Goal: Task Accomplishment & Management: Complete application form

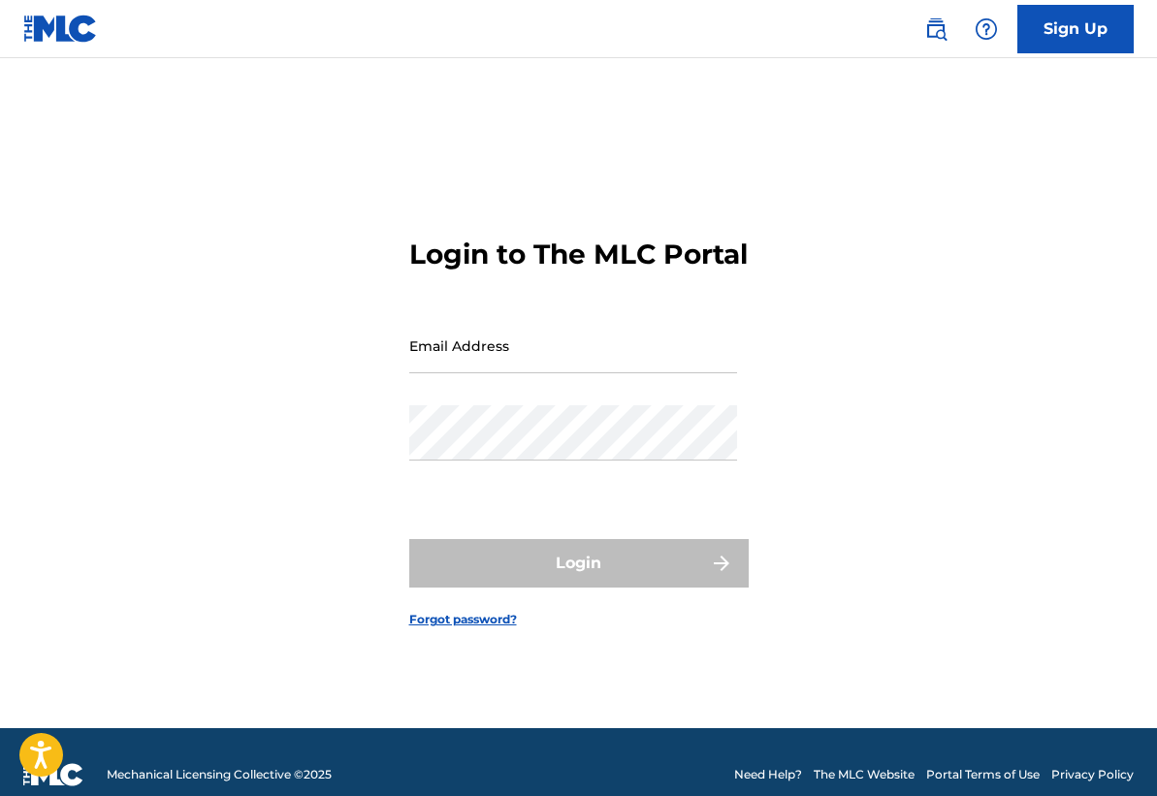
drag, startPoint x: 490, startPoint y: 370, endPoint x: 499, endPoint y: 389, distance: 20.8
click at [490, 371] on input "Email Address" at bounding box center [573, 345] width 328 height 55
type input "[EMAIL_ADDRESS][DOMAIN_NAME]"
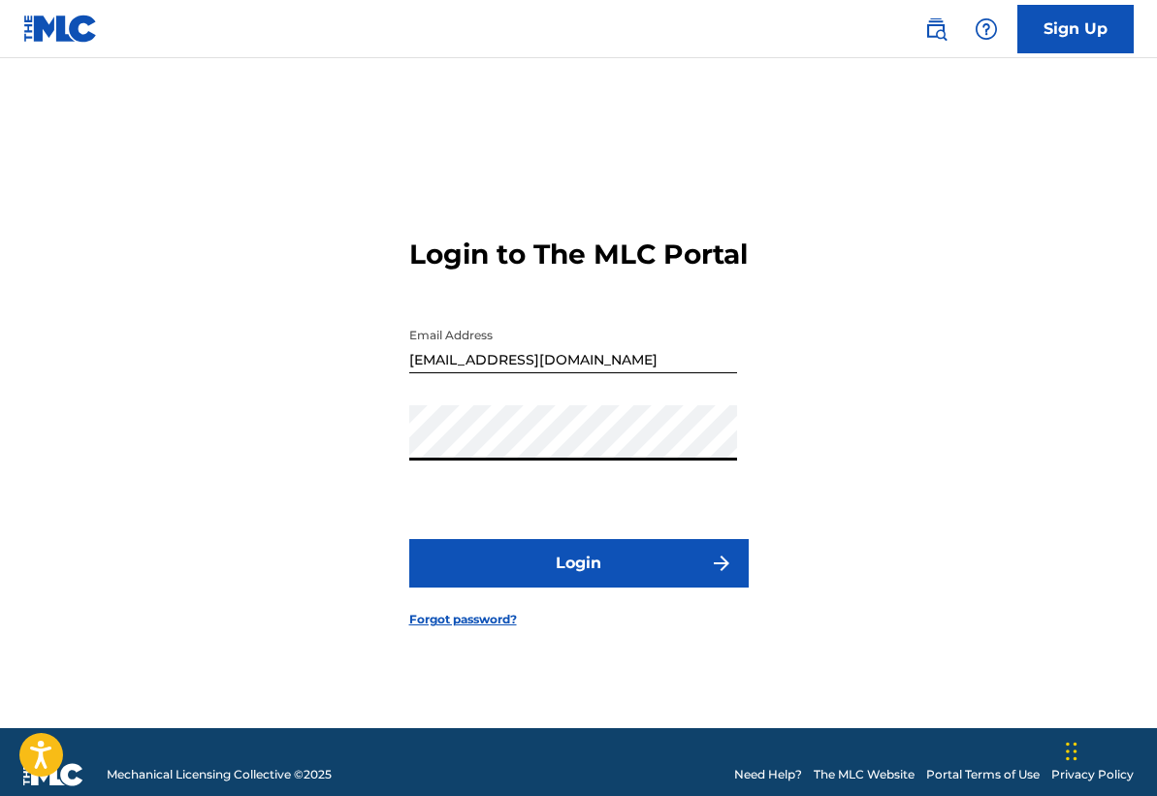
click at [571, 574] on button "Login" at bounding box center [578, 563] width 339 height 48
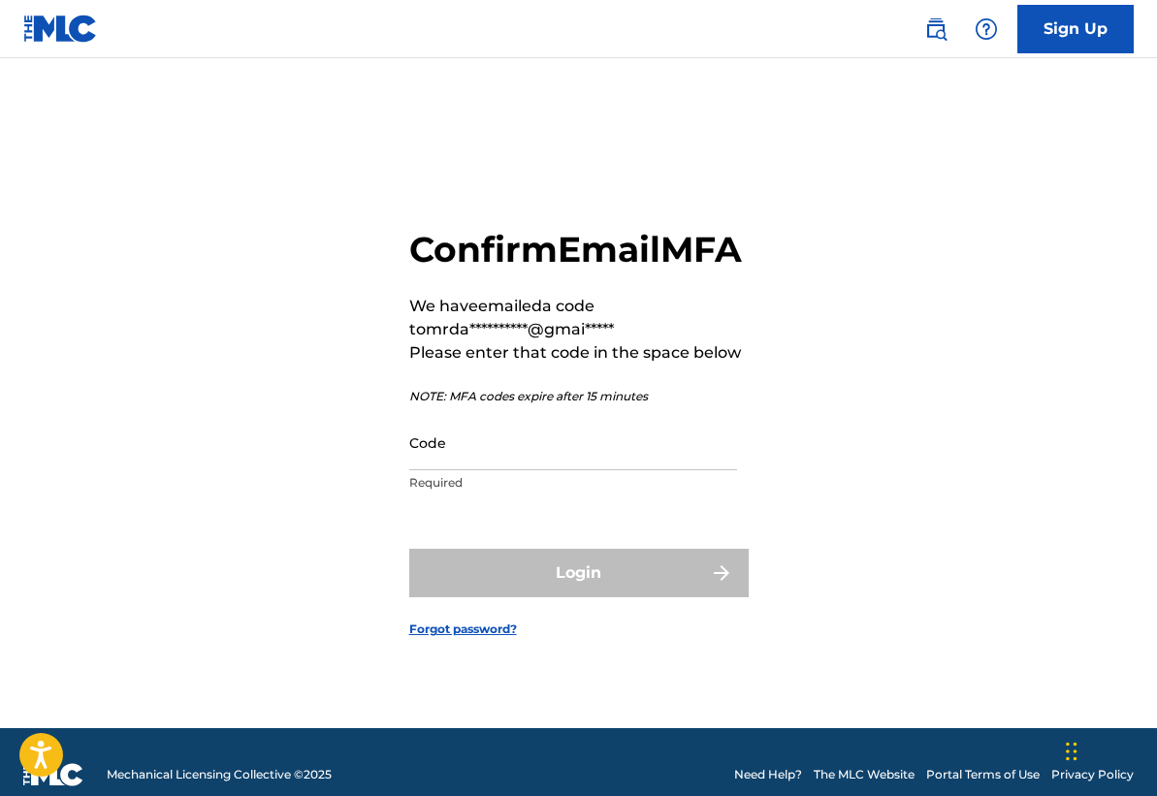
click at [490, 470] on input "Code" at bounding box center [573, 442] width 328 height 55
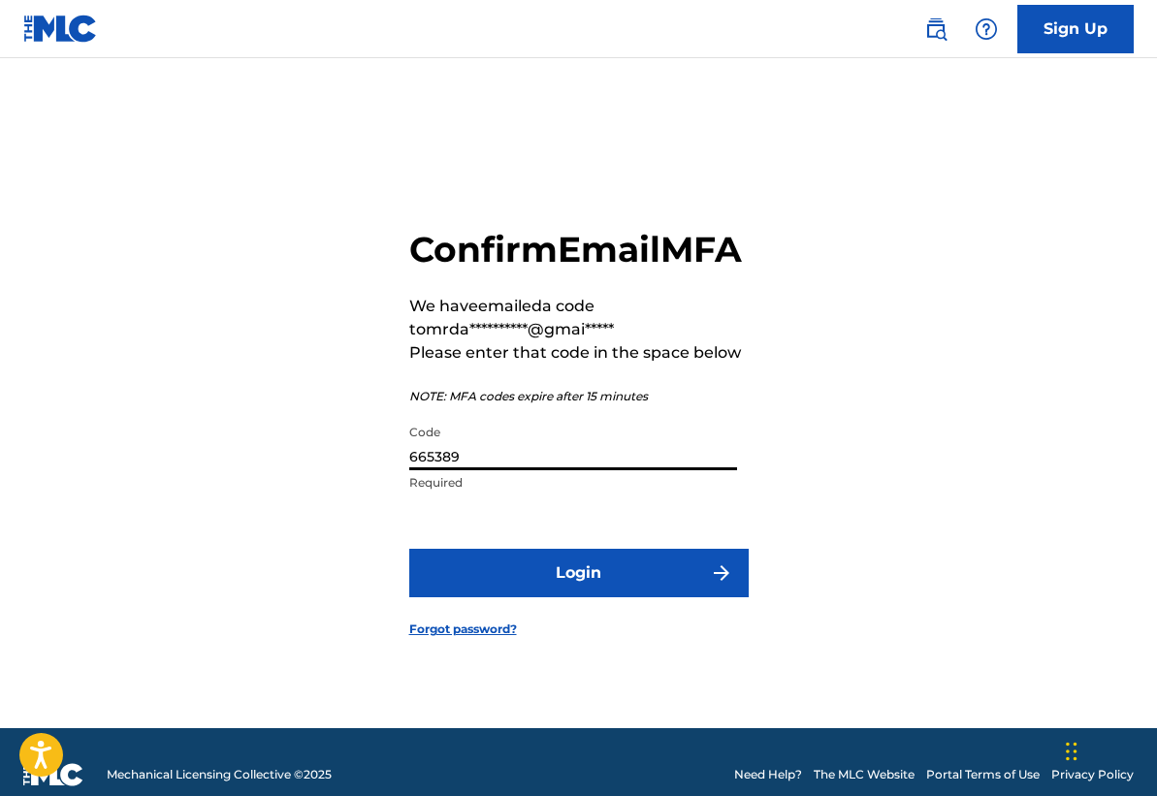
type input "665389"
click at [592, 578] on button "Login" at bounding box center [578, 573] width 339 height 48
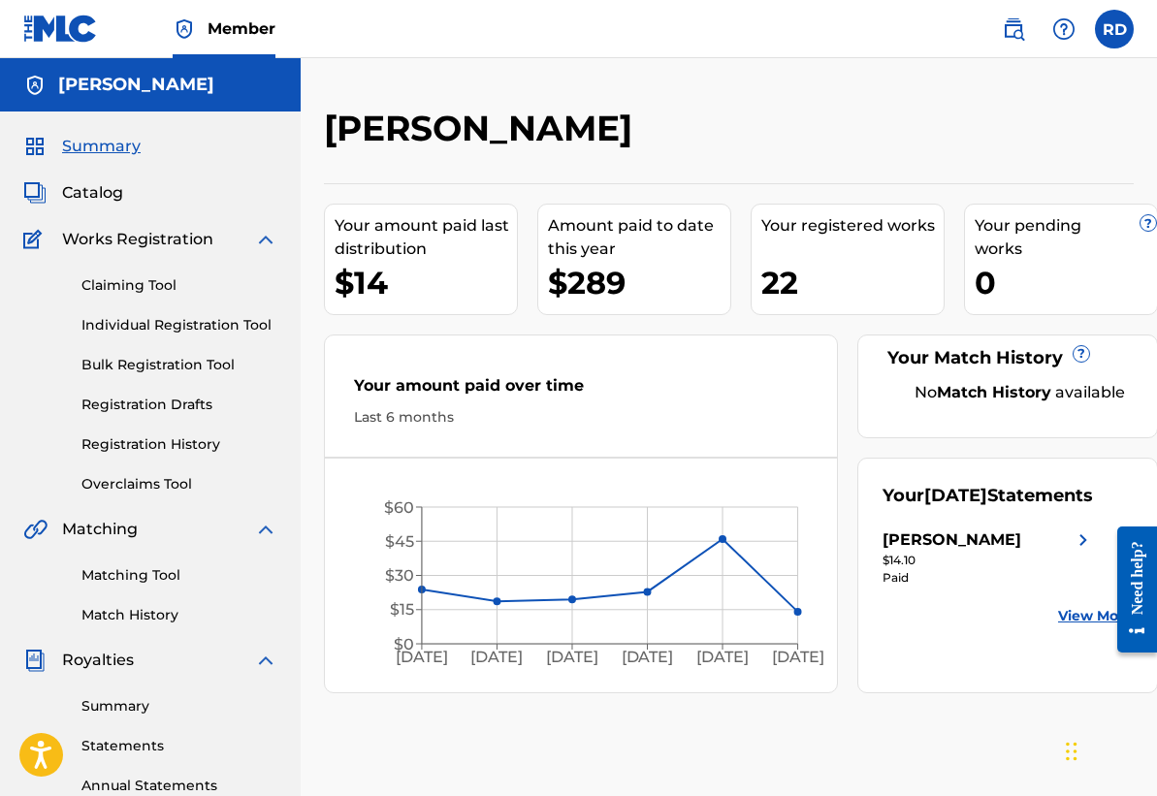
click at [93, 198] on span "Catalog" at bounding box center [92, 192] width 61 height 23
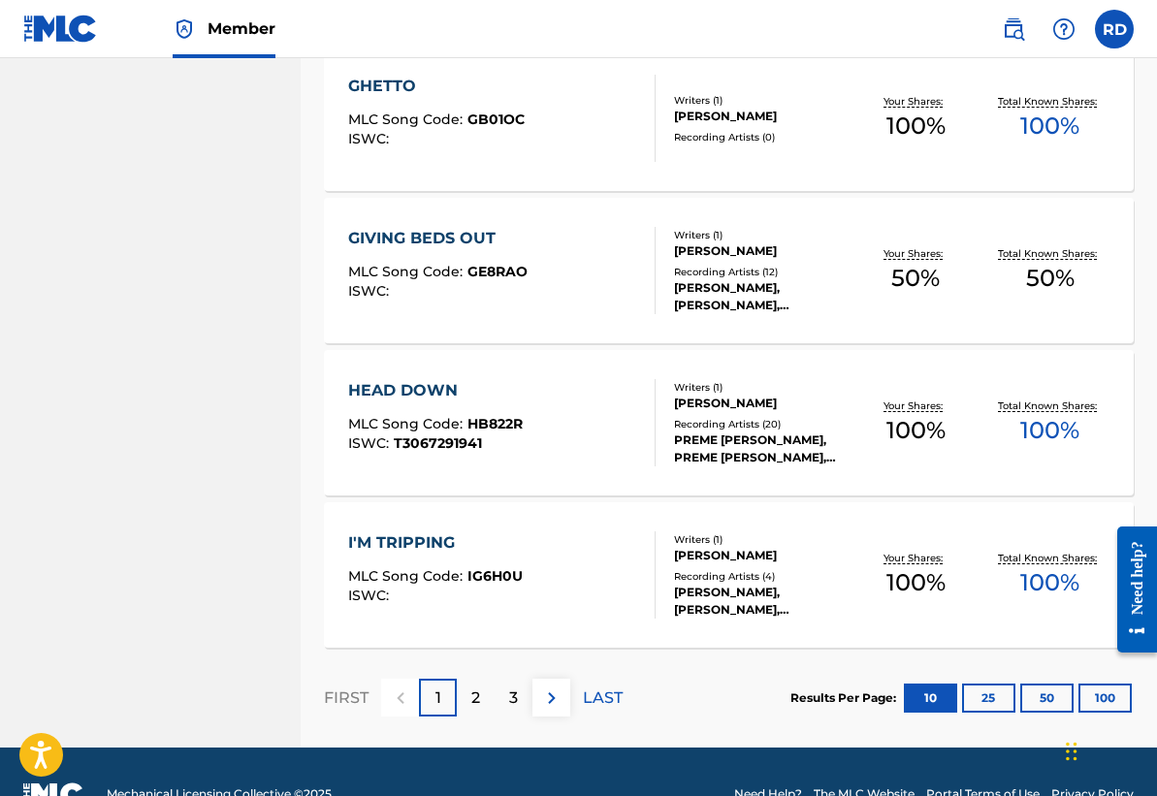
scroll to position [1410, 0]
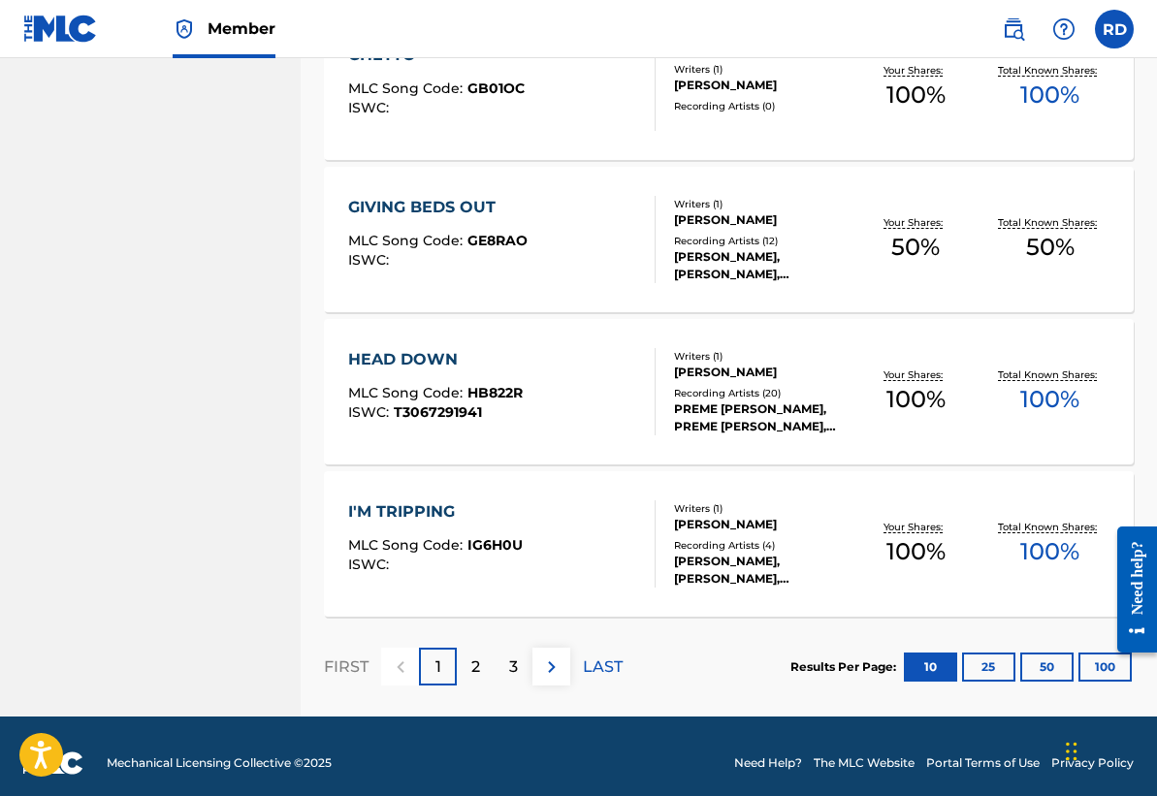
click at [476, 666] on p "2" at bounding box center [475, 666] width 9 height 23
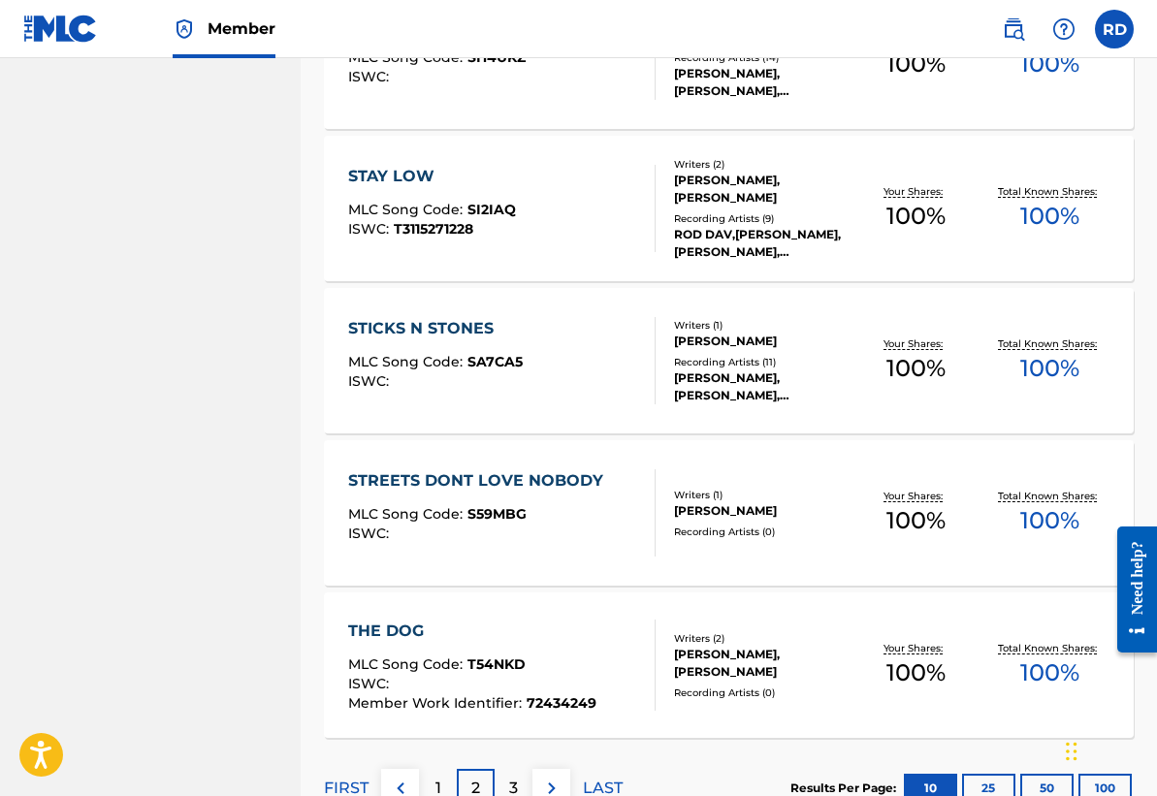
scroll to position [1423, 0]
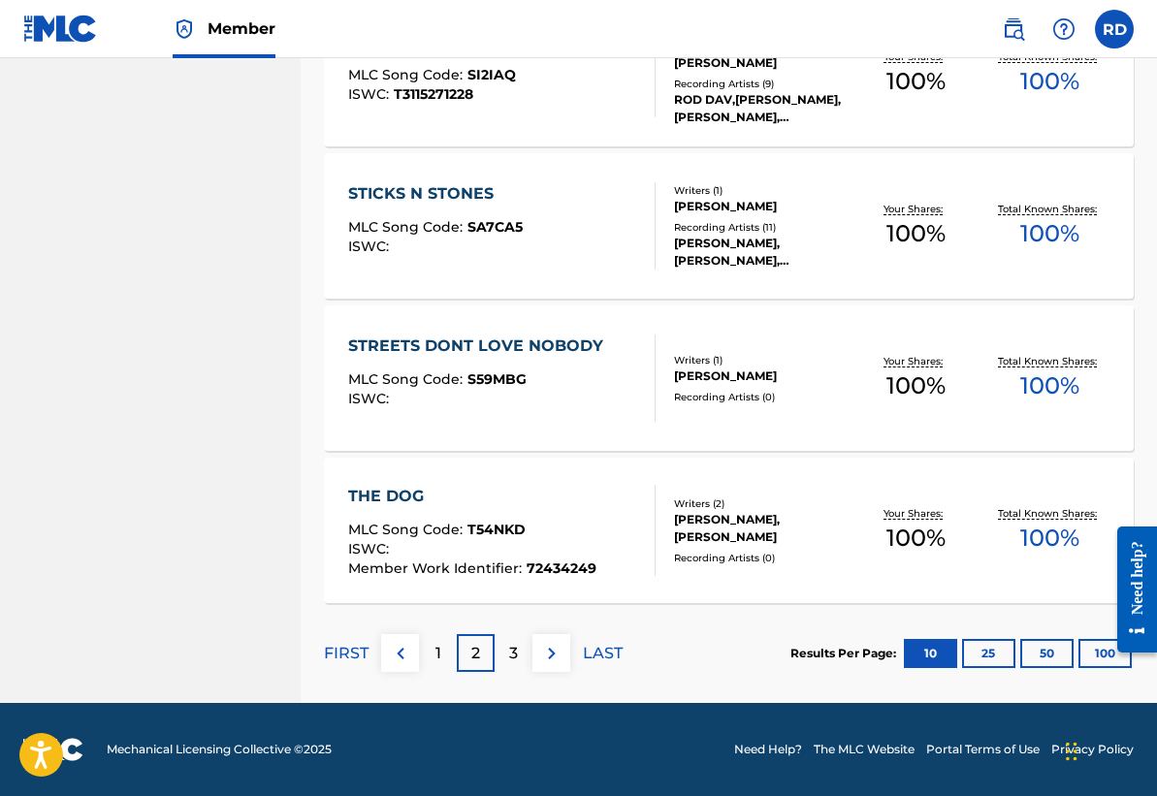
click at [515, 654] on p "3" at bounding box center [513, 653] width 9 height 23
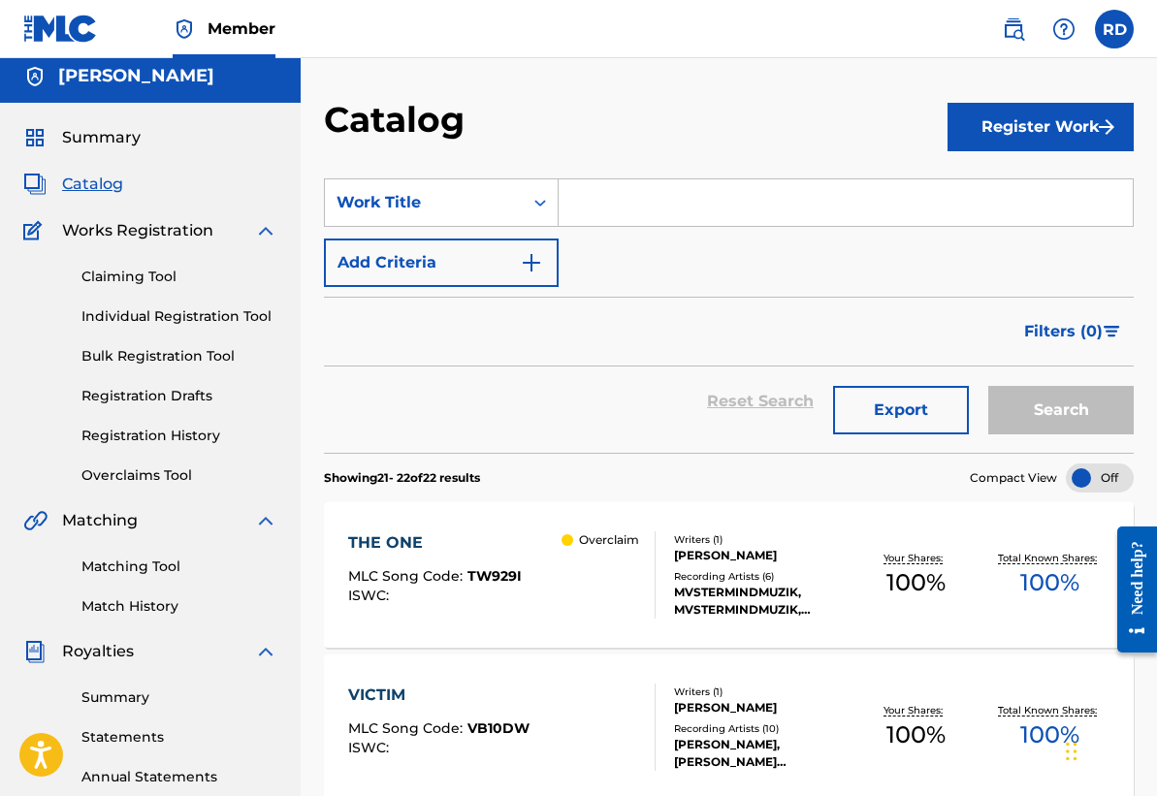
scroll to position [0, 0]
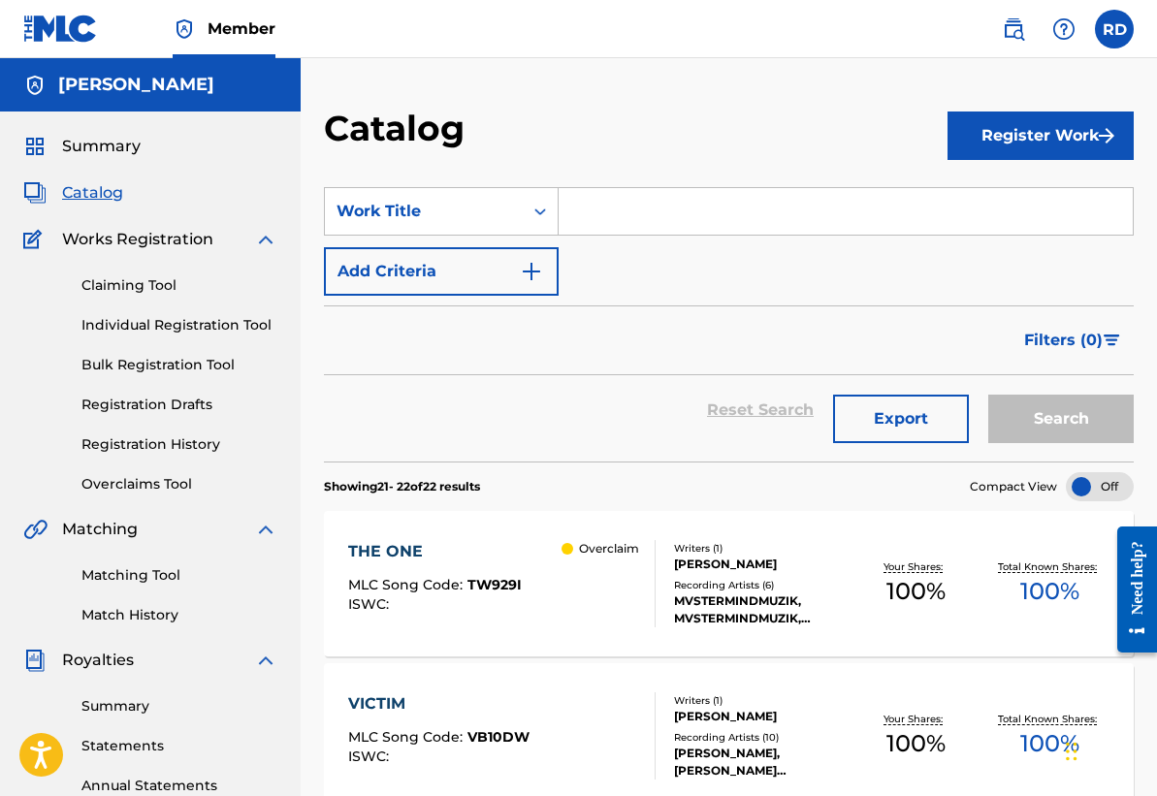
click at [1069, 142] on button "Register Work" at bounding box center [1040, 135] width 186 height 48
click at [1029, 187] on link "Individual" at bounding box center [1040, 198] width 186 height 47
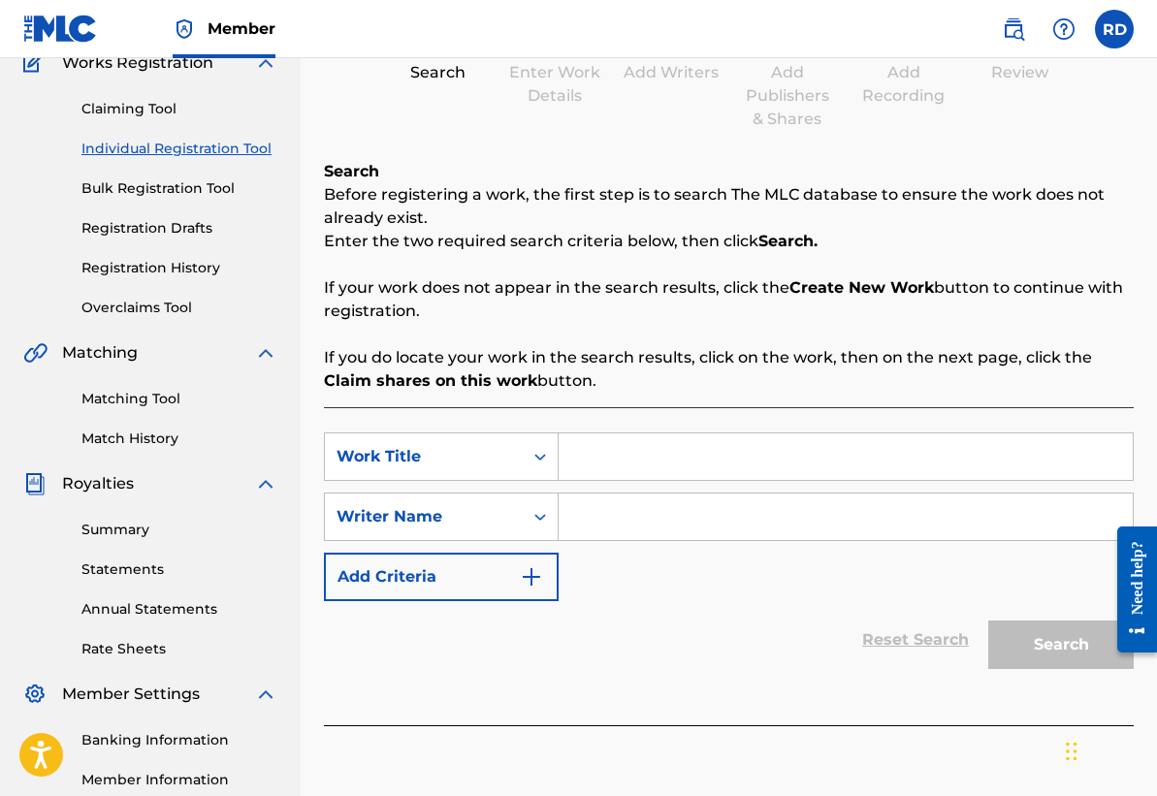
scroll to position [383, 0]
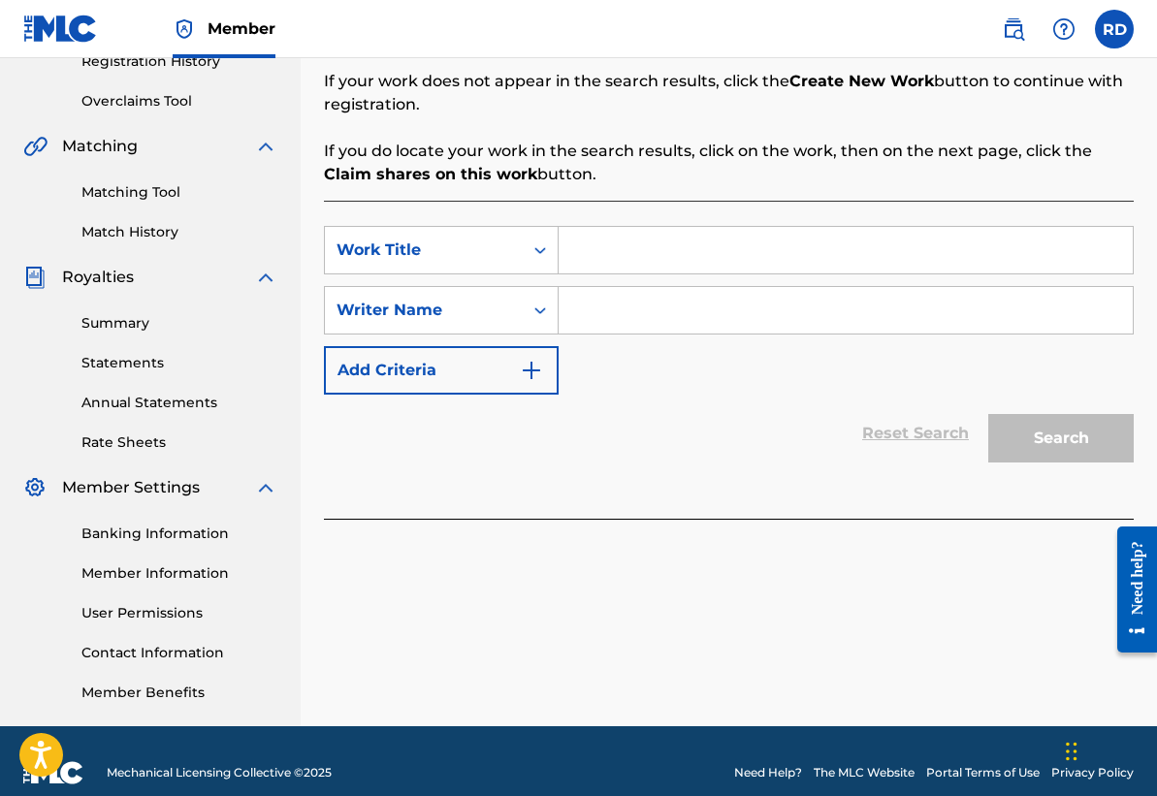
click at [609, 248] on input "Search Form" at bounding box center [845, 250] width 574 height 47
click at [531, 251] on icon "Search Form" at bounding box center [539, 249] width 19 height 19
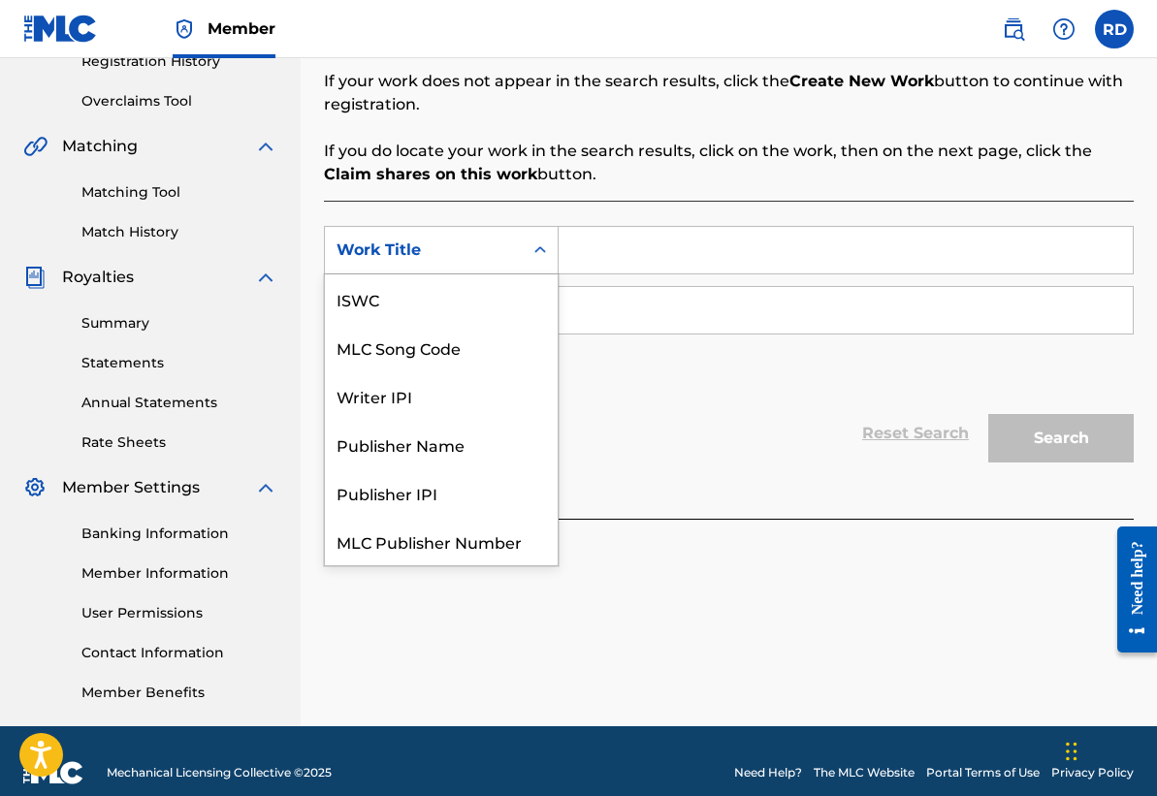
scroll to position [48, 0]
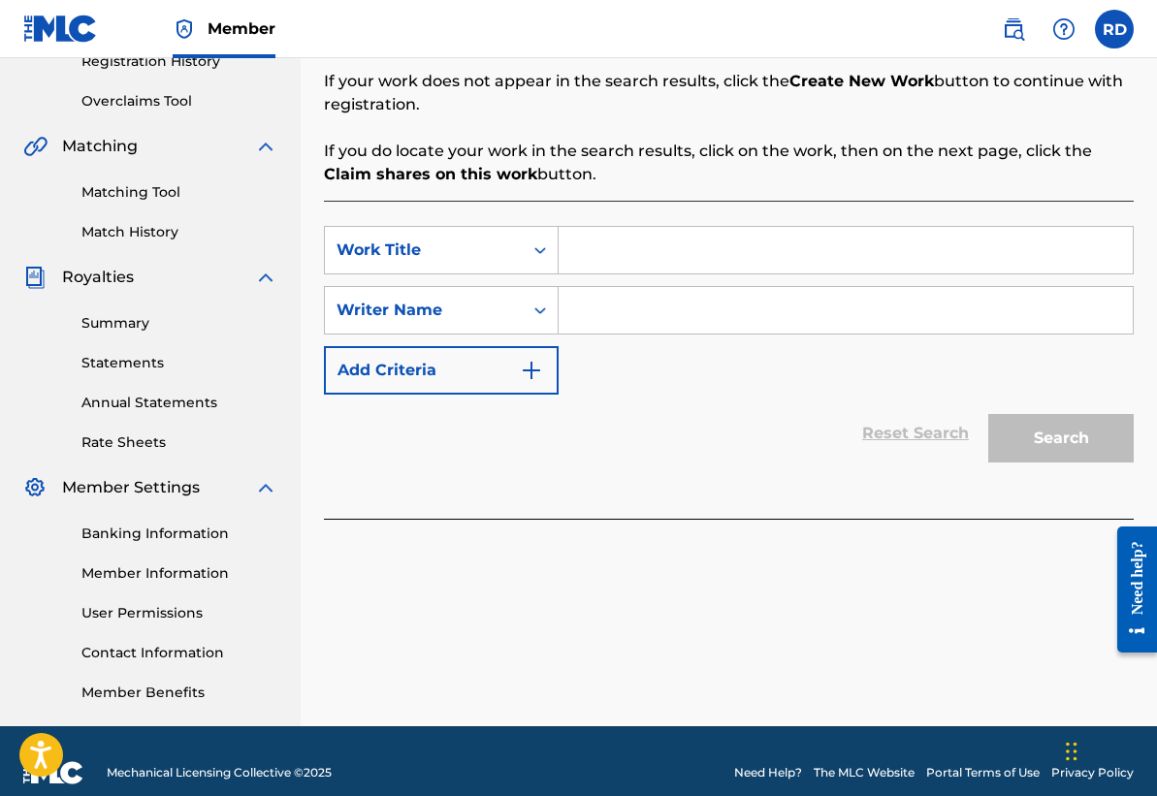
click at [646, 267] on input "Search Form" at bounding box center [845, 250] width 574 height 47
paste input "Underrated"
type input "Underrated"
click at [616, 316] on input "Search Form" at bounding box center [845, 310] width 574 height 47
type input "T"
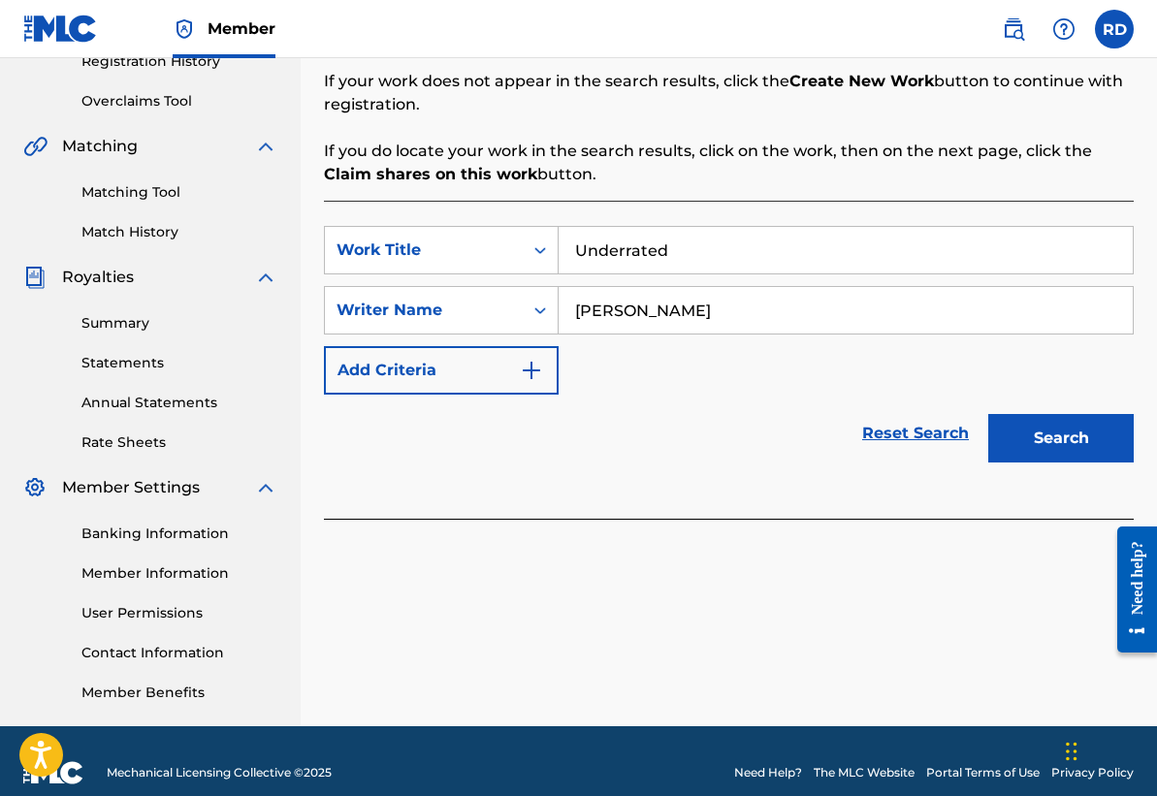
type input "[PERSON_NAME]"
click at [1108, 453] on button "Search" at bounding box center [1060, 438] width 145 height 48
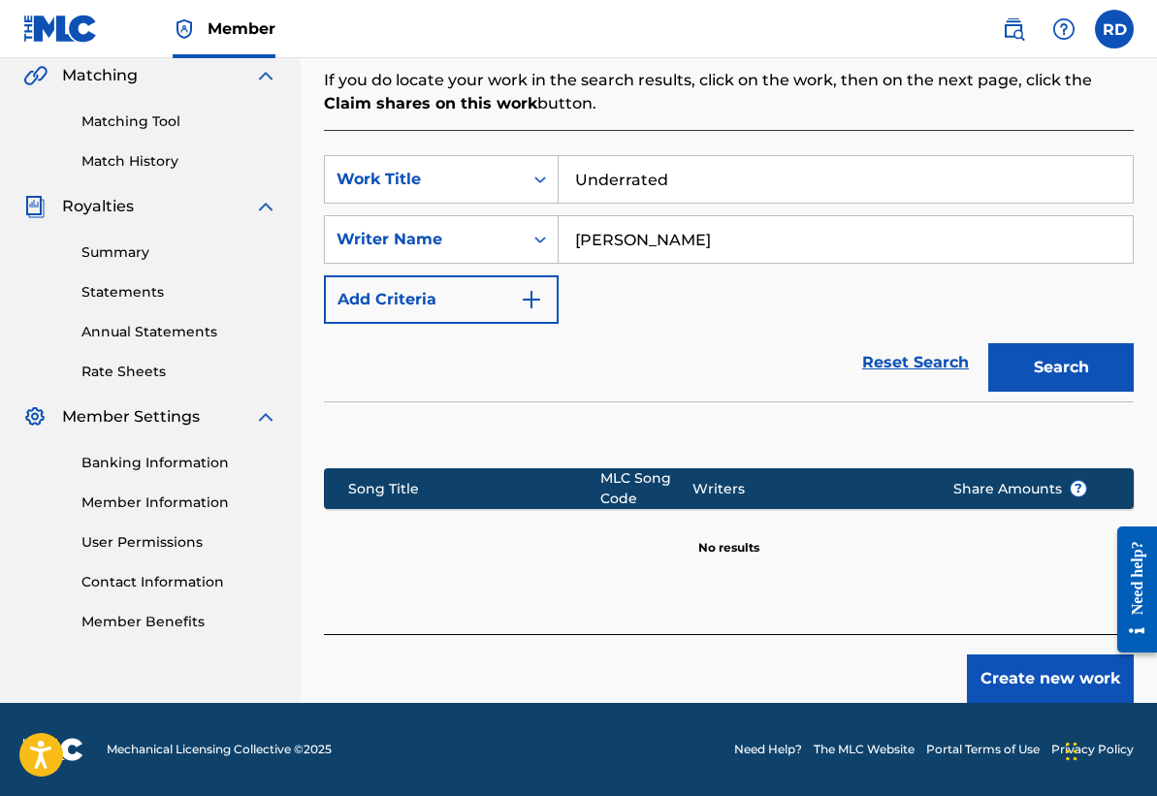
click at [981, 671] on button "Create new work" at bounding box center [1050, 678] width 167 height 48
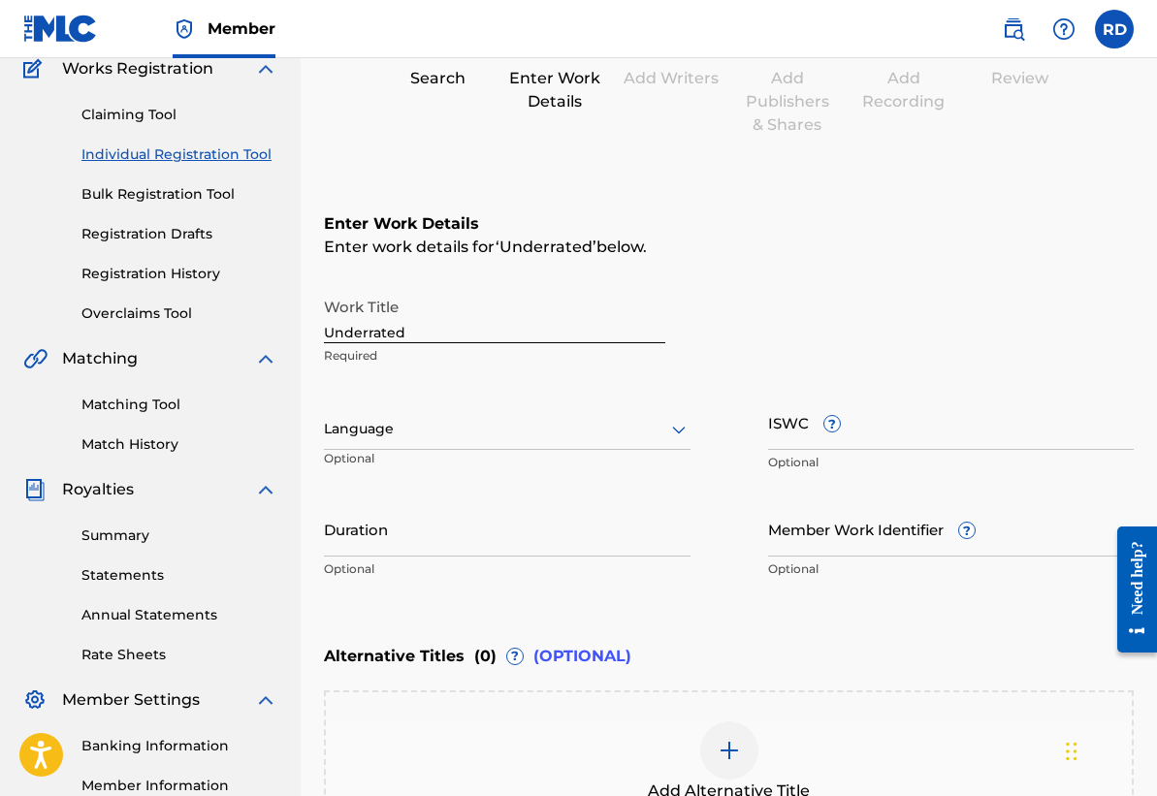
scroll to position [187, 0]
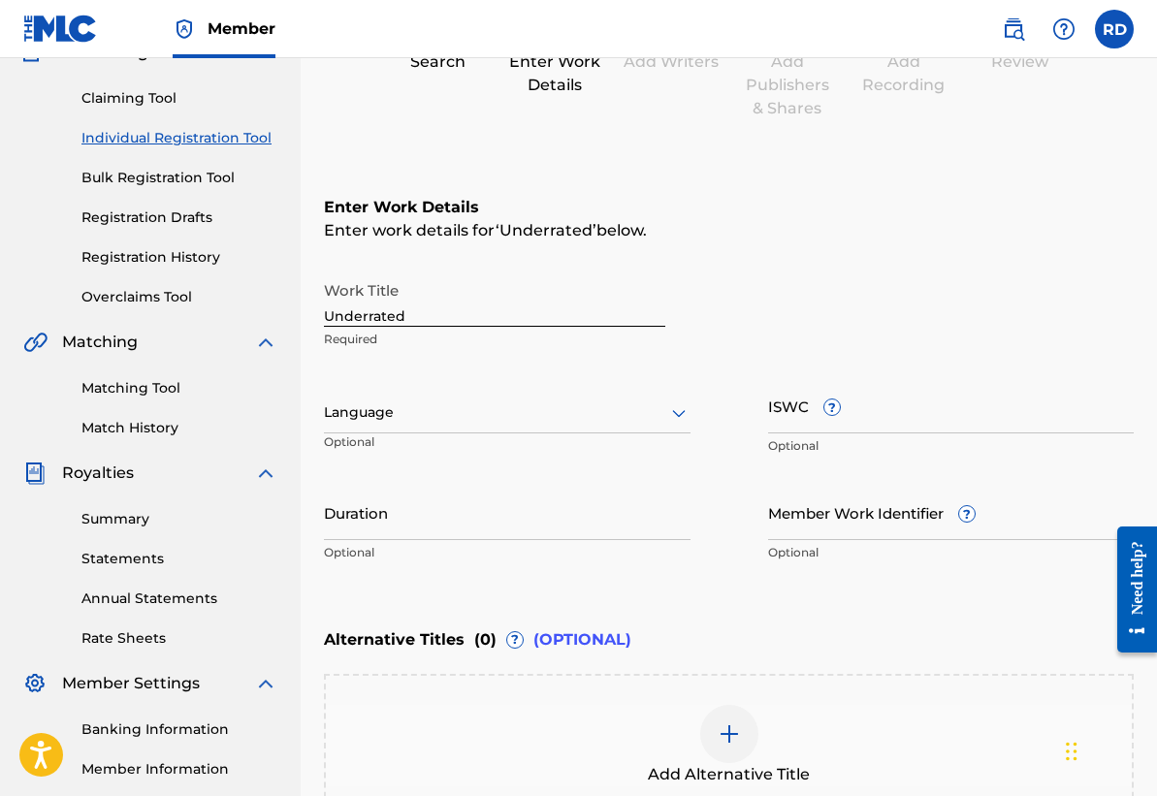
click at [842, 424] on input "ISWC ?" at bounding box center [951, 405] width 366 height 55
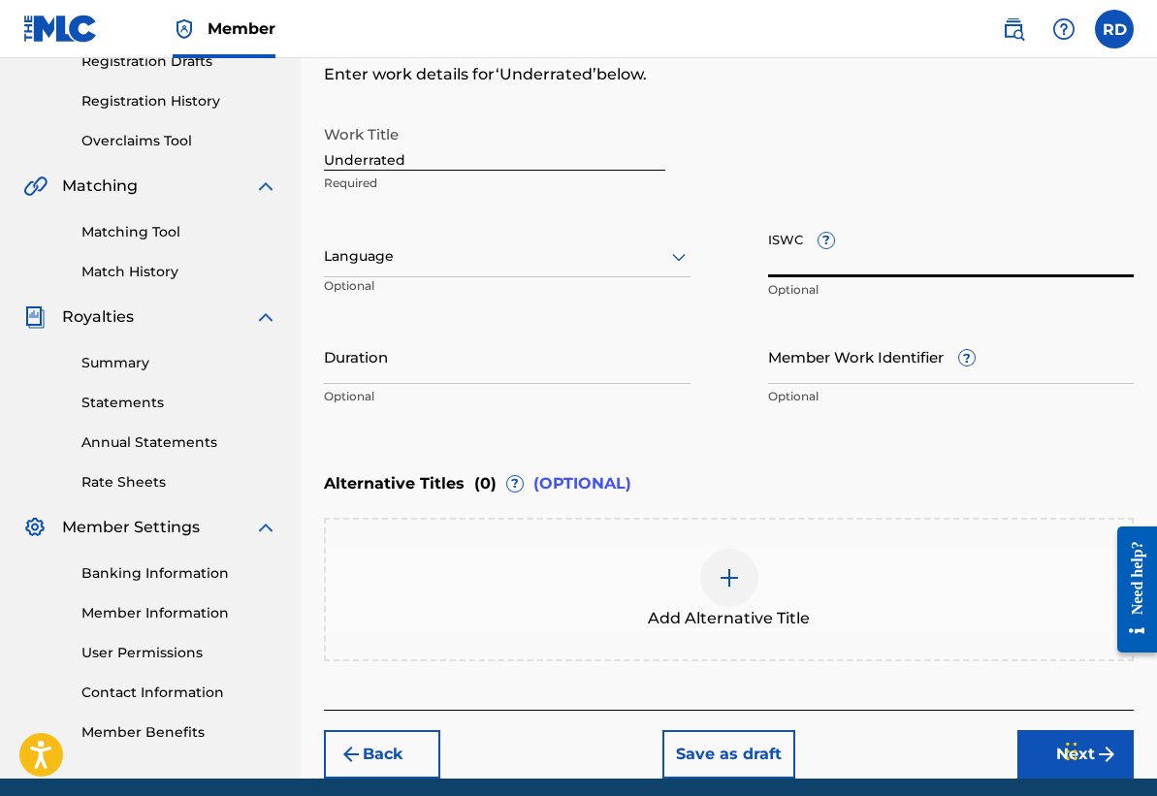
scroll to position [346, 0]
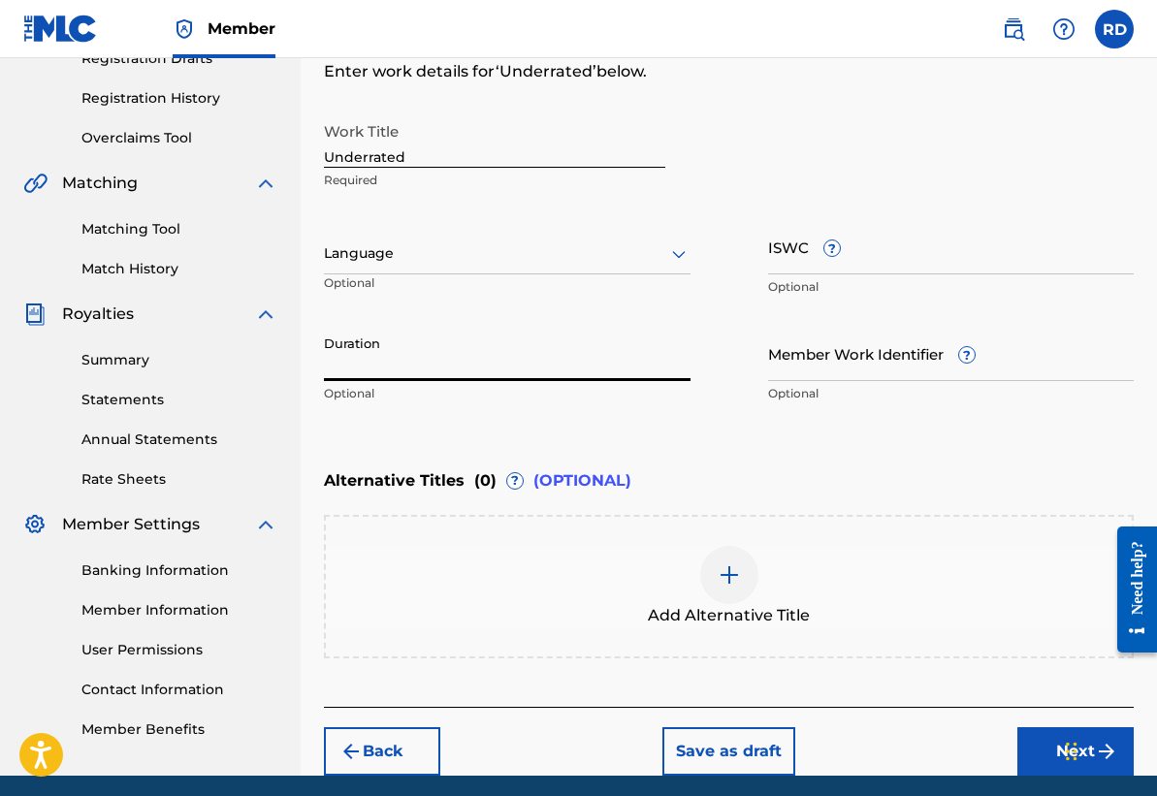
click at [420, 368] on input "Duration" at bounding box center [507, 353] width 366 height 55
type input "02:07"
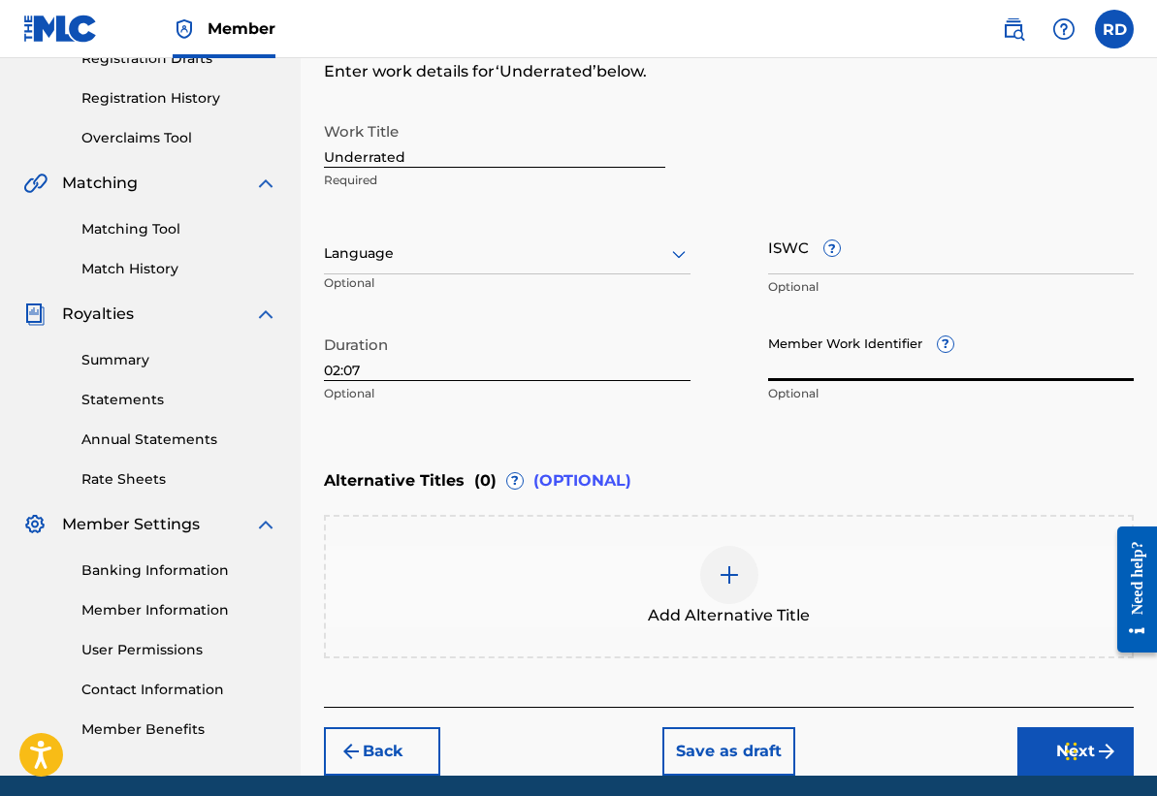
click at [841, 369] on input "Member Work Identifier ?" at bounding box center [951, 353] width 366 height 55
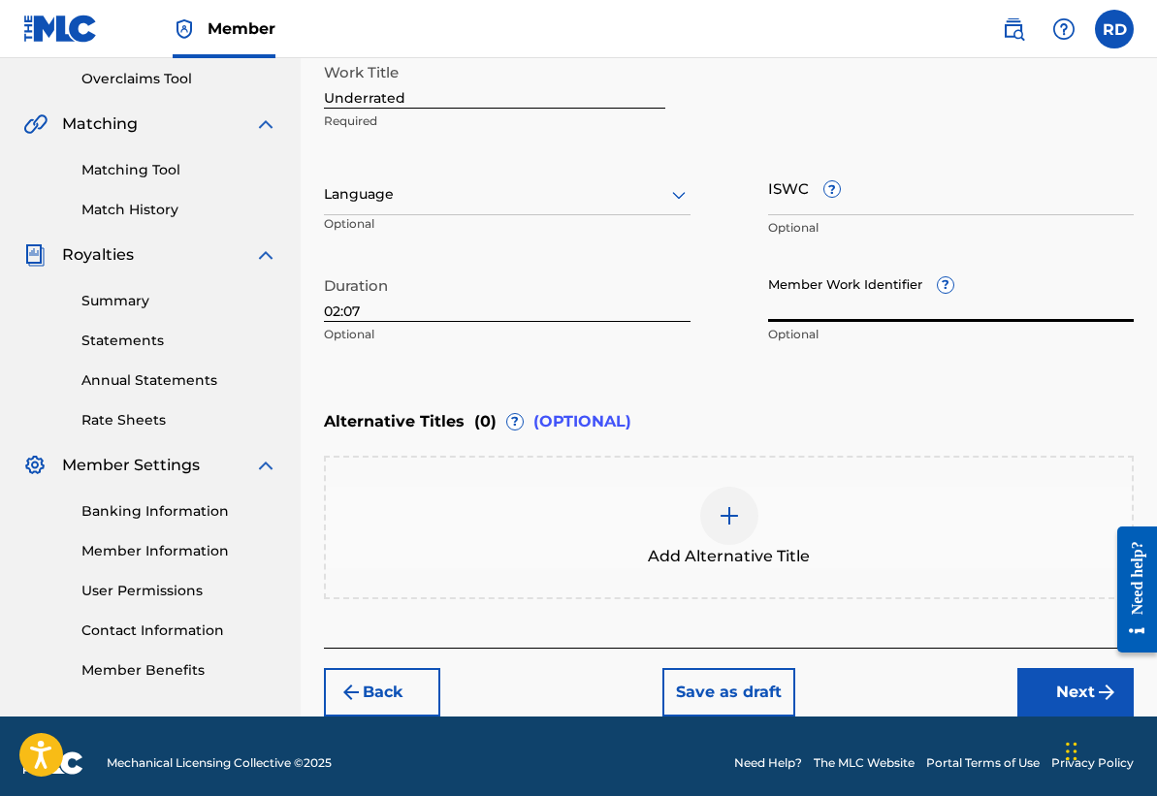
scroll to position [419, 0]
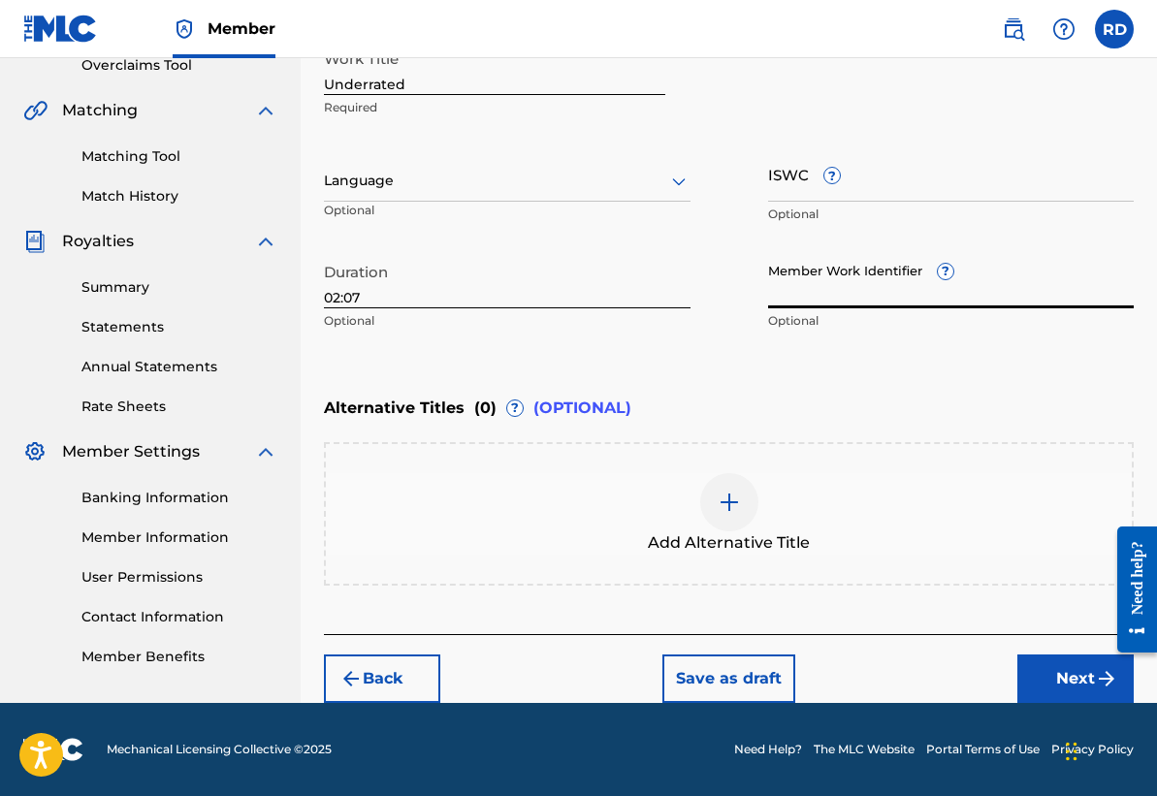
click at [1042, 682] on button "Next" at bounding box center [1075, 678] width 116 height 48
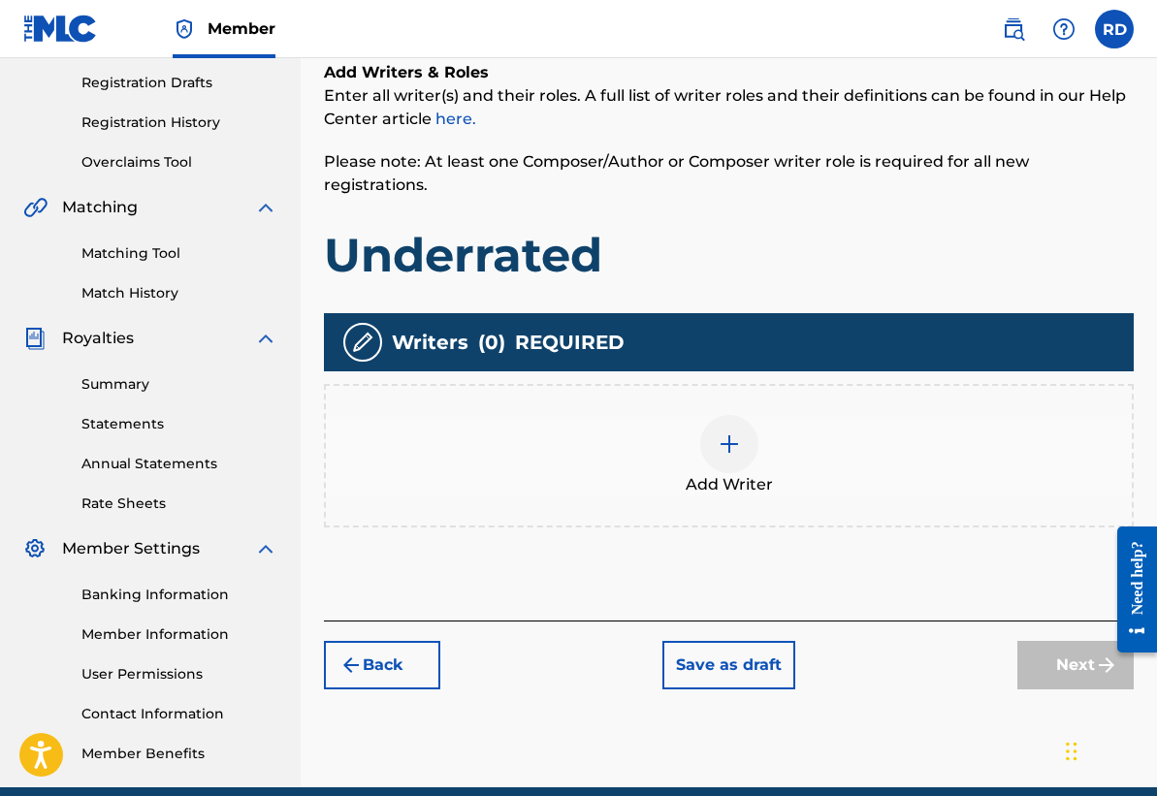
scroll to position [385, 0]
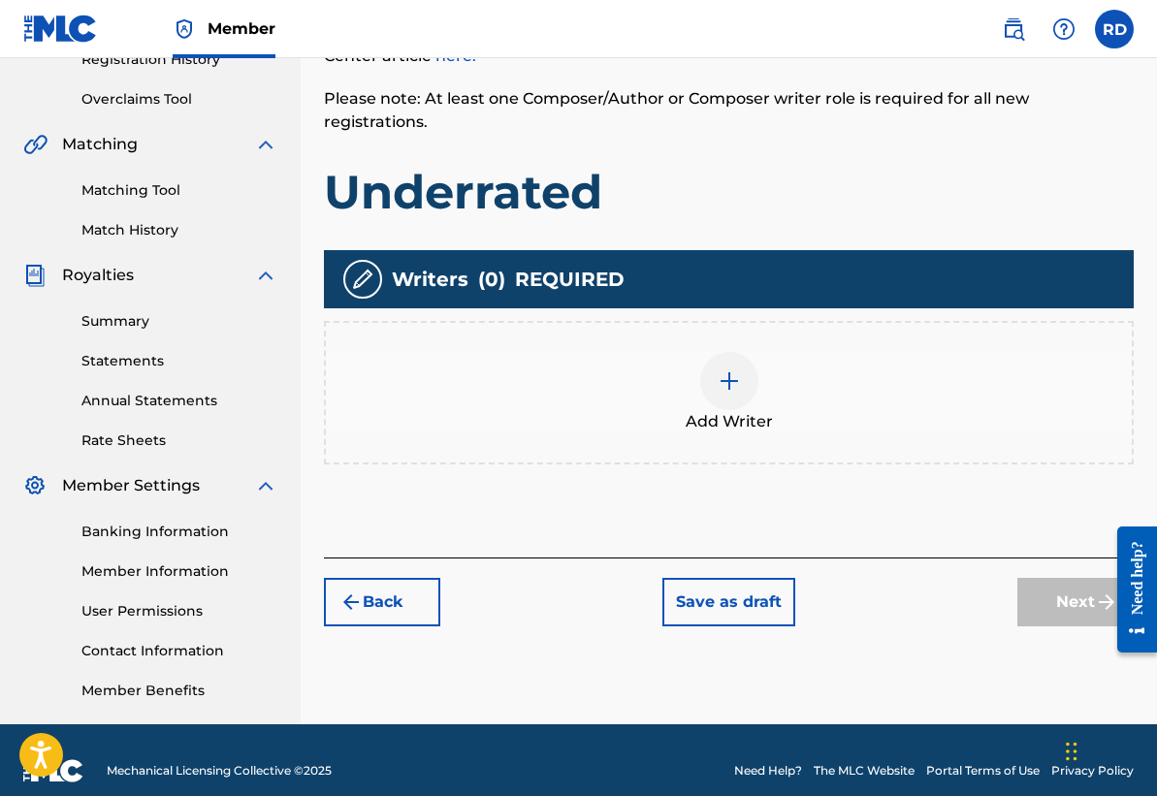
click at [714, 369] on div at bounding box center [729, 381] width 58 height 58
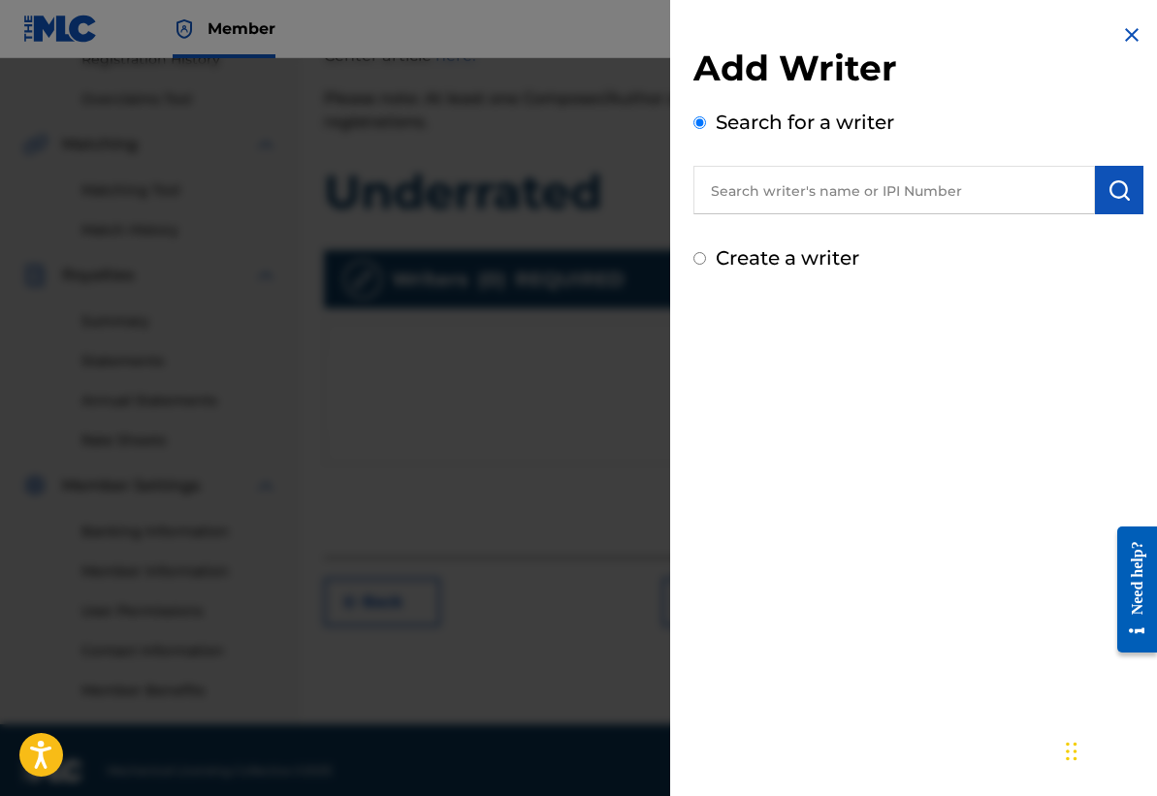
click at [811, 187] on input "text" at bounding box center [893, 190] width 401 height 48
type input "[PERSON_NAME]"
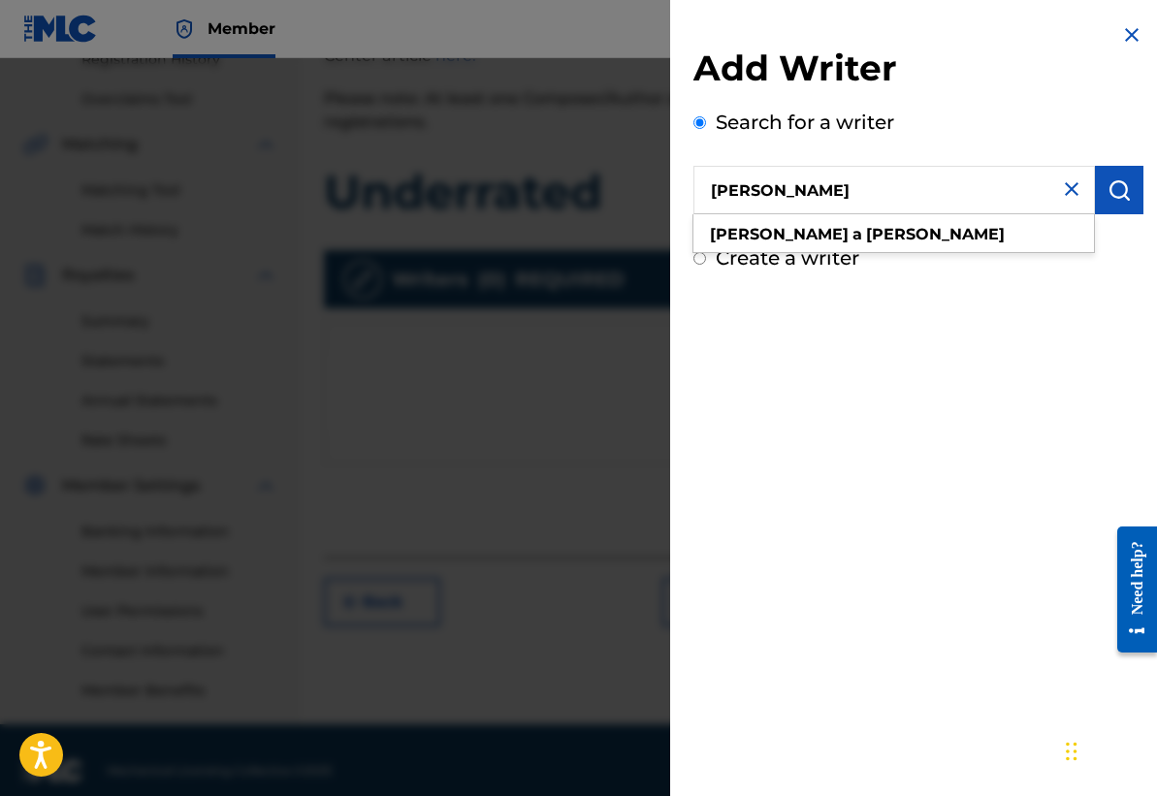
click at [1107, 192] on img "submit" at bounding box center [1118, 189] width 23 height 23
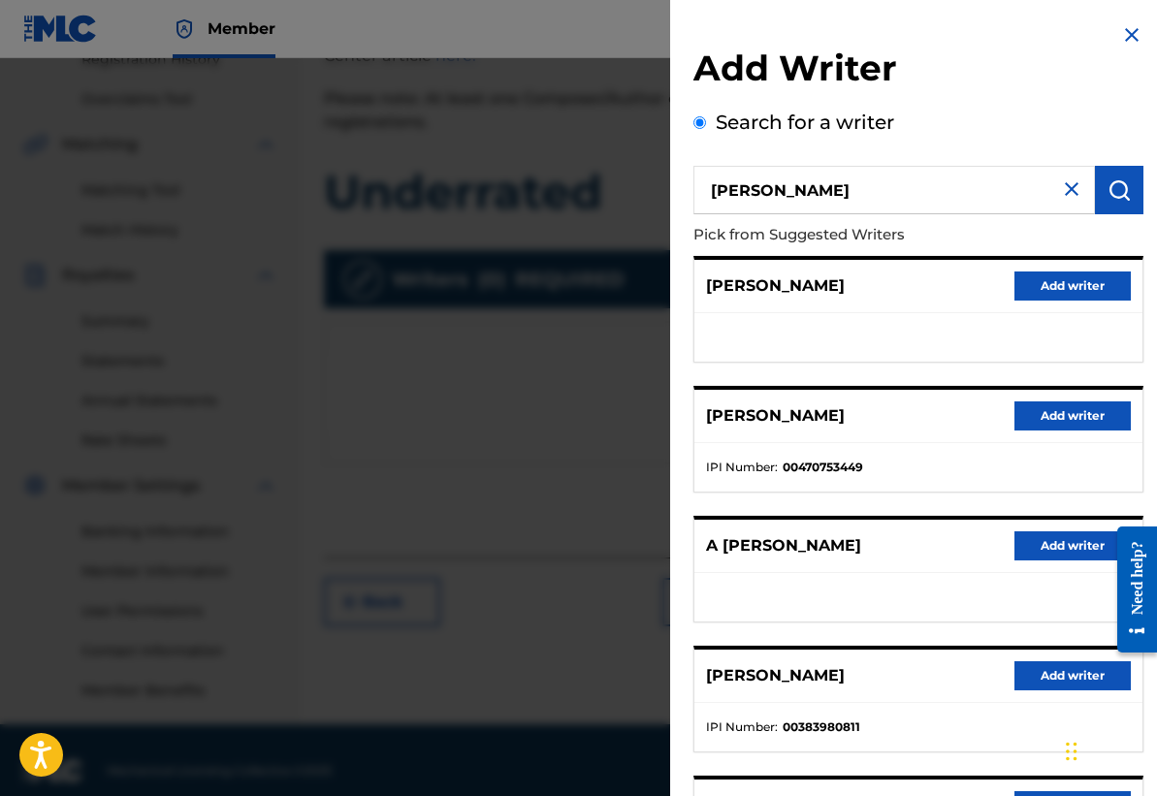
click at [1053, 682] on button "Add writer" at bounding box center [1072, 675] width 116 height 29
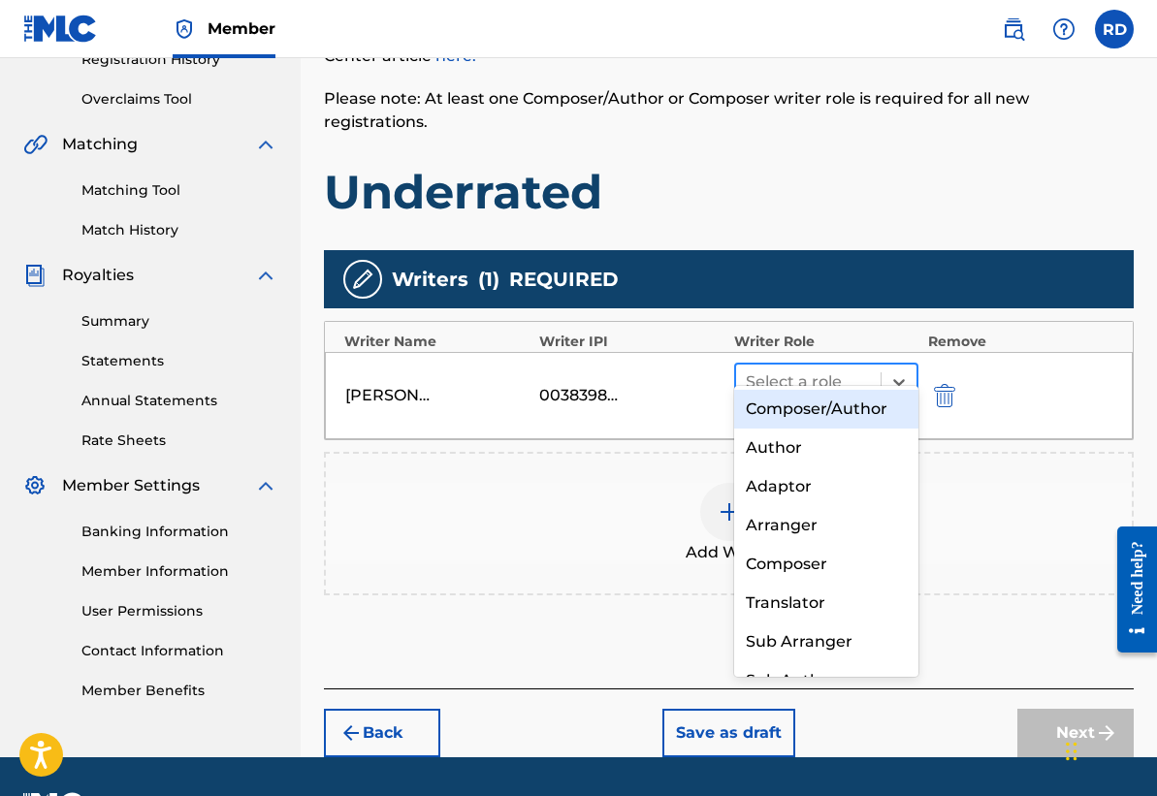
click at [802, 368] on div at bounding box center [808, 381] width 125 height 27
click at [839, 412] on div "Composer/Author" at bounding box center [826, 409] width 184 height 39
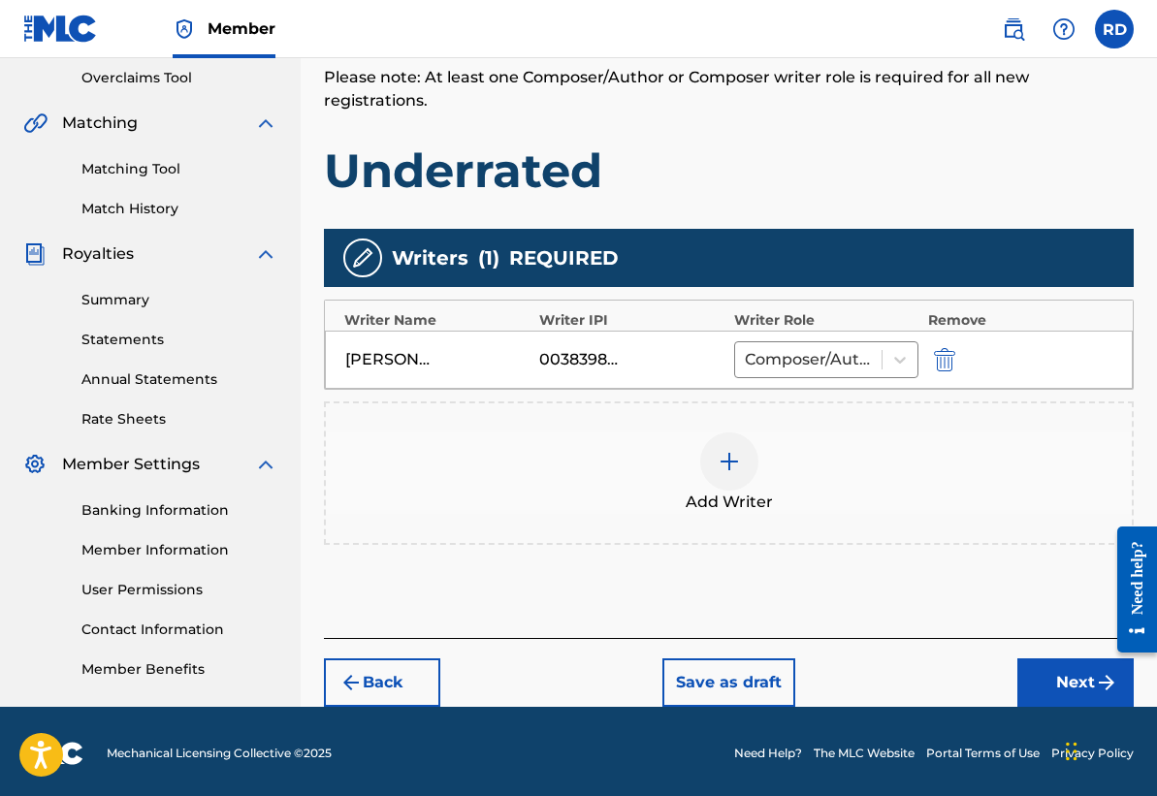
click at [1046, 663] on button "Next" at bounding box center [1075, 682] width 116 height 48
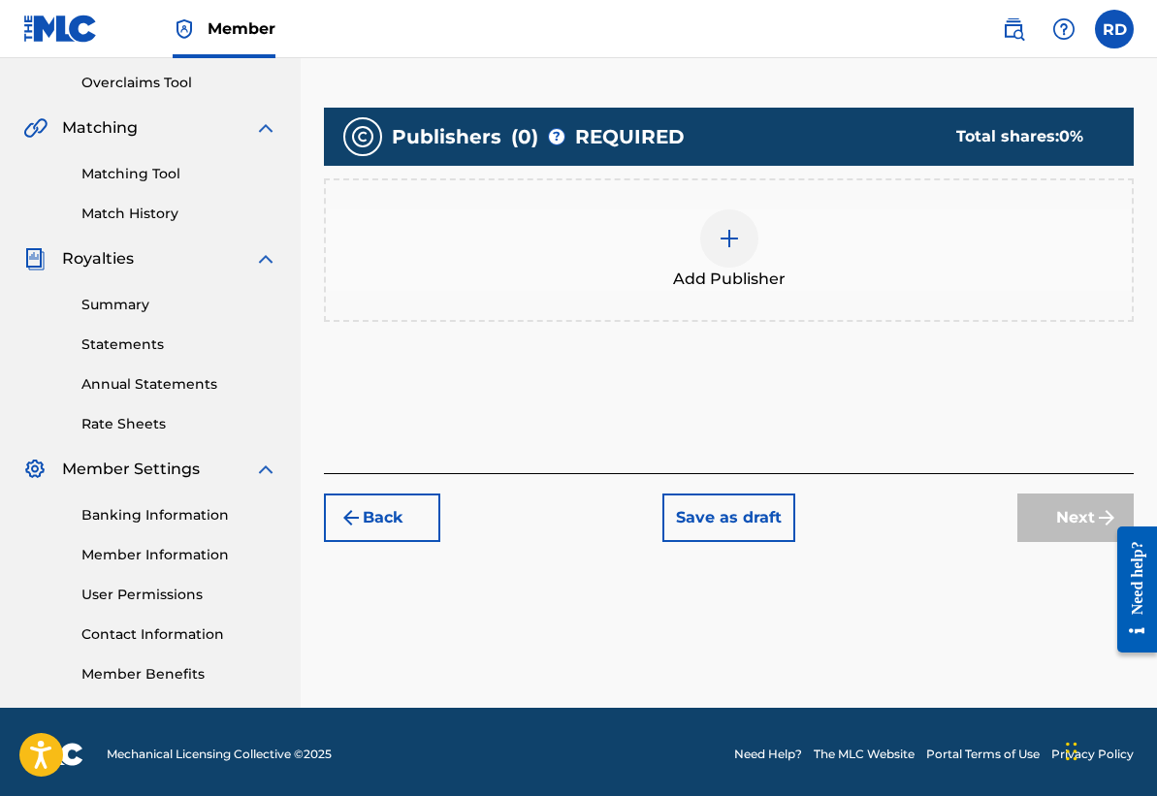
scroll to position [406, 0]
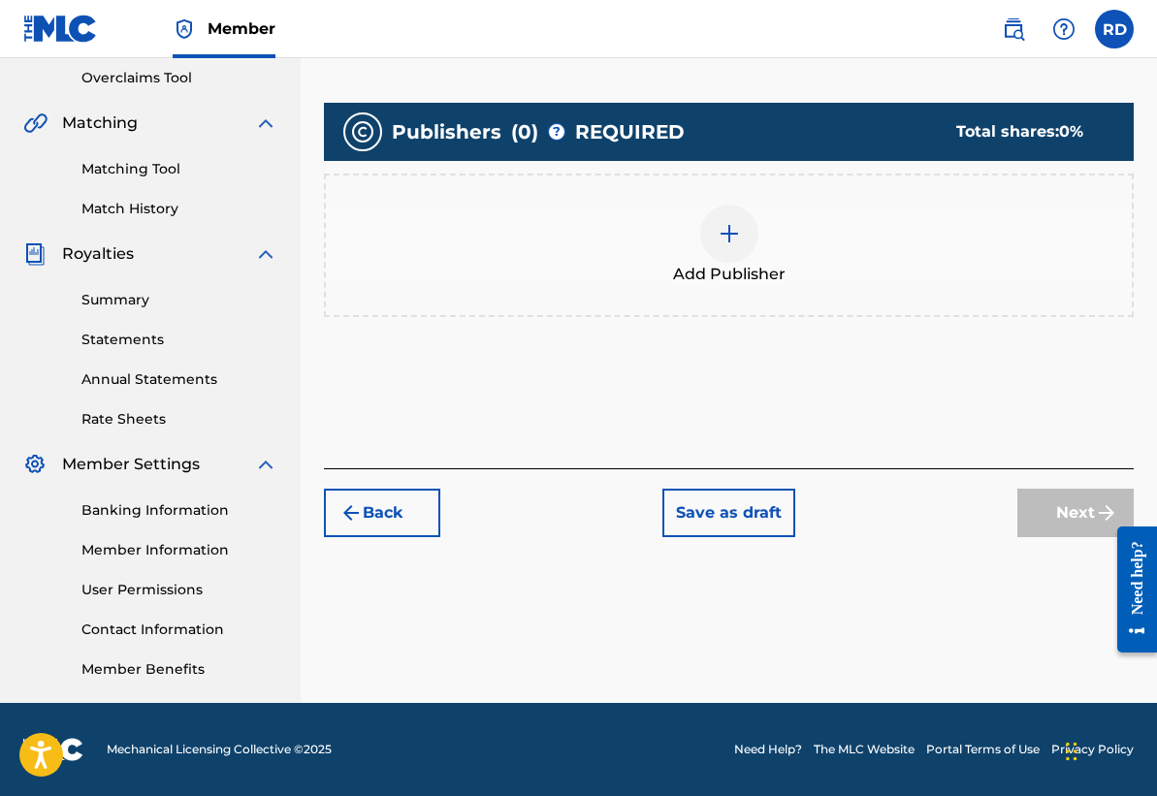
click at [730, 240] on img at bounding box center [728, 233] width 23 height 23
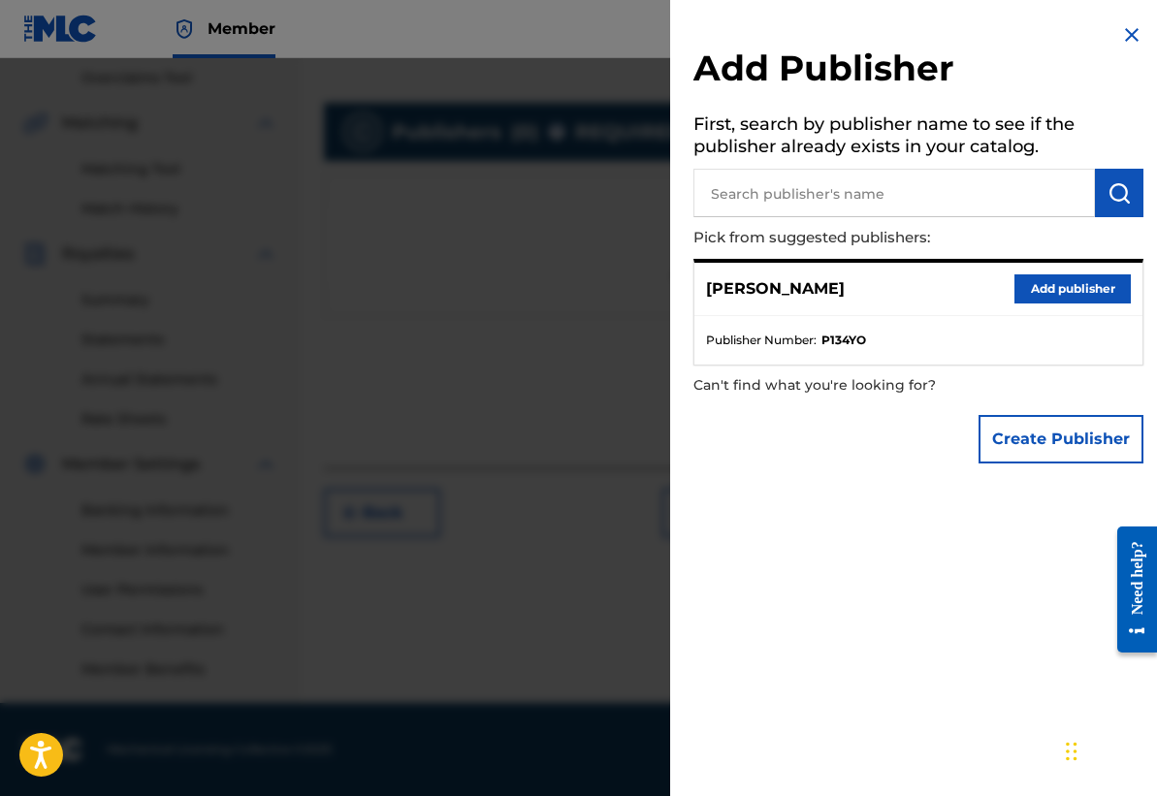
click at [1041, 293] on button "Add publisher" at bounding box center [1072, 288] width 116 height 29
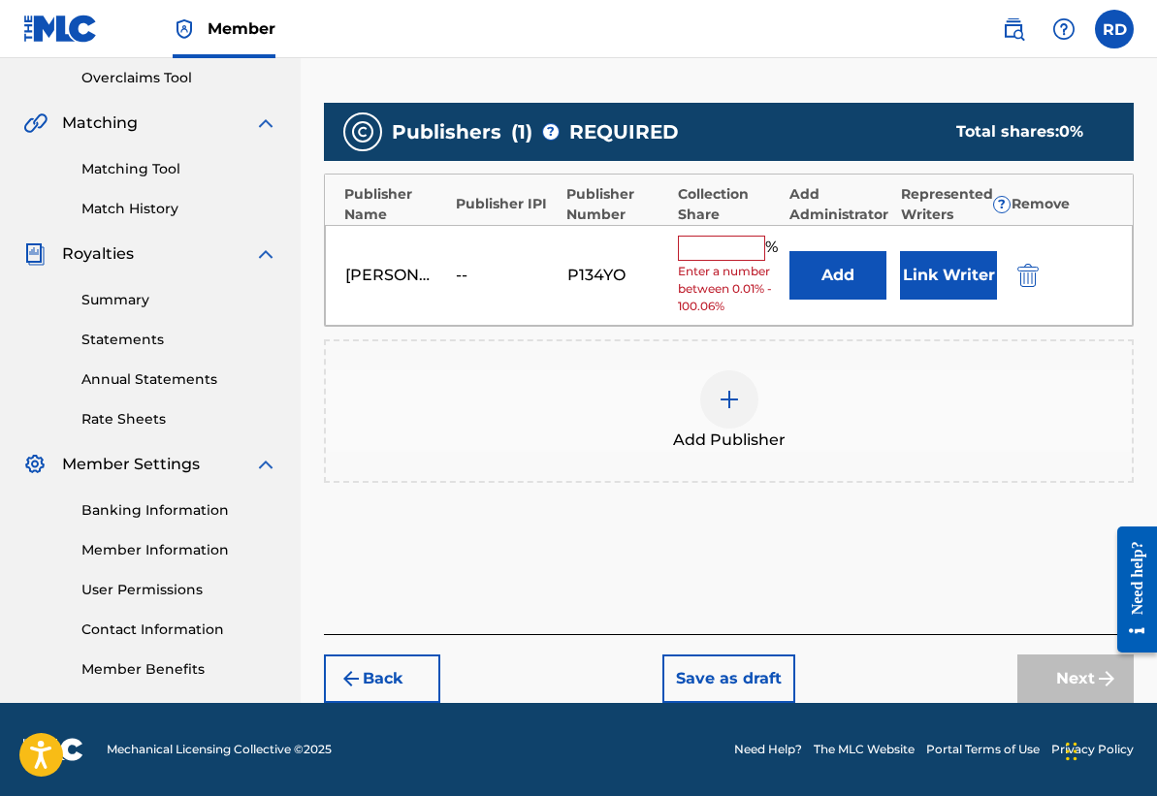
click at [705, 258] on input "text" at bounding box center [721, 248] width 87 height 25
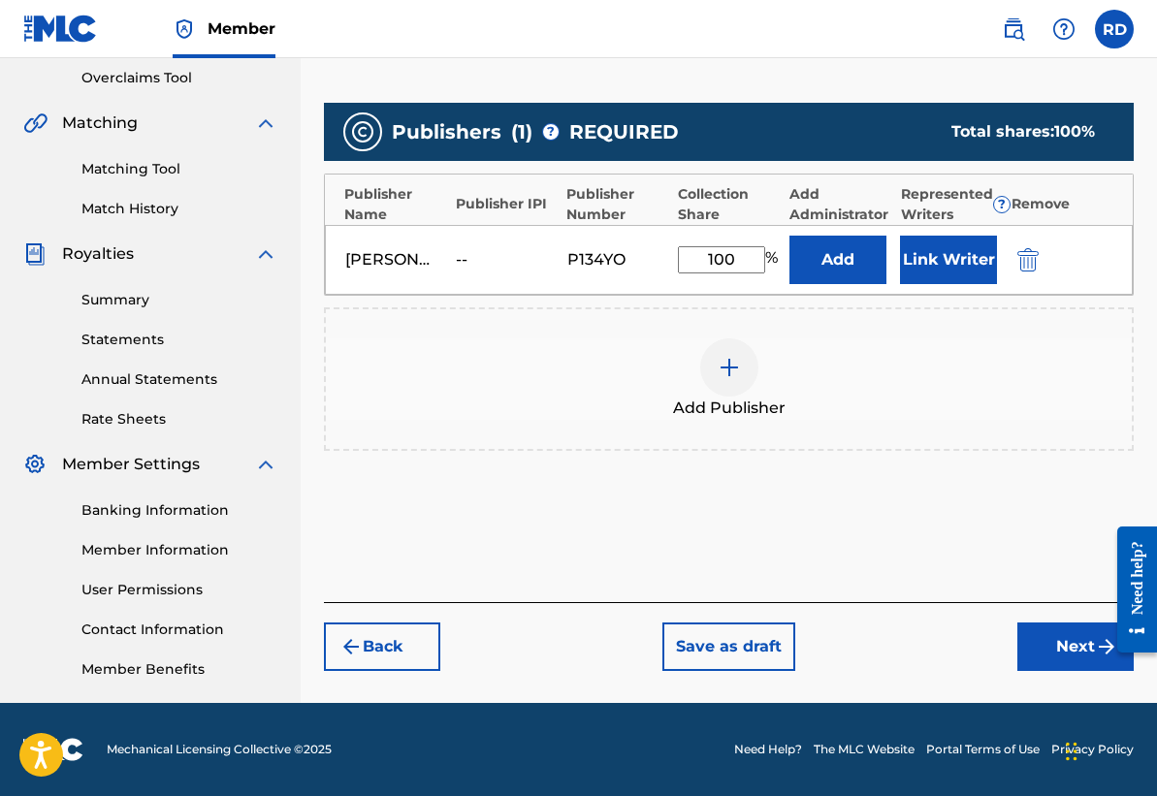
type input "100"
click at [1040, 641] on button "Next" at bounding box center [1075, 646] width 116 height 48
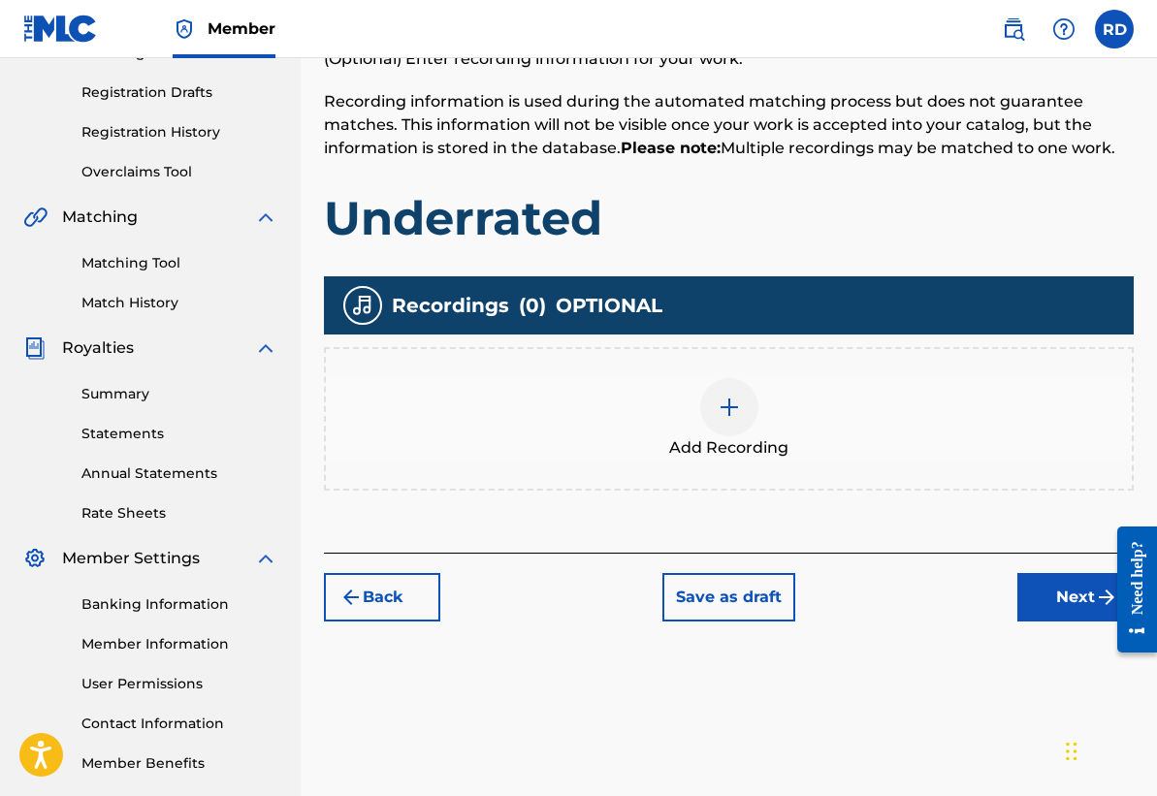
scroll to position [394, 0]
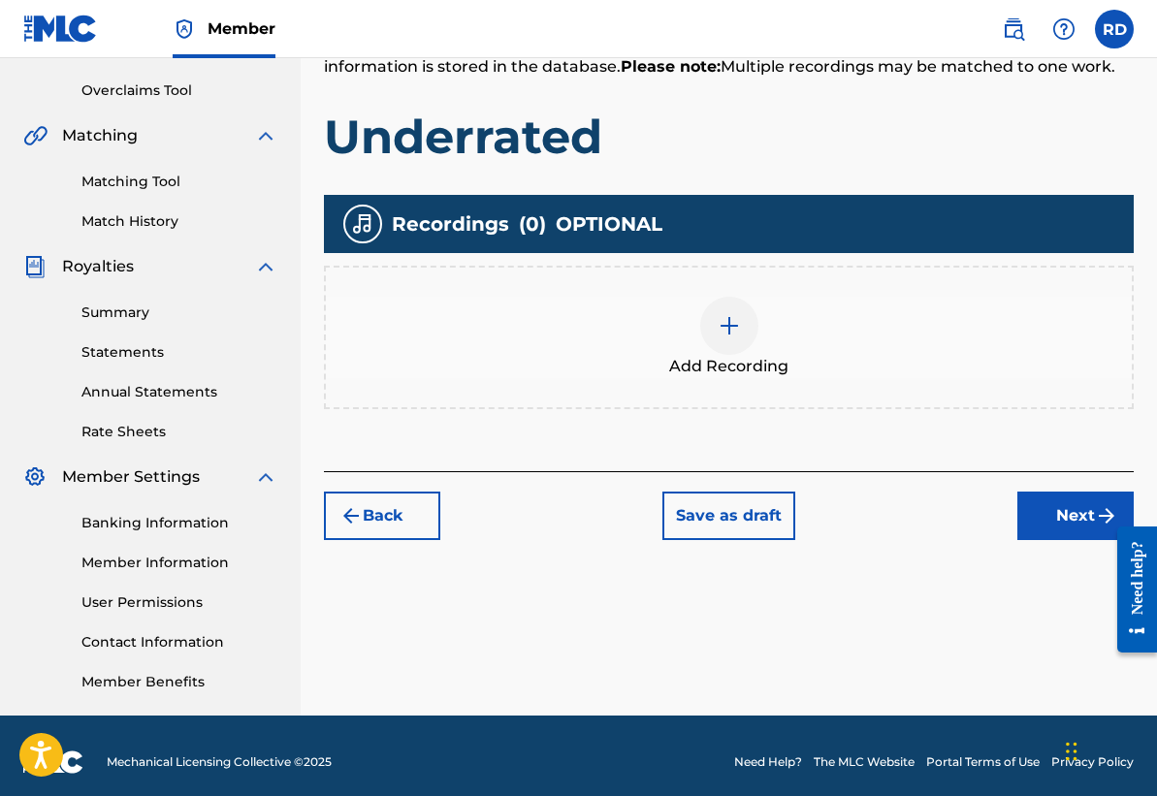
click at [719, 314] on img at bounding box center [728, 325] width 23 height 23
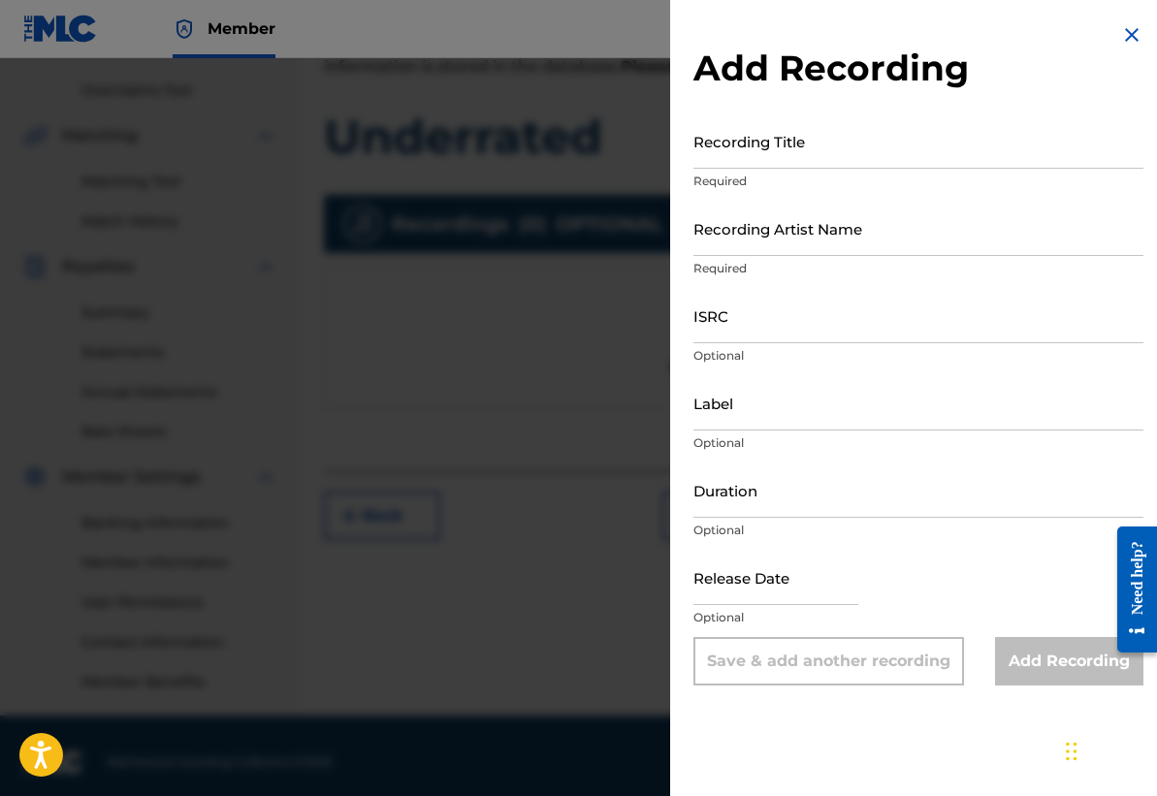
click at [778, 158] on input "Recording Title" at bounding box center [918, 140] width 450 height 55
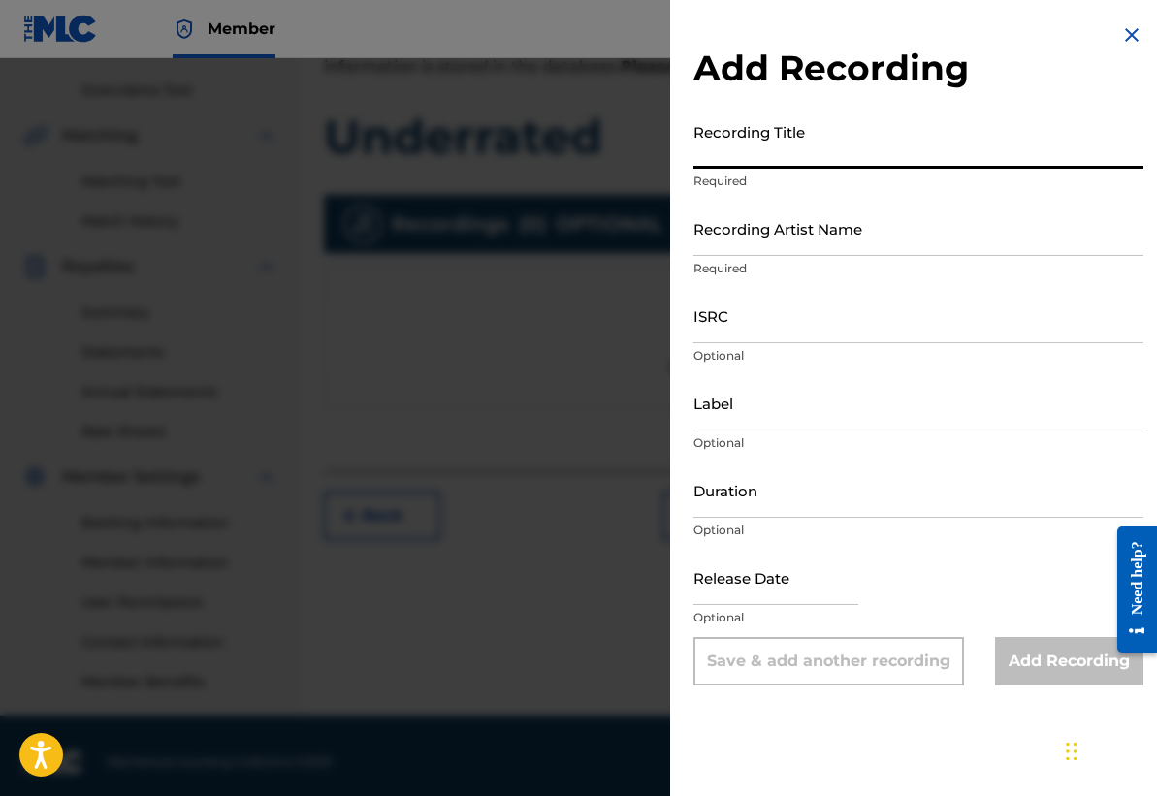
paste input "Underrated"
type input "Underrated"
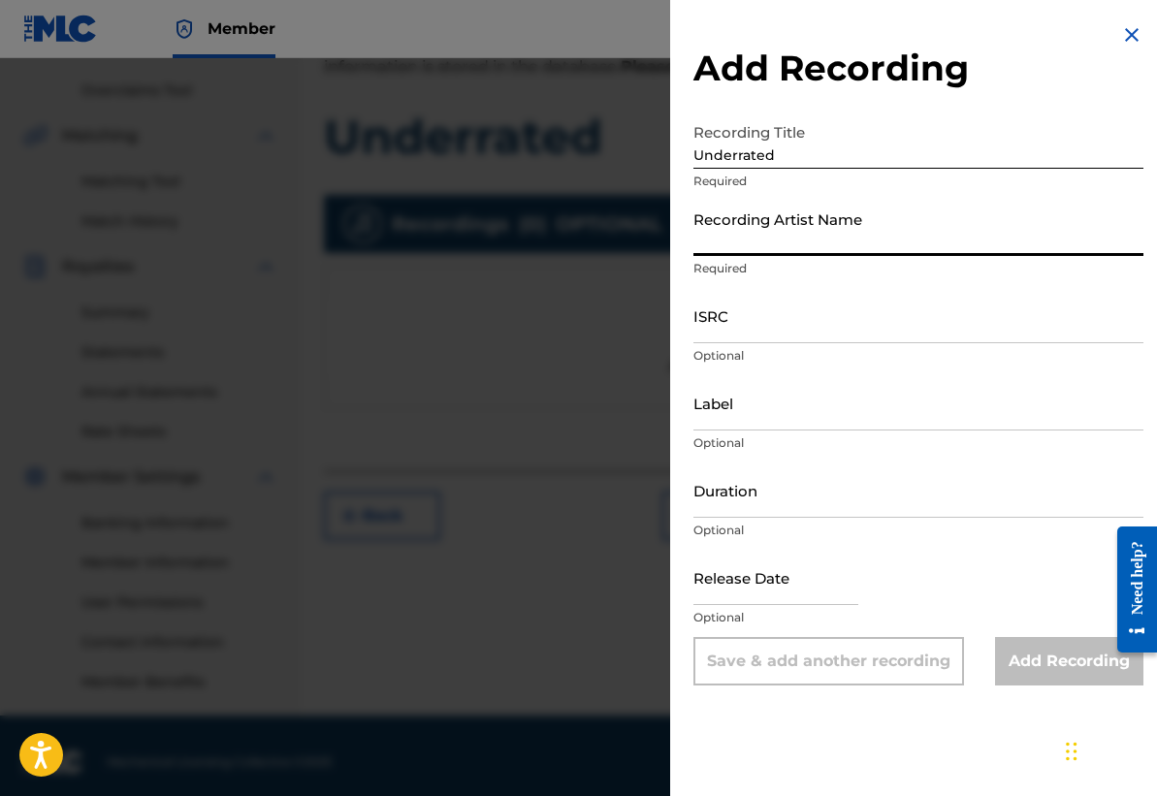
click at [752, 240] on input "Recording Artist Name" at bounding box center [918, 228] width 450 height 55
type input "[PERSON_NAME]"
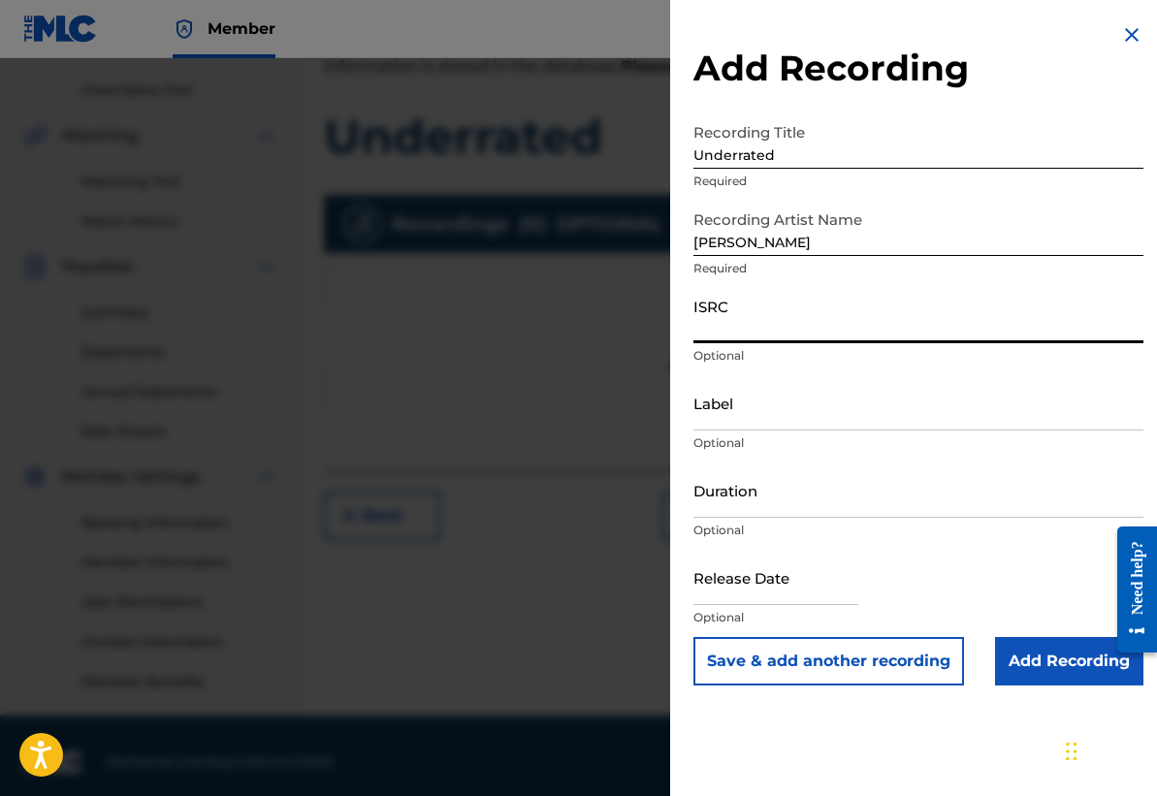
click at [781, 338] on input "ISRC" at bounding box center [918, 315] width 450 height 55
paste input "TCAJT2585389"
type input "TCAJT2585389"
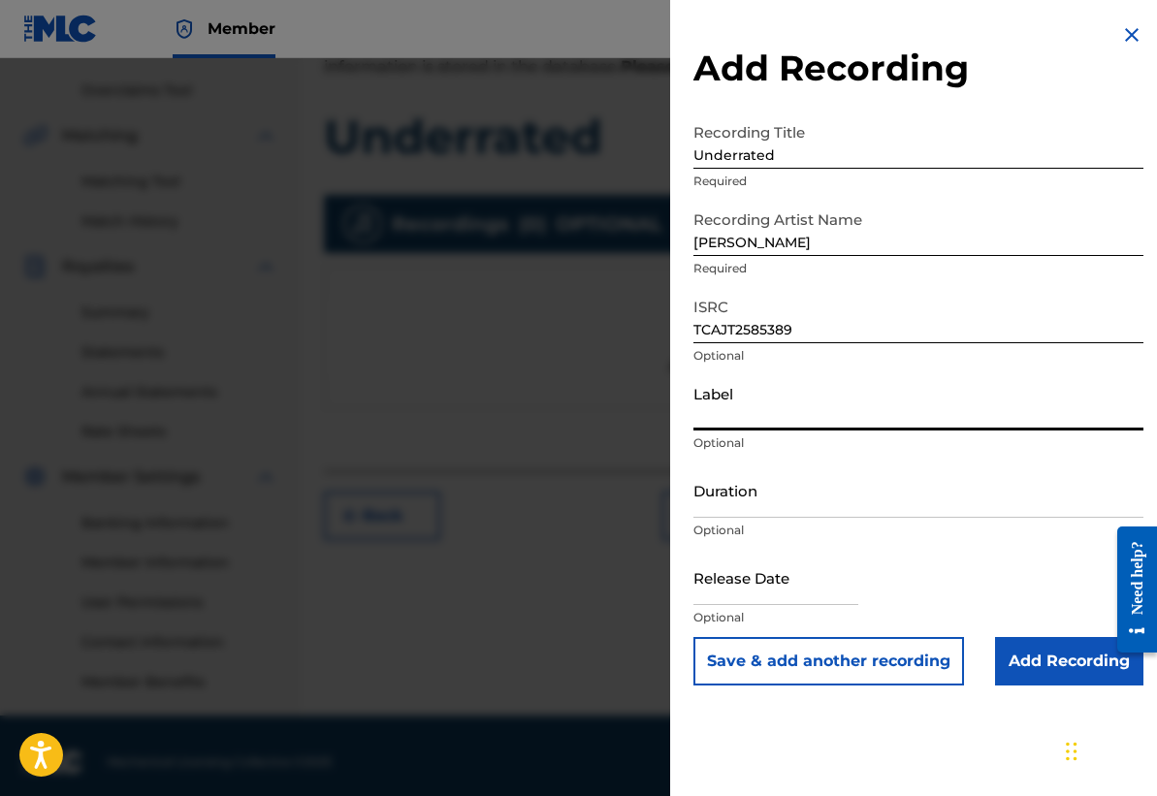
click at [819, 420] on input "Label" at bounding box center [918, 402] width 450 height 55
type input "Now Look"
click at [767, 499] on input "Duration" at bounding box center [918, 489] width 450 height 55
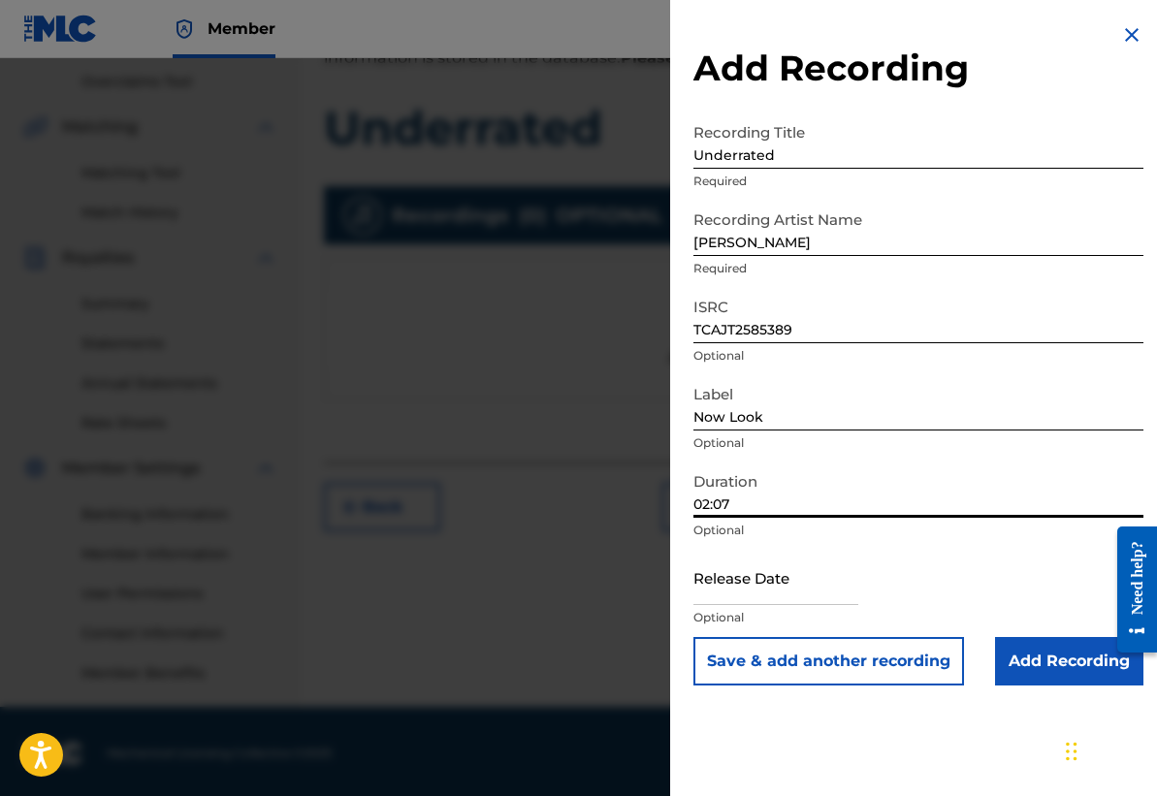
scroll to position [406, 0]
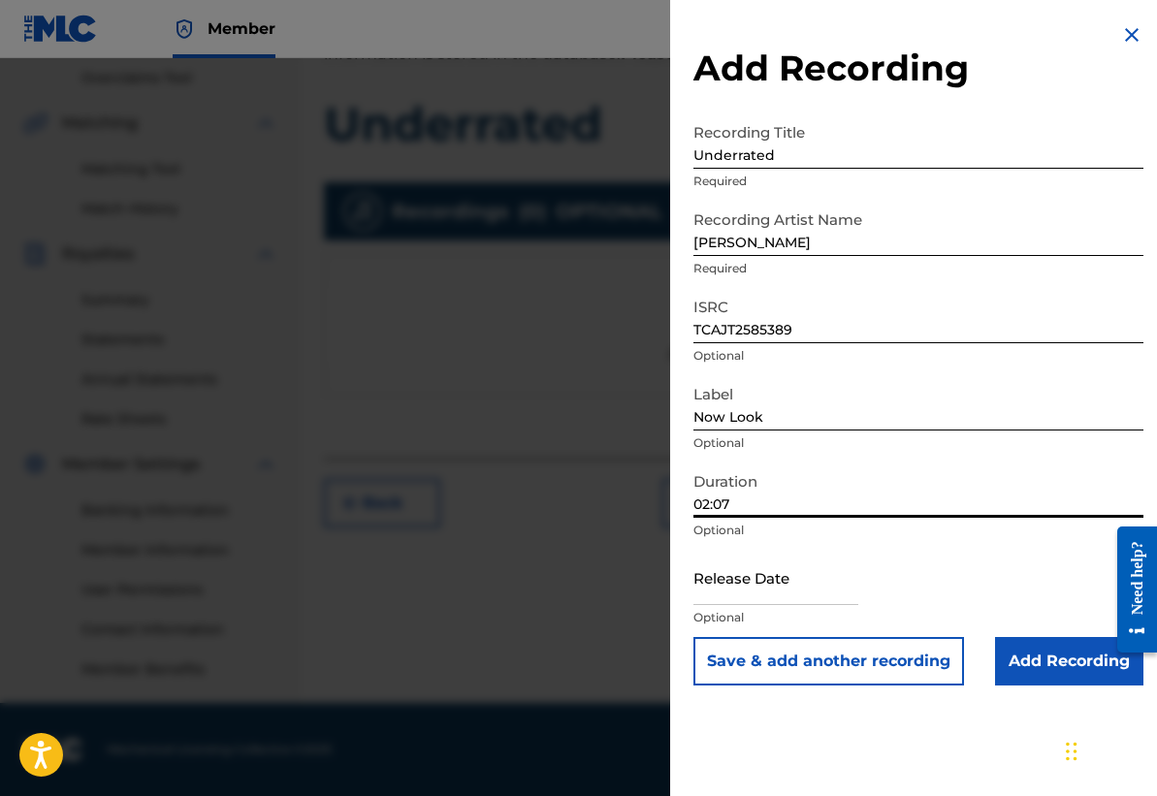
type input "02:07"
click at [769, 590] on input "text" at bounding box center [775, 577] width 165 height 55
select select "7"
select select "2025"
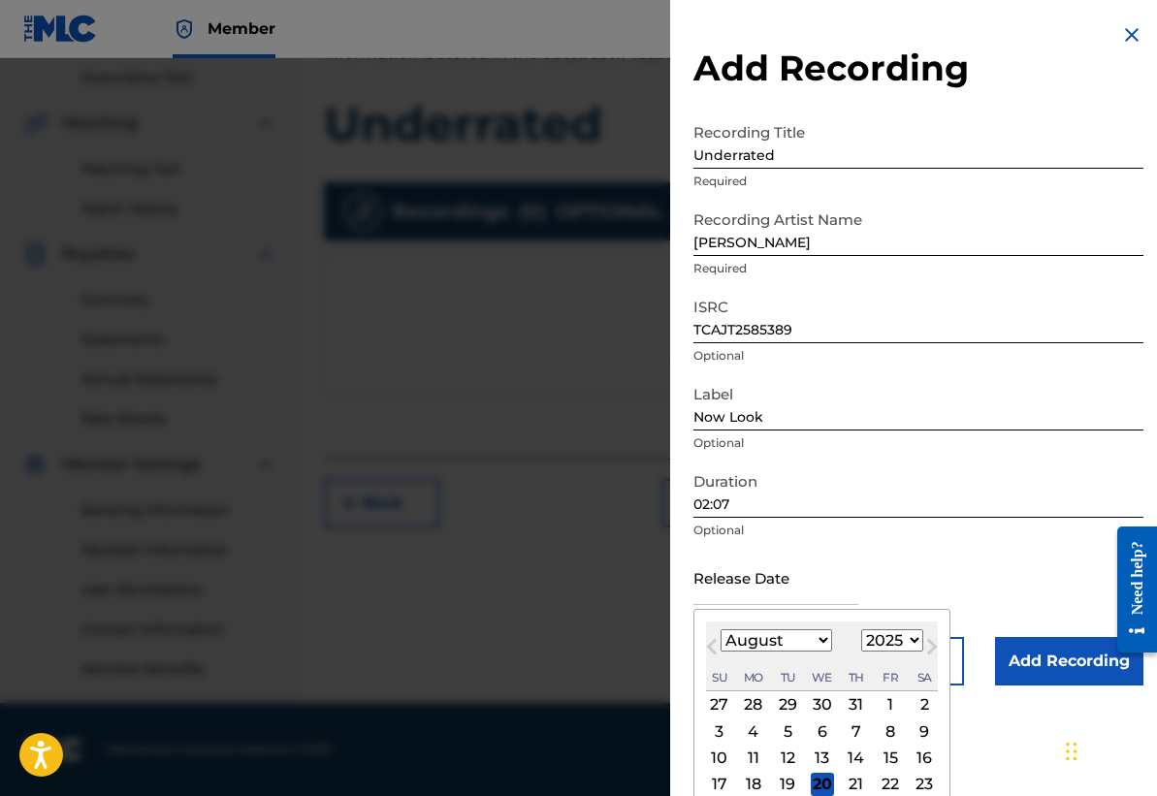
click at [741, 639] on select "January February March April May June July August September October November De…" at bounding box center [775, 640] width 111 height 22
select select "6"
click at [720, 629] on select "January February March April May June July August September October November De…" at bounding box center [775, 640] width 111 height 22
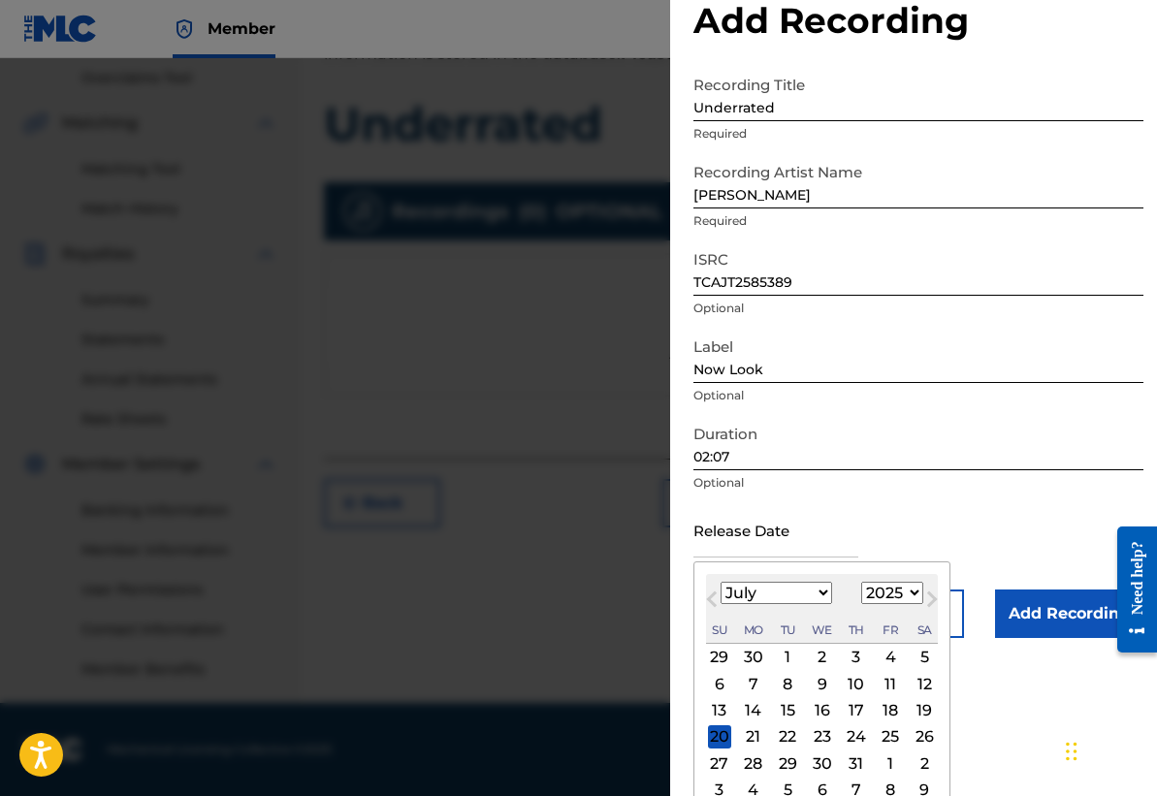
scroll to position [67, 0]
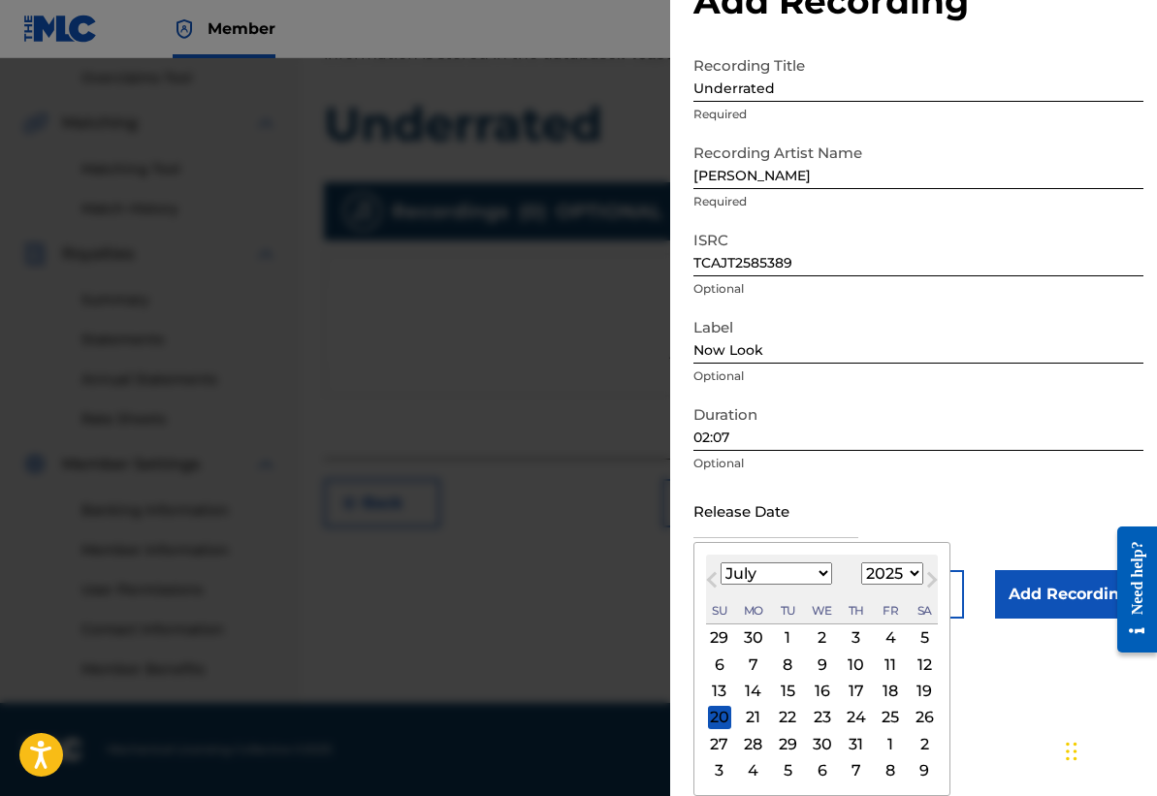
click at [725, 719] on div "20" at bounding box center [719, 717] width 23 height 23
type input "[DATE]"
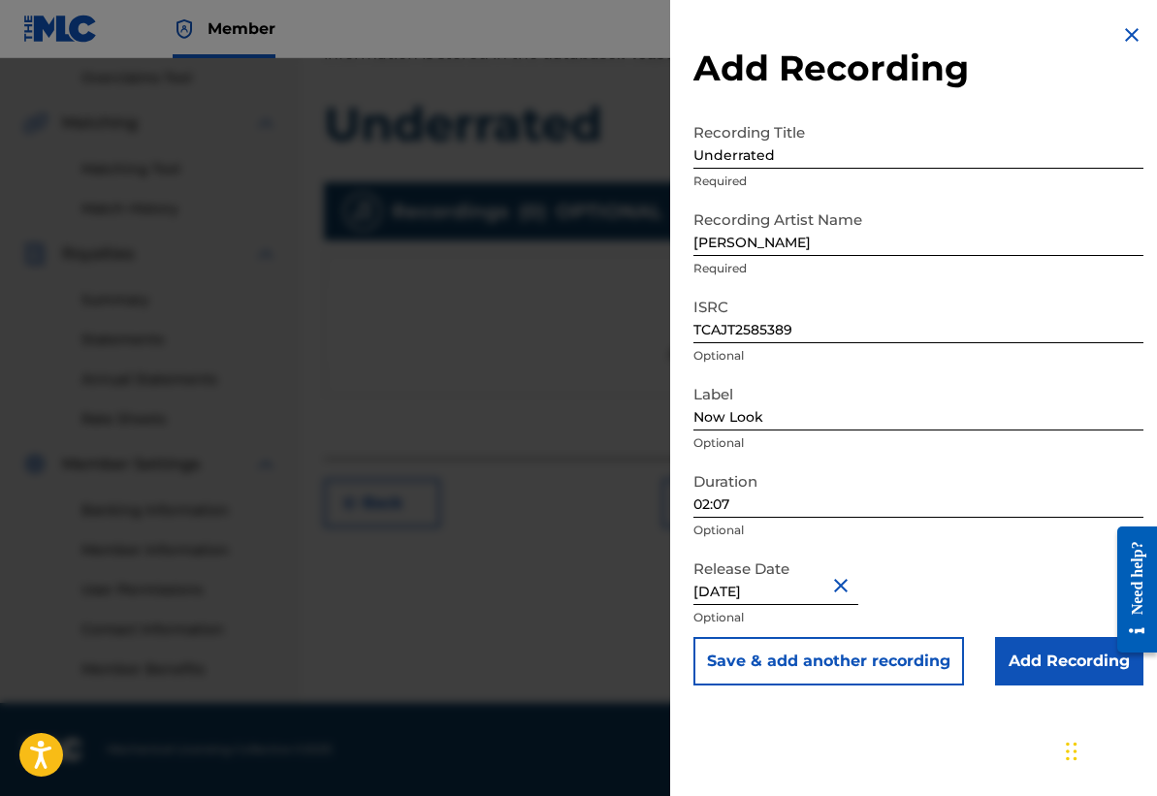
click at [1054, 663] on input "Add Recording" at bounding box center [1069, 661] width 148 height 48
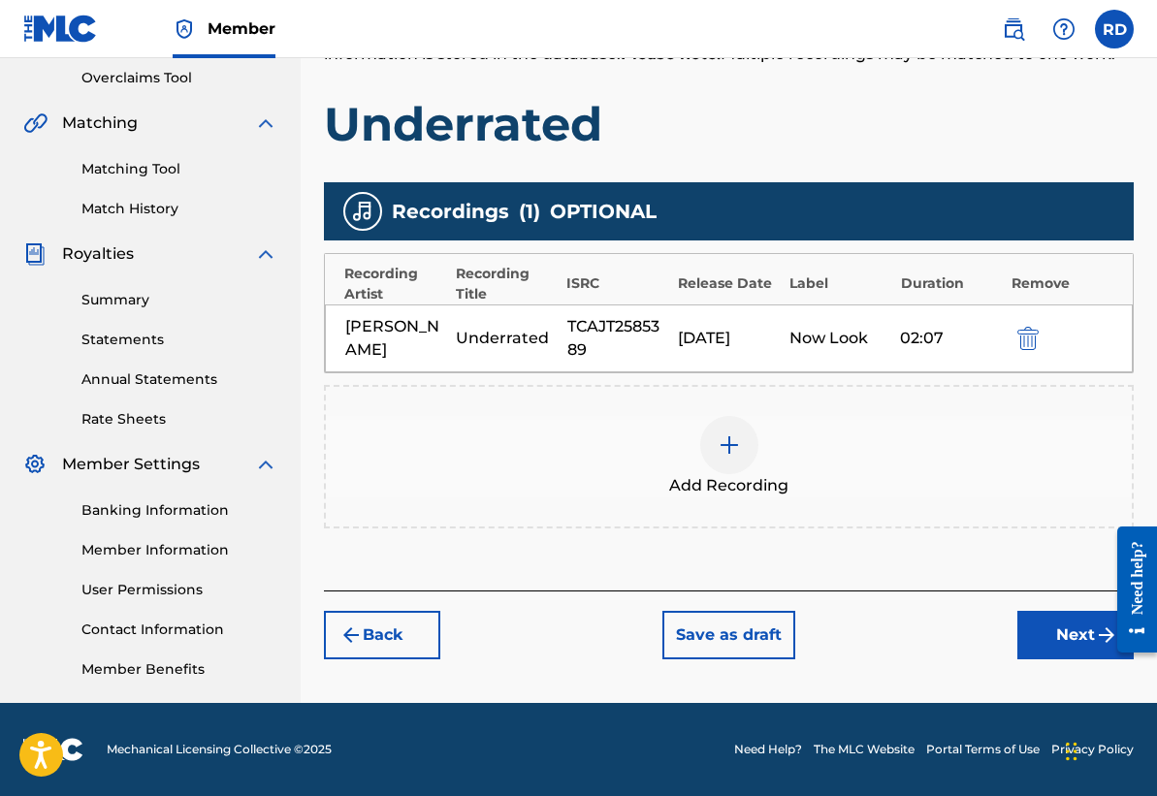
click at [1060, 636] on button "Next" at bounding box center [1075, 635] width 116 height 48
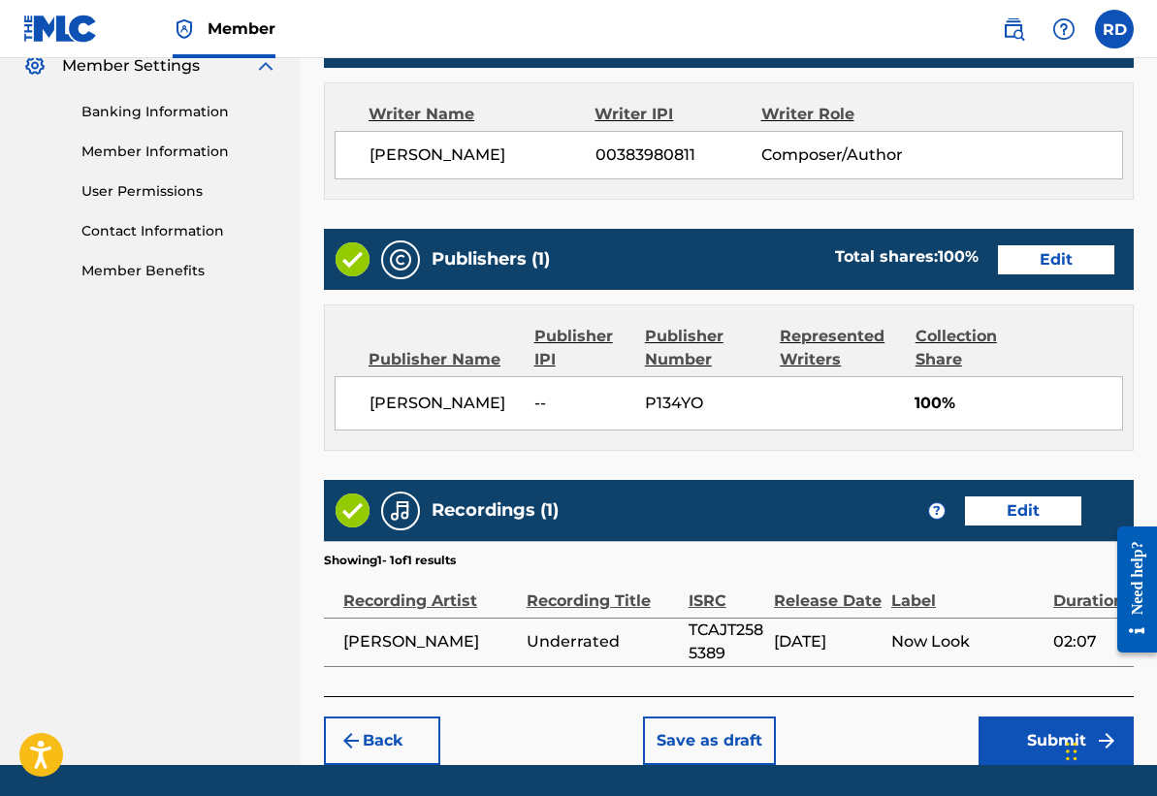
scroll to position [867, 0]
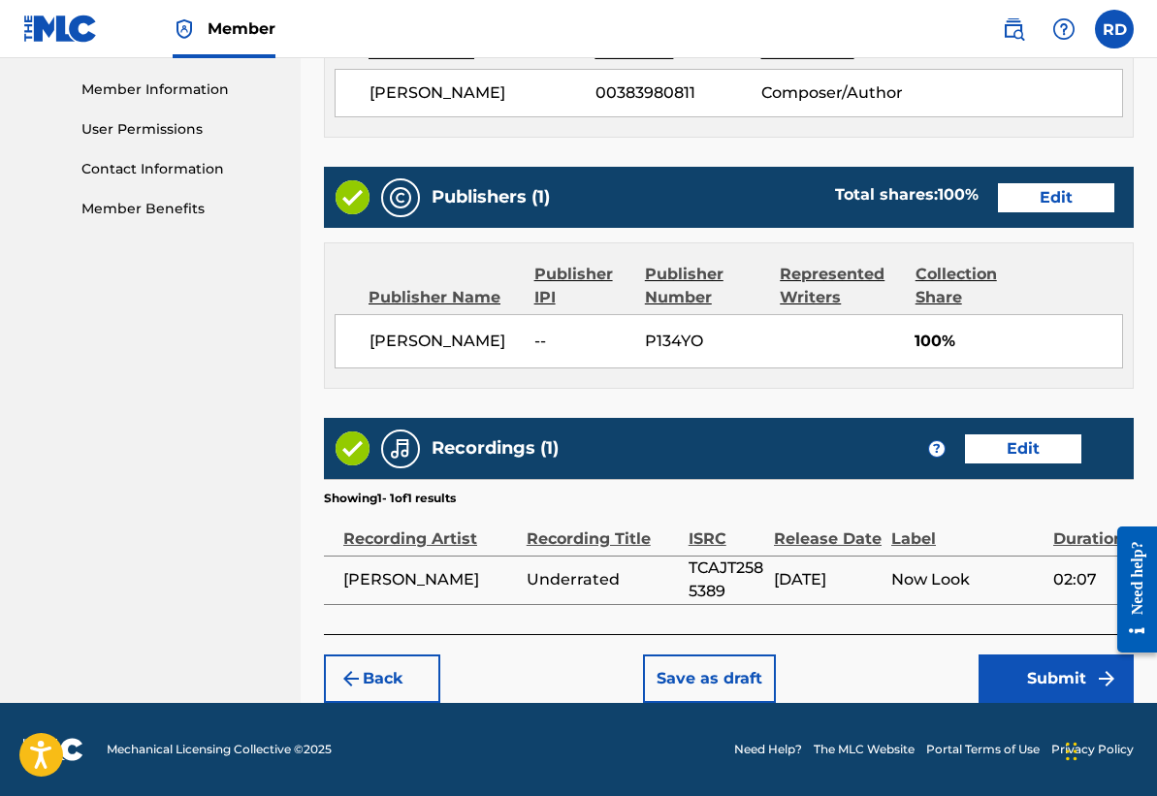
click at [1023, 668] on button "Submit" at bounding box center [1055, 678] width 155 height 48
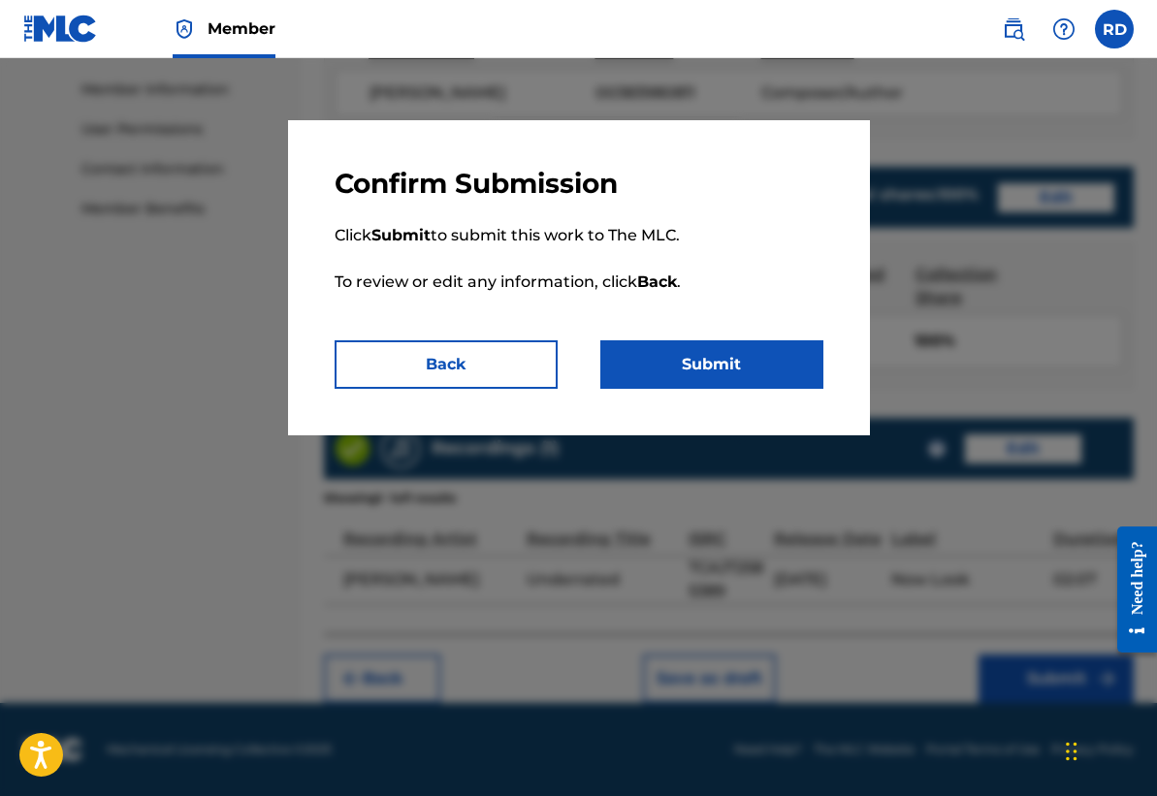
click at [683, 365] on button "Submit" at bounding box center [711, 364] width 223 height 48
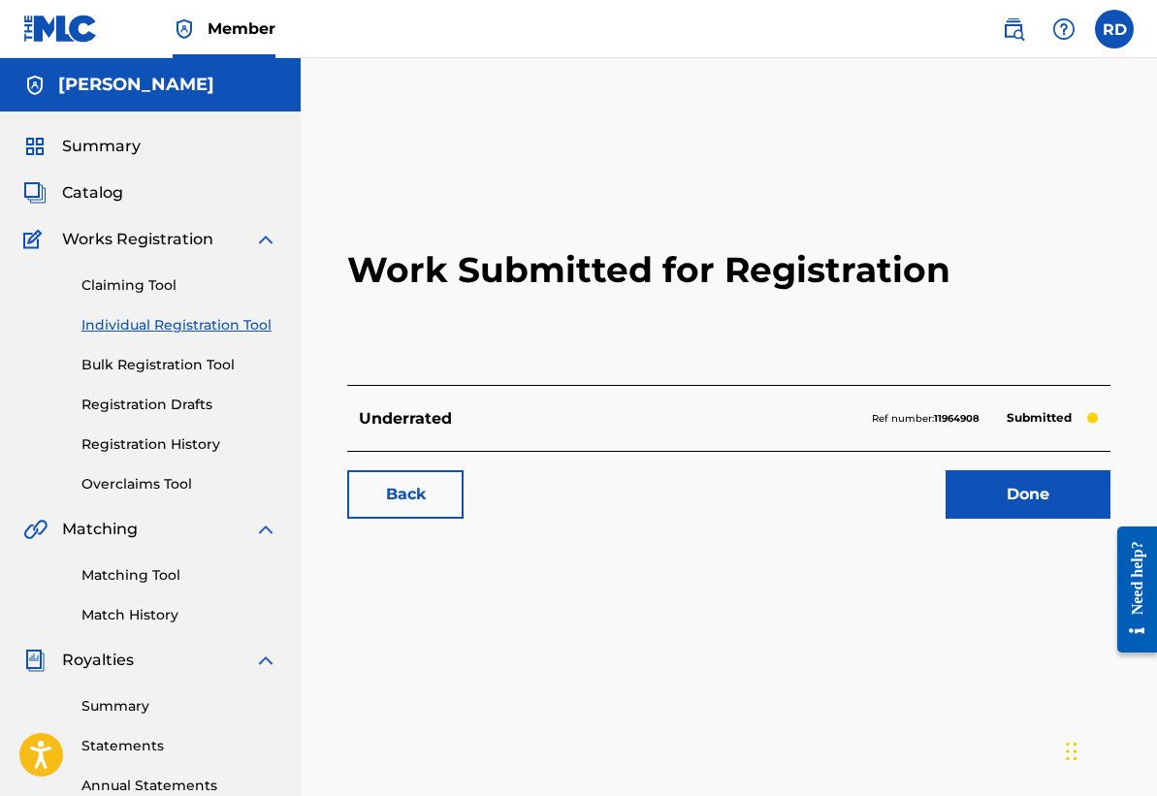
click at [137, 190] on div "Catalog" at bounding box center [150, 192] width 254 height 23
click at [101, 193] on span "Catalog" at bounding box center [92, 192] width 61 height 23
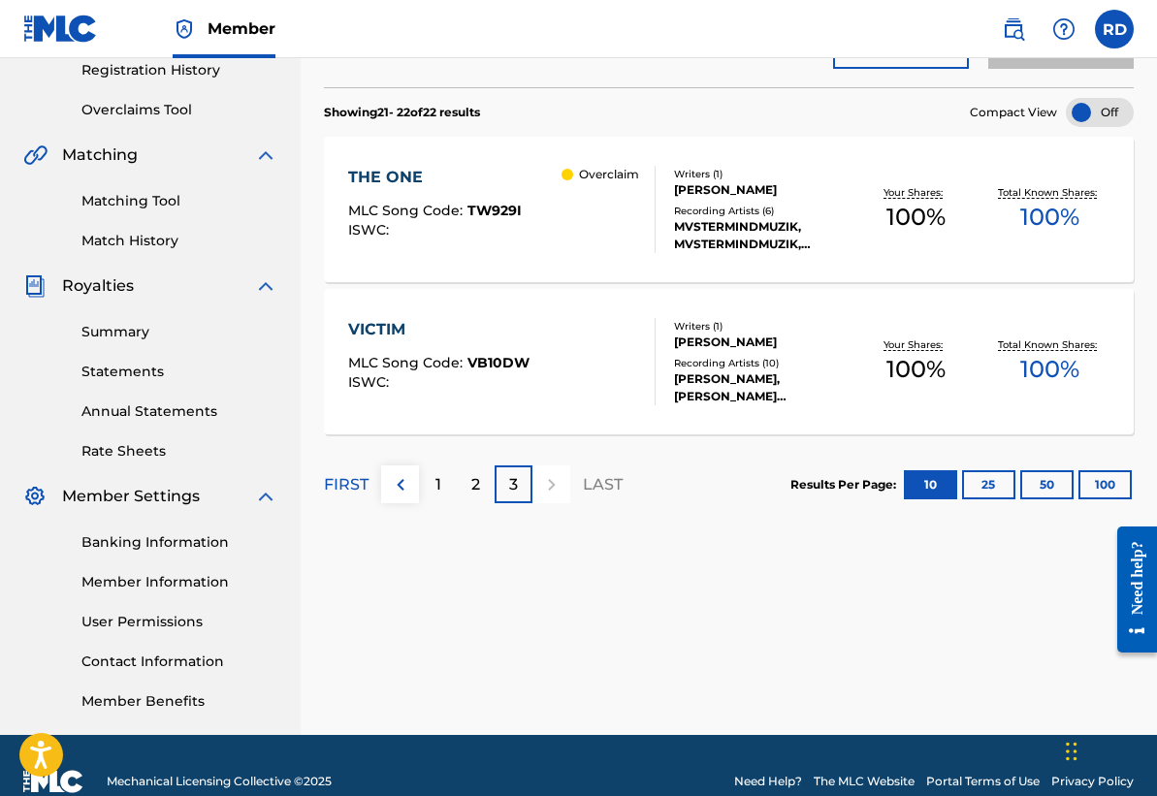
scroll to position [406, 0]
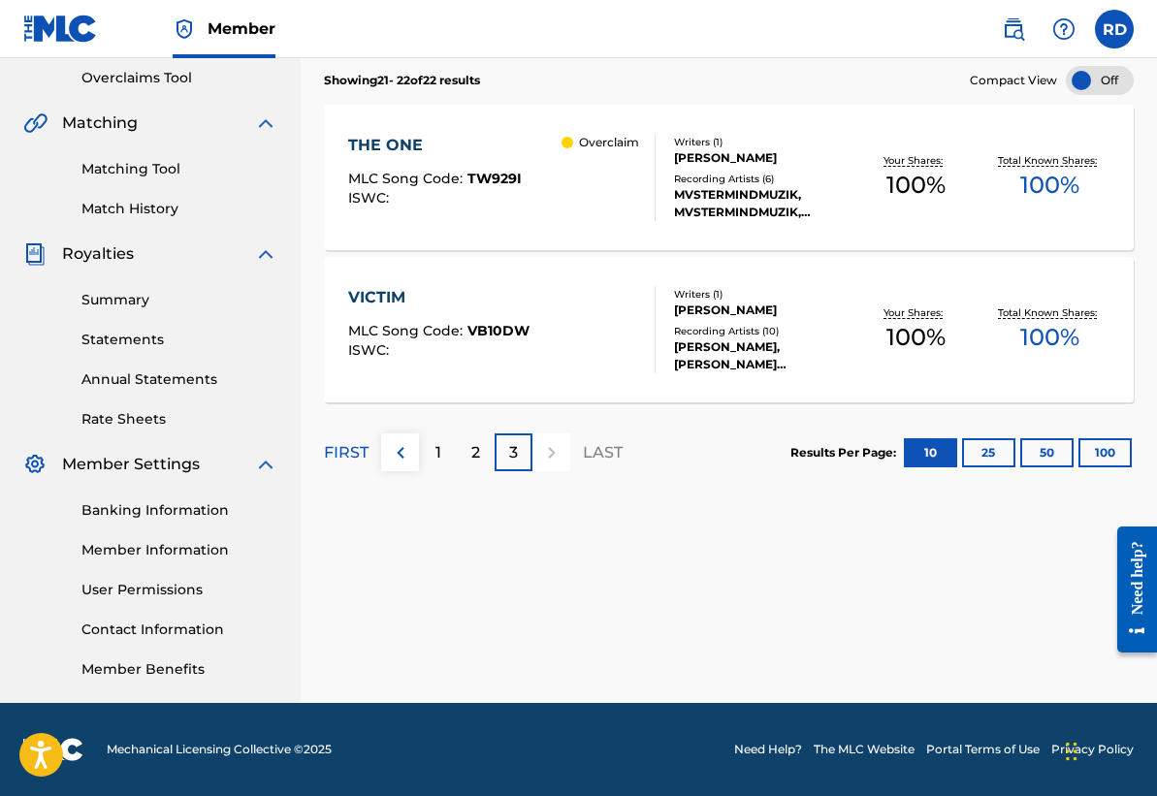
click at [464, 460] on div "2" at bounding box center [476, 452] width 38 height 38
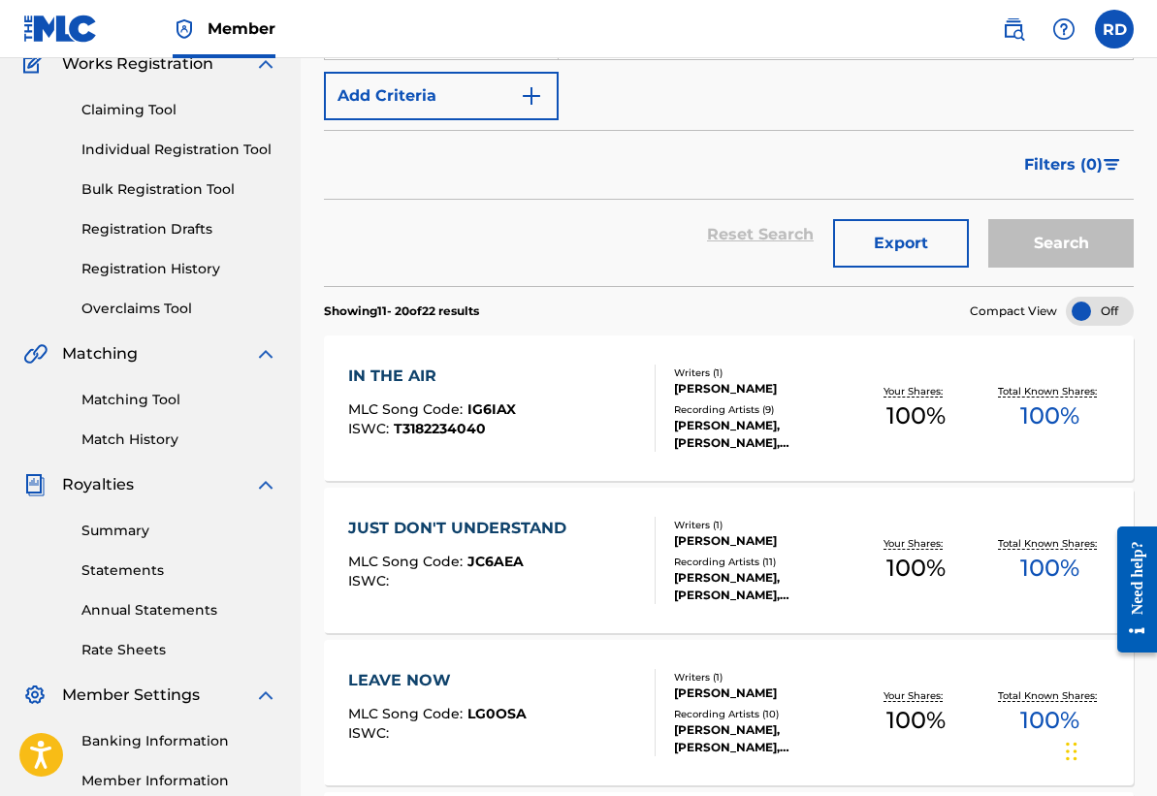
scroll to position [0, 0]
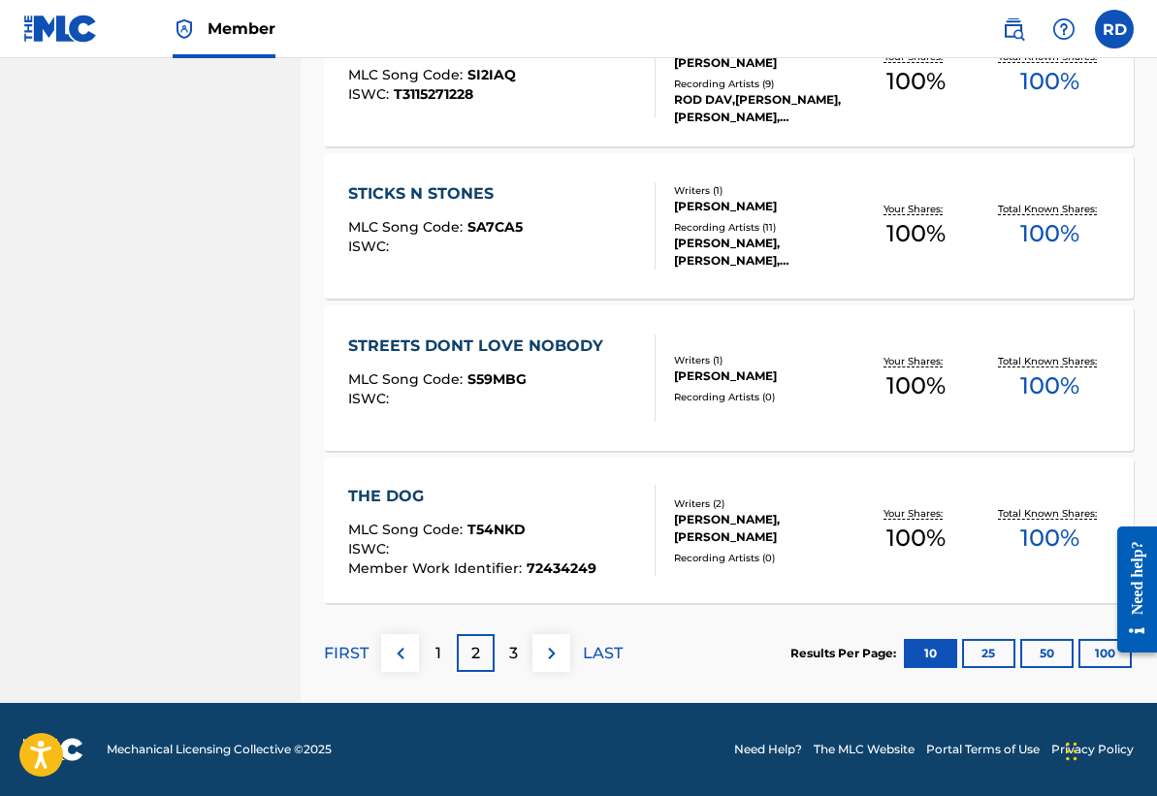
click at [444, 664] on div "1" at bounding box center [438, 653] width 38 height 38
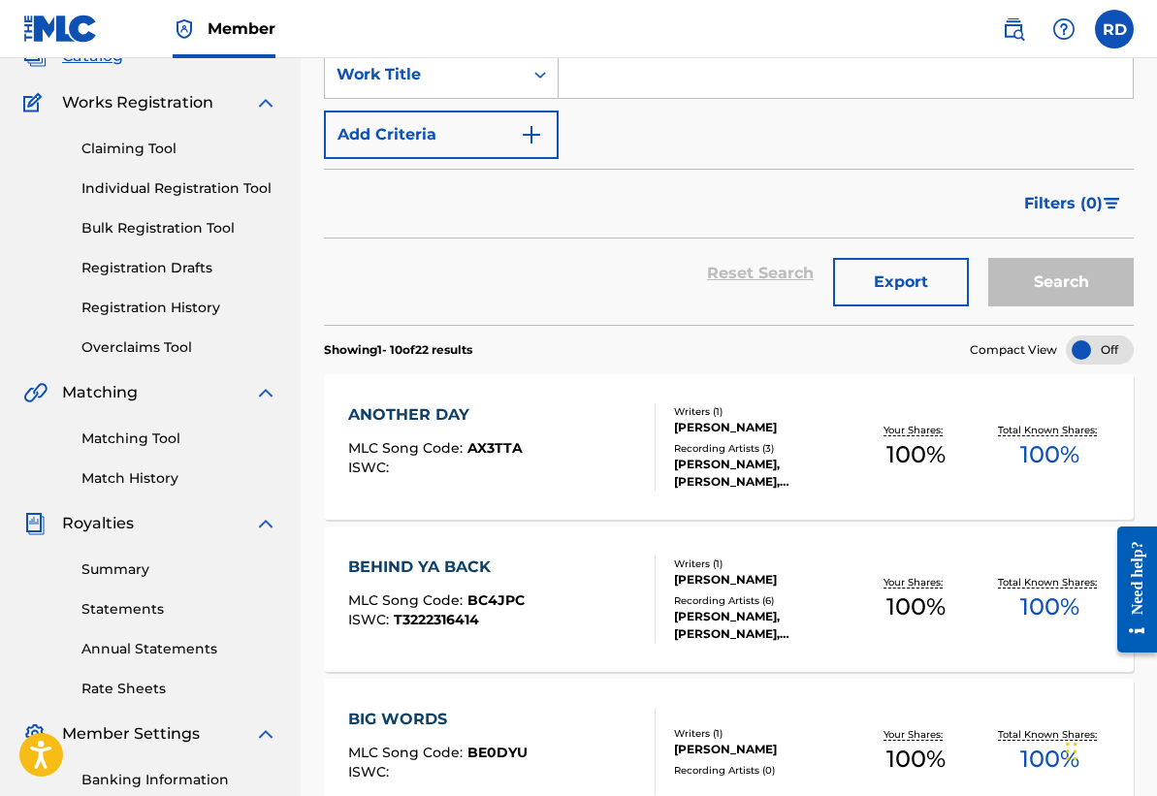
scroll to position [48, 0]
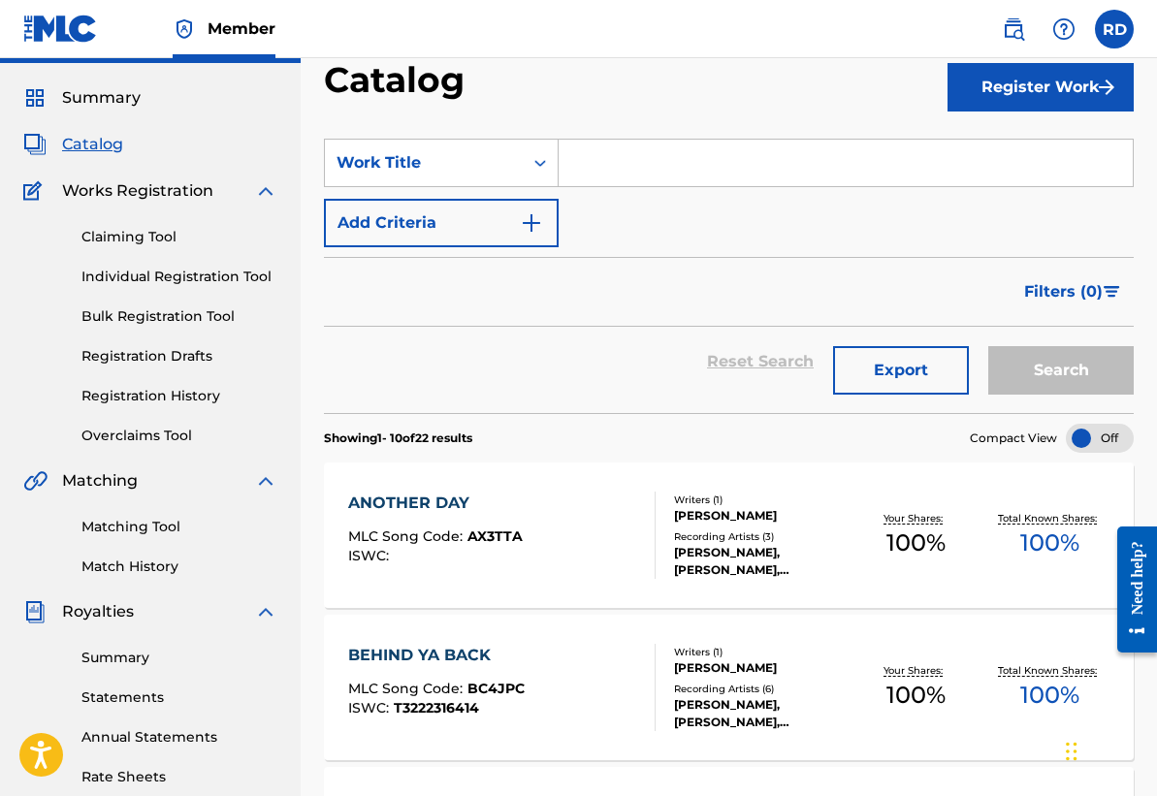
click at [1042, 91] on button "Register Work" at bounding box center [1040, 87] width 186 height 48
click at [1034, 146] on link "Individual" at bounding box center [1040, 150] width 186 height 47
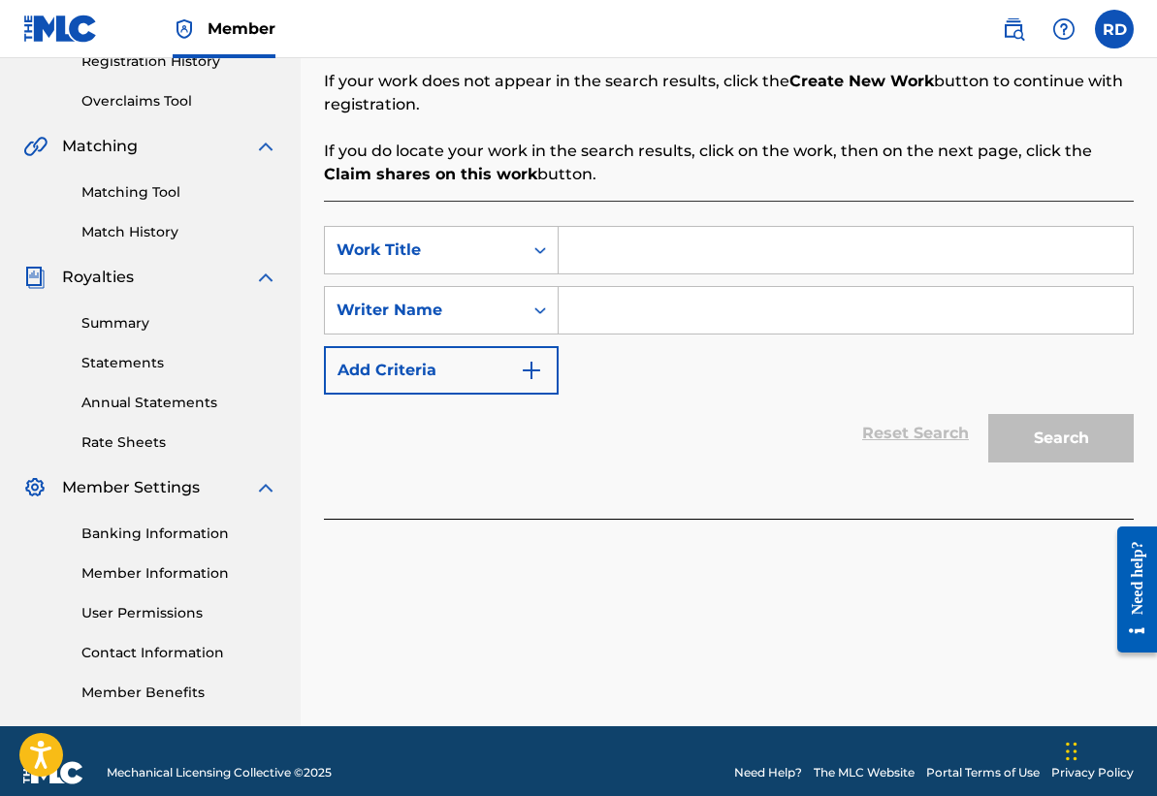
scroll to position [406, 0]
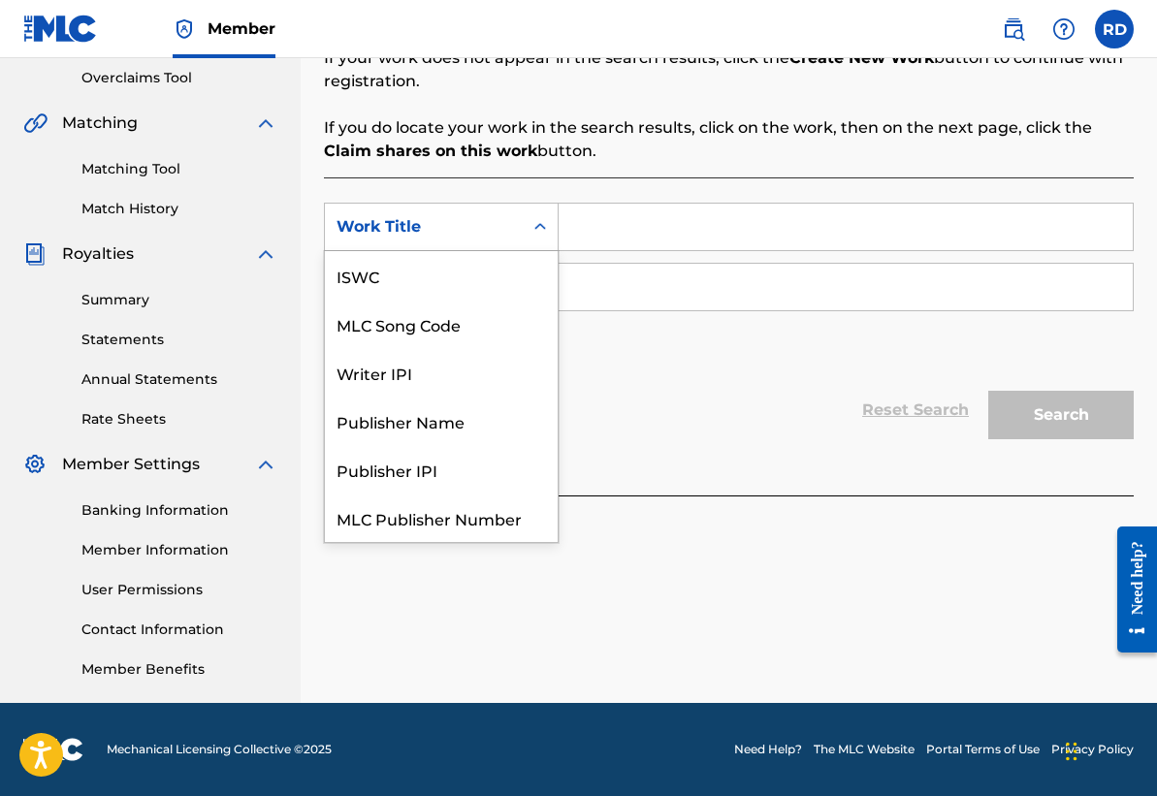
click at [534, 221] on icon "Search Form" at bounding box center [539, 226] width 19 height 19
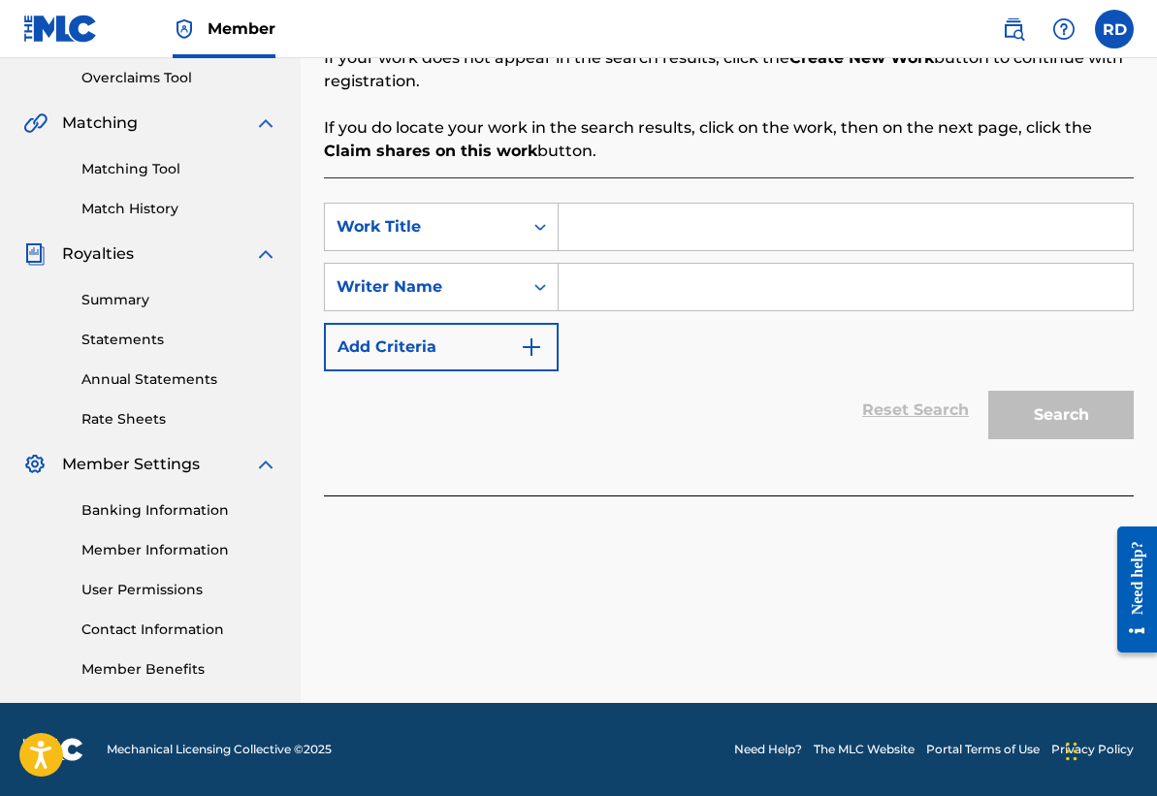
click at [734, 193] on div "SearchWithCriteria8e856403-f33a-4c06-b45c-693ac6dfabfc Work Title SearchWithCri…" at bounding box center [729, 336] width 810 height 318
click at [690, 237] on input "Search Form" at bounding box center [845, 227] width 574 height 47
type input "red"
click at [688, 303] on input "Search Form" at bounding box center [845, 287] width 574 height 47
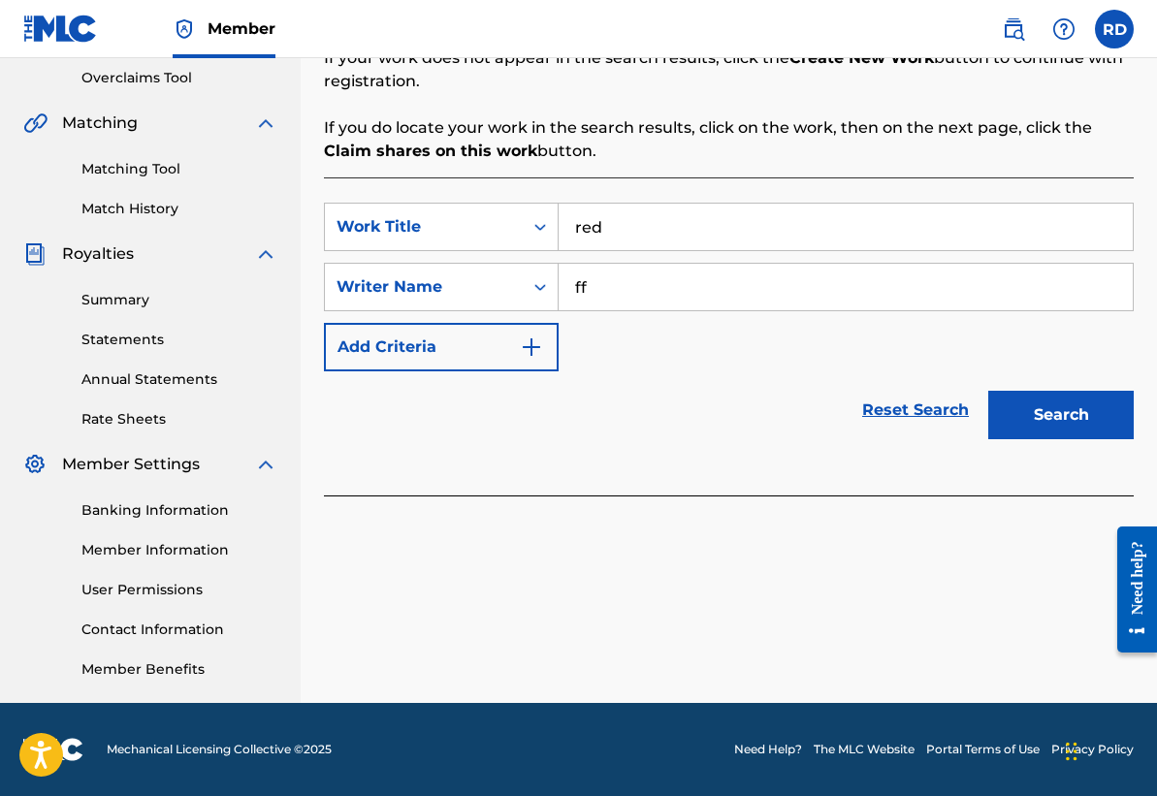
type input "ff"
click at [1100, 415] on button "Search" at bounding box center [1060, 415] width 145 height 48
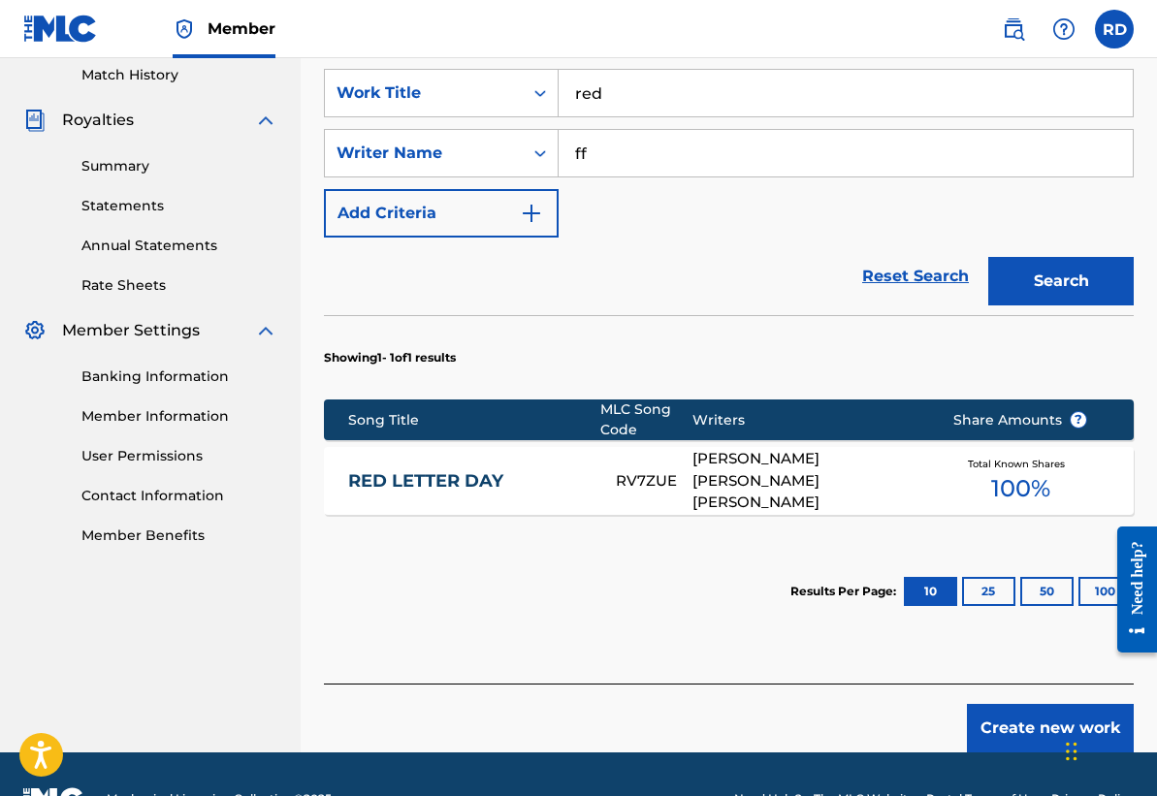
scroll to position [589, 0]
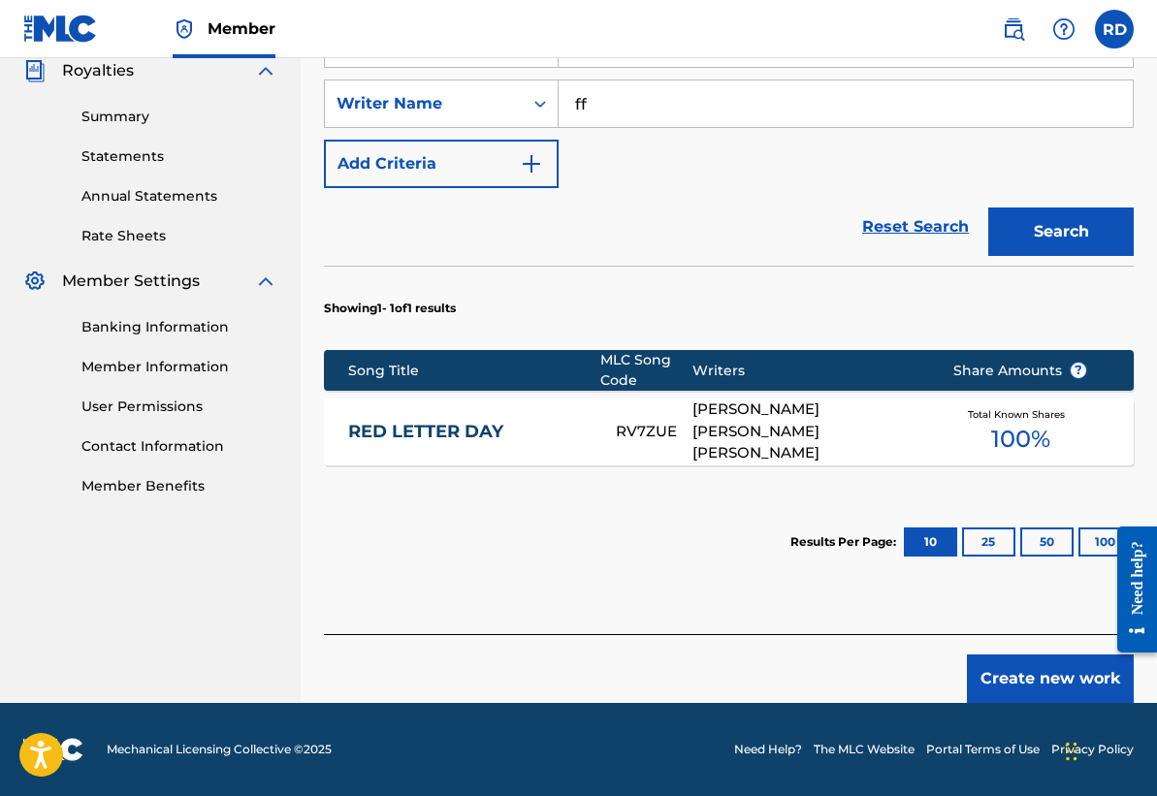
click at [1007, 687] on button "Create new work" at bounding box center [1050, 678] width 167 height 48
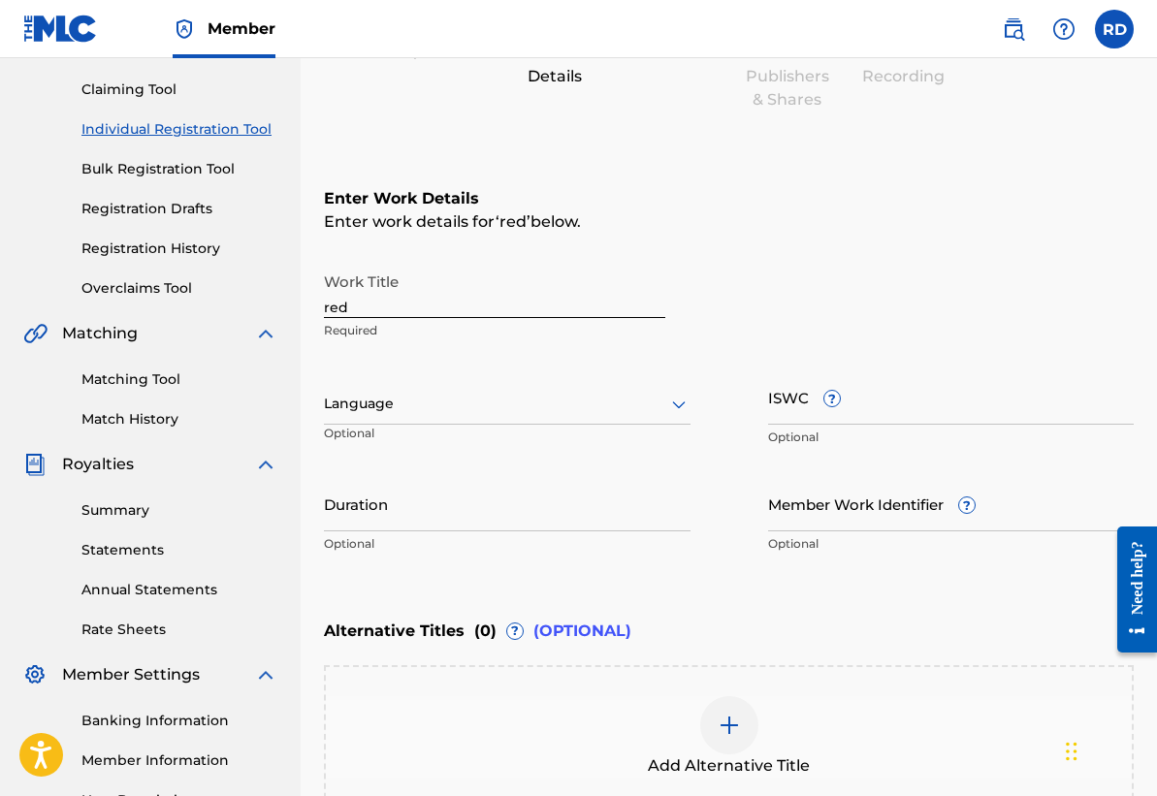
scroll to position [195, 0]
drag, startPoint x: 376, startPoint y: 313, endPoint x: 302, endPoint y: 306, distance: 74.0
click at [302, 306] on div "Register Work Search Enter Work Details Add Writers Add Publishers & Shares Add…" at bounding box center [729, 419] width 856 height 1015
paste input "Ghetto"
type input "Ghetto"
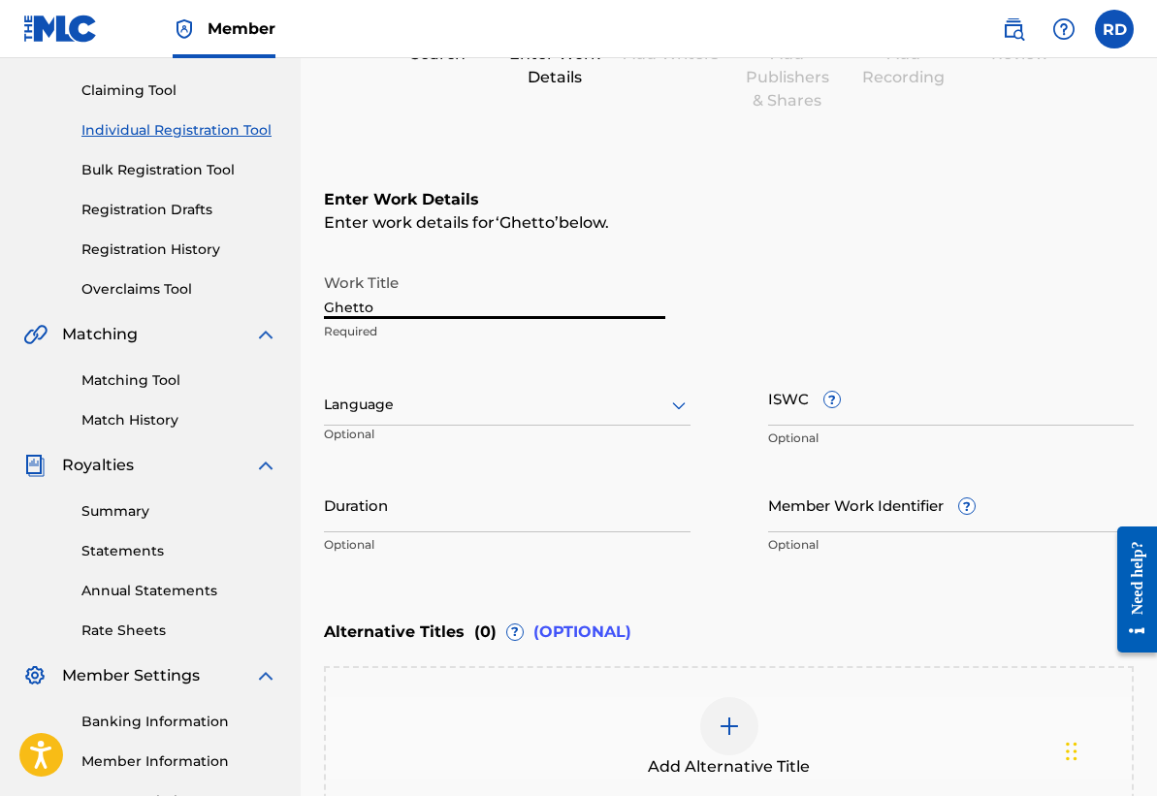
click at [443, 516] on input "Duration" at bounding box center [507, 504] width 366 height 55
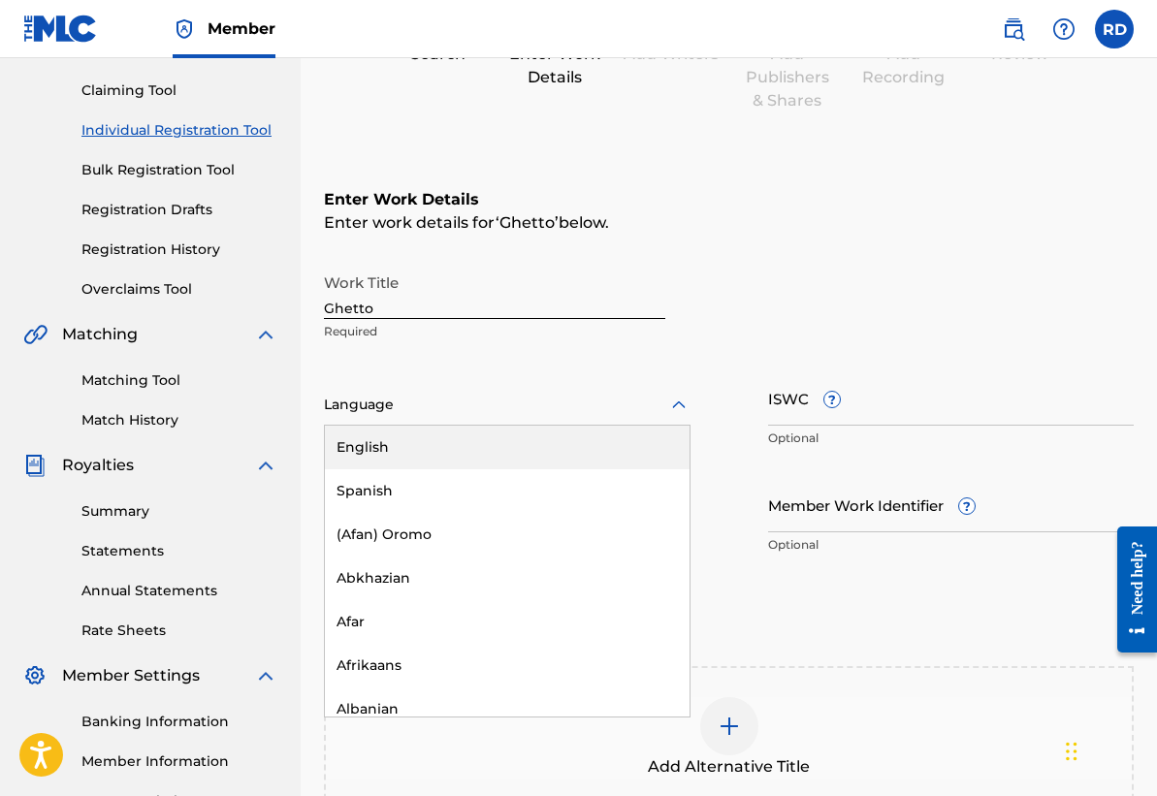
click at [394, 400] on div at bounding box center [507, 405] width 366 height 24
click at [411, 460] on div "English" at bounding box center [507, 448] width 365 height 44
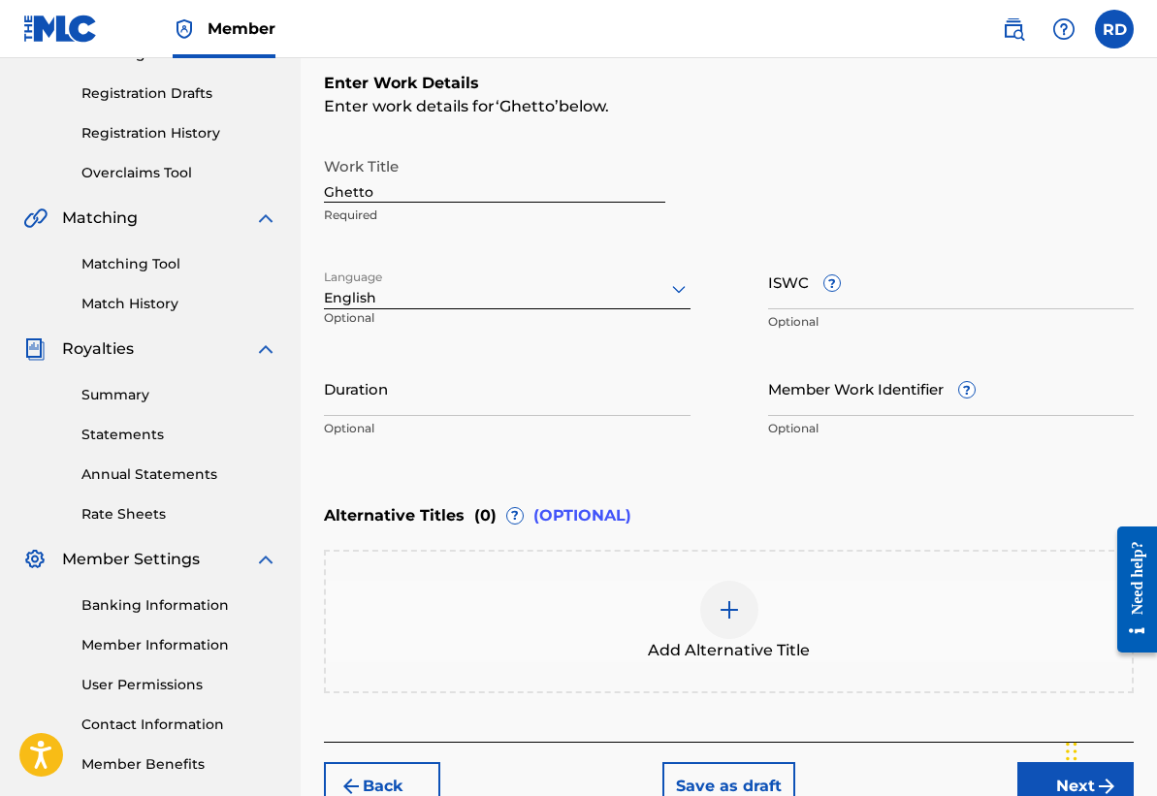
scroll to position [323, 0]
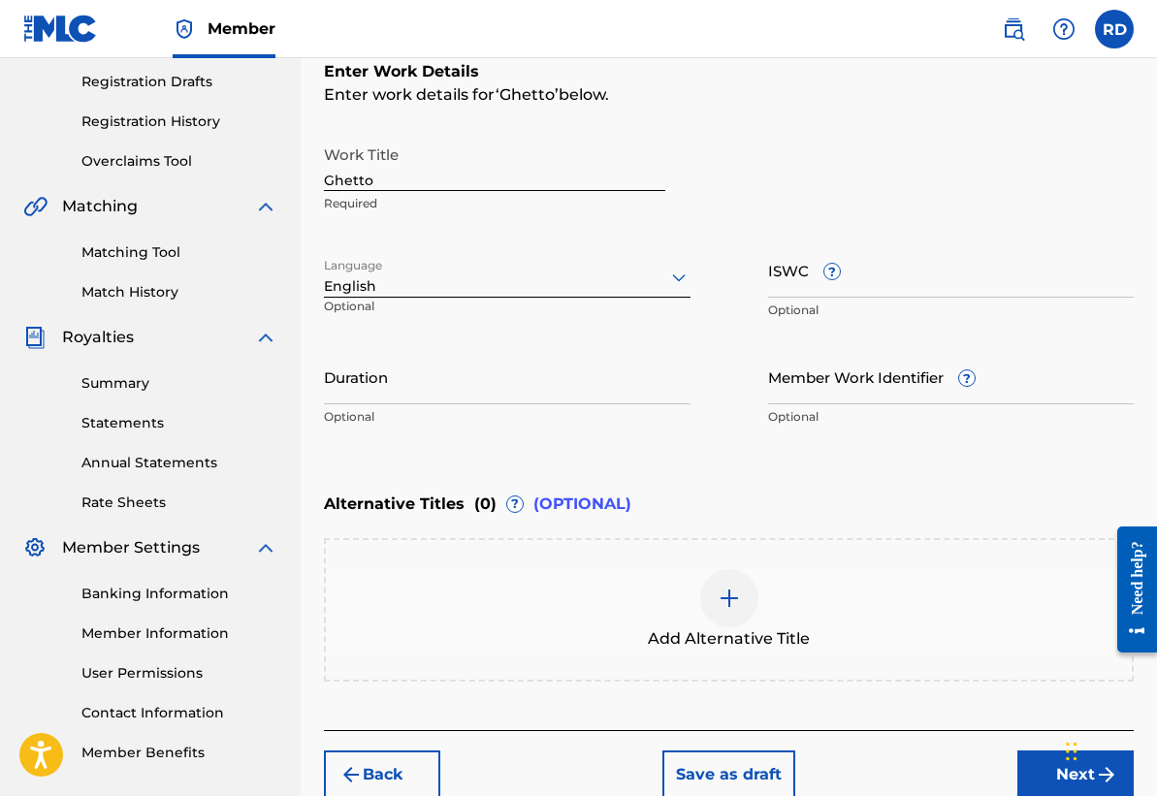
click at [397, 395] on input "Duration" at bounding box center [507, 376] width 366 height 55
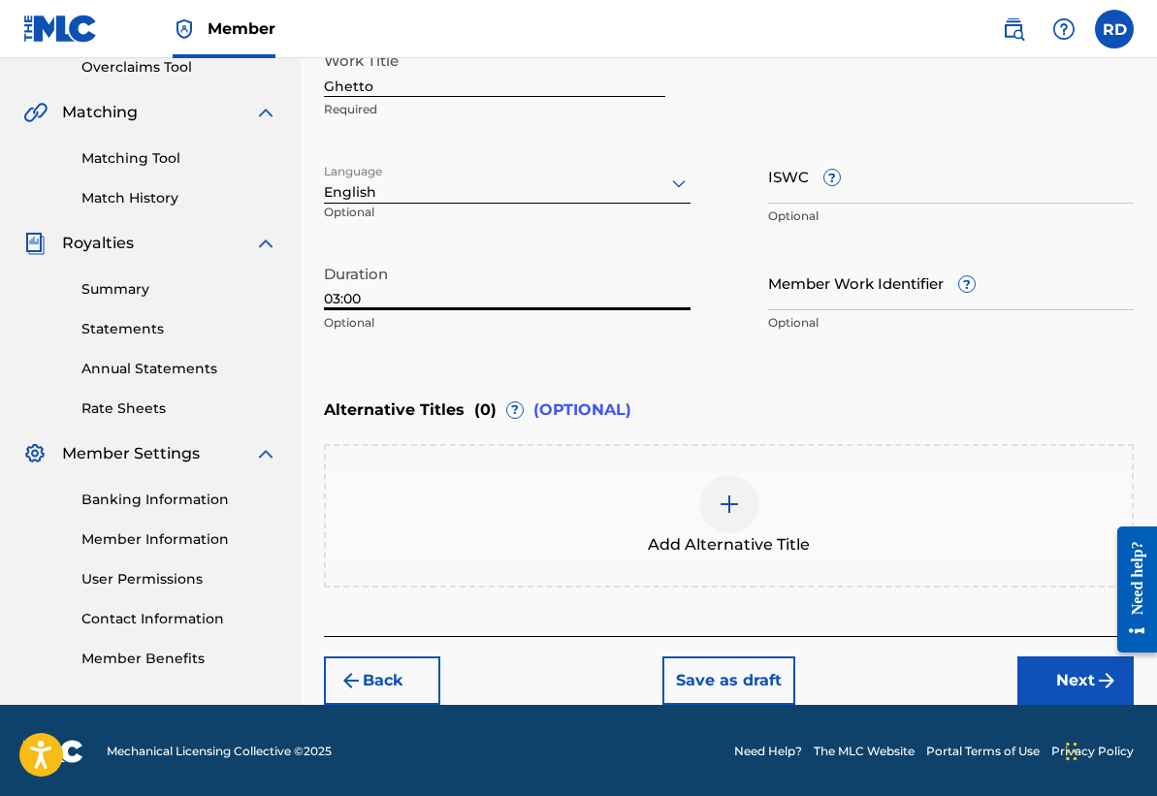
scroll to position [419, 0]
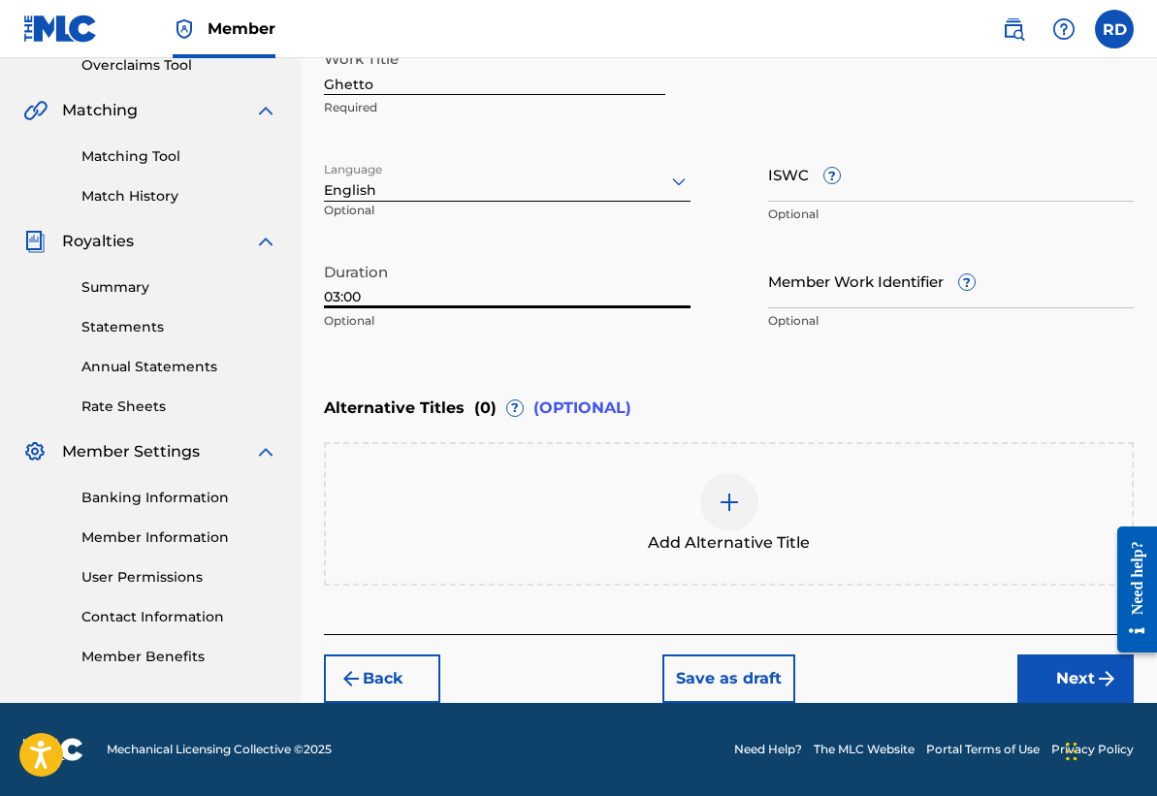
type input "03:00"
click at [727, 497] on img at bounding box center [728, 502] width 23 height 23
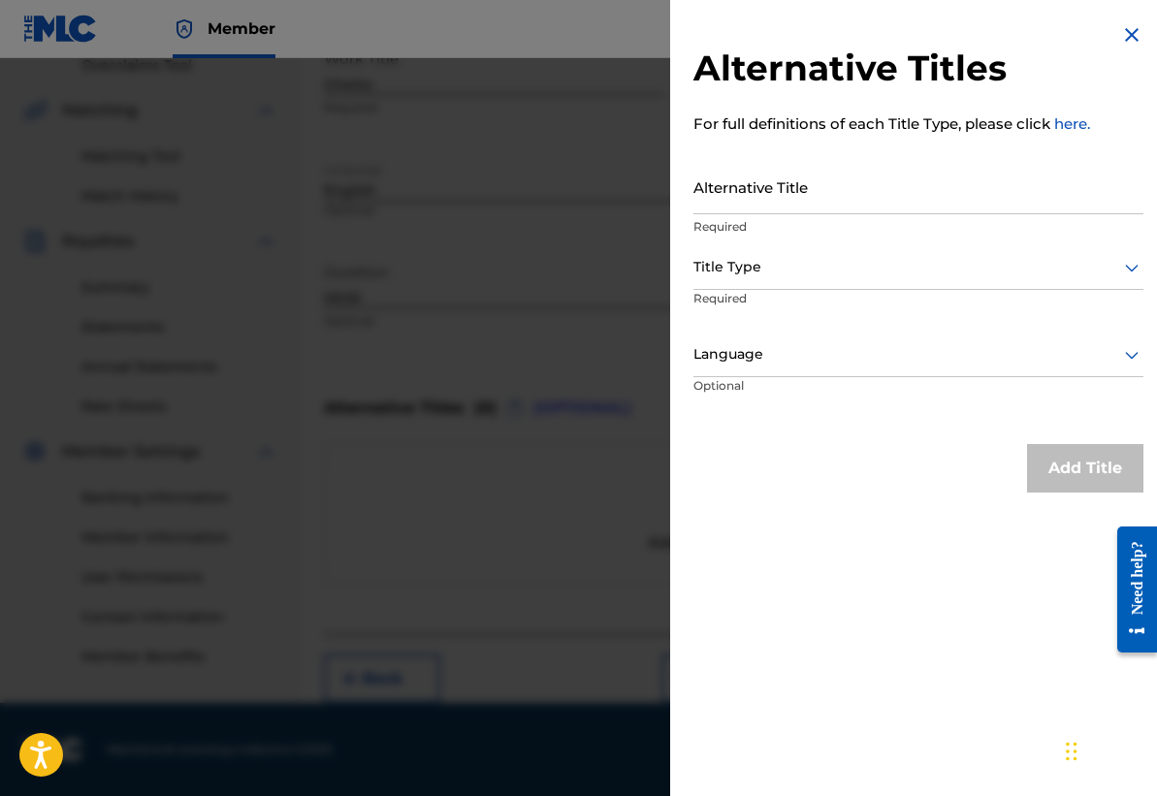
click at [802, 200] on input "Alternative Title" at bounding box center [918, 186] width 450 height 55
click at [1127, 37] on img at bounding box center [1131, 34] width 23 height 23
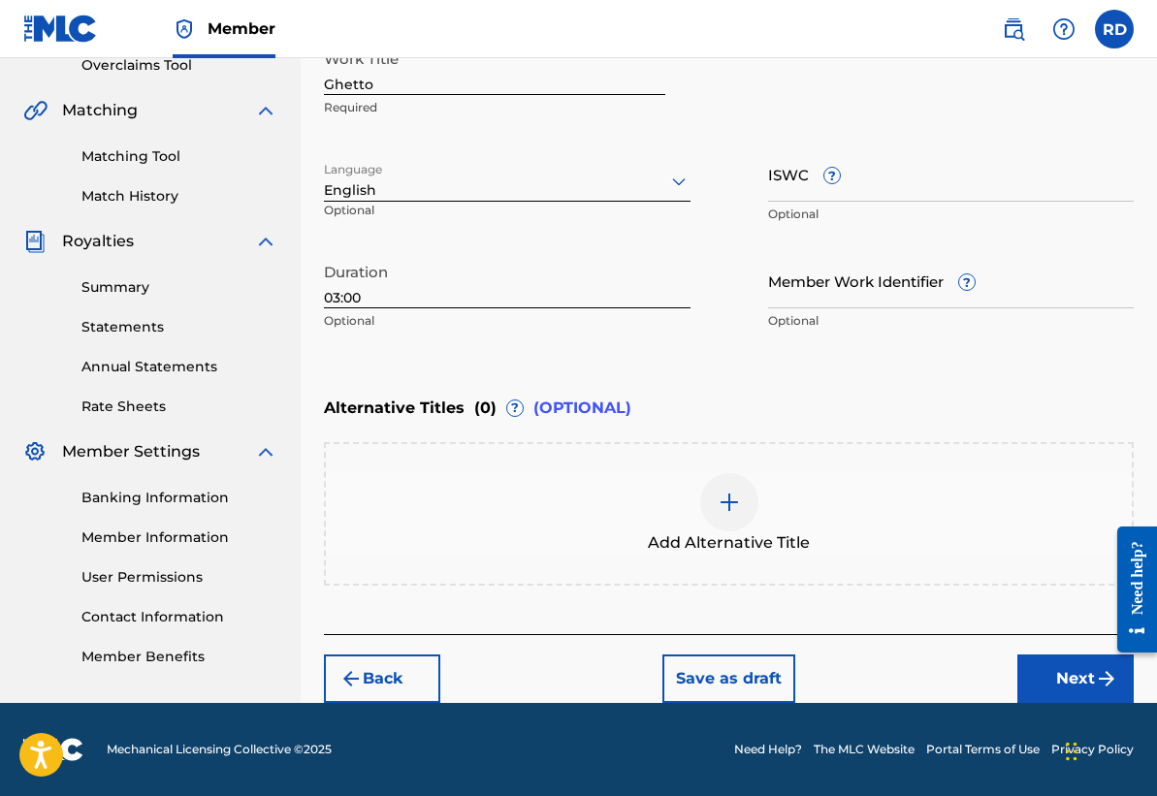
click at [1044, 678] on button "Next" at bounding box center [1075, 678] width 116 height 48
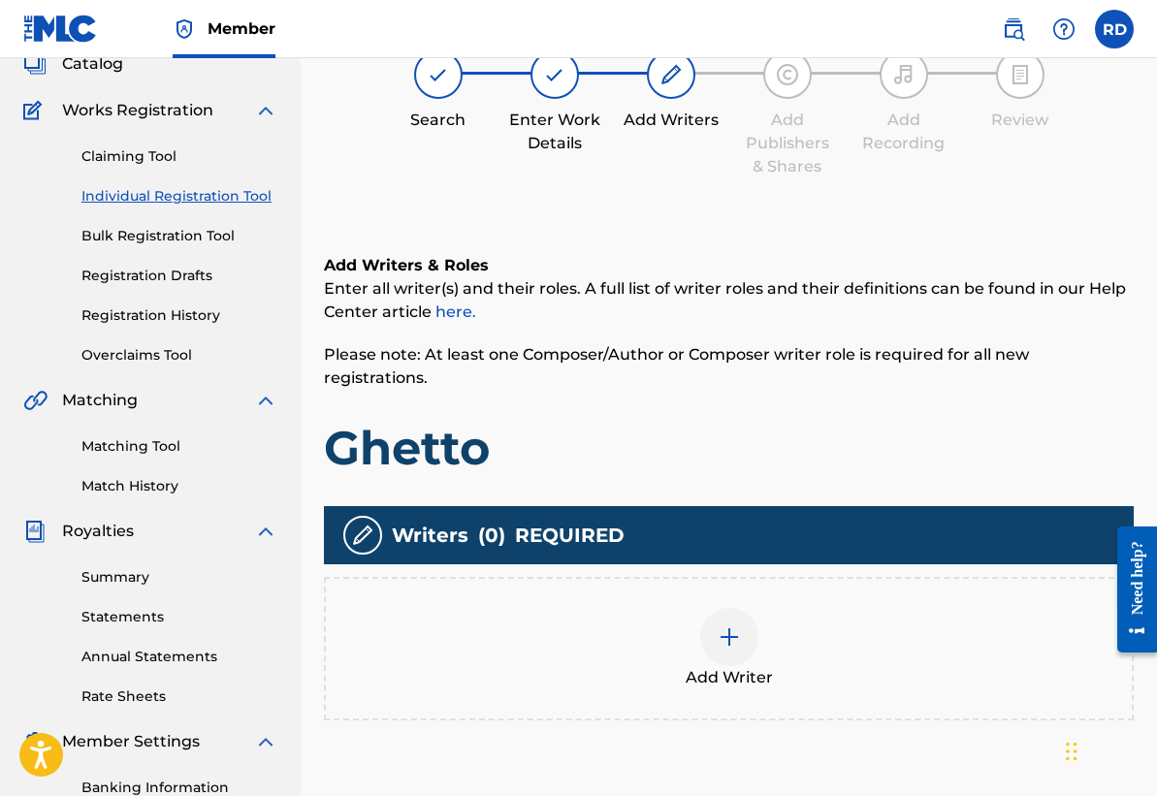
scroll to position [247, 0]
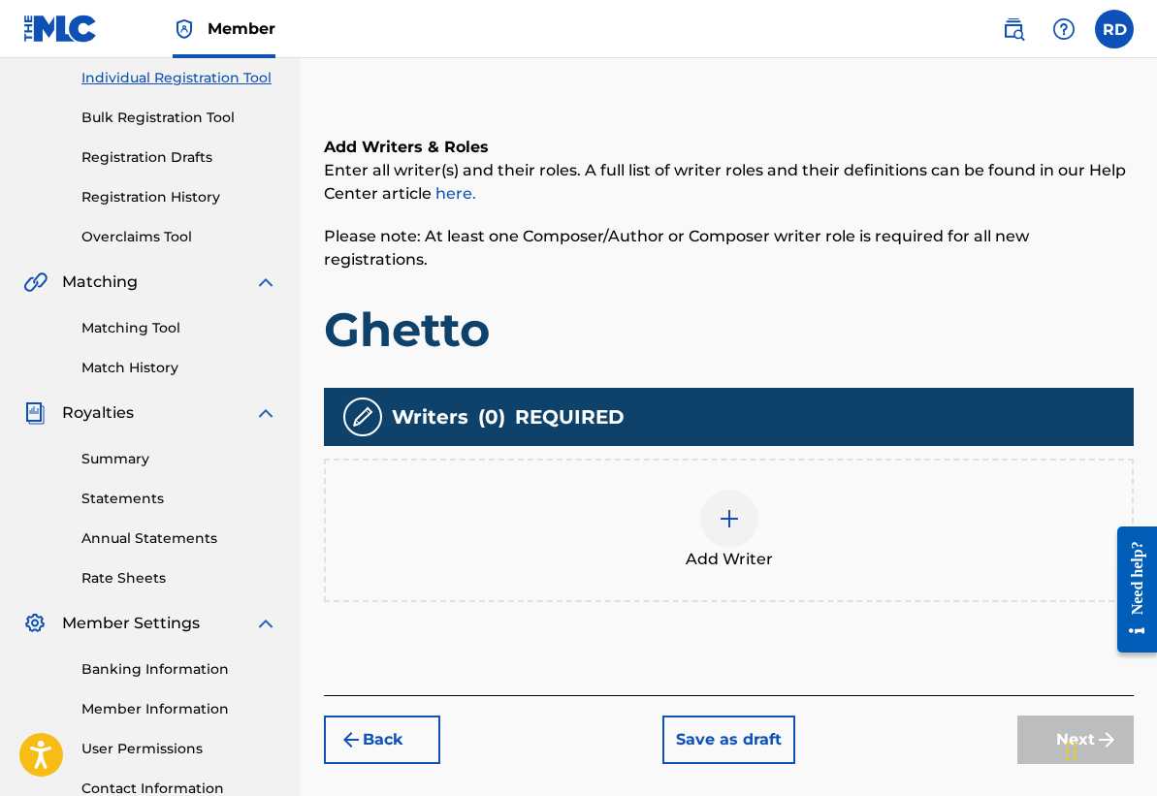
click at [734, 507] on div at bounding box center [729, 519] width 58 height 58
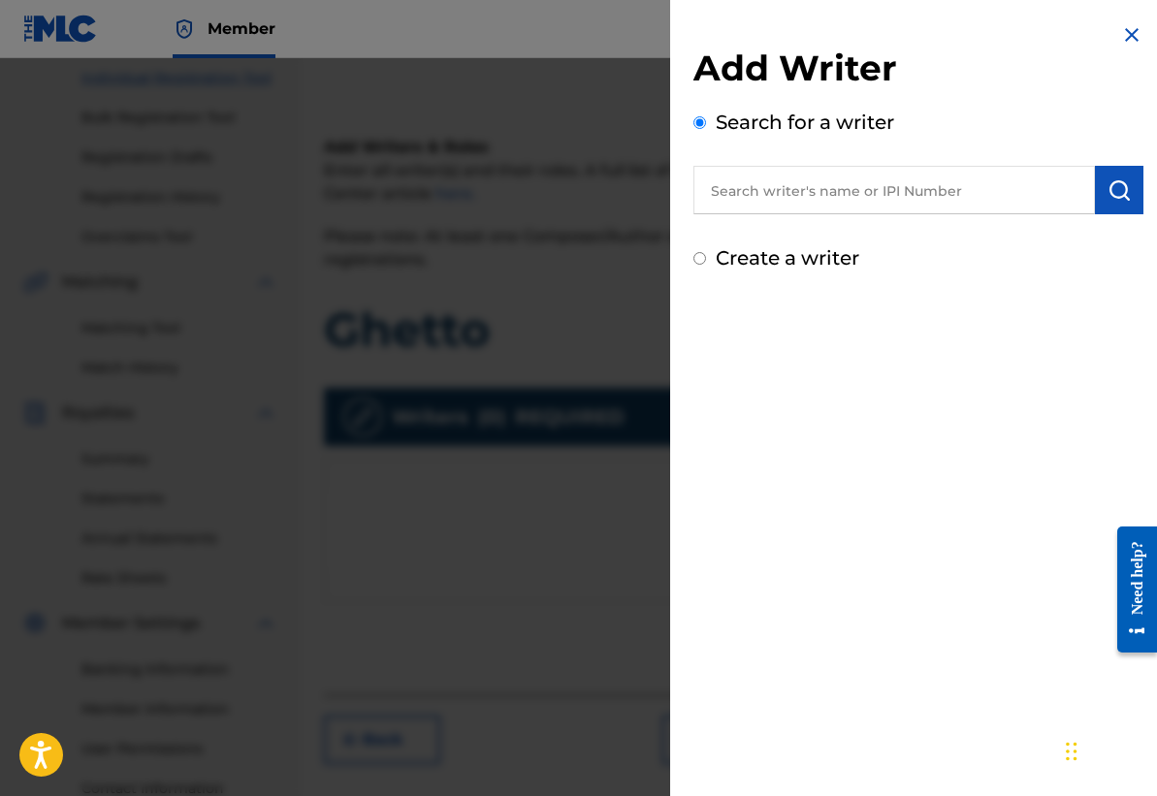
click at [791, 192] on input "text" at bounding box center [893, 190] width 401 height 48
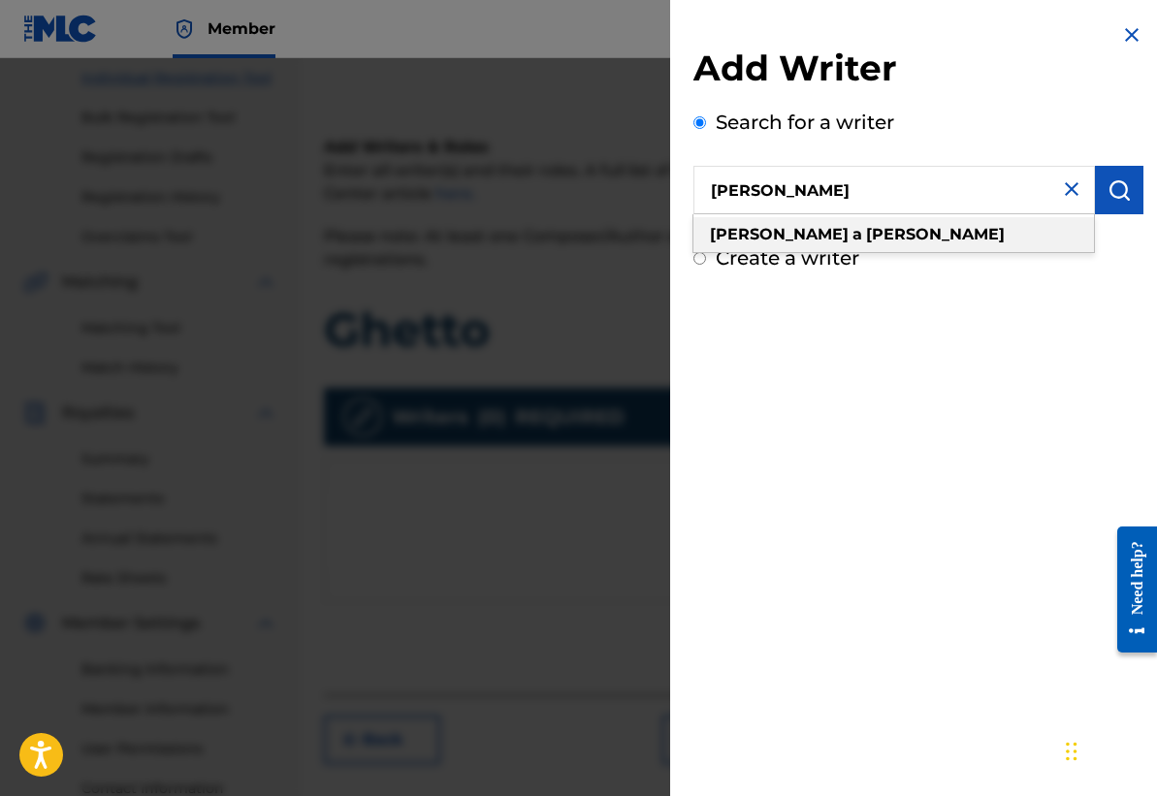
click at [937, 233] on div "[PERSON_NAME]" at bounding box center [893, 234] width 400 height 35
type input "[PERSON_NAME]"
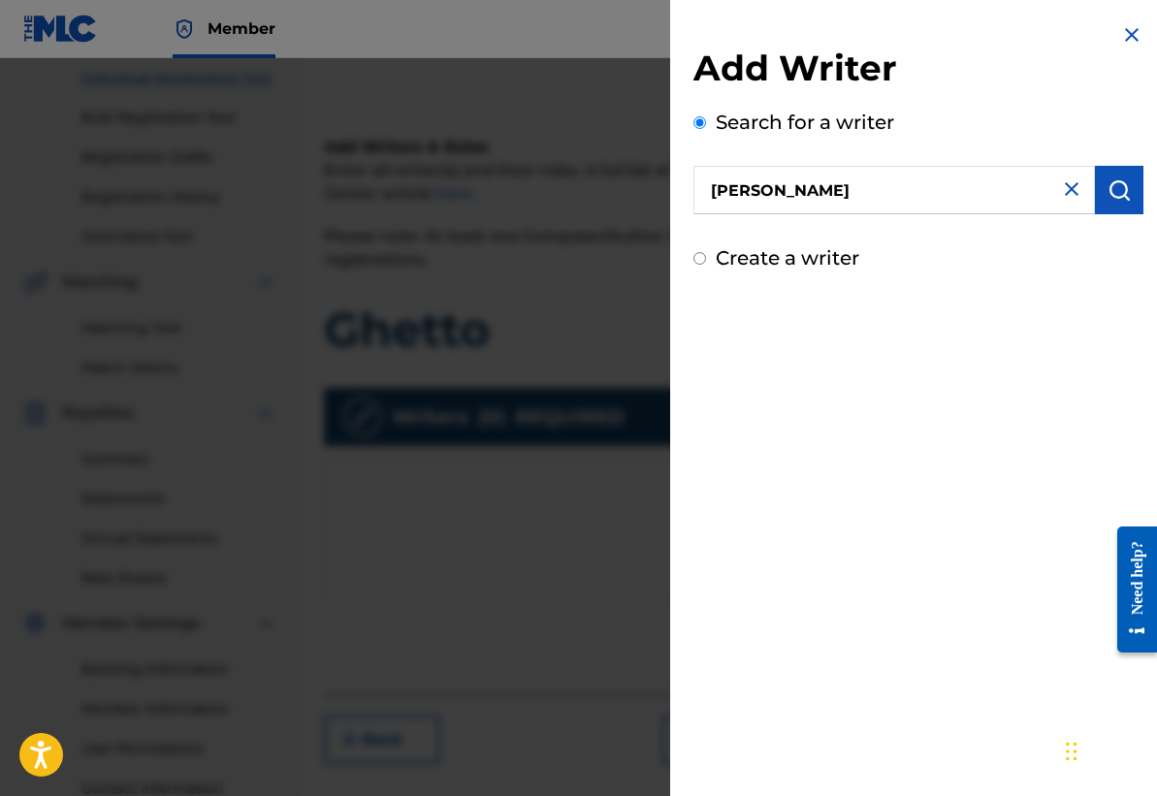
click at [1107, 197] on img "submit" at bounding box center [1118, 189] width 23 height 23
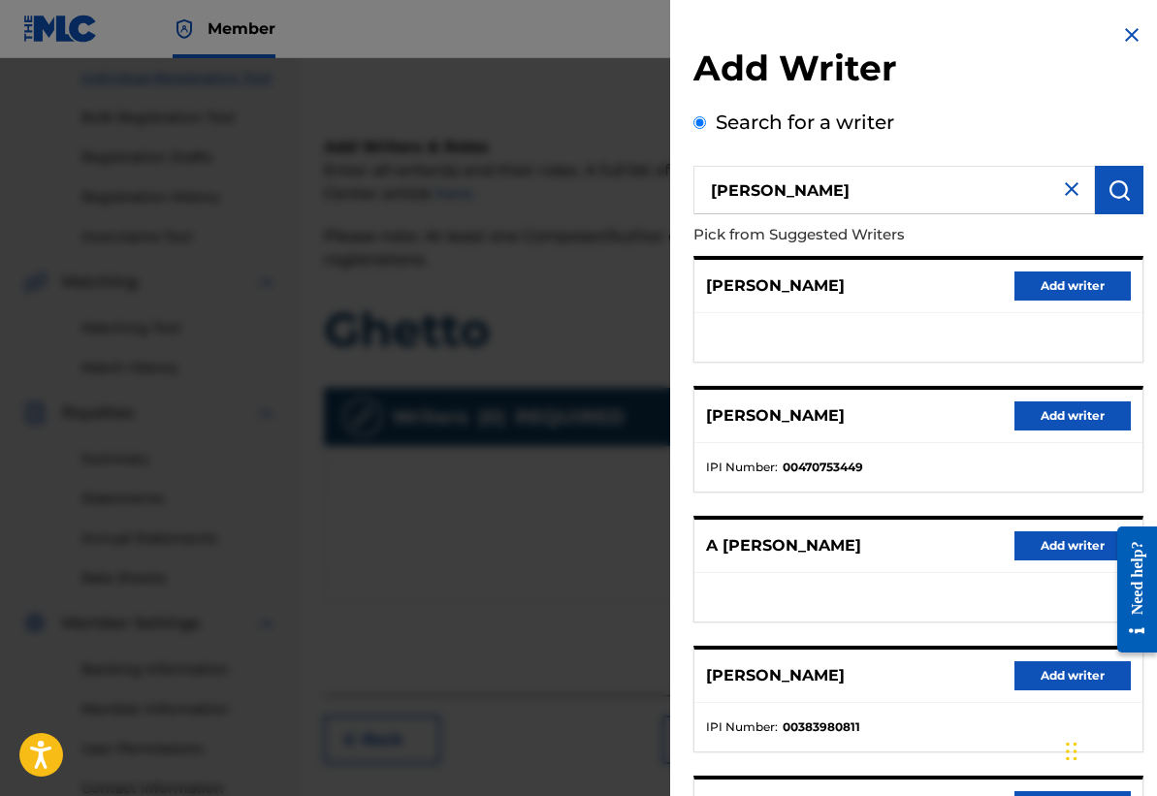
click at [1040, 675] on button "Add writer" at bounding box center [1072, 675] width 116 height 29
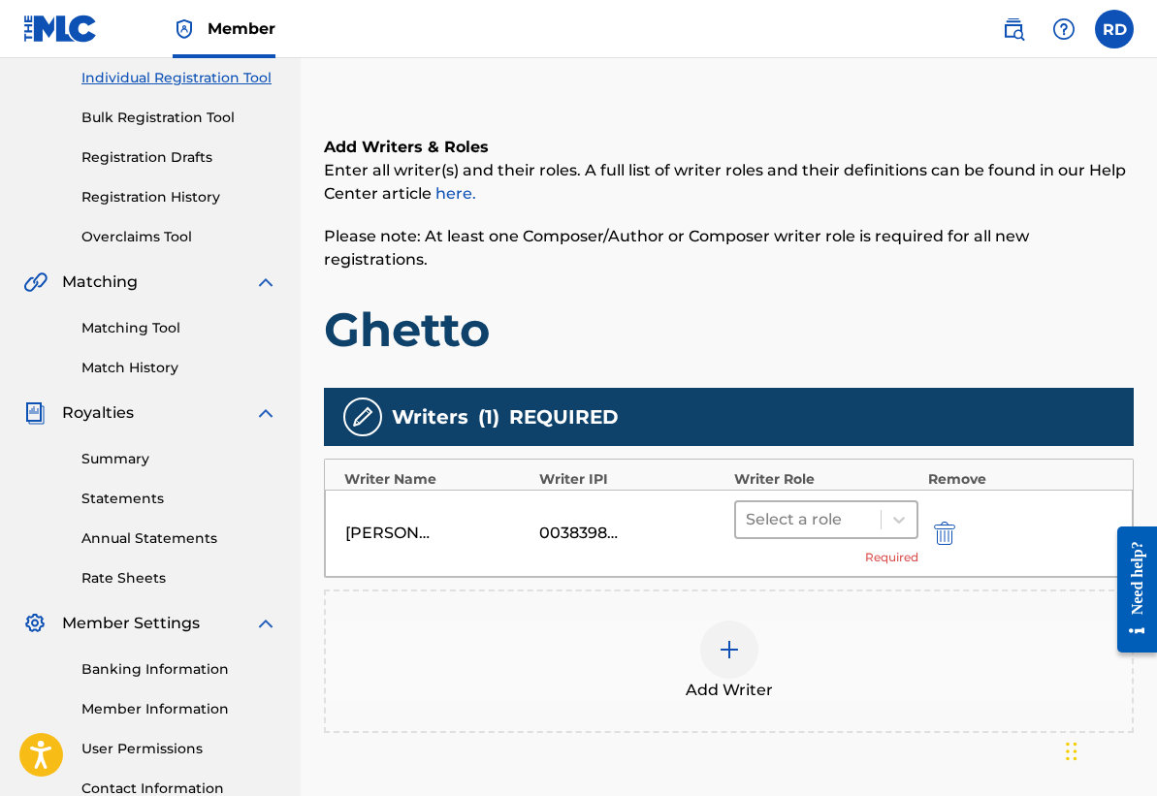
click at [768, 506] on div at bounding box center [808, 519] width 125 height 27
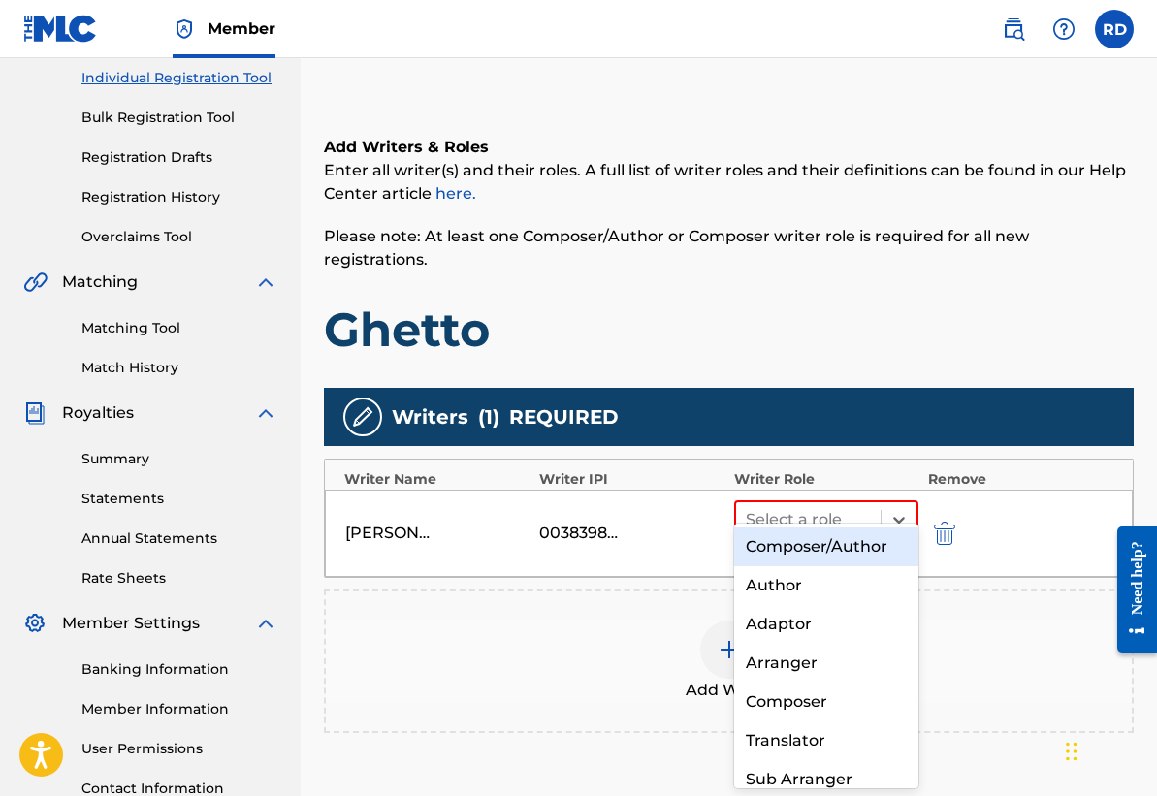
click at [837, 554] on div "Composer/Author" at bounding box center [826, 546] width 184 height 39
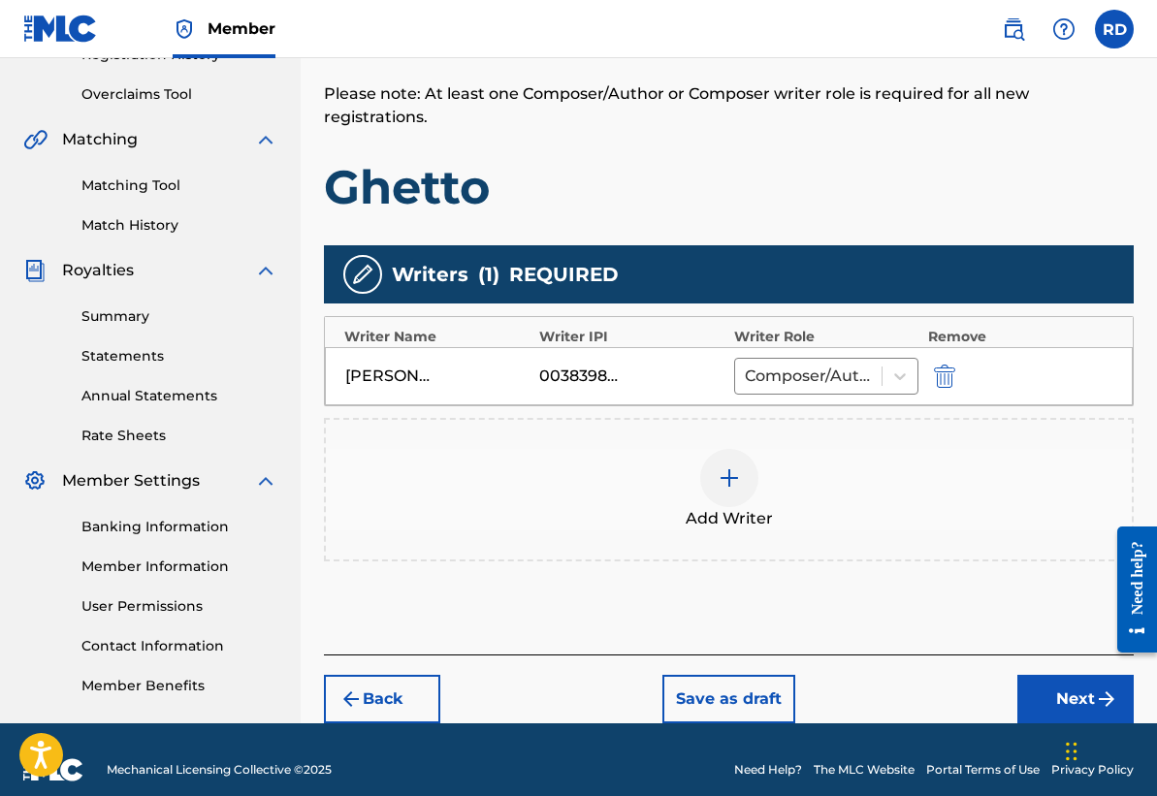
scroll to position [406, 0]
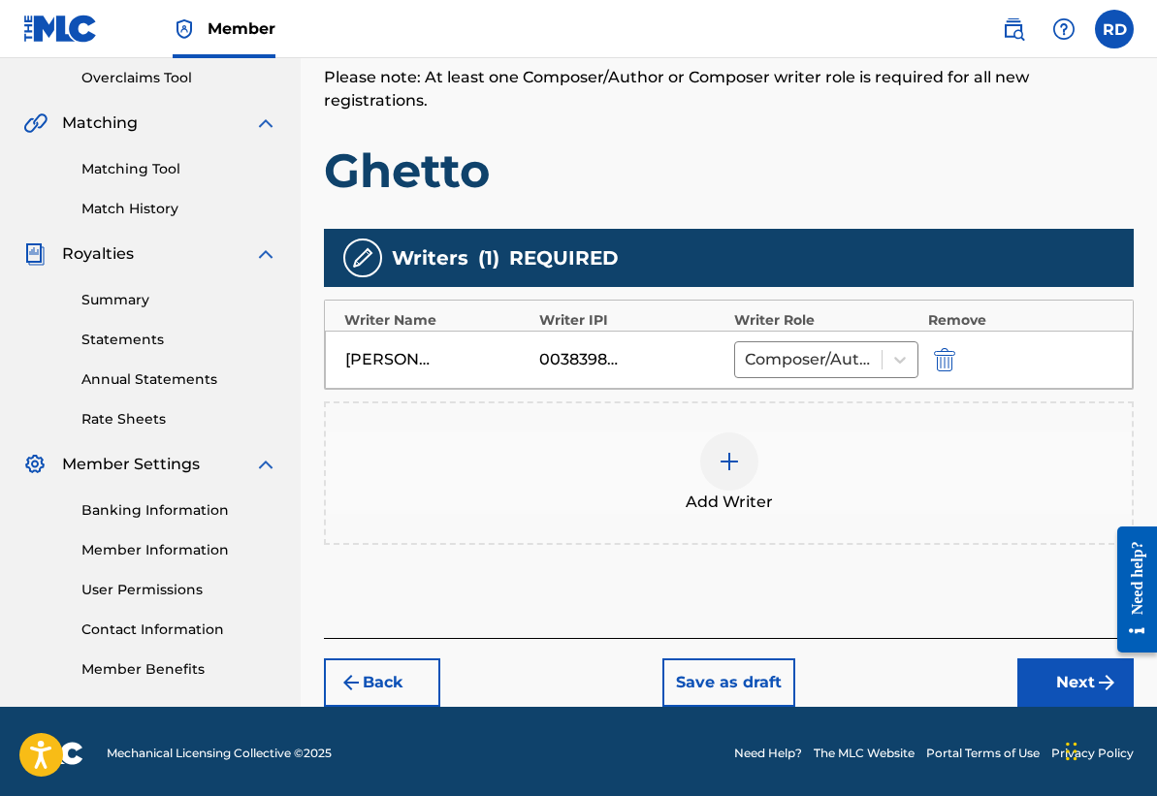
click at [1075, 658] on button "Next" at bounding box center [1075, 682] width 116 height 48
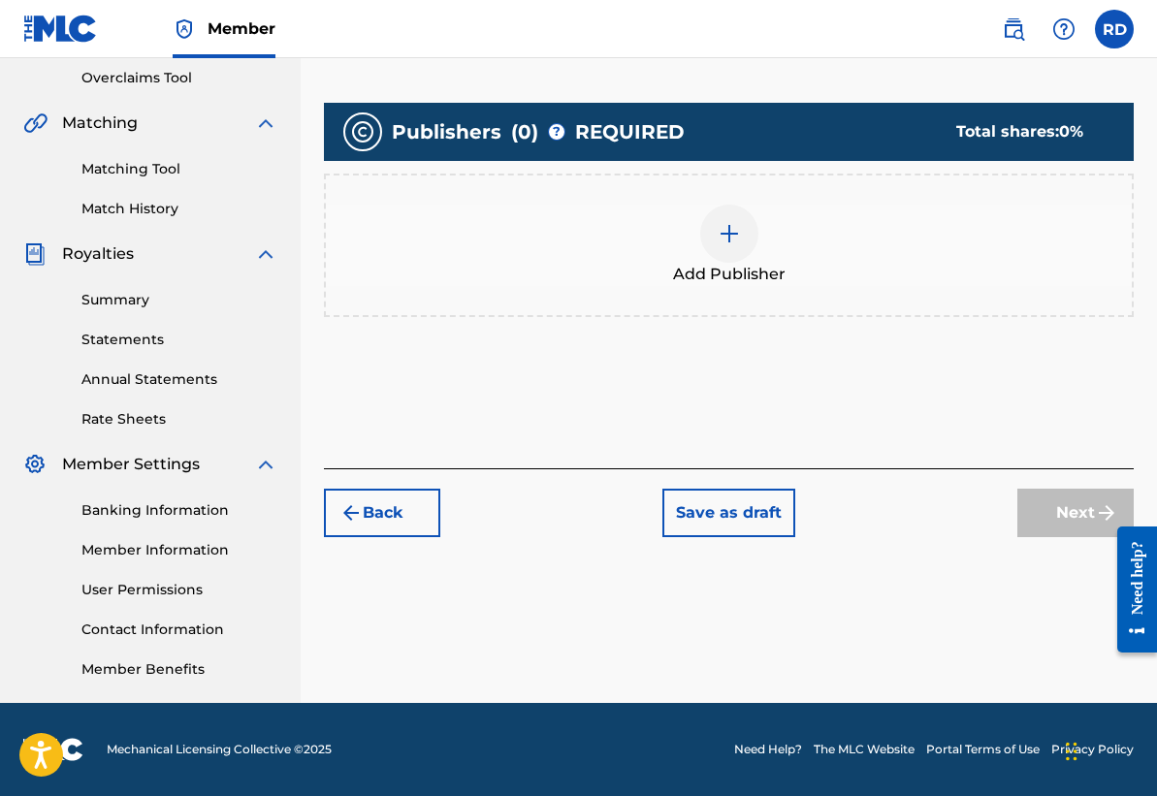
click at [746, 240] on div at bounding box center [729, 234] width 58 height 58
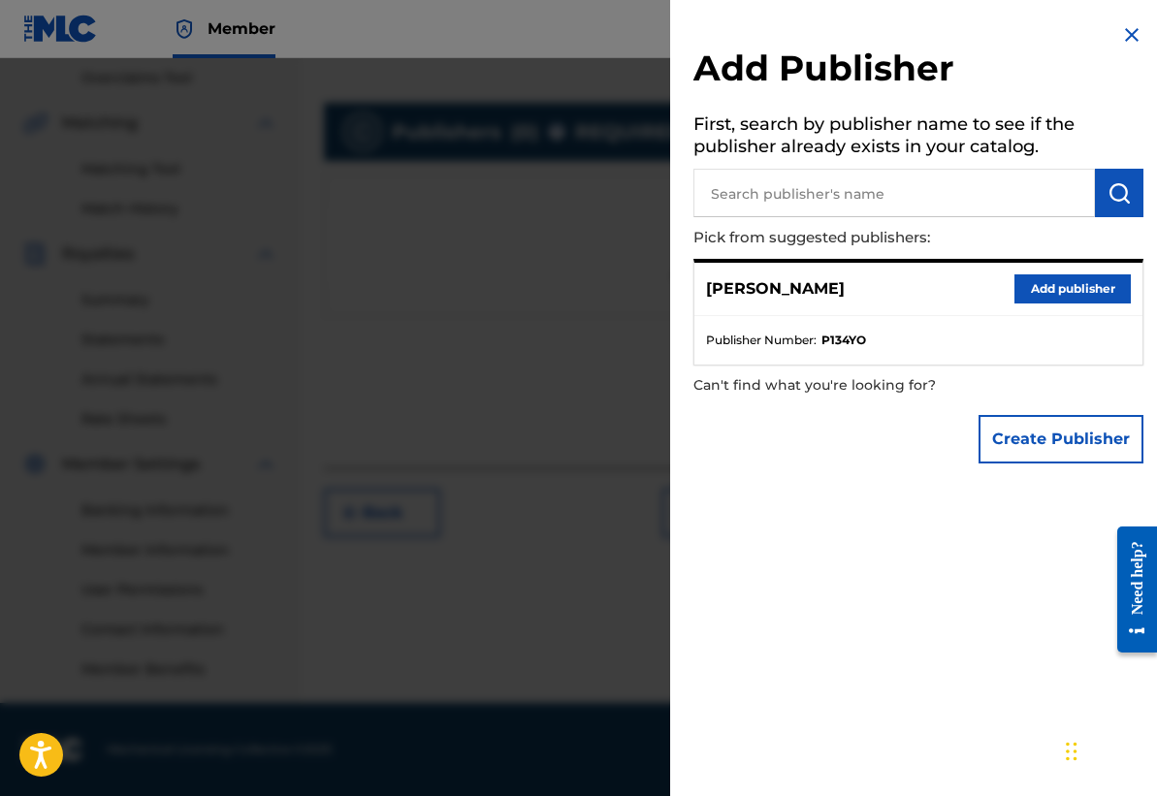
click at [844, 198] on input "text" at bounding box center [893, 193] width 401 height 48
click at [1091, 287] on button "Add publisher" at bounding box center [1072, 288] width 116 height 29
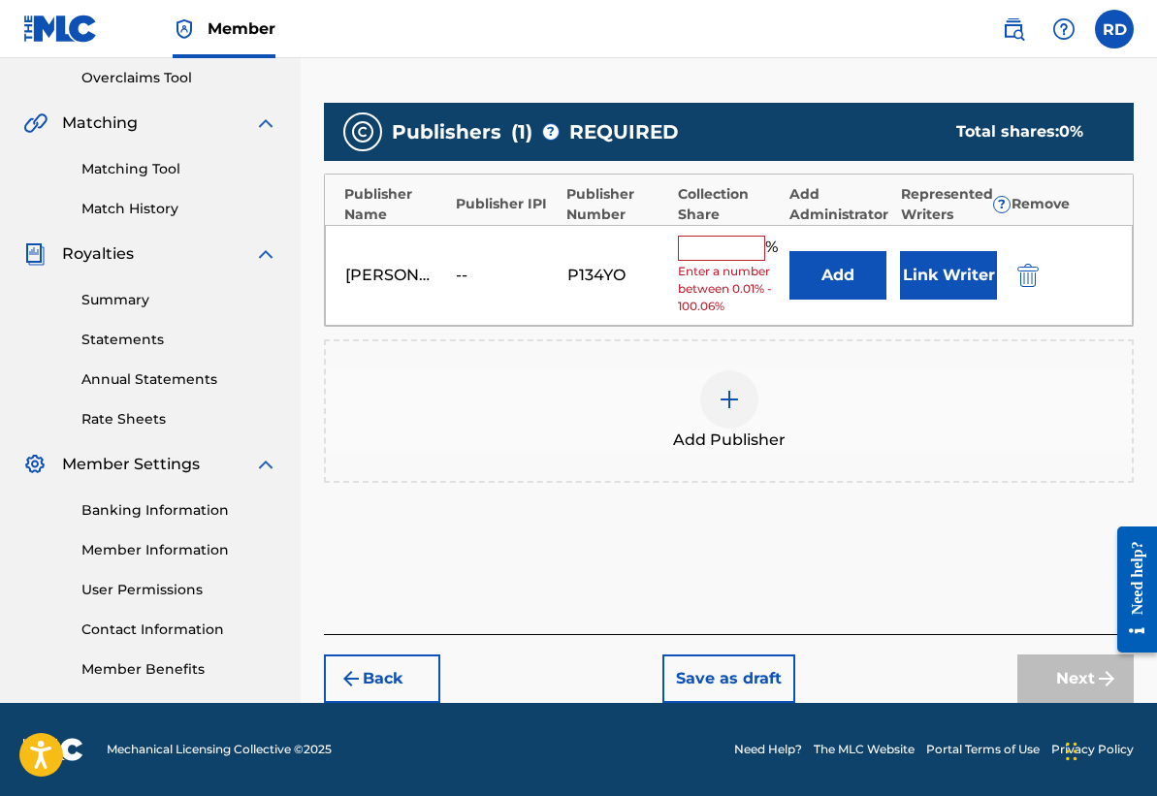
click at [716, 236] on input "text" at bounding box center [721, 248] width 87 height 25
type input "100"
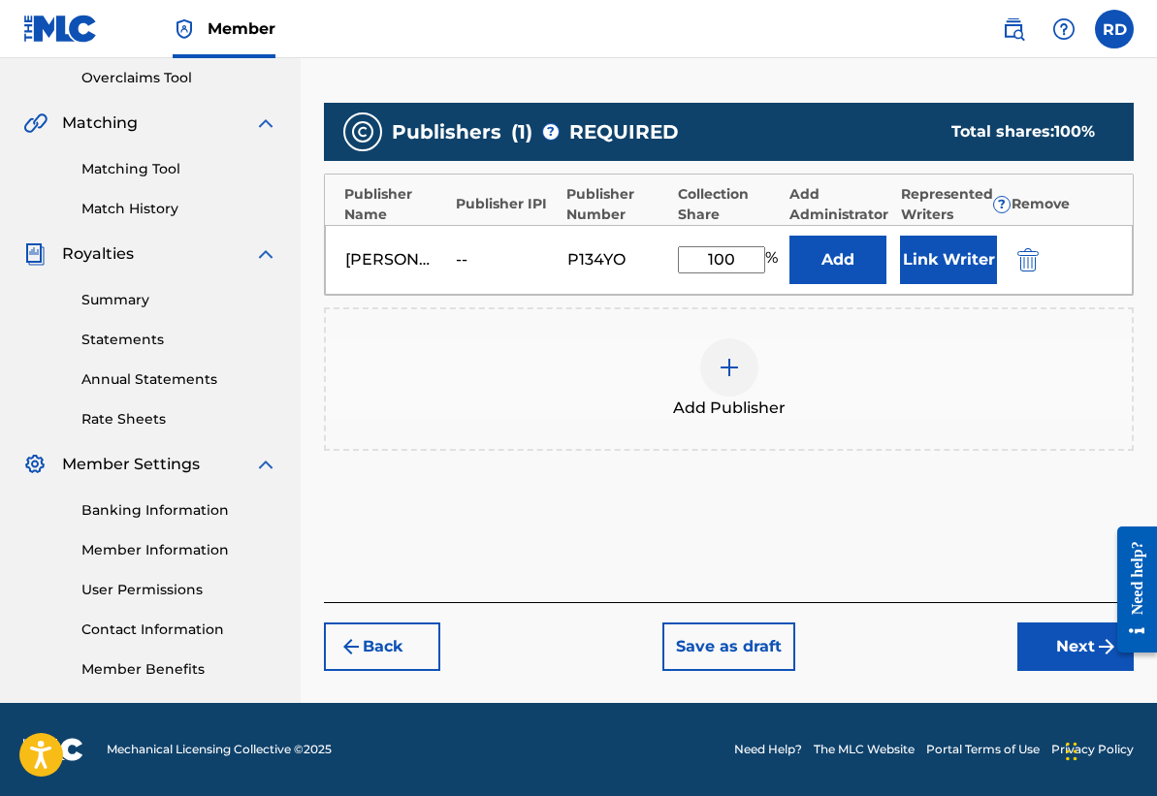
click at [1079, 656] on button "Next" at bounding box center [1075, 646] width 116 height 48
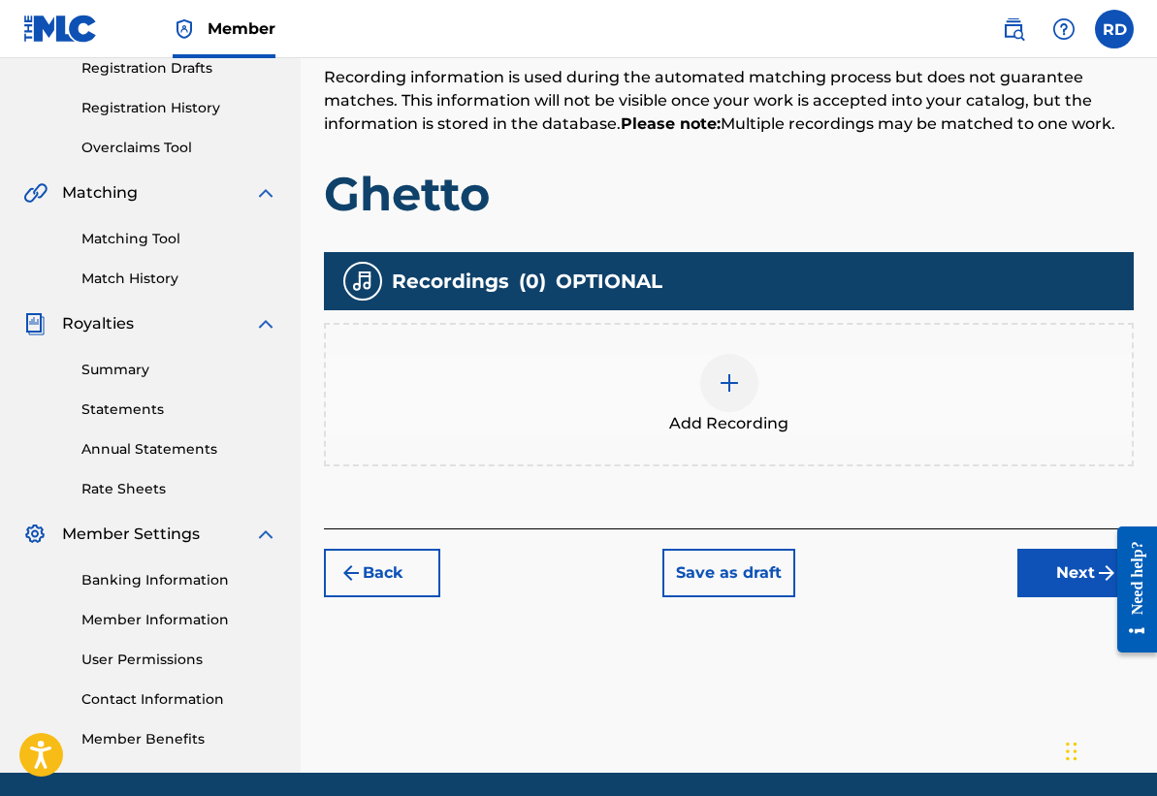
scroll to position [400, 0]
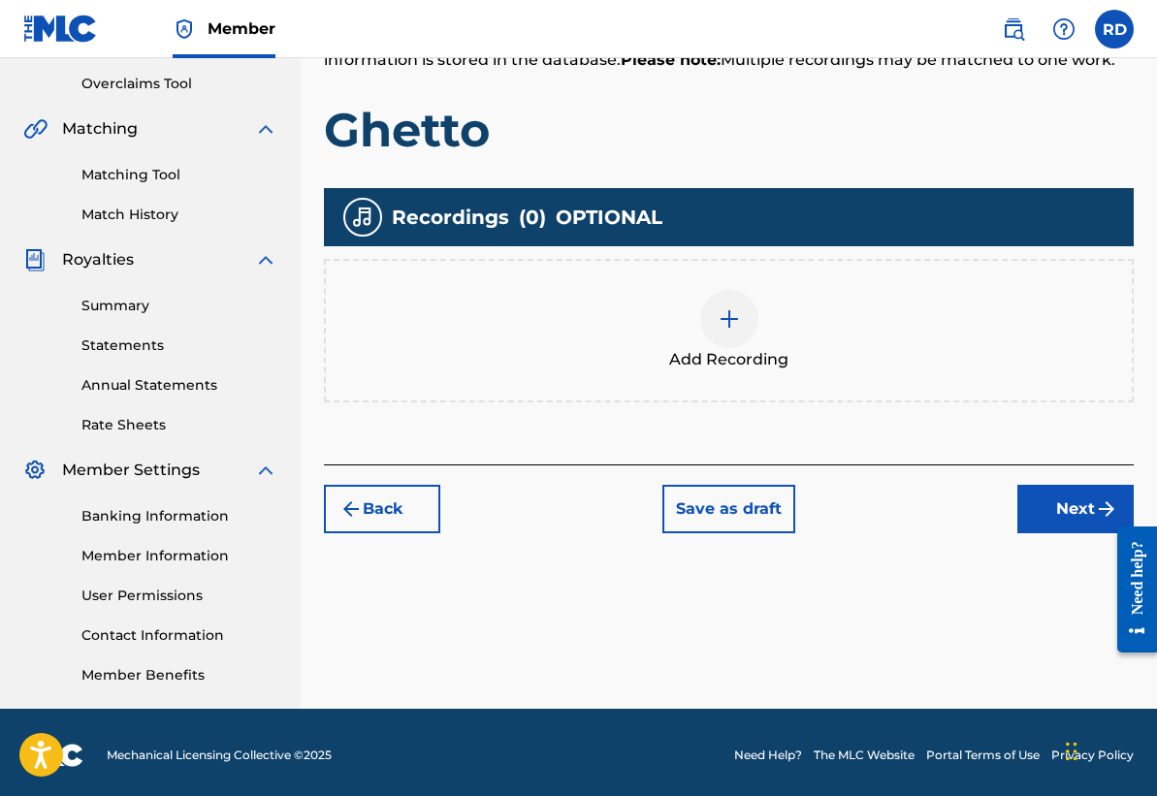
click at [717, 323] on img at bounding box center [728, 318] width 23 height 23
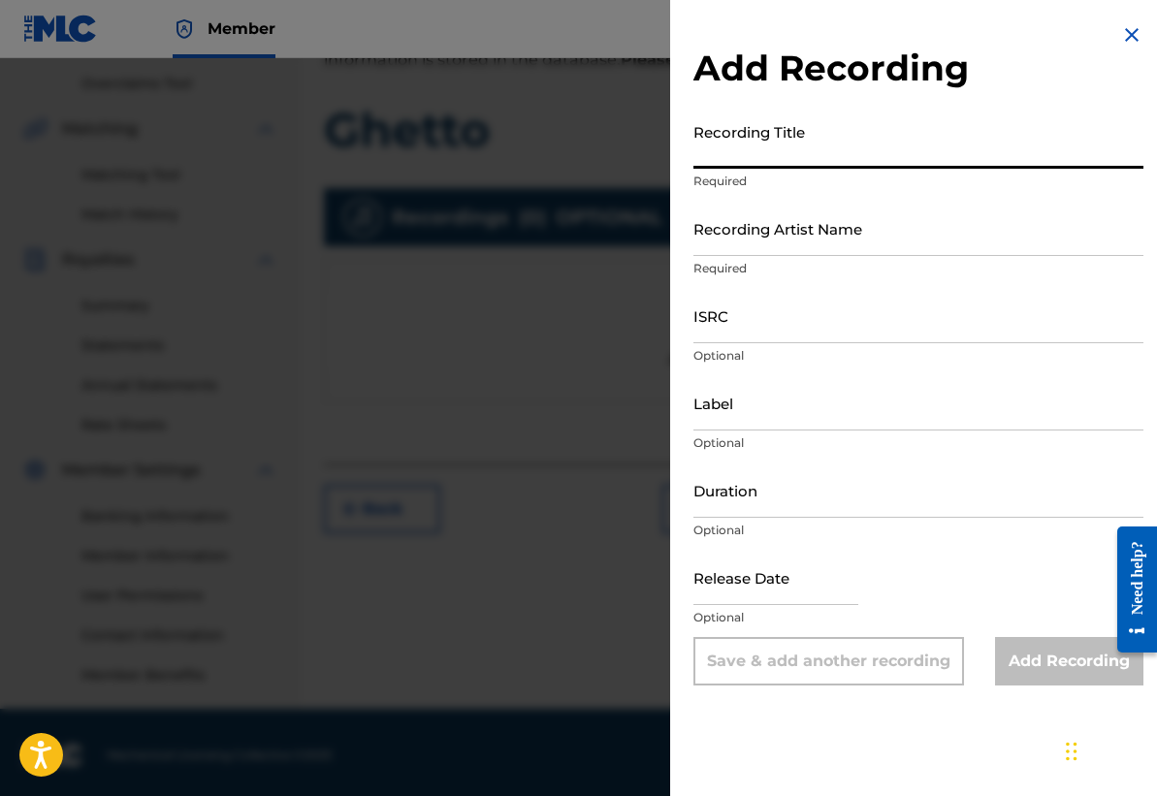
click at [748, 156] on input "Recording Title" at bounding box center [918, 140] width 450 height 55
type input "Ghetto"
click at [807, 222] on input "Recording Artist Name" at bounding box center [918, 228] width 450 height 55
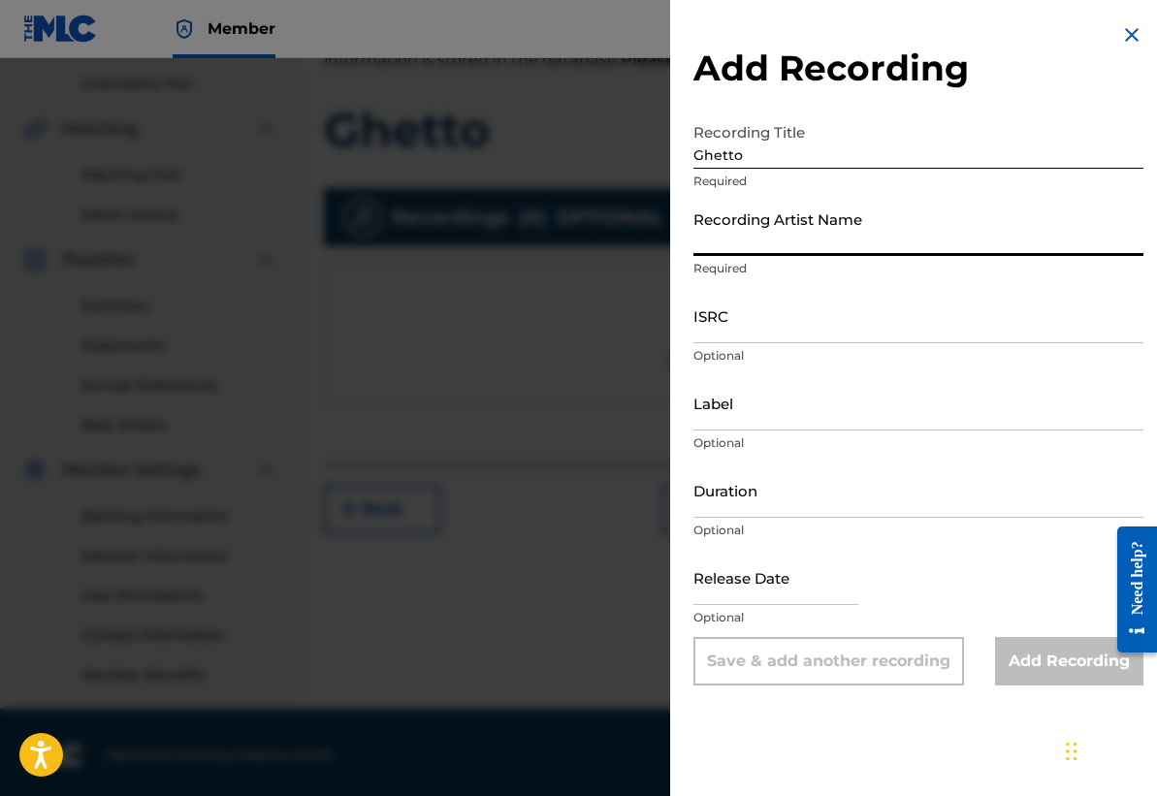
type input "[PERSON_NAME]"
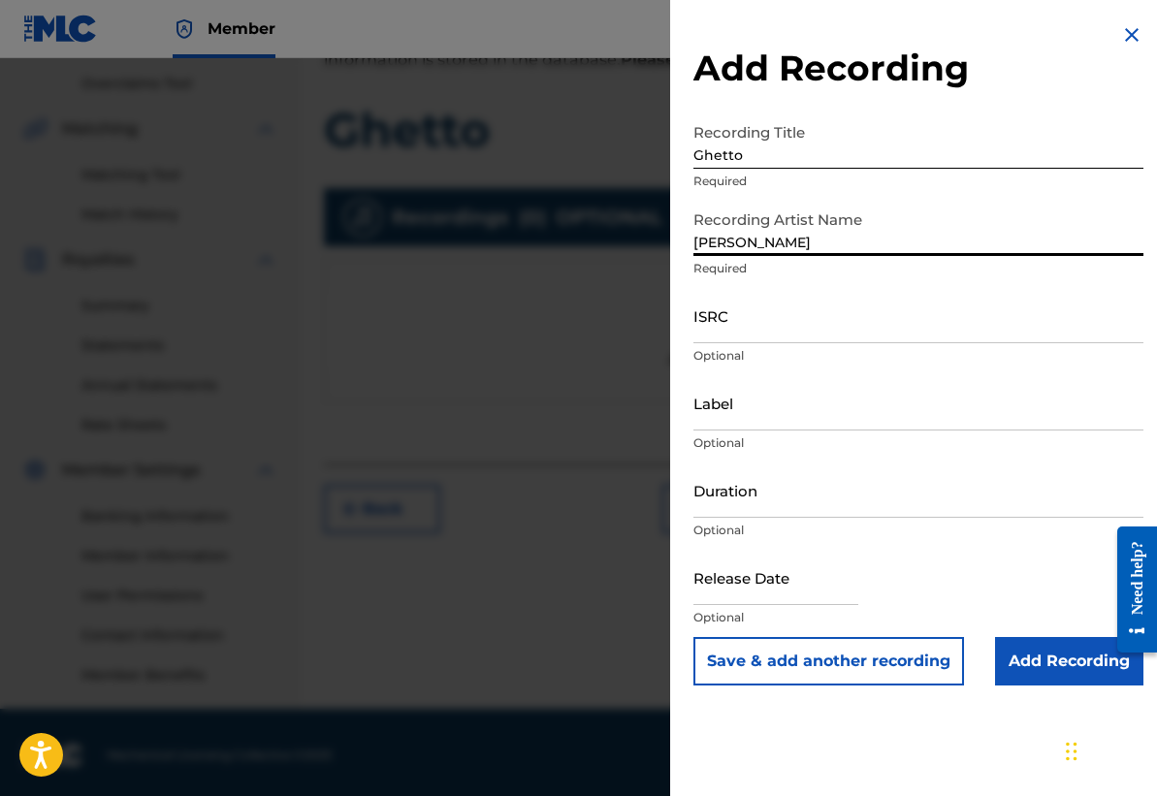
click at [788, 322] on input "ISRC" at bounding box center [918, 315] width 450 height 55
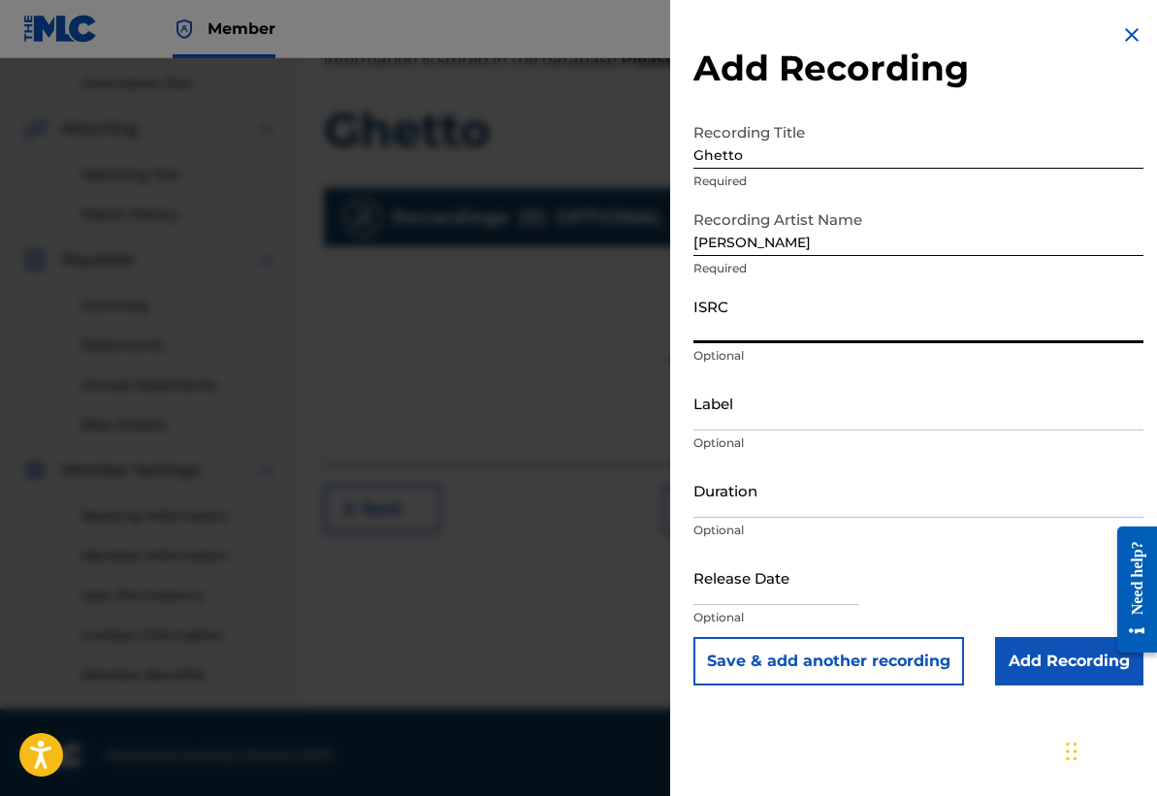
paste input "TCAJS2585517"
type input "TCAJS2585517"
click at [764, 417] on input "Label" at bounding box center [918, 402] width 450 height 55
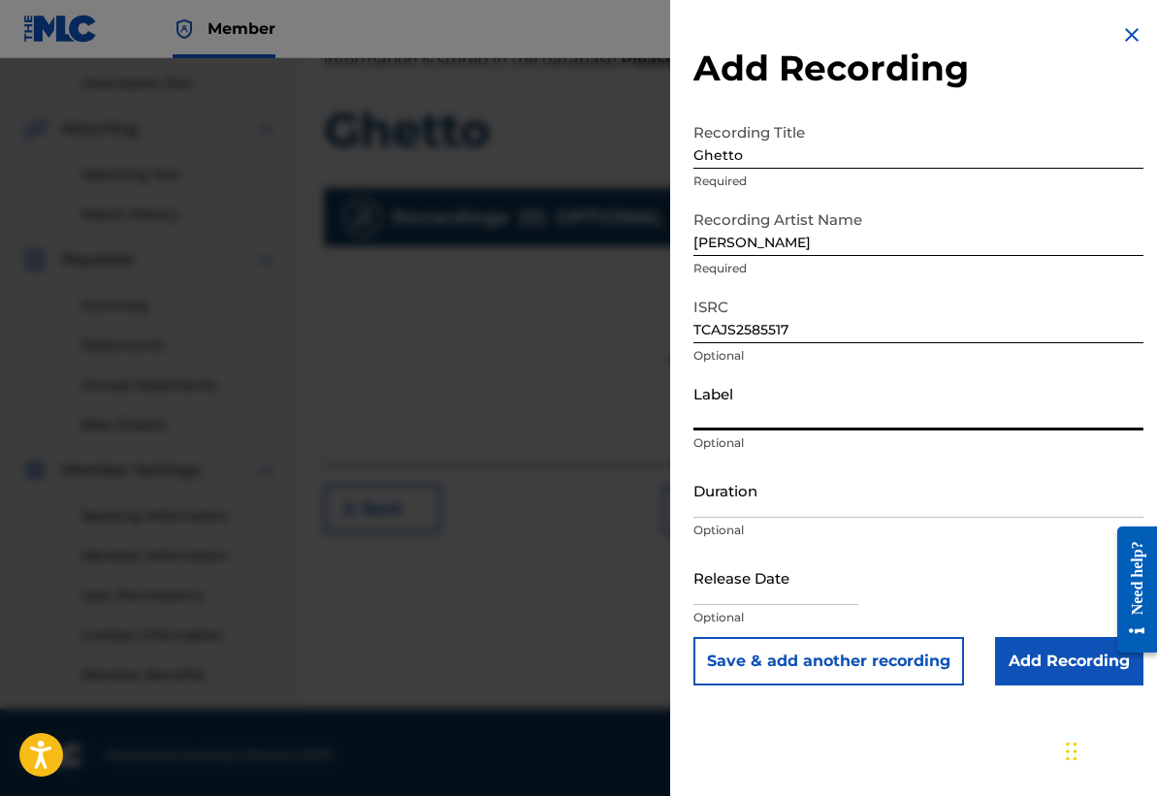
type input "Now Look"
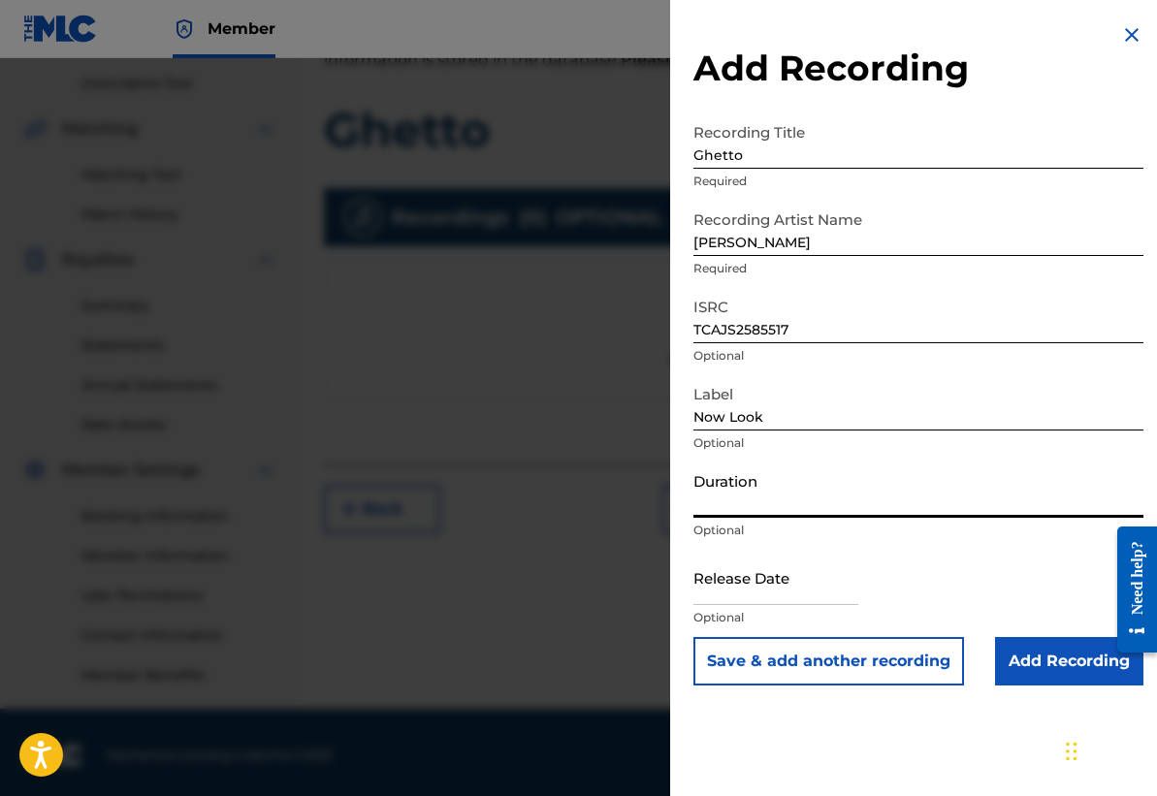
click at [789, 503] on input "Duration" at bounding box center [918, 489] width 450 height 55
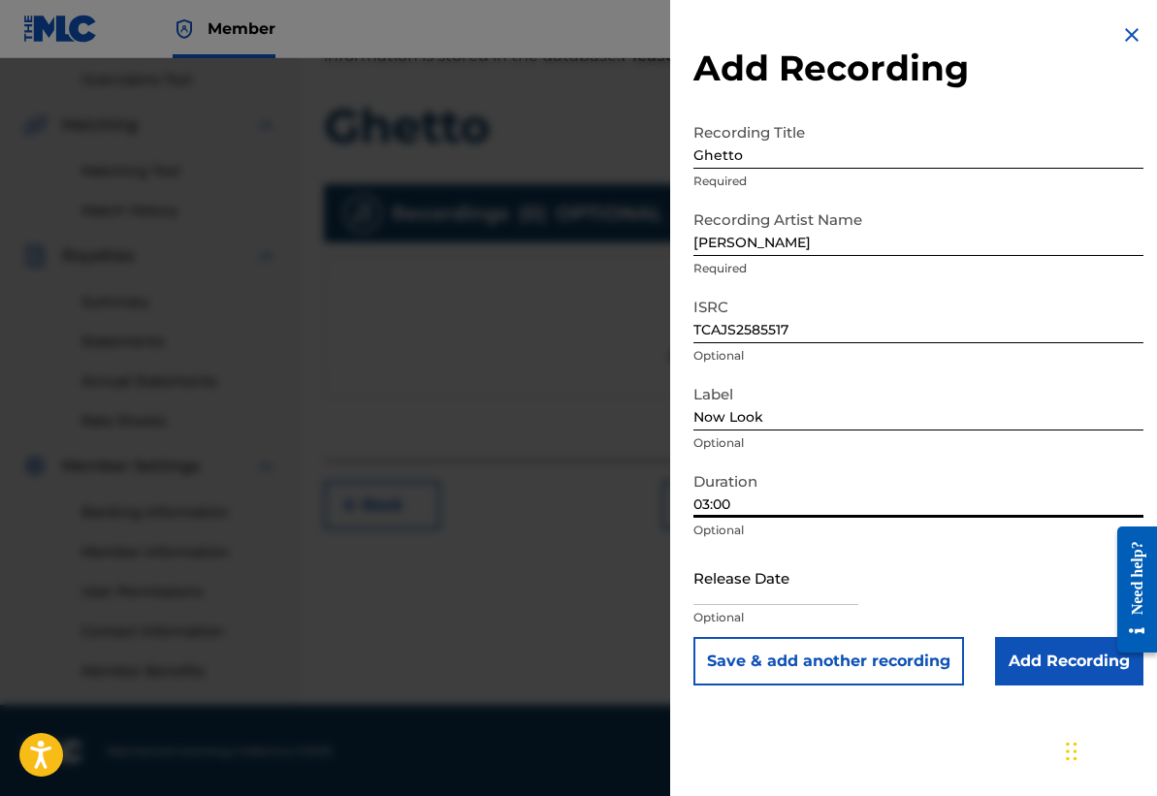
scroll to position [406, 0]
type input "03:00"
click at [765, 583] on input "text" at bounding box center [775, 577] width 165 height 55
select select "7"
select select "2025"
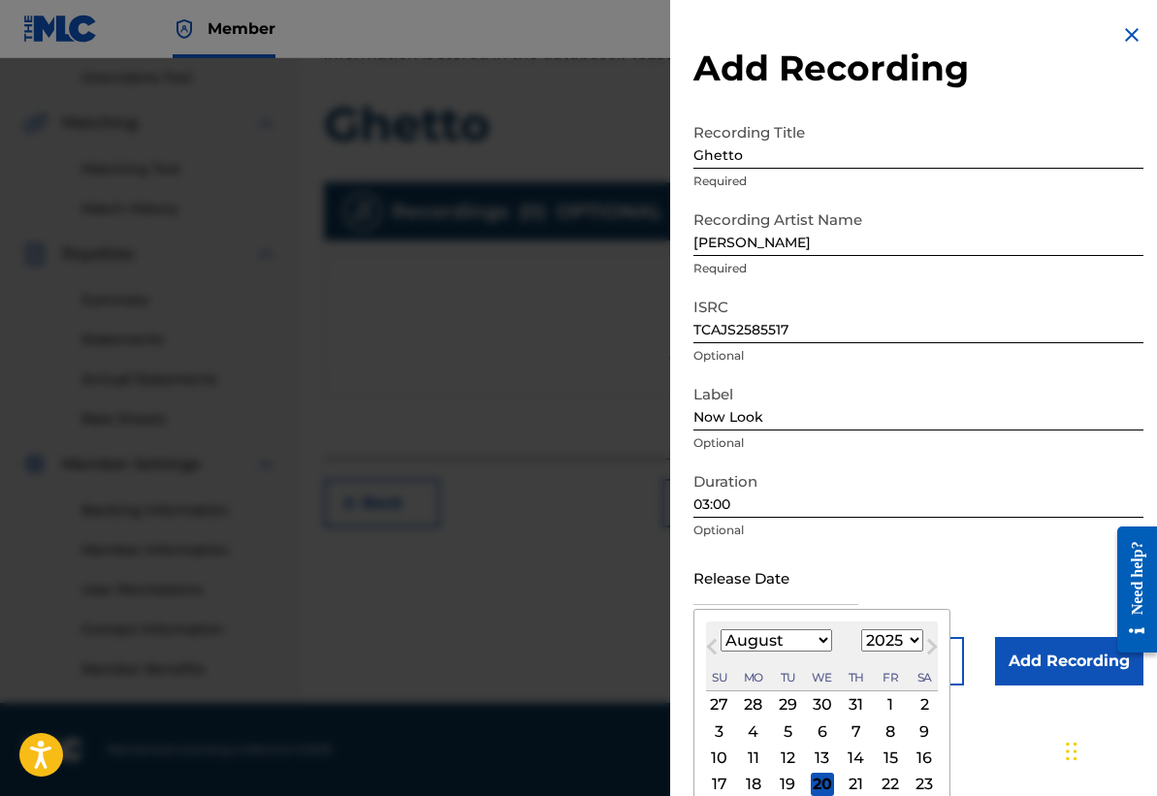
type input "[DATE]"
select select "6"
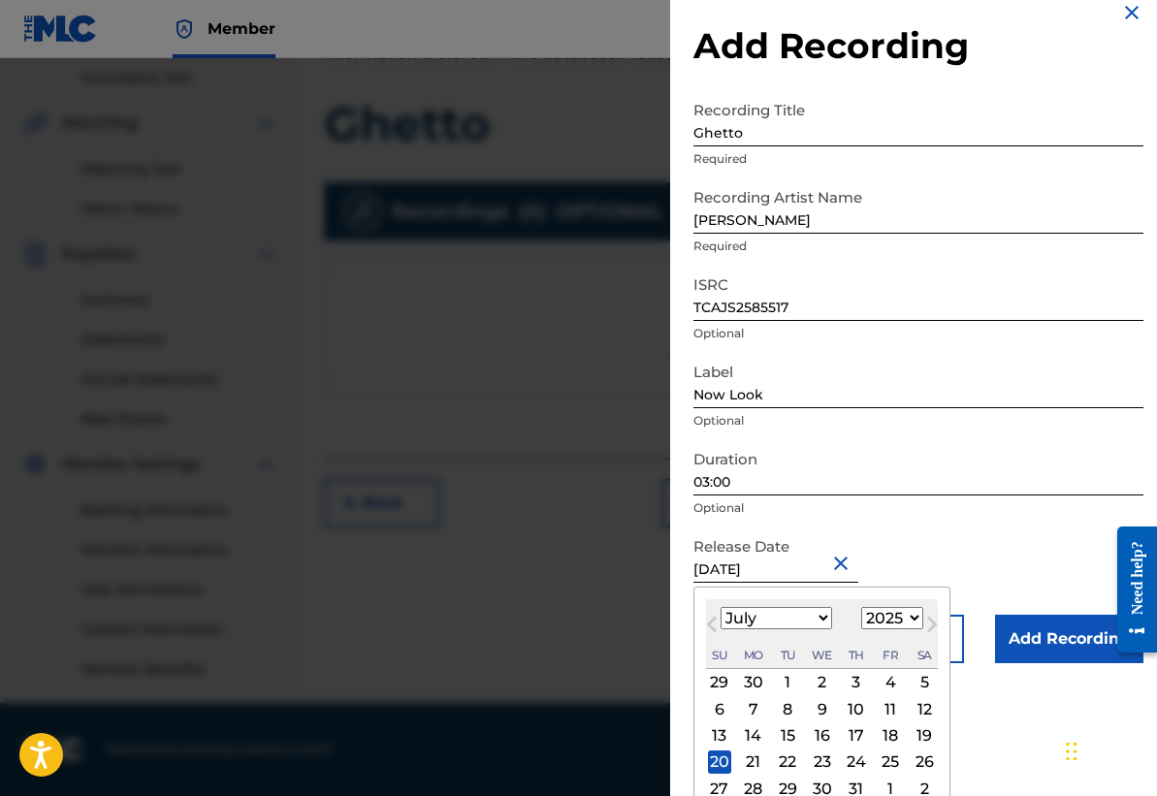
scroll to position [67, 0]
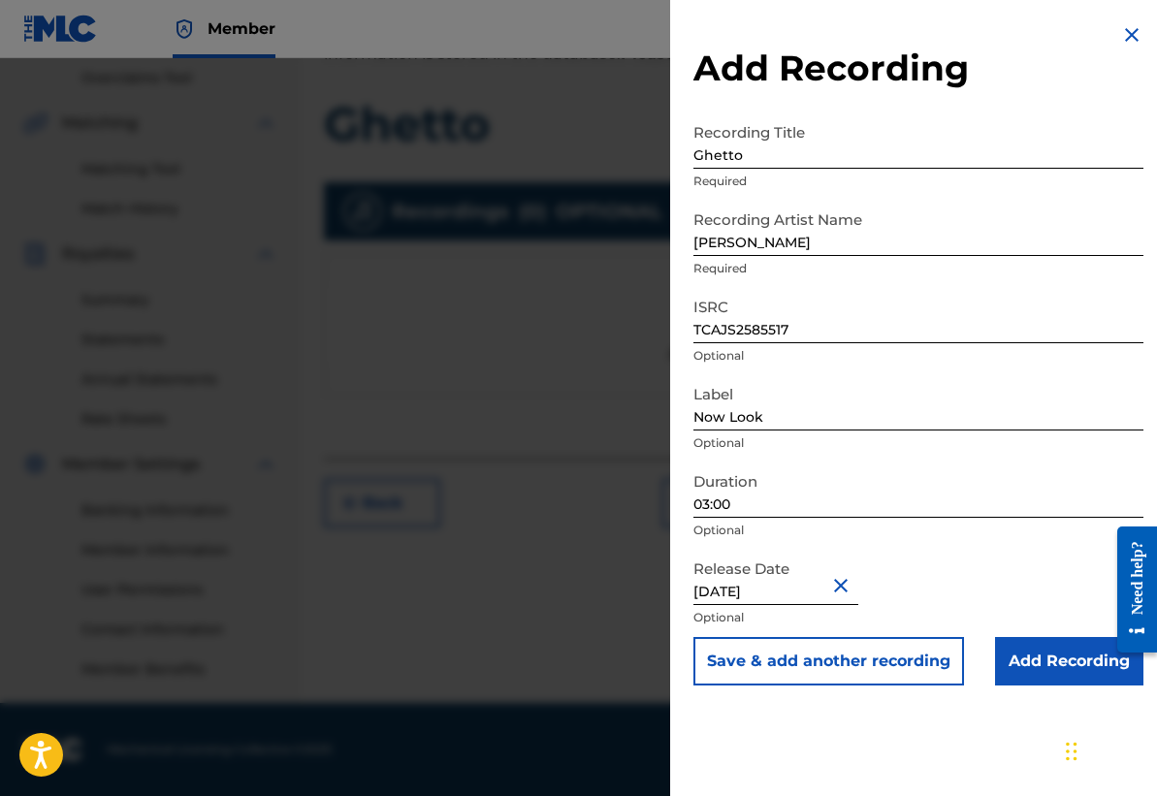
click at [971, 490] on form "Recording Title Ghetto Required Recording Artist Name [PERSON_NAME] Required IS…" at bounding box center [918, 399] width 450 height 572
click at [1038, 654] on input "Add Recording" at bounding box center [1069, 661] width 148 height 48
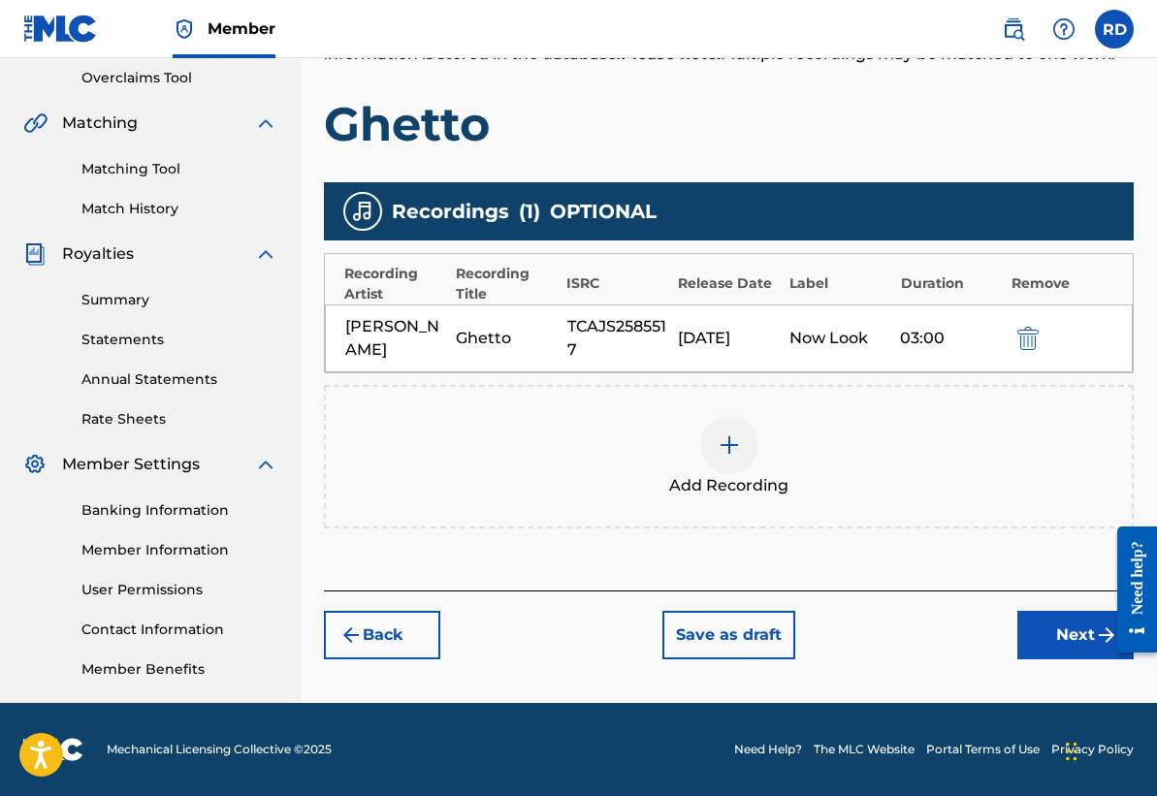
click at [1075, 633] on button "Next" at bounding box center [1075, 635] width 116 height 48
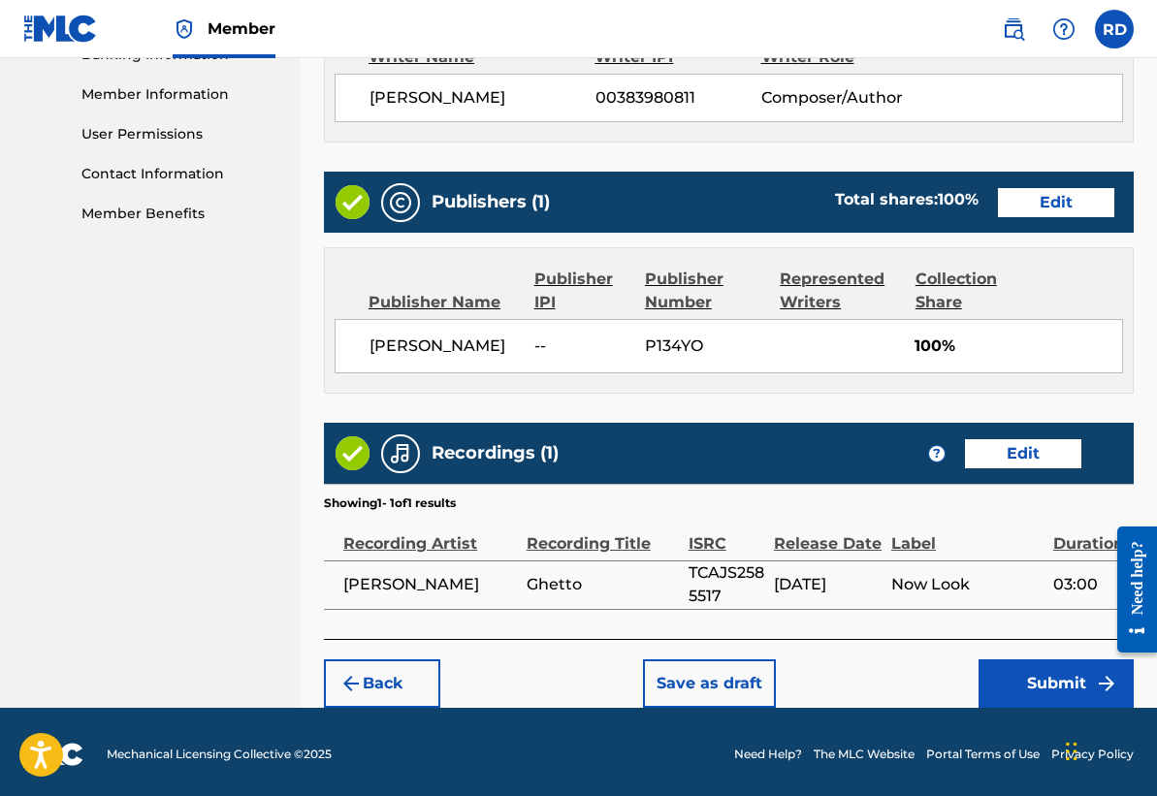
scroll to position [867, 0]
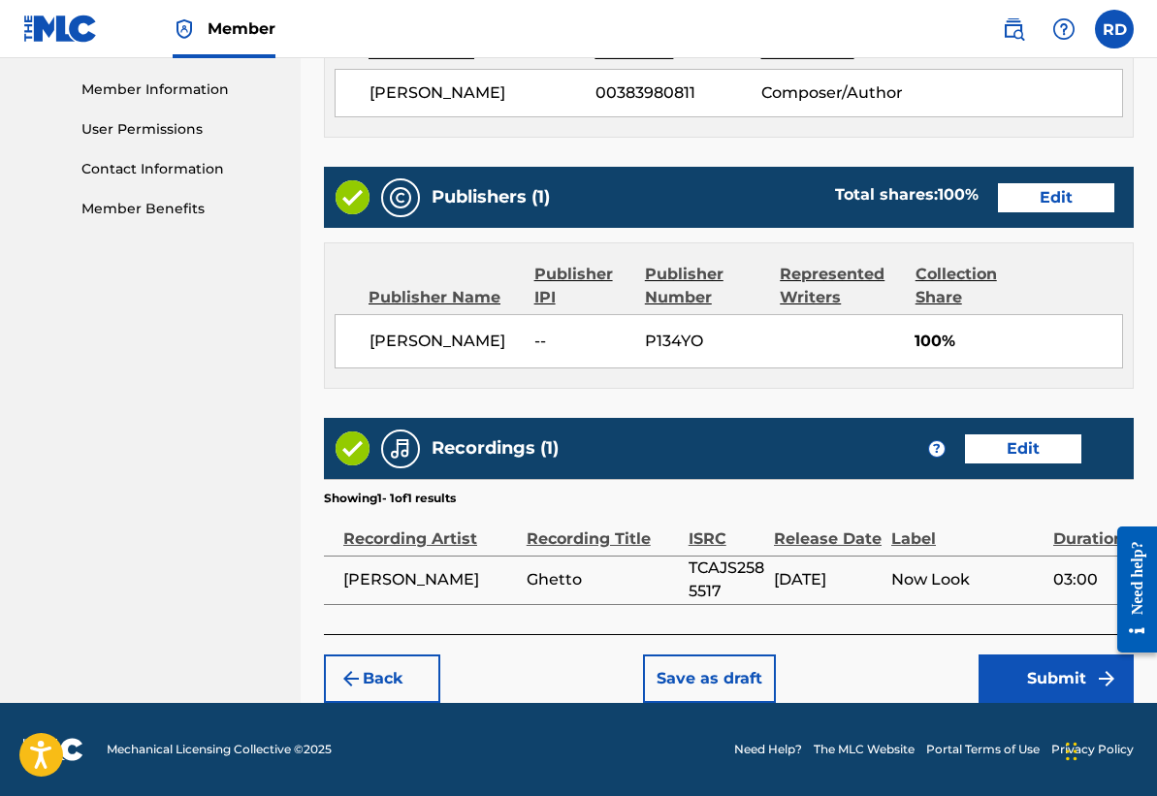
click at [1072, 673] on button "Submit" at bounding box center [1055, 678] width 155 height 48
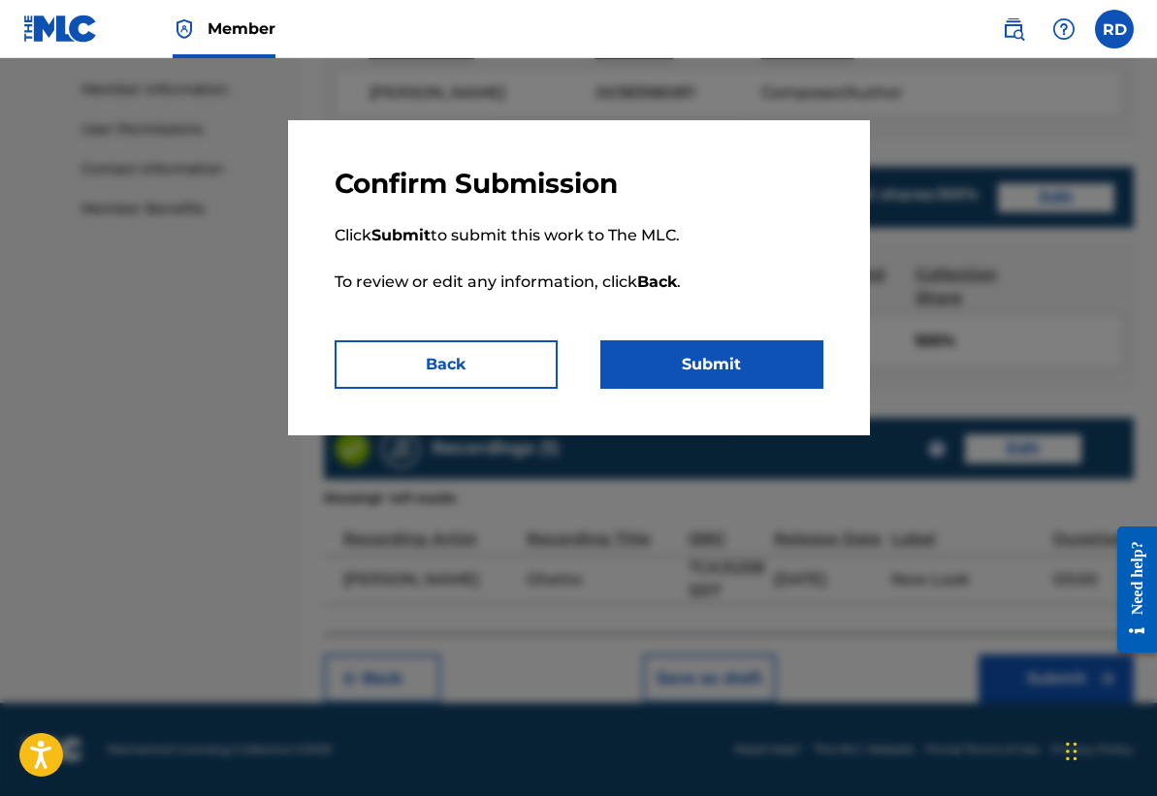
click at [716, 377] on button "Submit" at bounding box center [711, 364] width 223 height 48
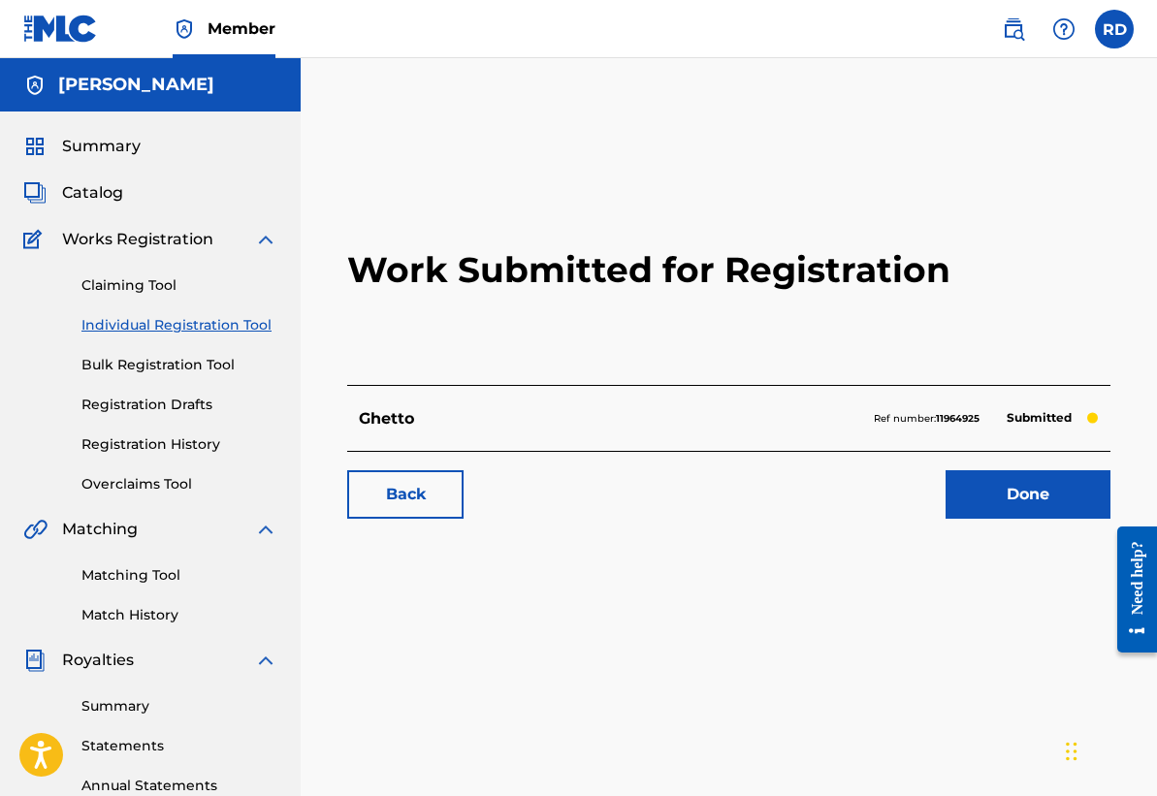
click at [995, 494] on link "Done" at bounding box center [1027, 494] width 165 height 48
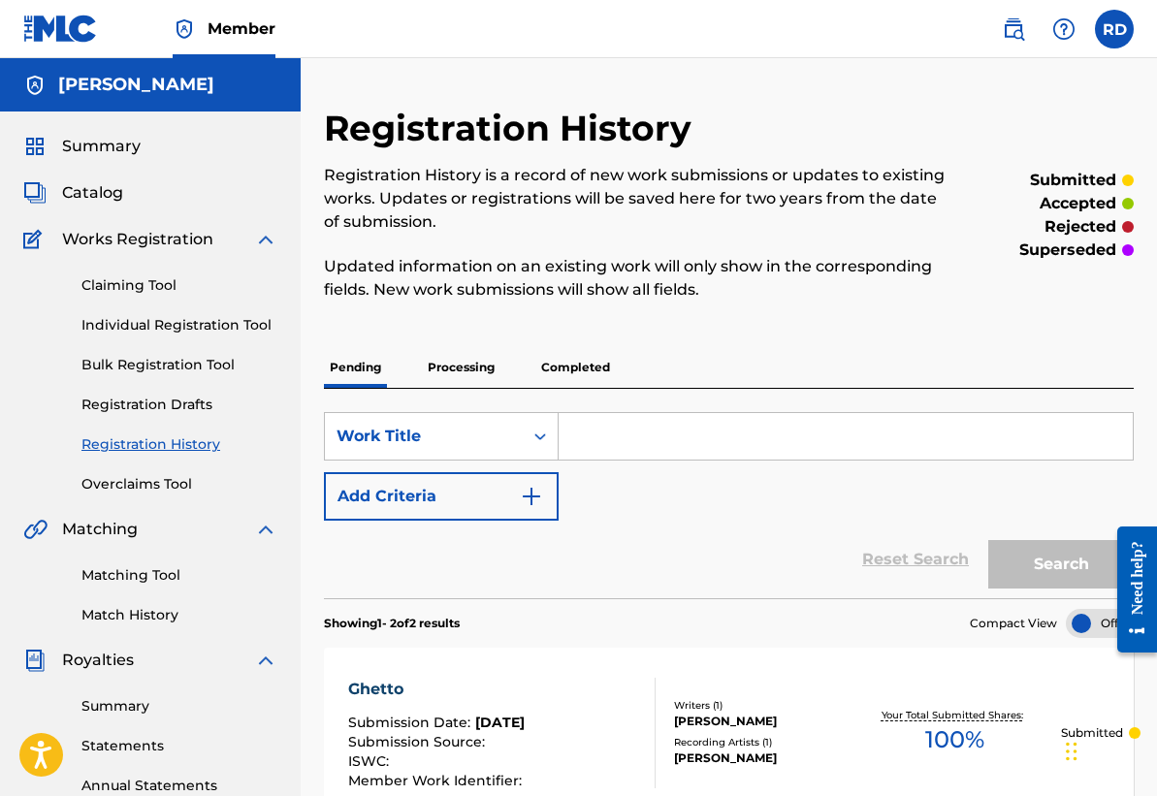
click at [619, 434] on input "Search Form" at bounding box center [845, 436] width 574 height 47
click at [112, 198] on span "Catalog" at bounding box center [92, 192] width 61 height 23
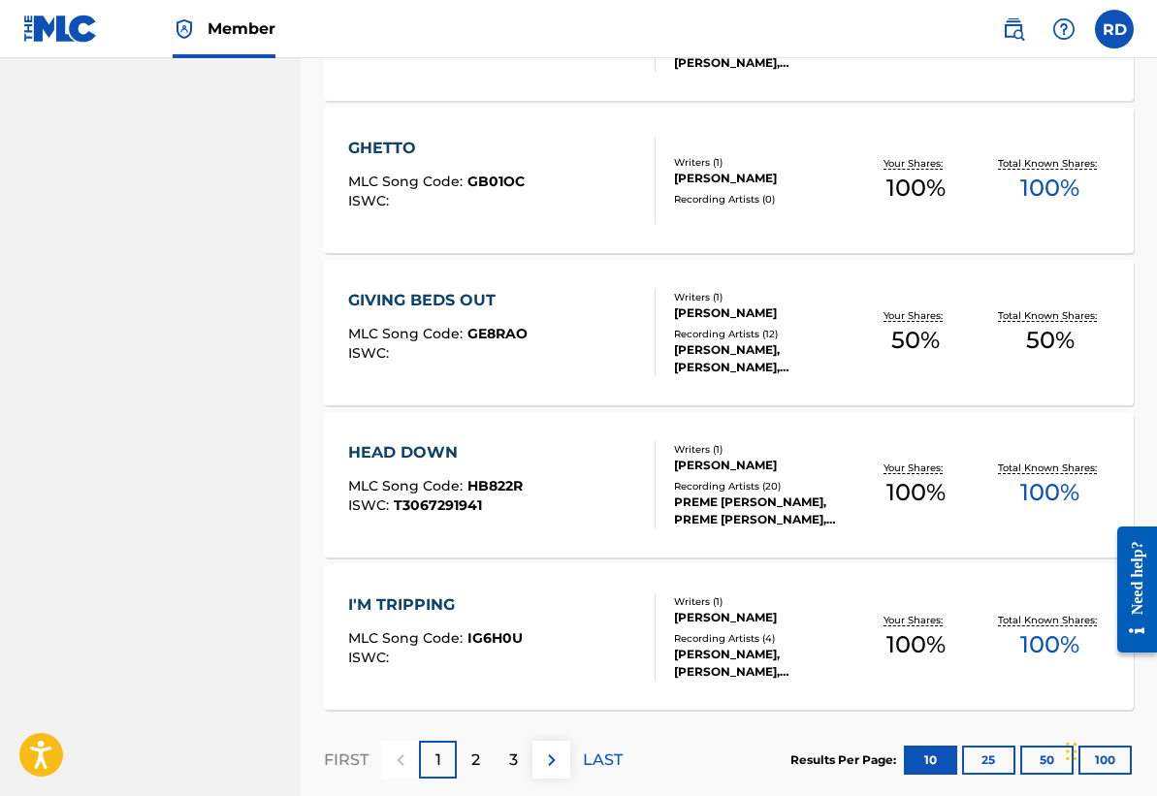
scroll to position [1333, 0]
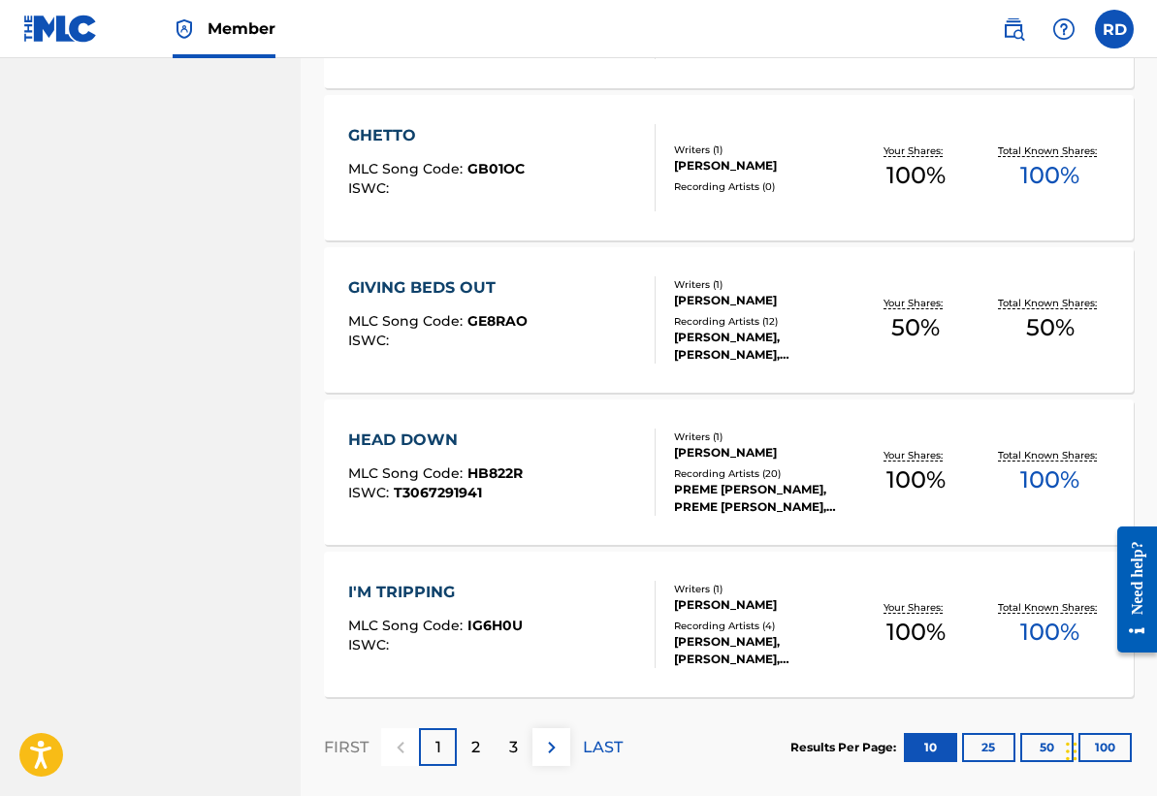
click at [481, 755] on div "2" at bounding box center [476, 747] width 38 height 38
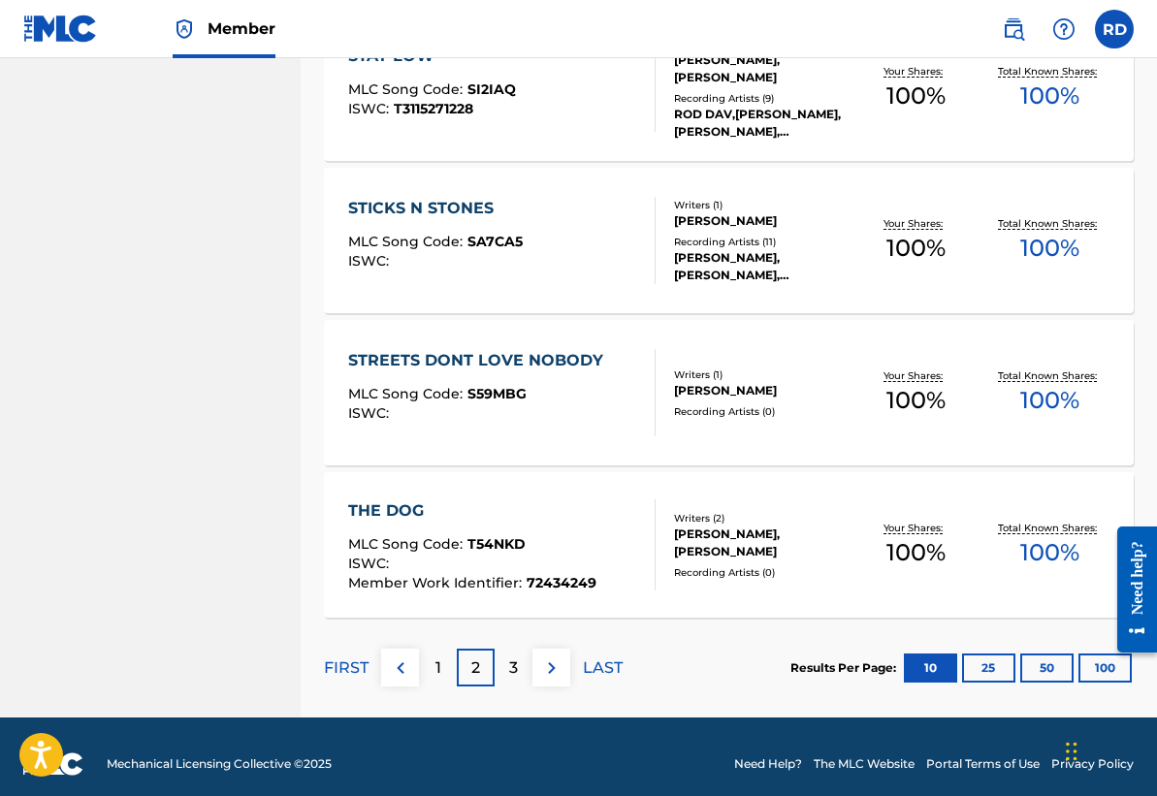
scroll to position [1423, 0]
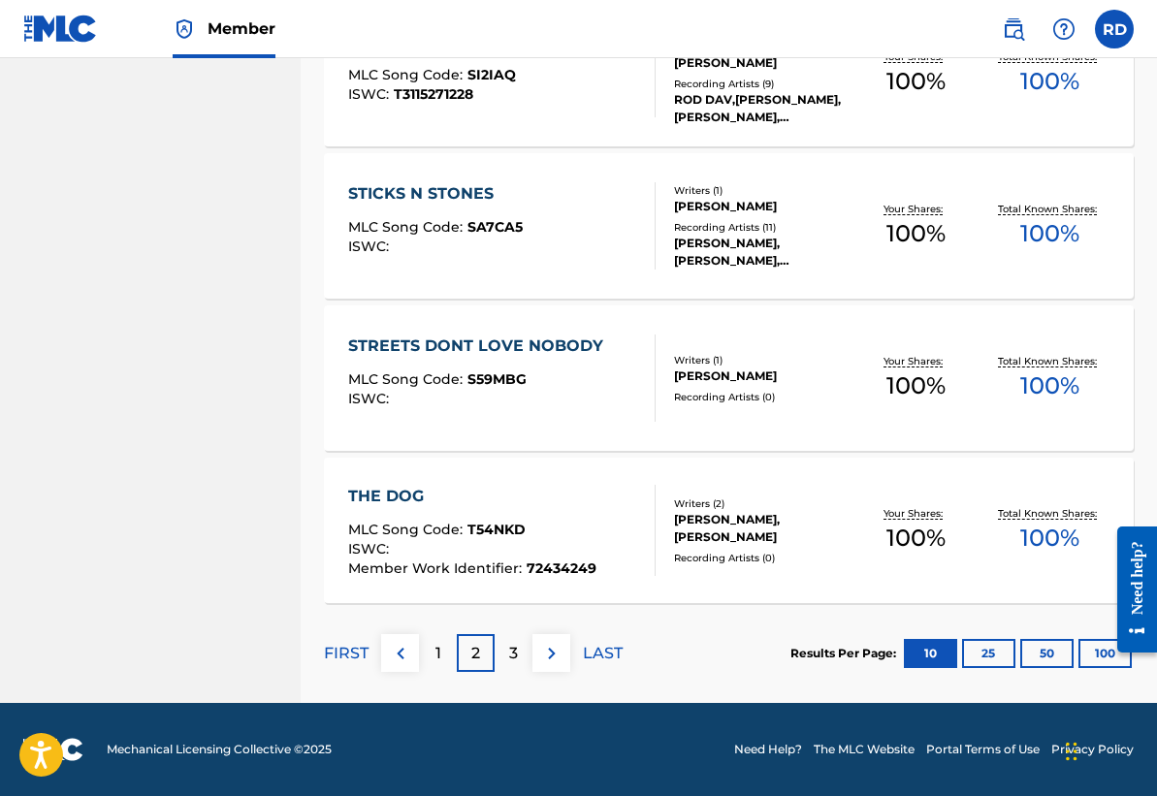
click at [499, 651] on div "3" at bounding box center [513, 653] width 38 height 38
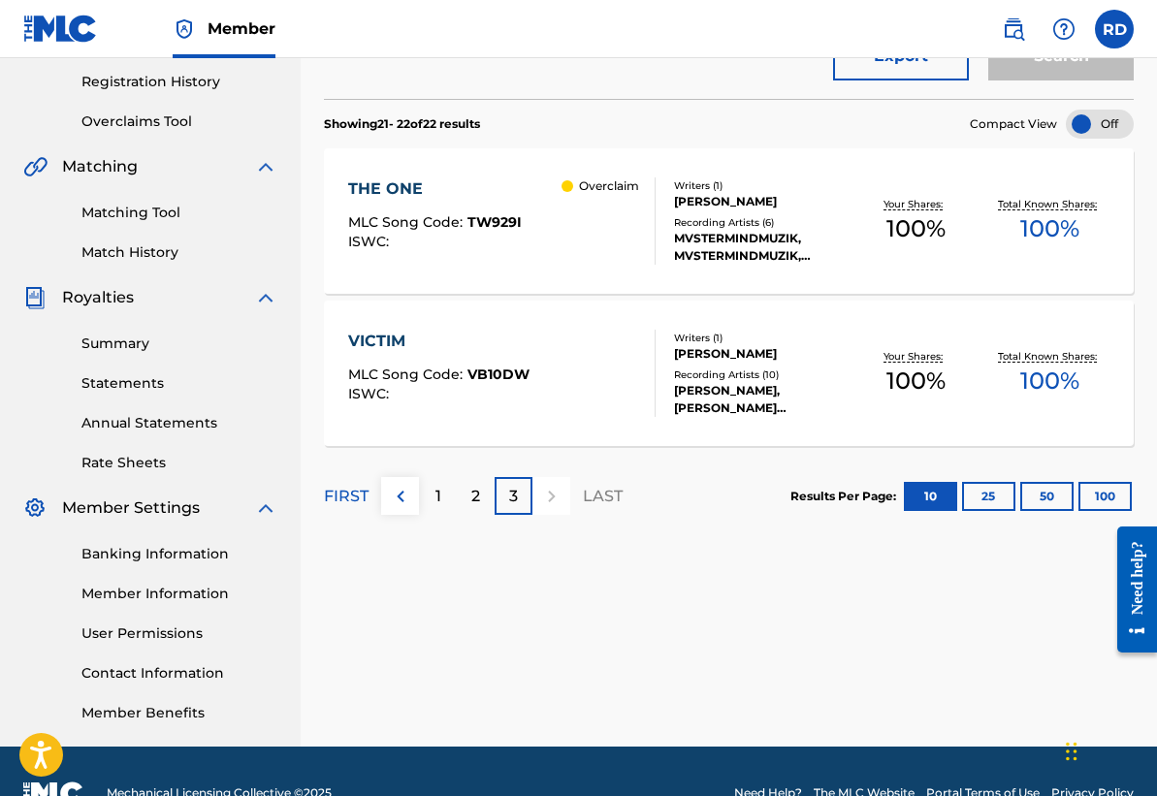
scroll to position [94, 0]
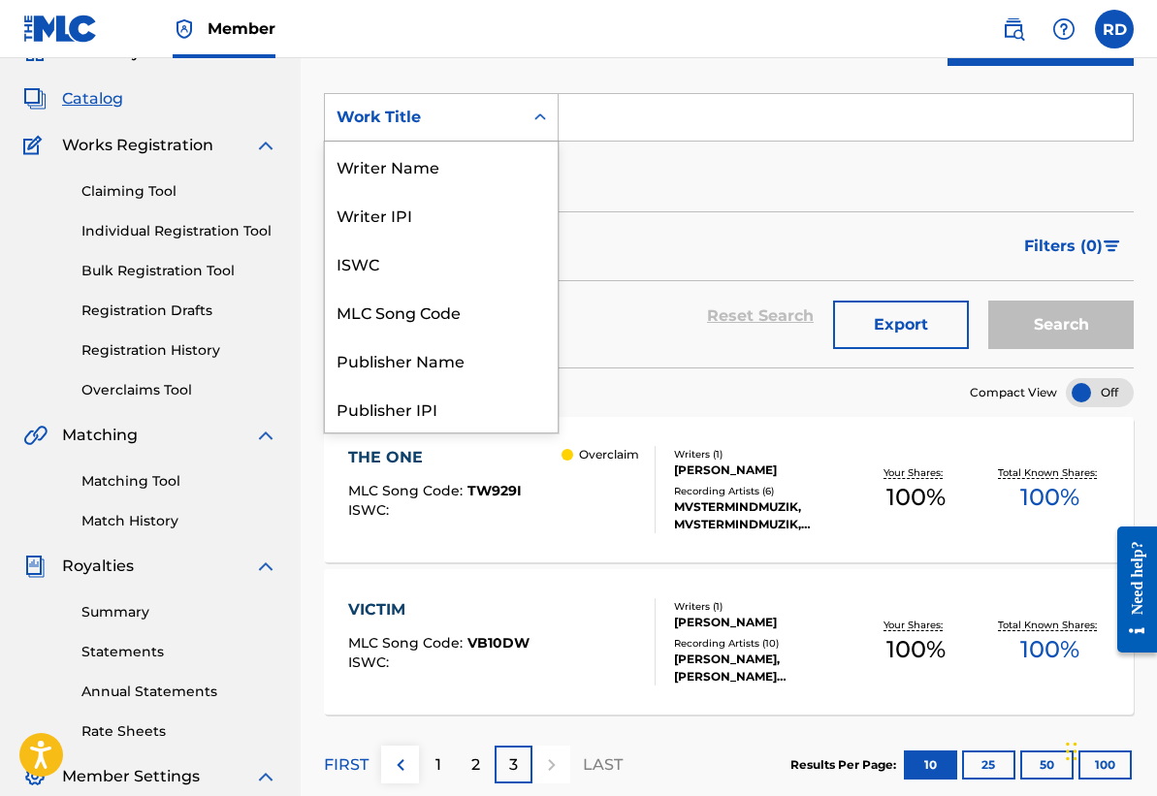
click at [492, 112] on div "Work Title" at bounding box center [423, 117] width 175 height 23
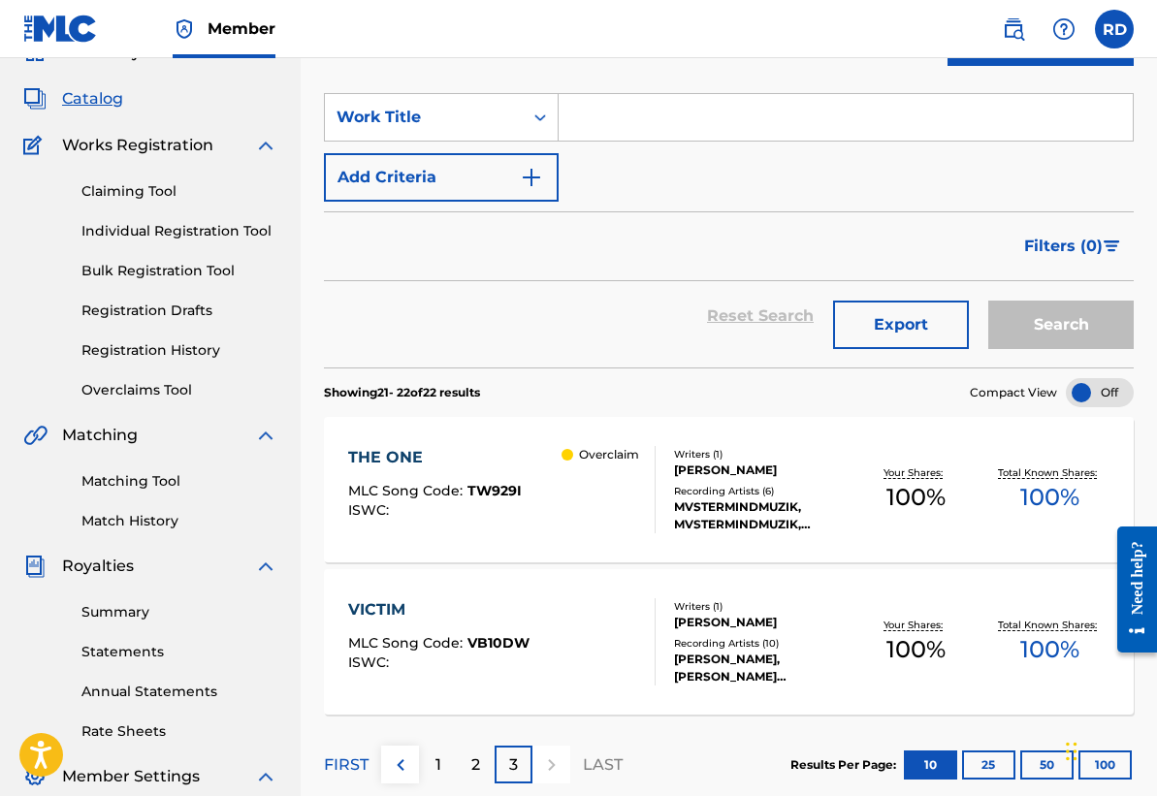
click at [617, 113] on input "Search Form" at bounding box center [845, 117] width 574 height 47
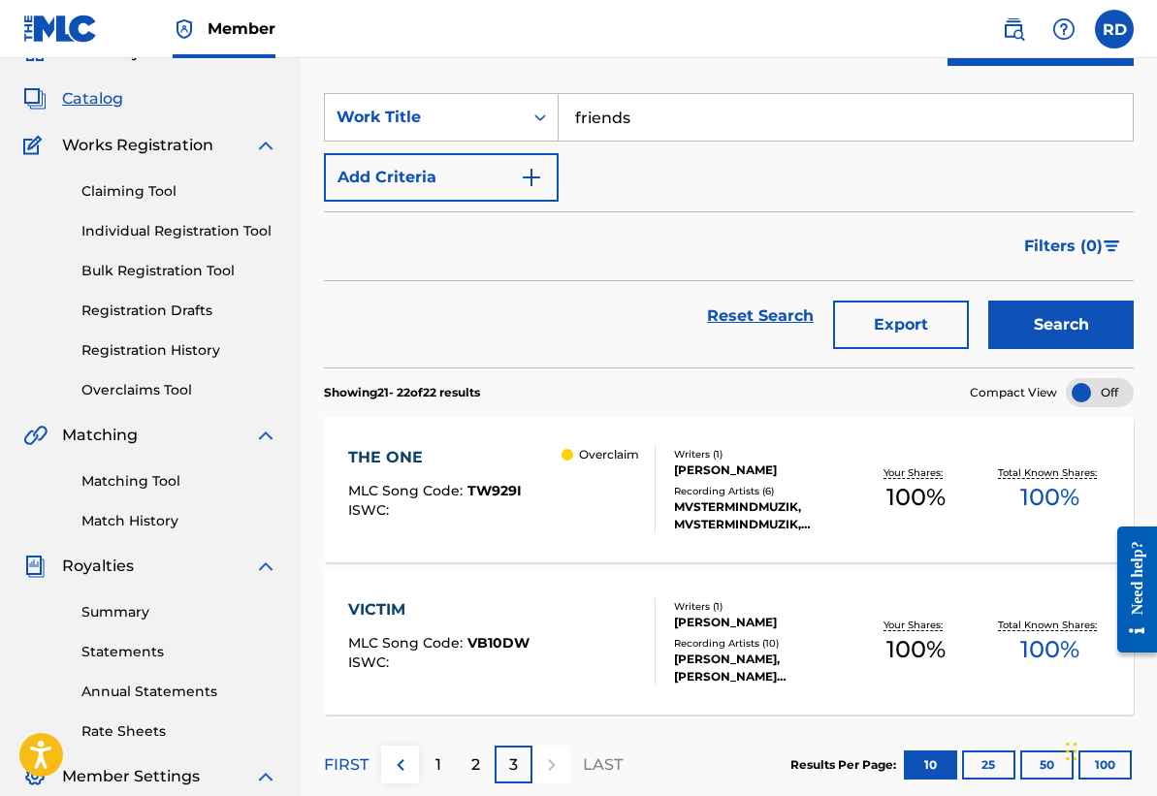
type input "friends"
click at [655, 166] on div "SearchWithCriteria1dd7eec2-0d59-454a-9a70-637789d9a093 Work Title friends Add C…" at bounding box center [729, 147] width 810 height 109
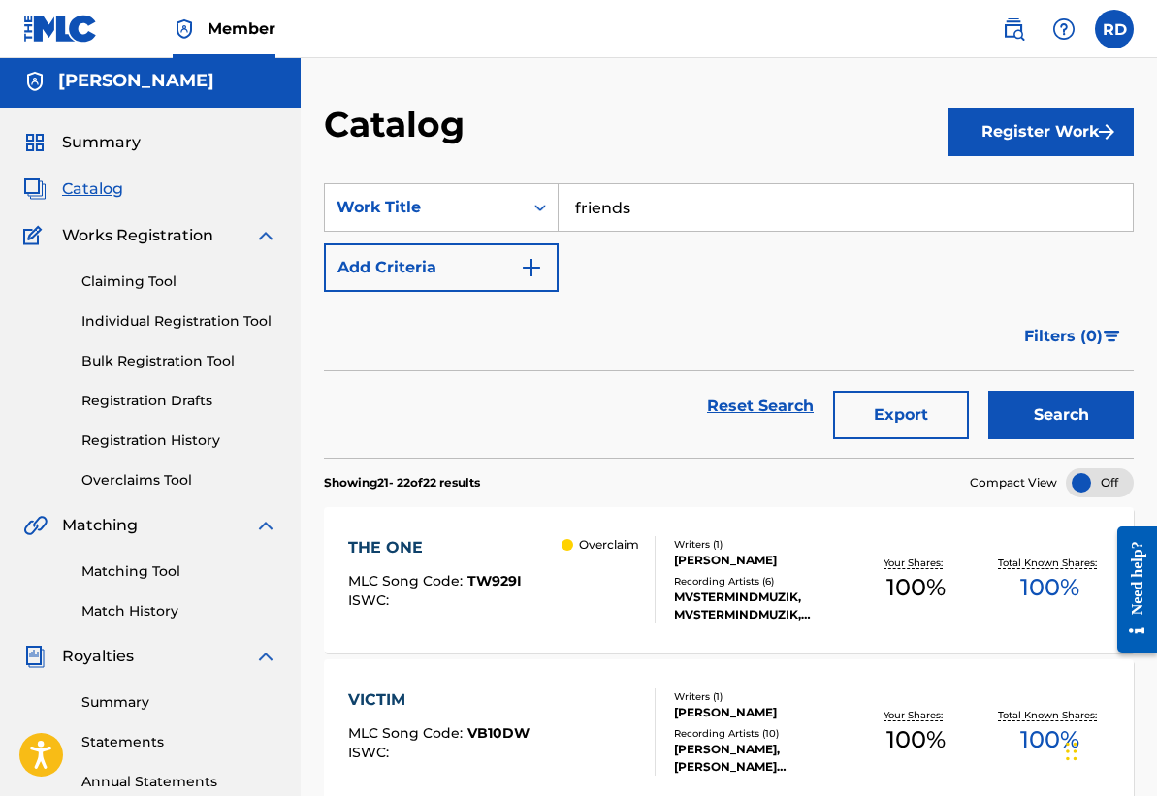
scroll to position [0, 0]
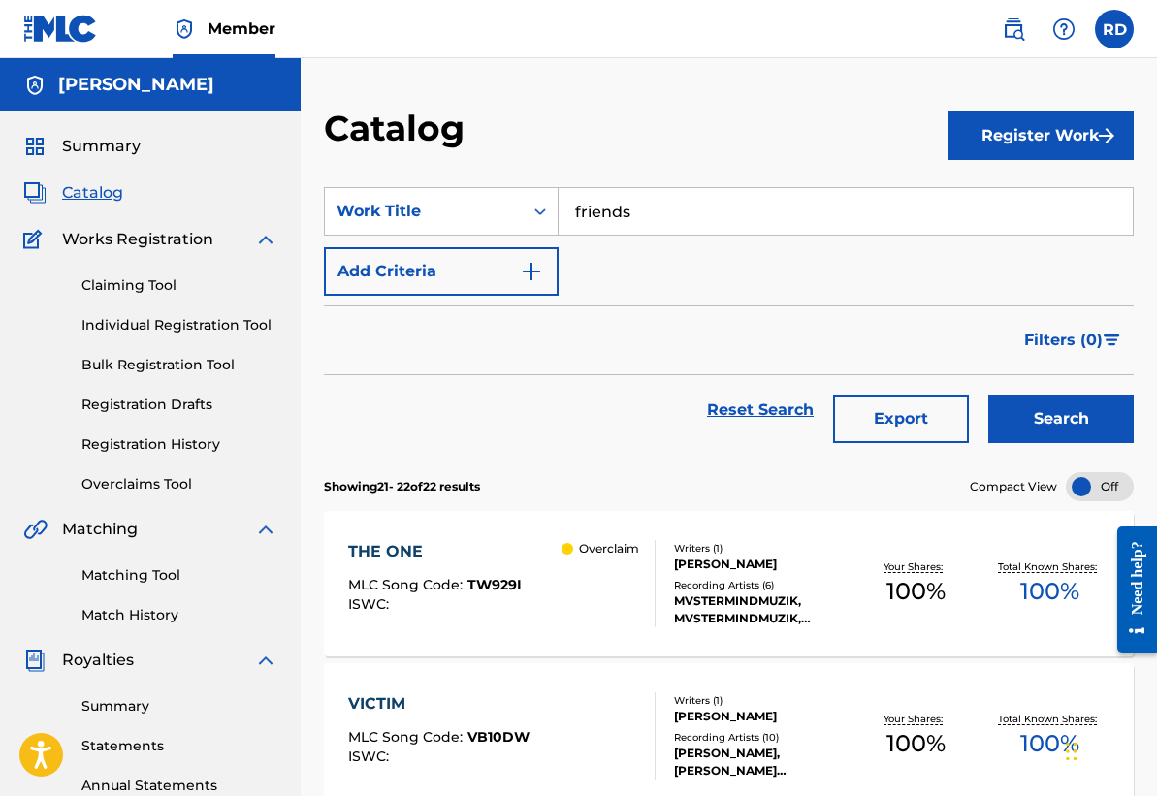
click at [1032, 140] on button "Register Work" at bounding box center [1040, 135] width 186 height 48
click at [1039, 188] on link "Individual" at bounding box center [1040, 198] width 186 height 47
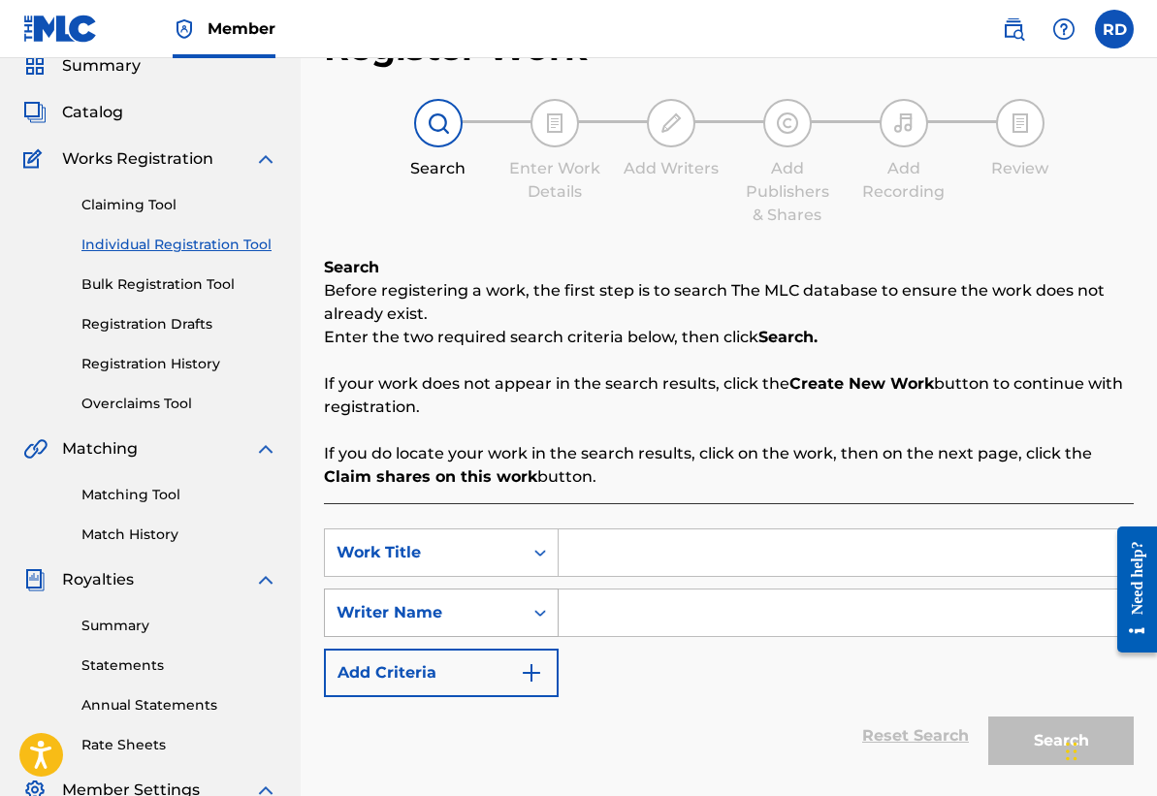
scroll to position [178, 0]
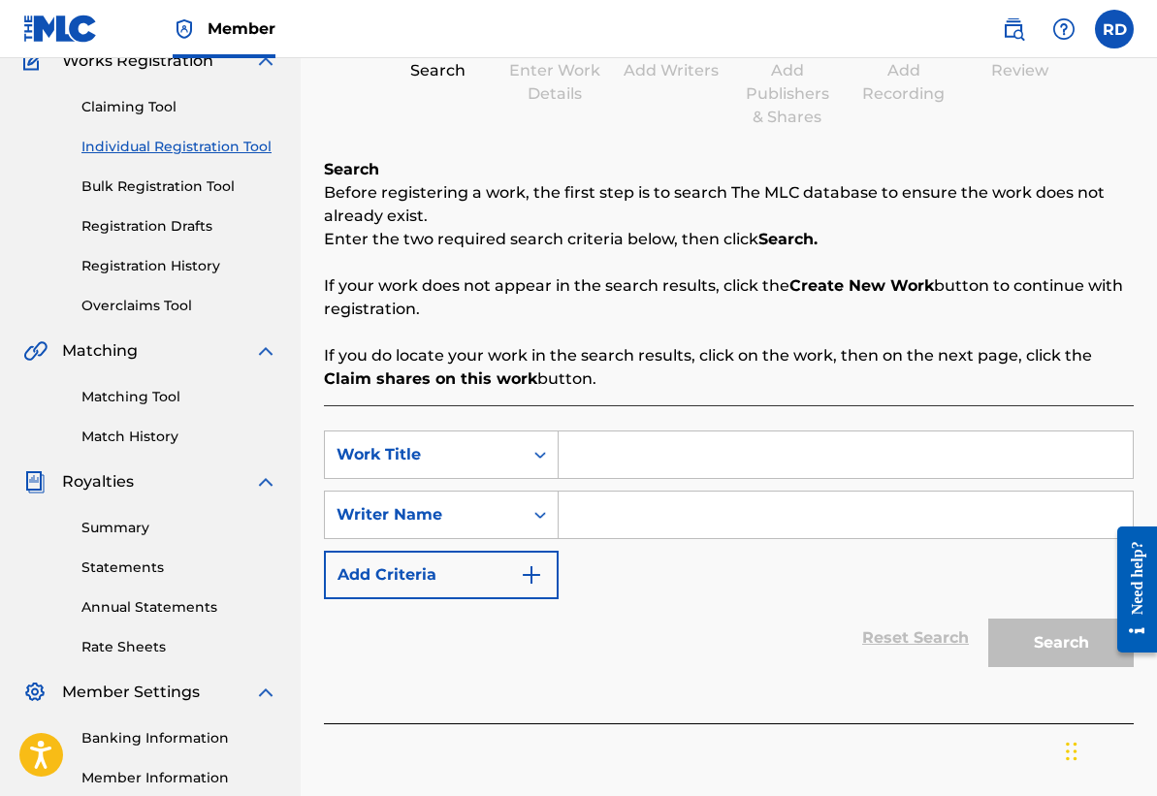
click at [602, 458] on input "Search Form" at bounding box center [845, 454] width 574 height 47
type input "friends"
click at [643, 511] on input "Search Form" at bounding box center [845, 515] width 574 height 47
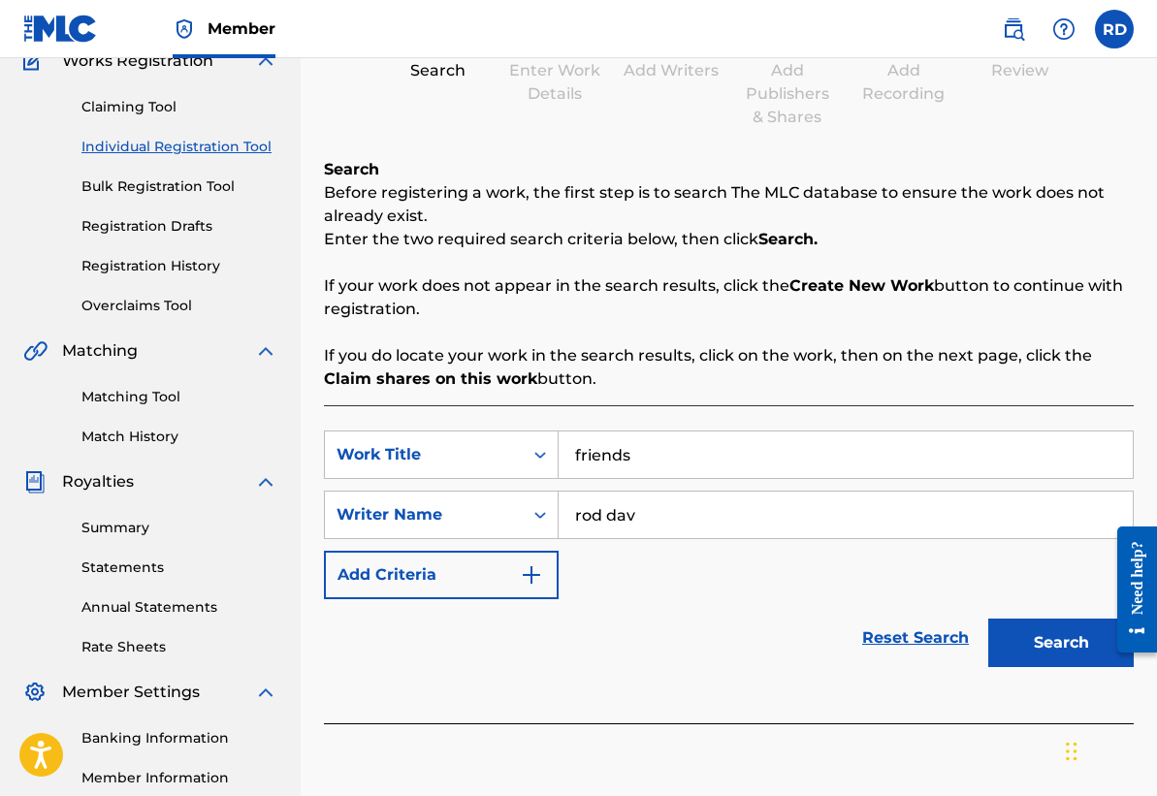
type input "rod dav"
click at [1069, 643] on button "Search" at bounding box center [1060, 643] width 145 height 48
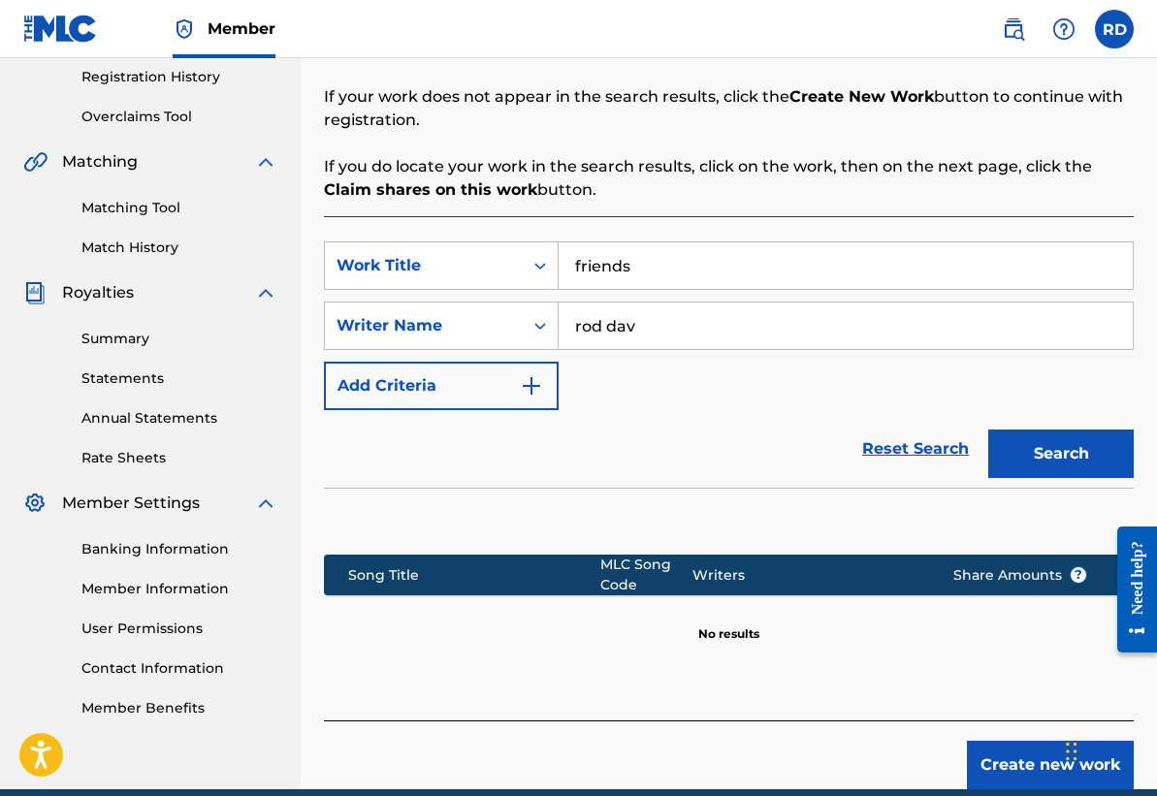
scroll to position [454, 0]
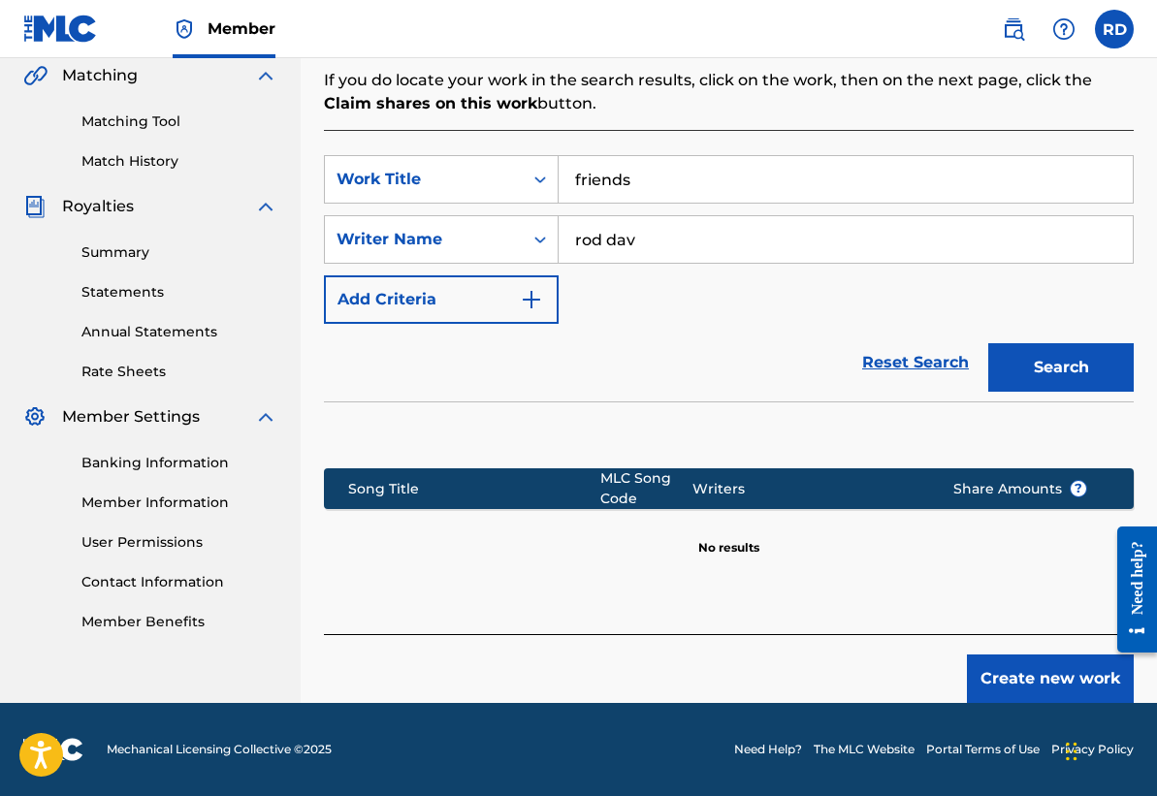
click at [1037, 686] on button "Create new work" at bounding box center [1050, 678] width 167 height 48
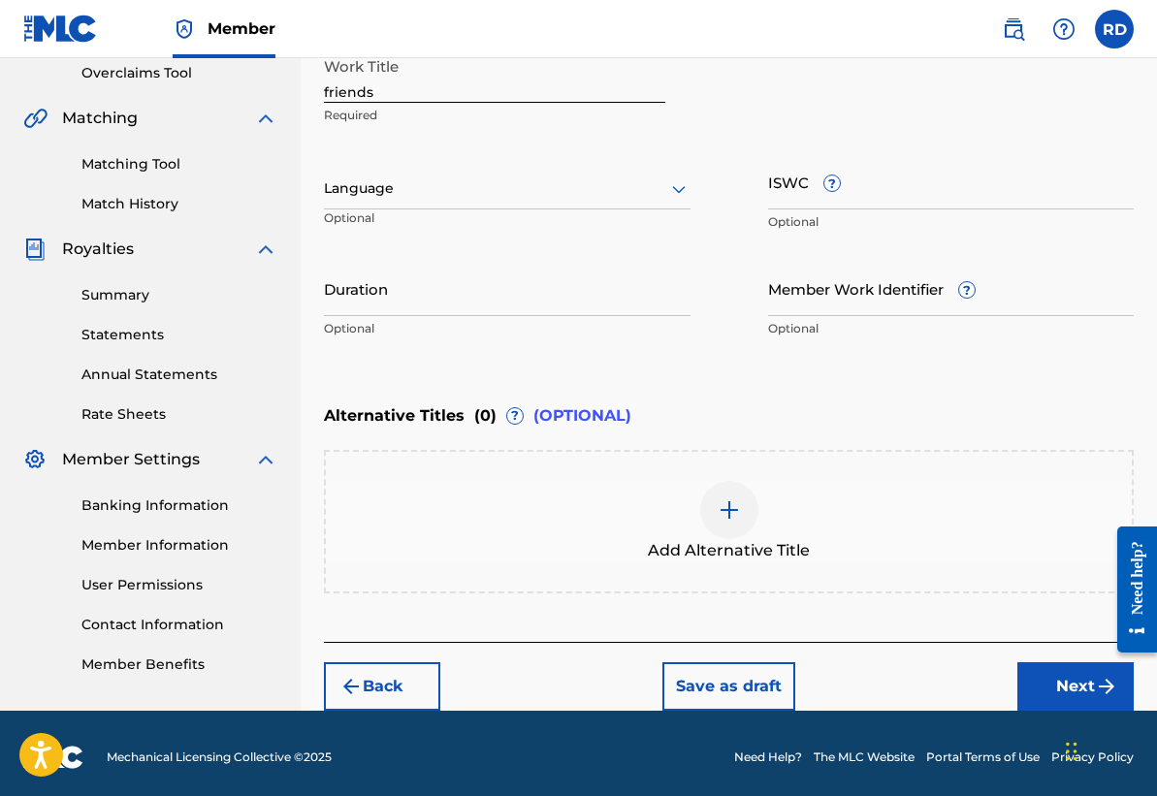
scroll to position [397, 0]
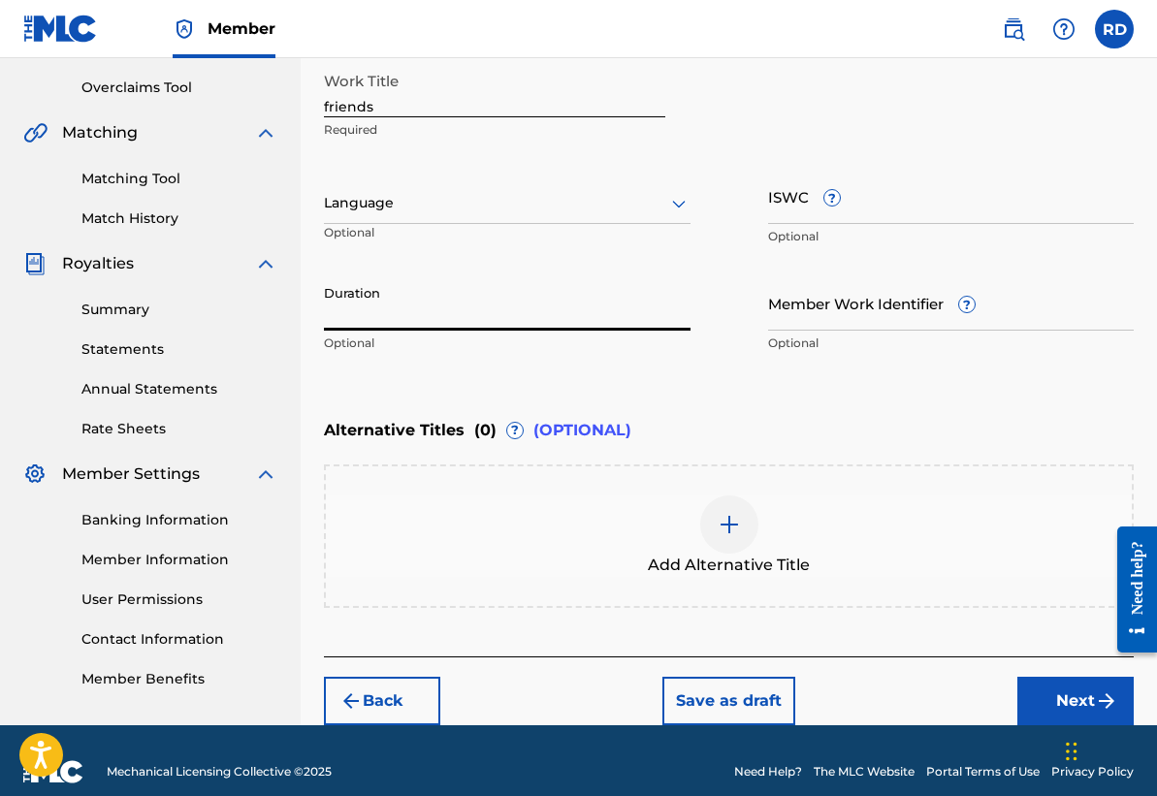
click at [454, 302] on input "Duration" at bounding box center [507, 302] width 366 height 55
type input "02:50"
click at [882, 418] on div "Alternative Titles ( 0 ) ? (OPTIONAL)" at bounding box center [729, 430] width 810 height 43
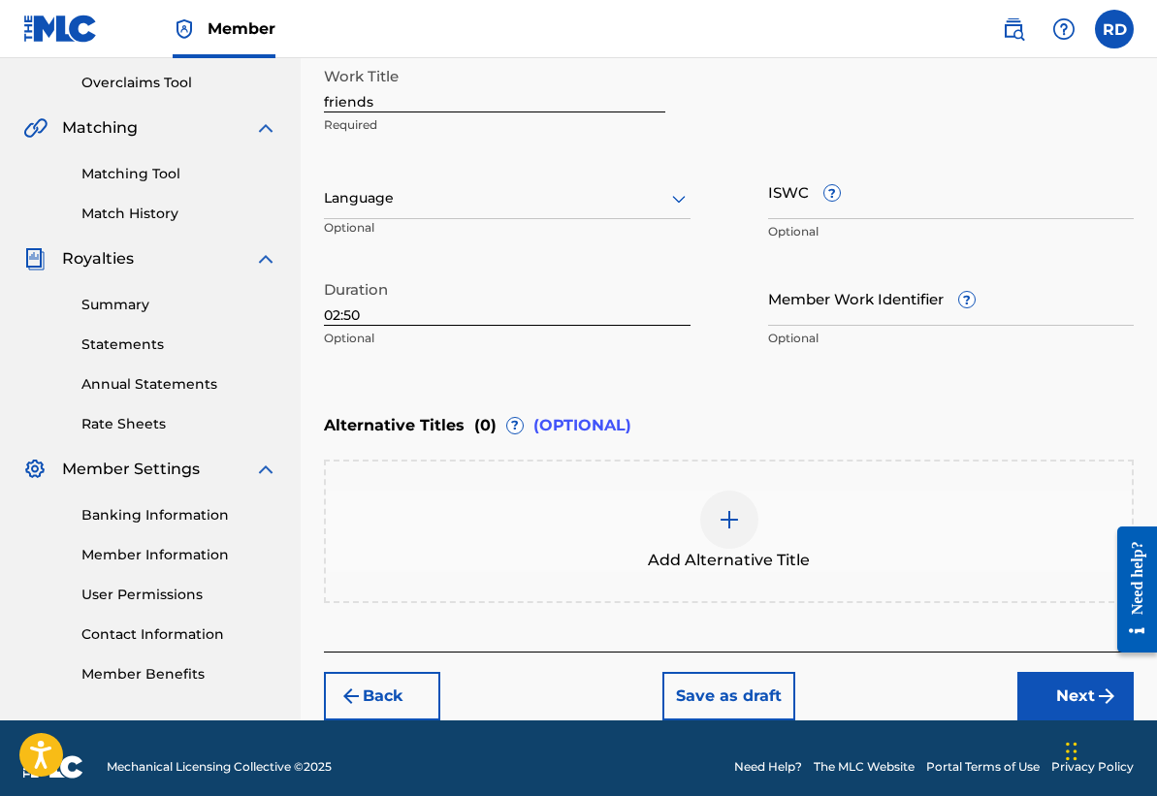
scroll to position [409, 0]
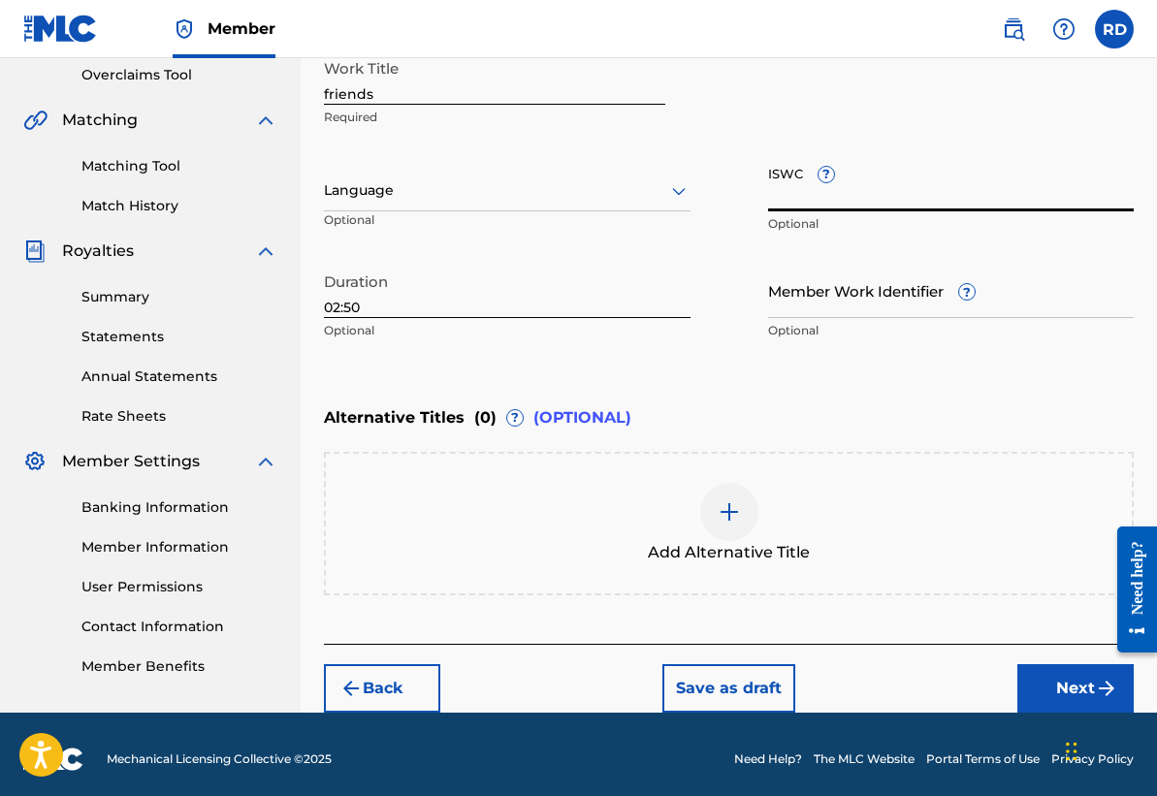
click at [876, 199] on input "ISWC ?" at bounding box center [951, 183] width 366 height 55
paste input "T-331.224.576-0"
type input "T-331.224.576-0"
click at [619, 270] on input "02:50" at bounding box center [507, 290] width 366 height 55
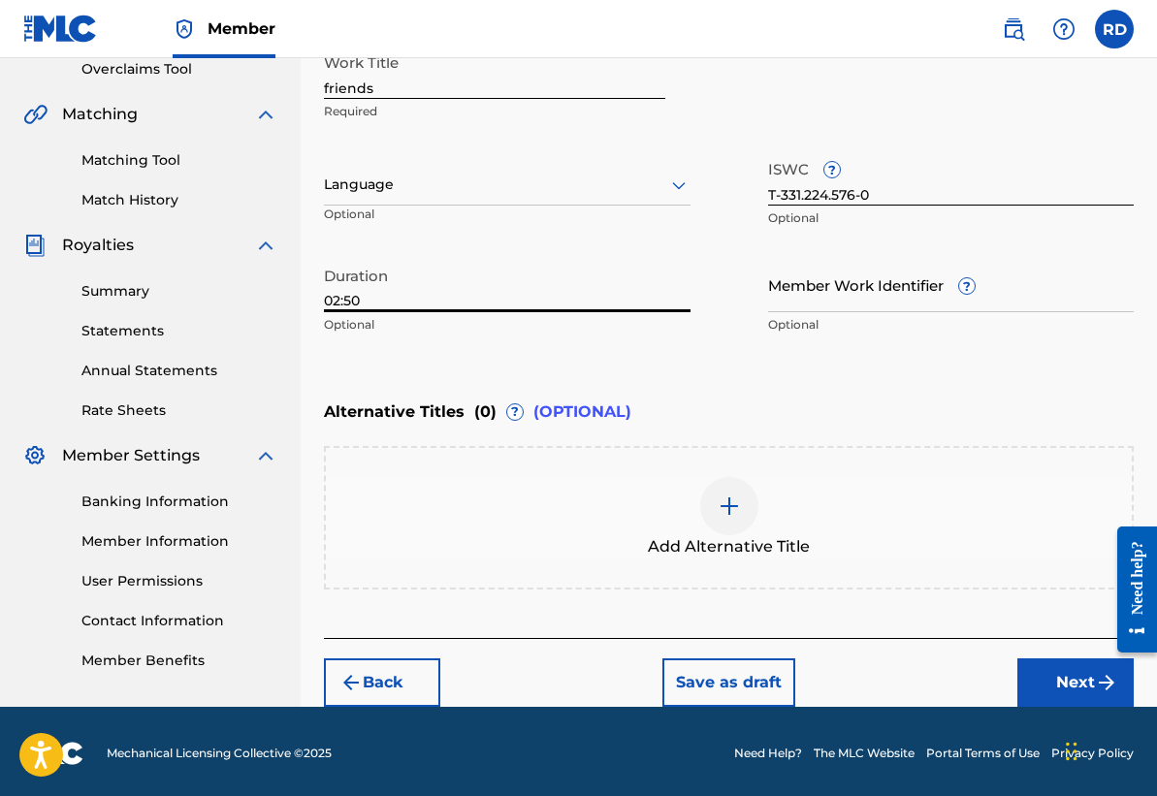
scroll to position [419, 0]
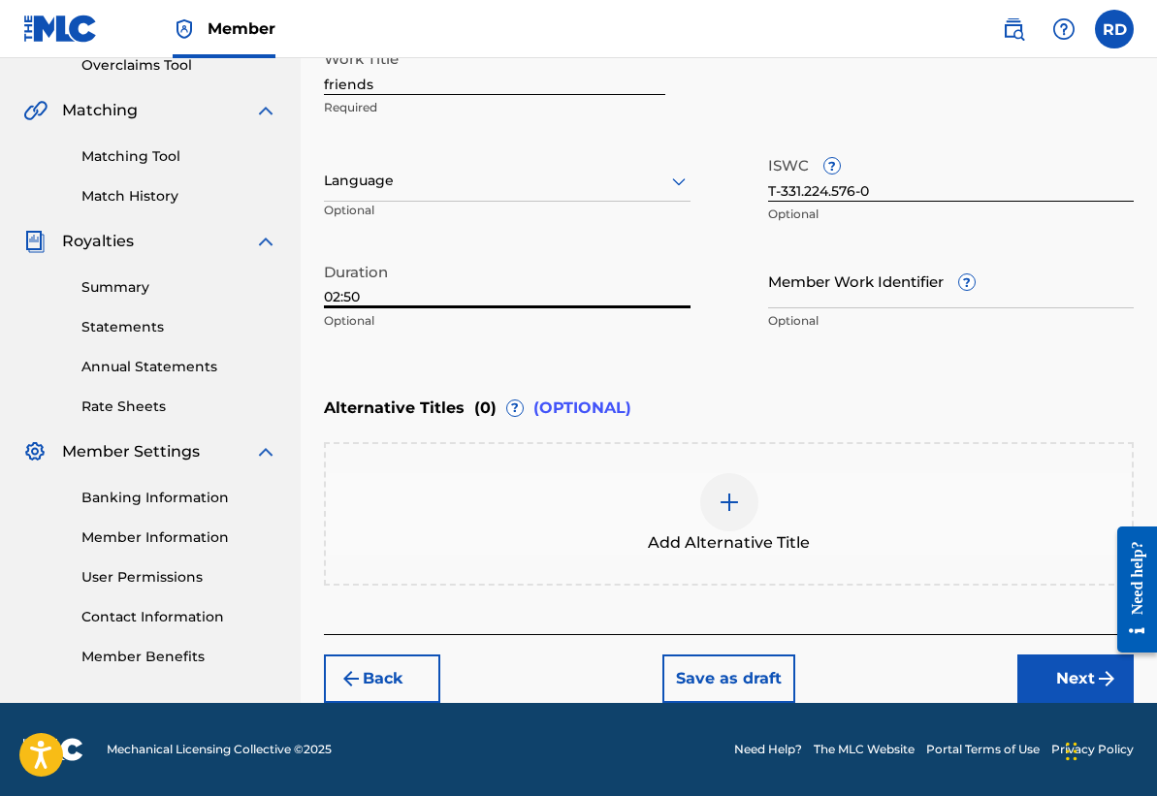
click at [854, 286] on input "Member Work Identifier ?" at bounding box center [951, 280] width 366 height 55
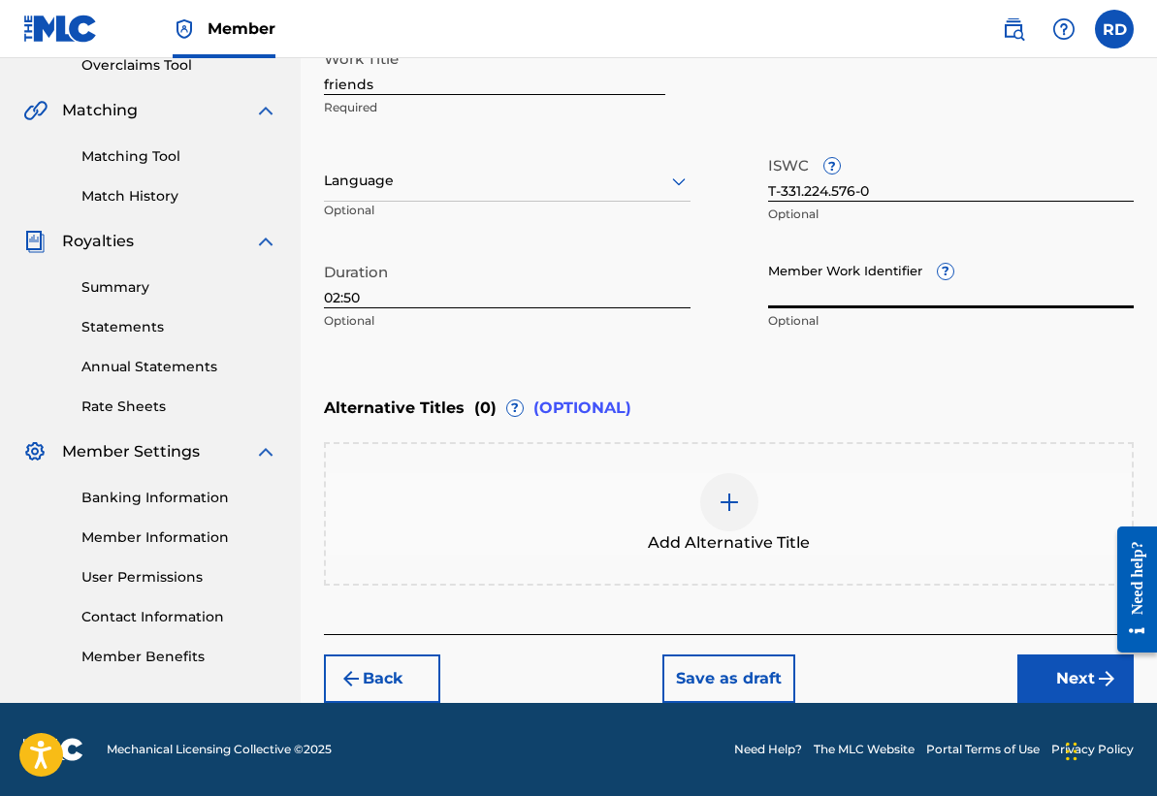
paste input "71985083"
type input "71985083"
click at [1047, 680] on button "Next" at bounding box center [1075, 678] width 116 height 48
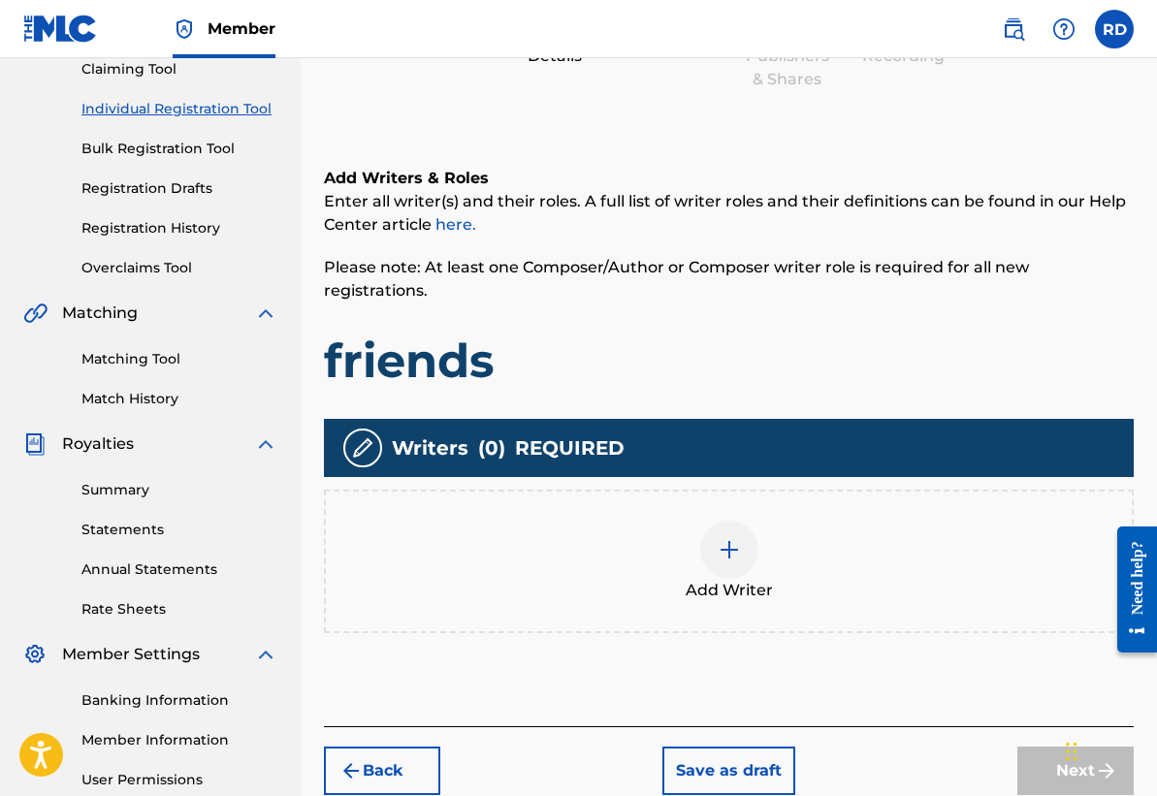
scroll to position [219, 0]
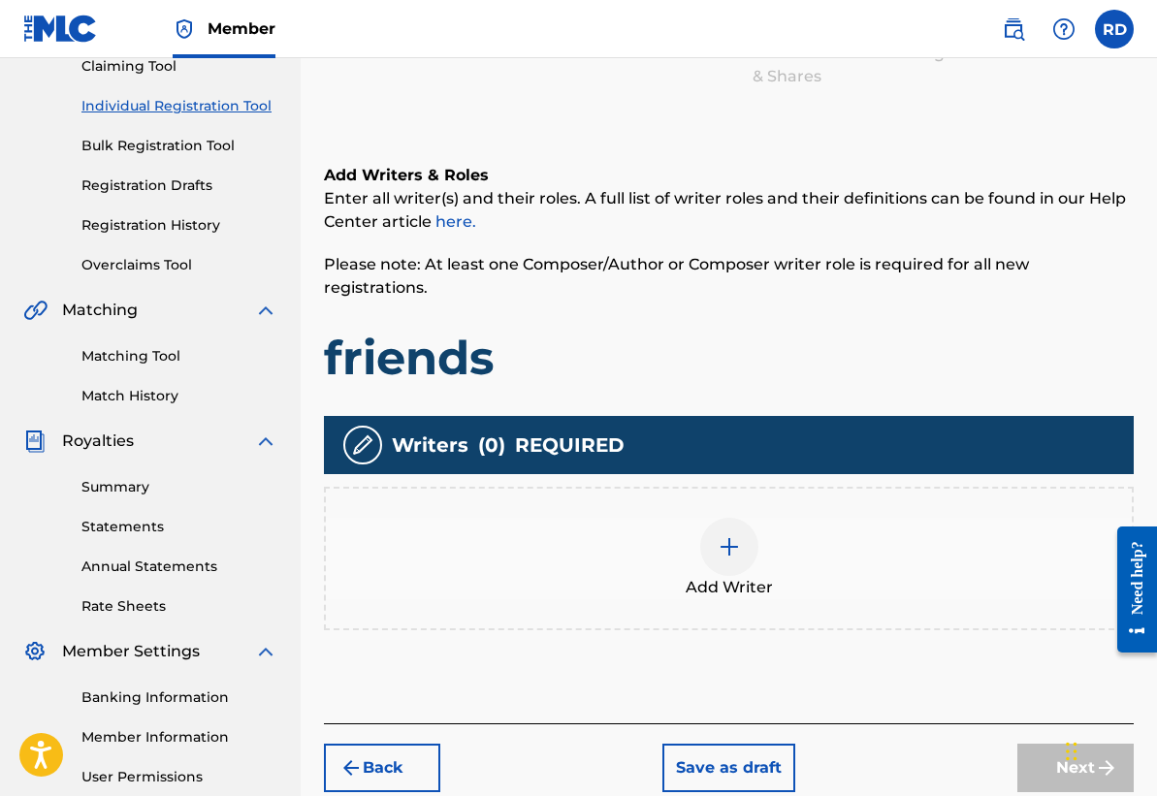
click at [736, 535] on img at bounding box center [728, 546] width 23 height 23
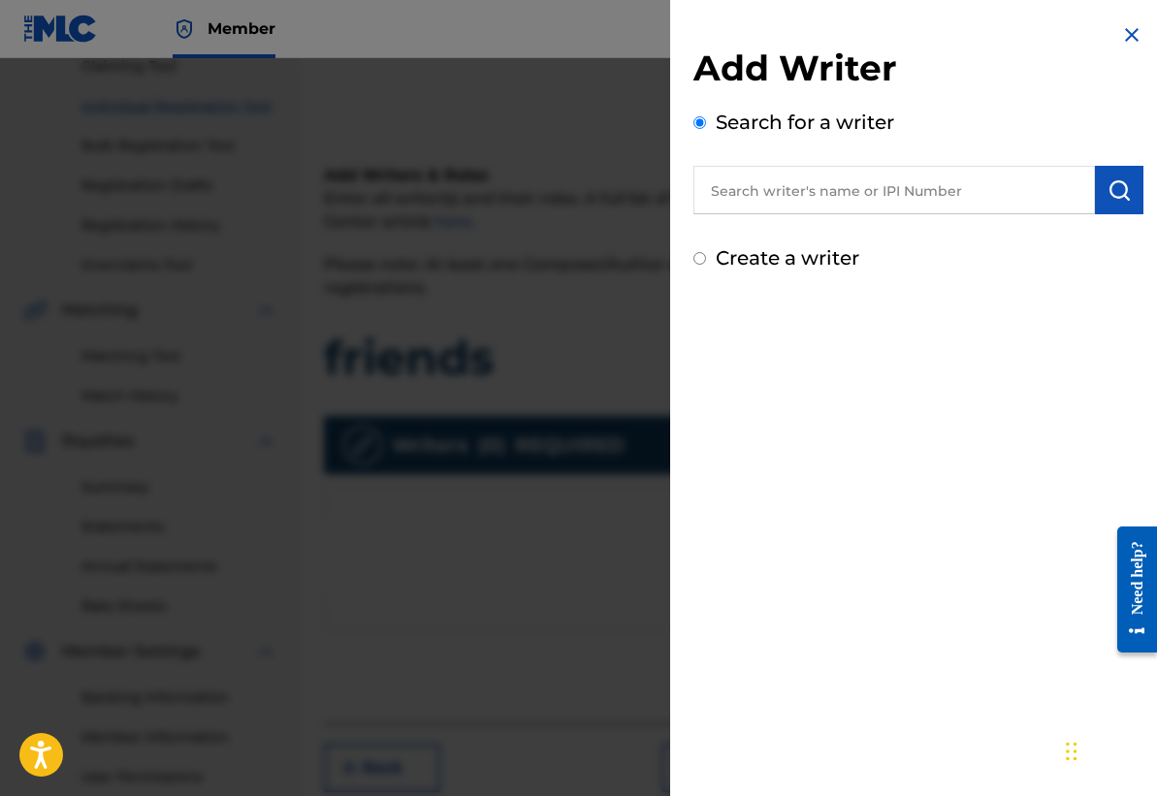
click at [820, 191] on input "text" at bounding box center [893, 190] width 401 height 48
type input "[PERSON_NAME]"
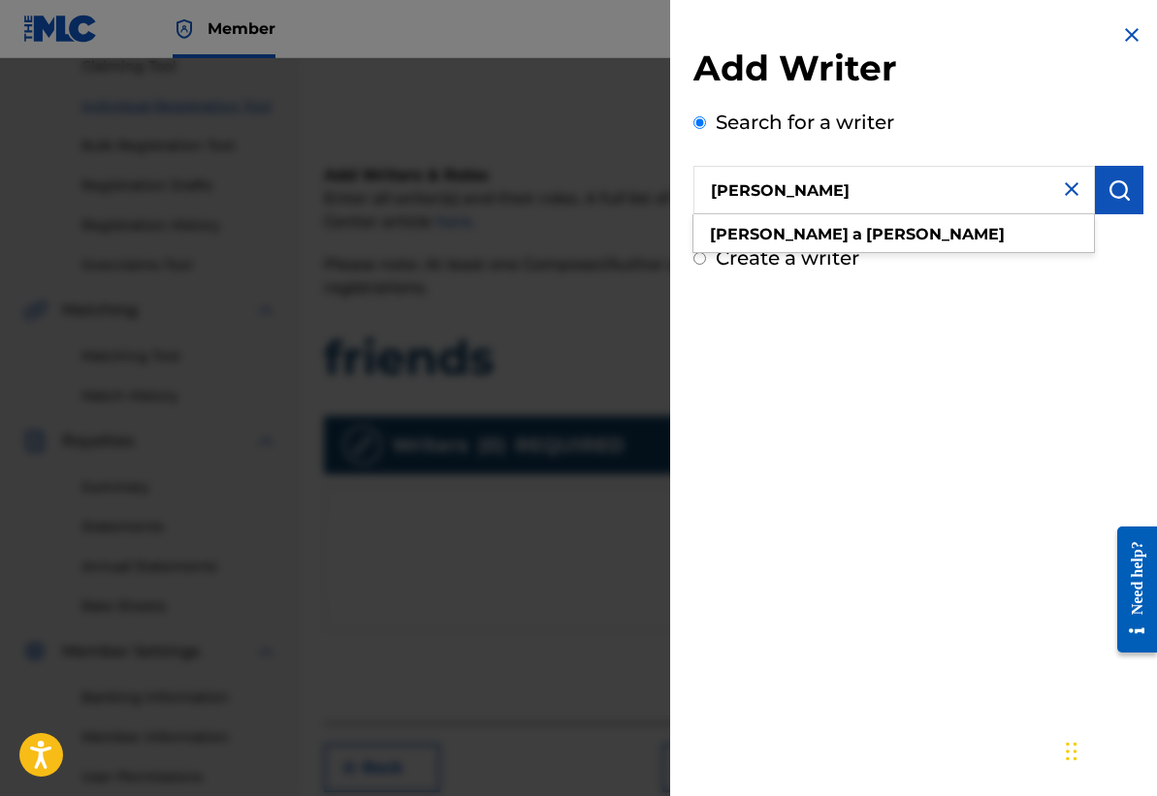
click at [1109, 179] on img "submit" at bounding box center [1118, 189] width 23 height 23
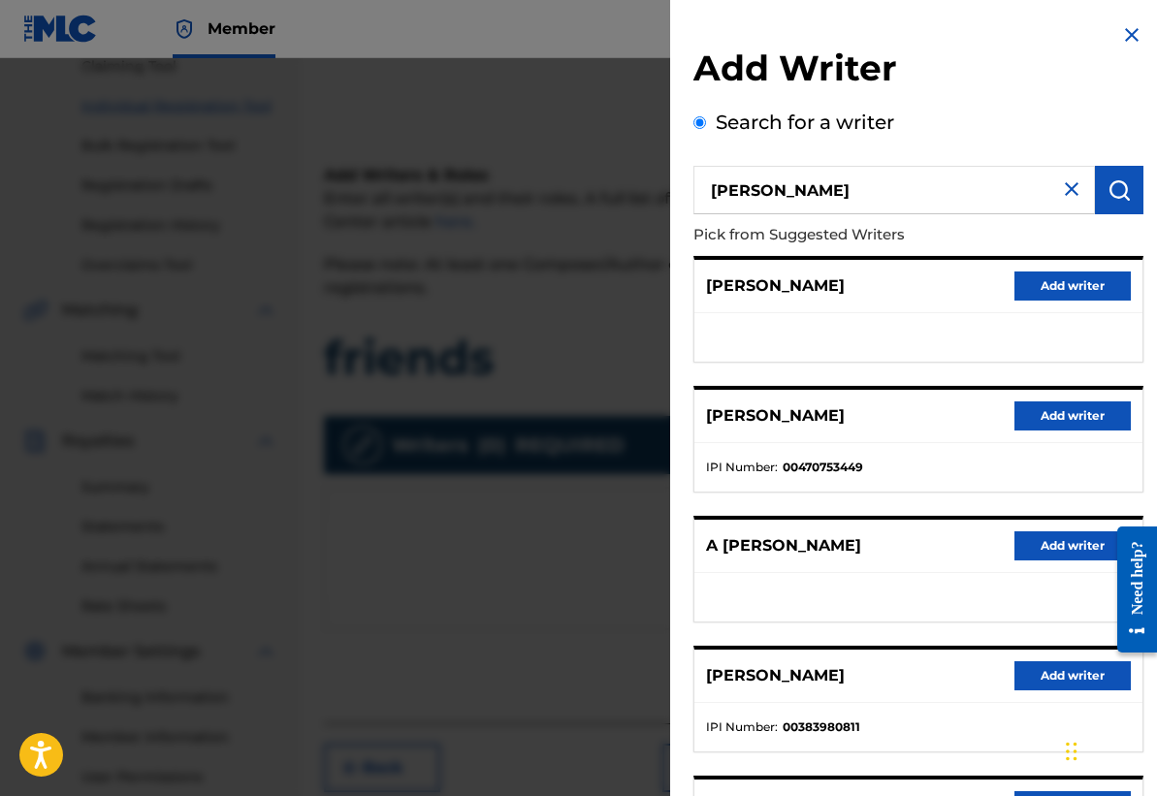
click at [1067, 683] on button "Add writer" at bounding box center [1072, 675] width 116 height 29
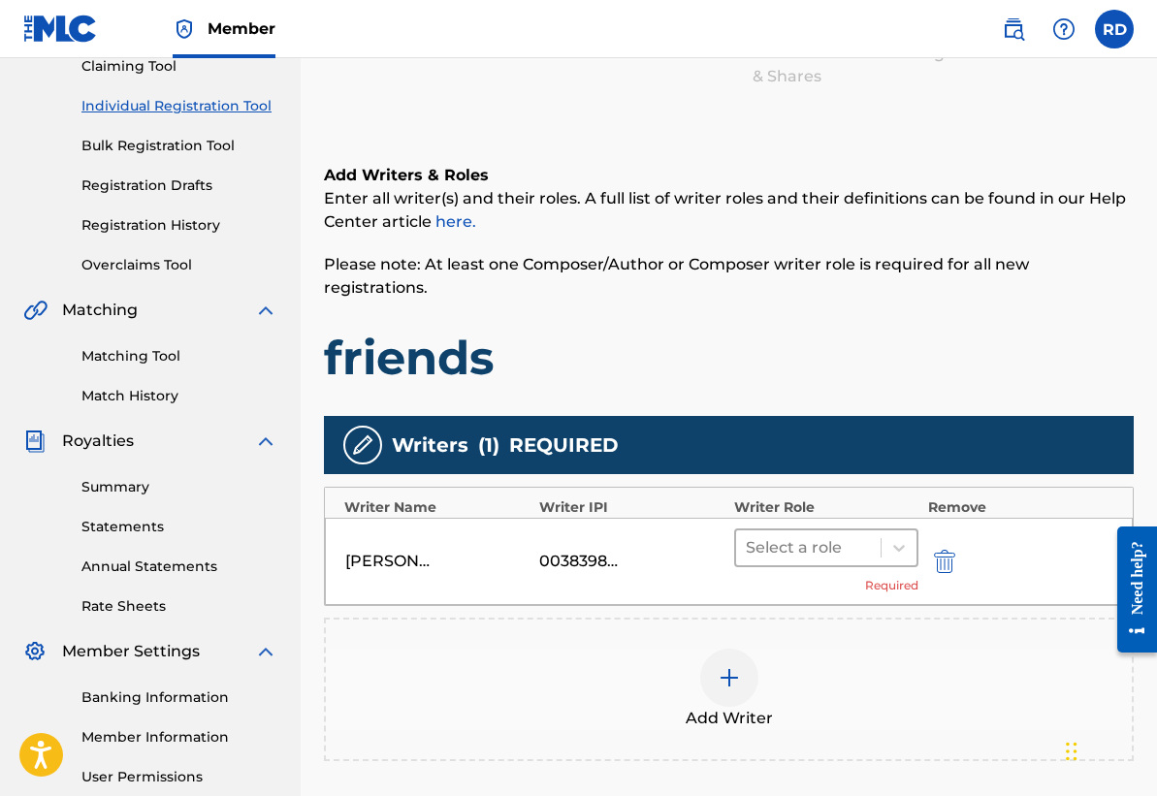
scroll to position [223, 0]
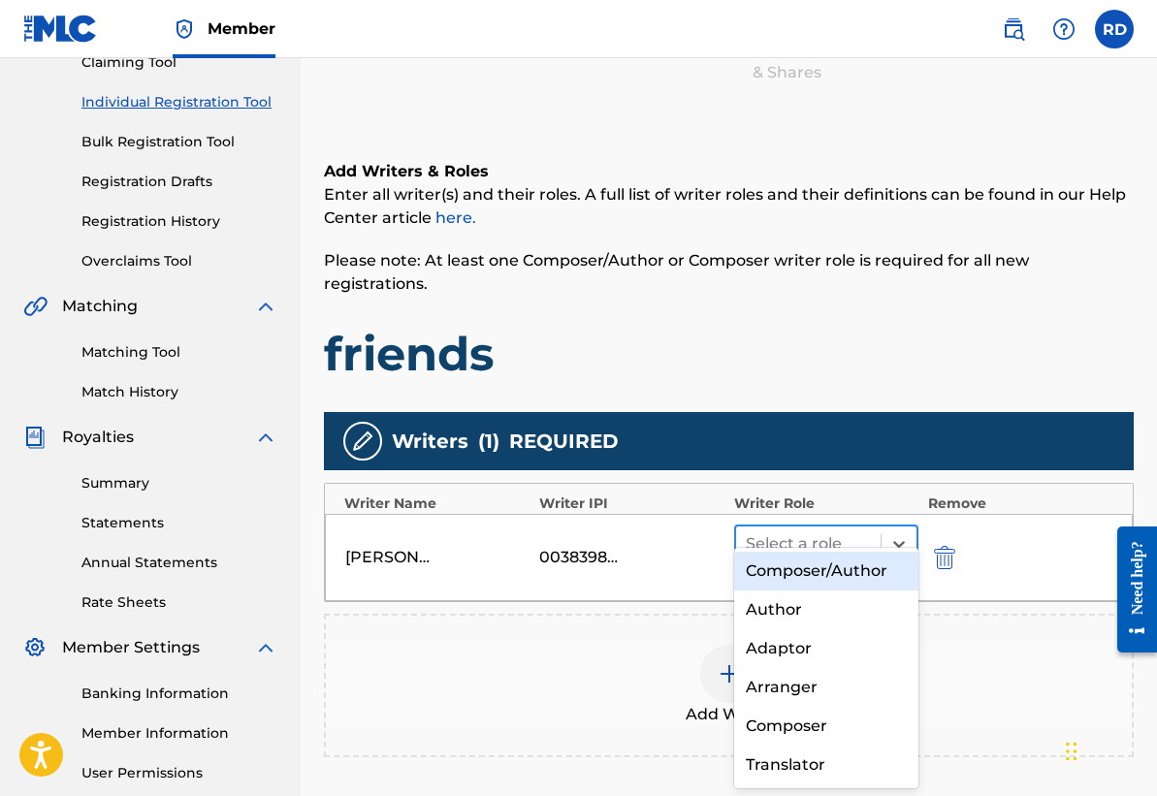
click at [851, 530] on div at bounding box center [808, 543] width 125 height 27
click at [826, 577] on div "Composer/Author" at bounding box center [826, 571] width 184 height 39
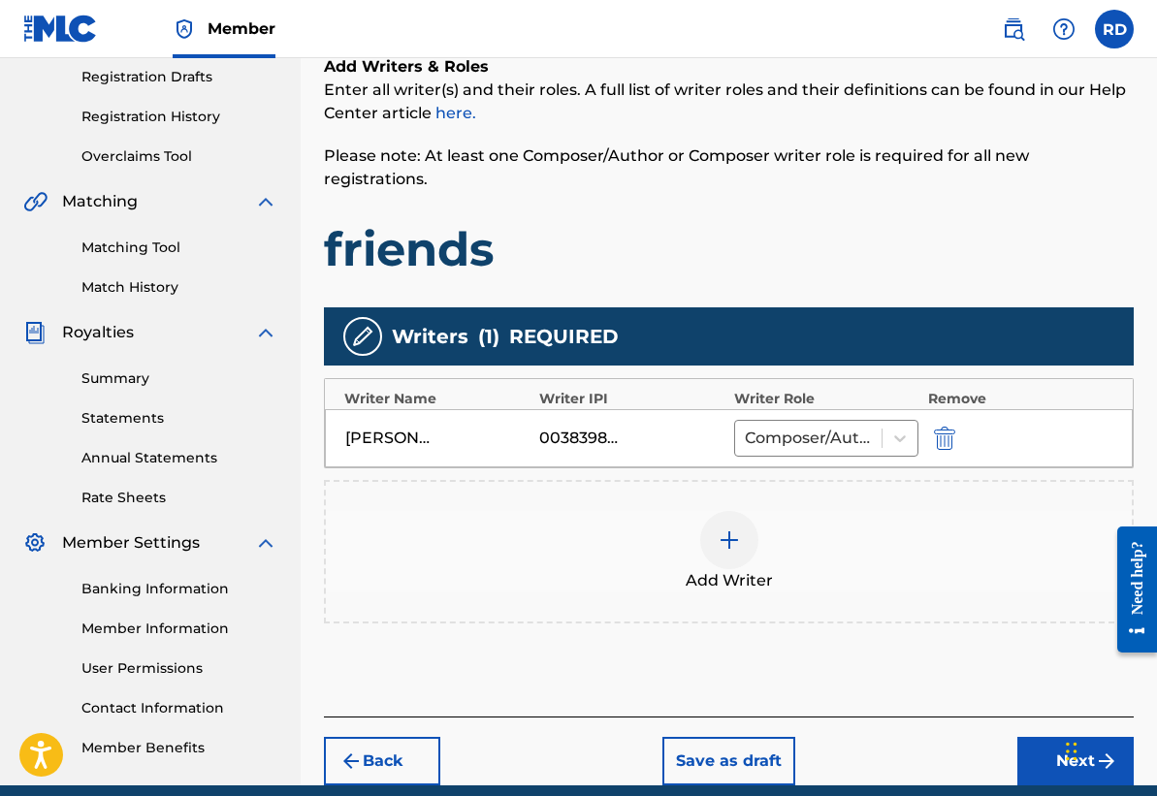
scroll to position [348, 0]
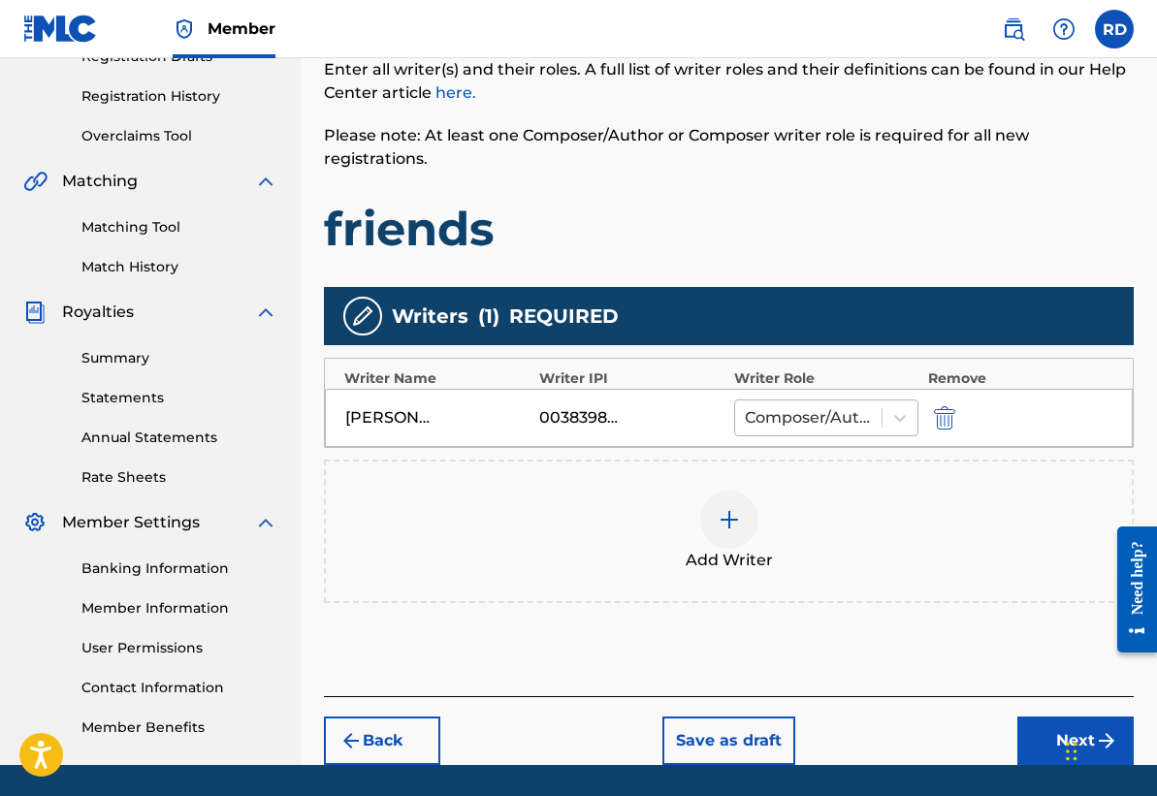
click at [823, 404] on div at bounding box center [808, 417] width 127 height 27
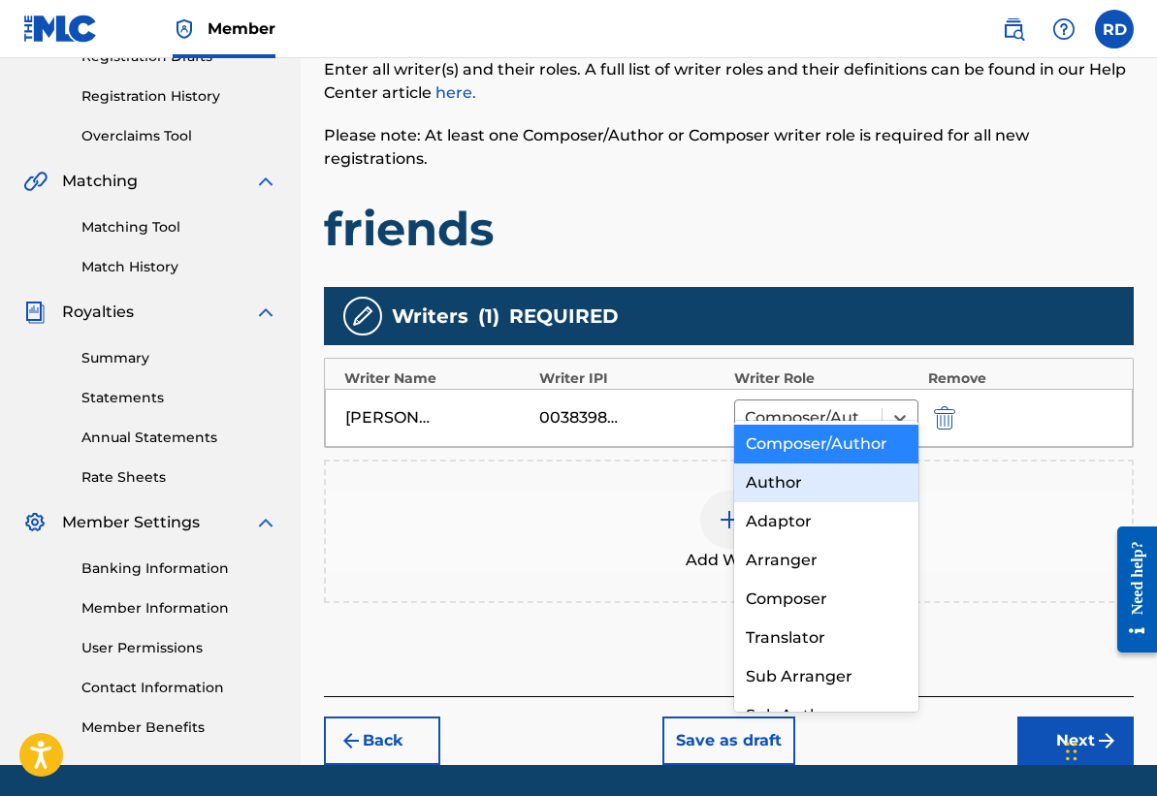
click at [837, 492] on div "Author" at bounding box center [826, 482] width 184 height 39
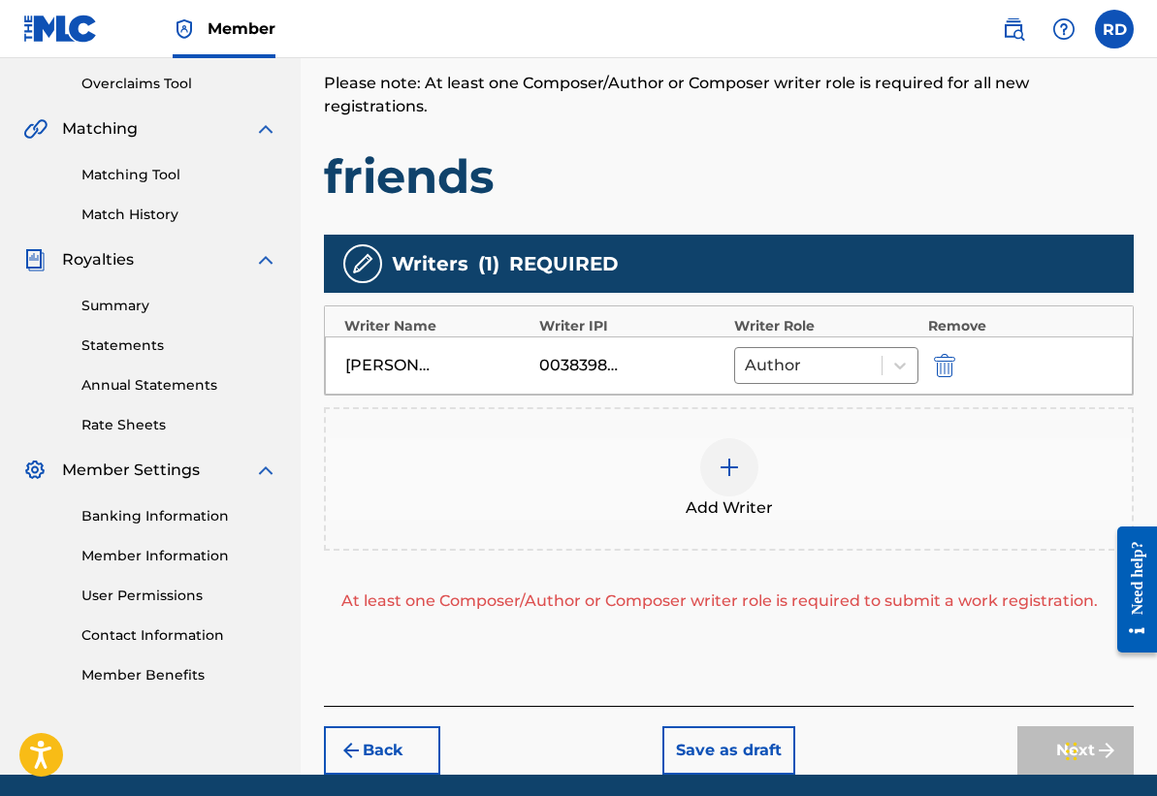
scroll to position [449, 0]
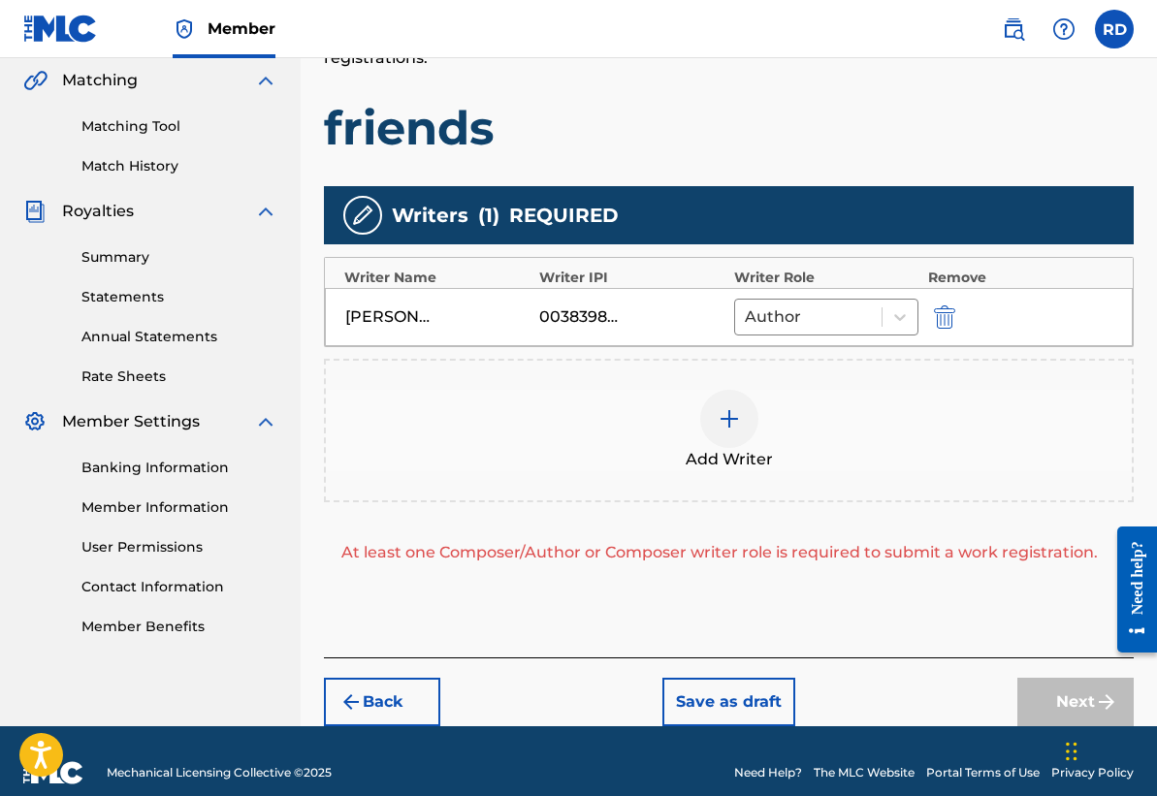
click at [734, 407] on img at bounding box center [728, 418] width 23 height 23
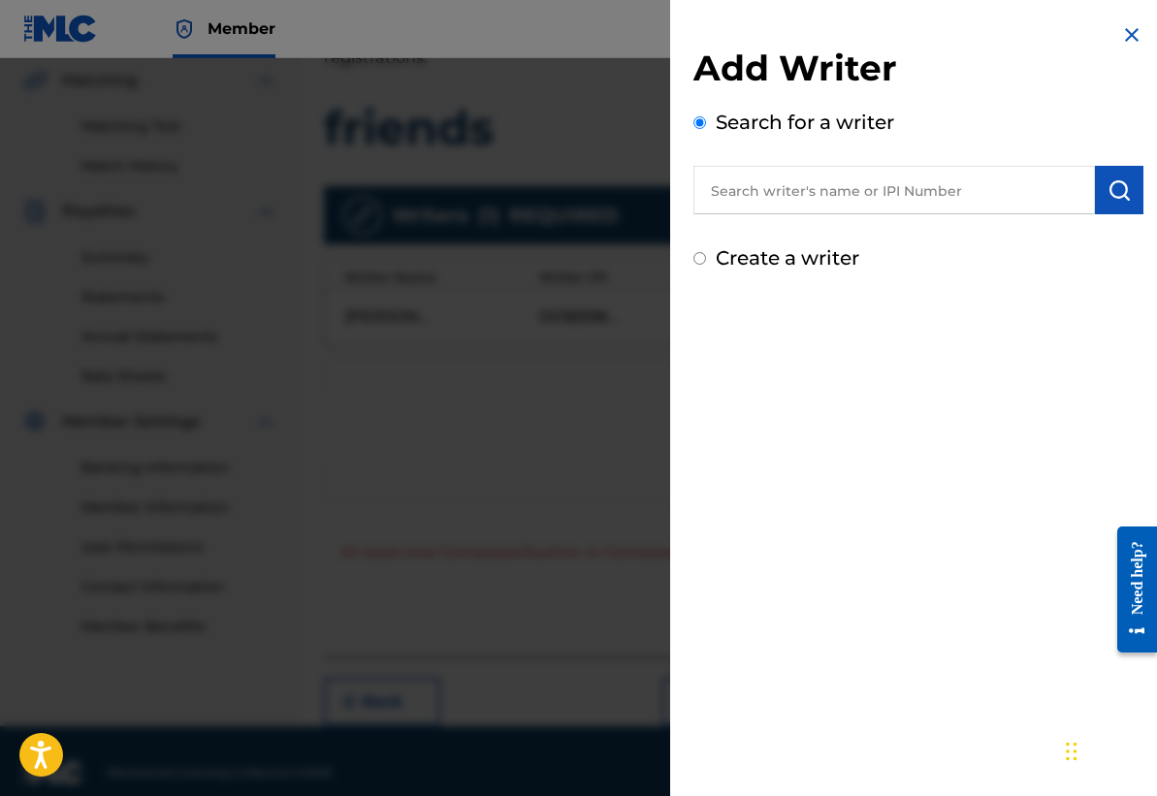
click at [779, 188] on input "text" at bounding box center [893, 190] width 401 height 48
click at [1121, 31] on img at bounding box center [1131, 34] width 23 height 23
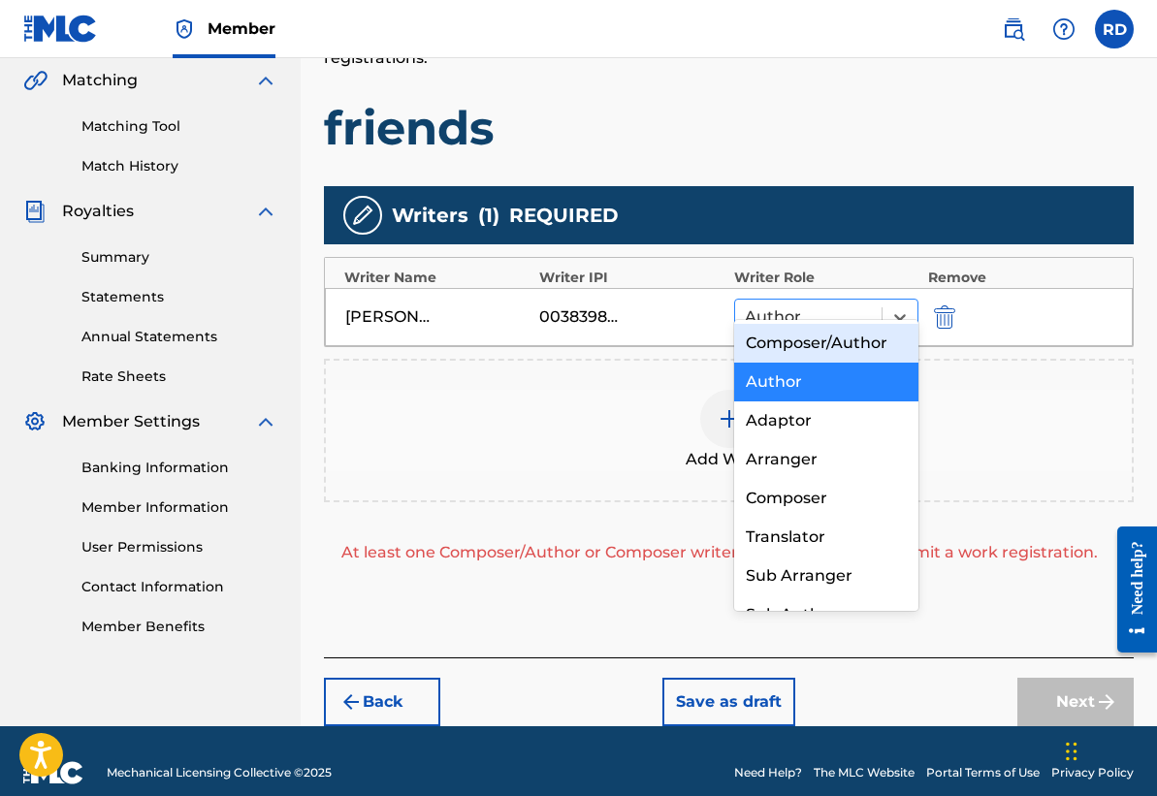
click at [848, 303] on div at bounding box center [808, 316] width 127 height 27
click at [840, 354] on div "Composer/Author" at bounding box center [826, 343] width 184 height 39
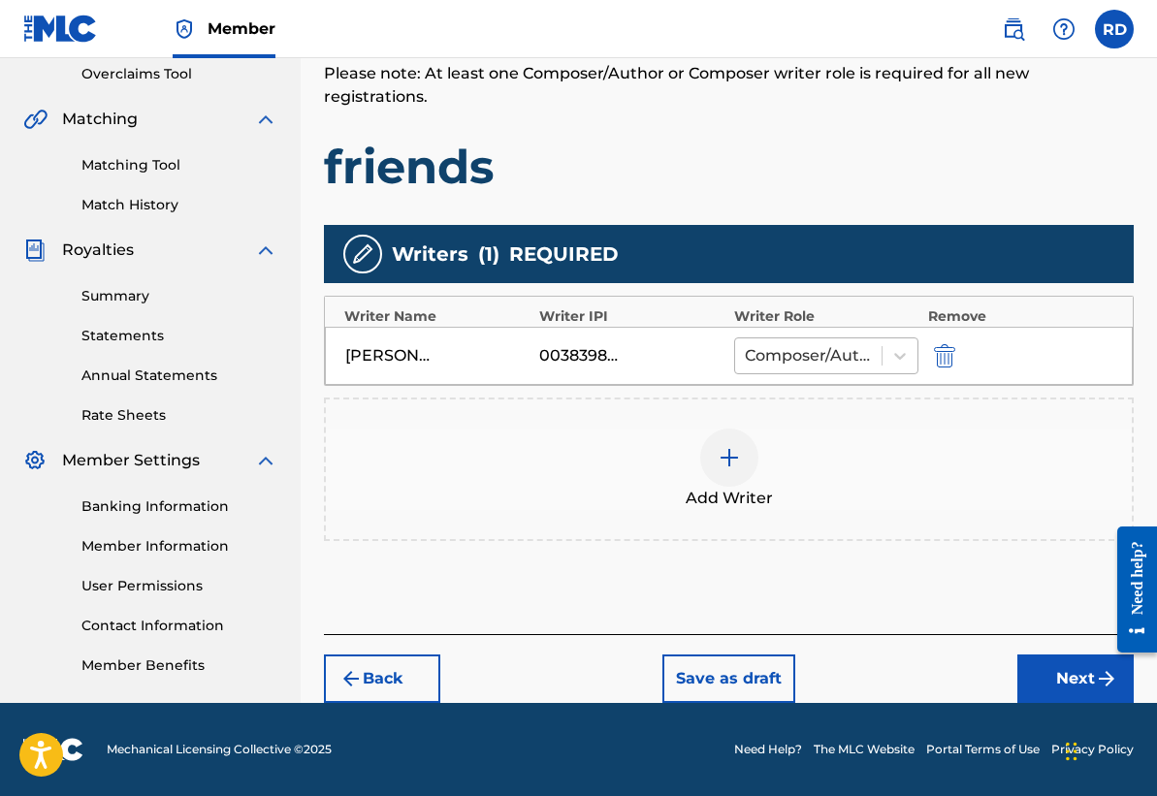
scroll to position [406, 0]
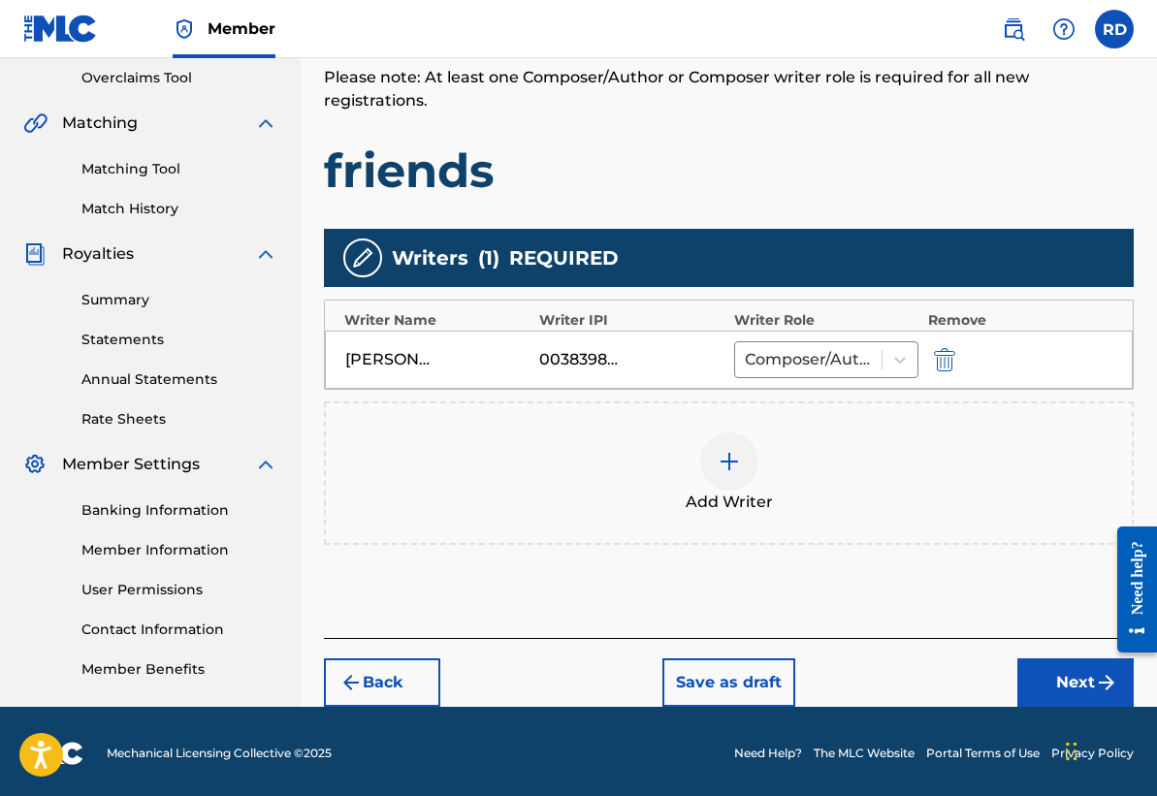
click at [1048, 660] on button "Next" at bounding box center [1075, 682] width 116 height 48
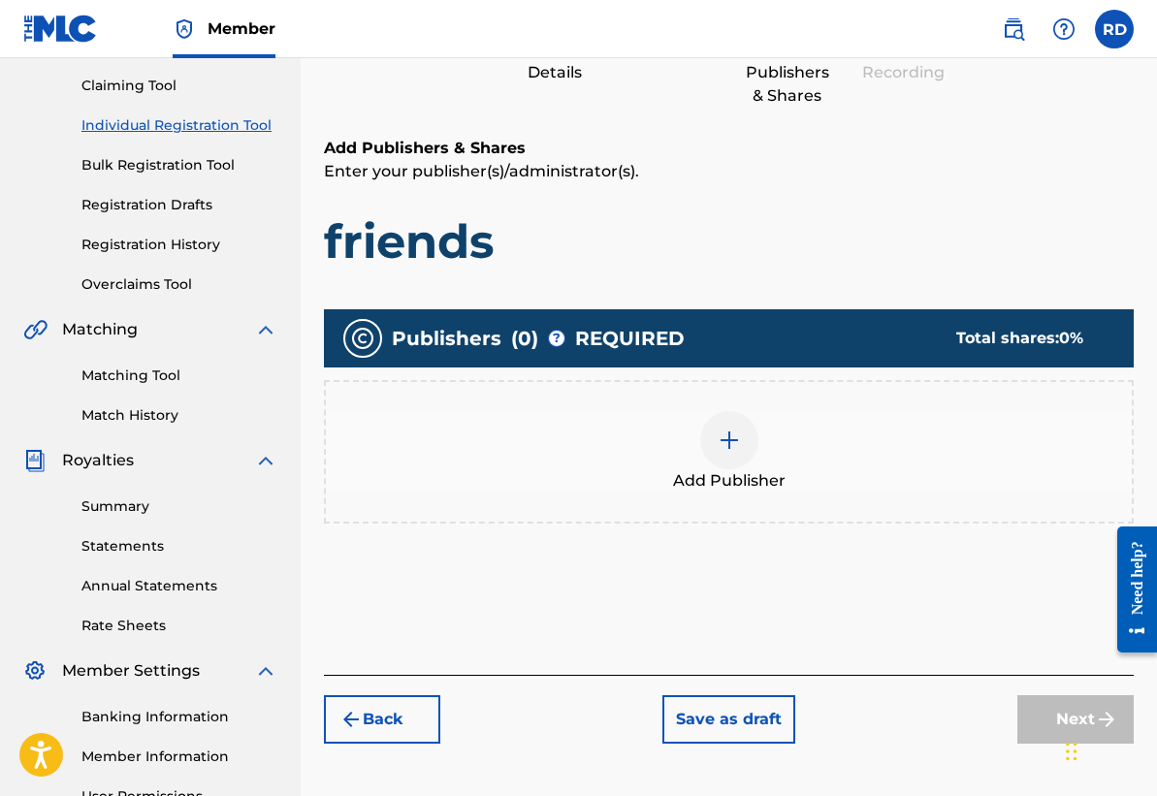
scroll to position [212, 0]
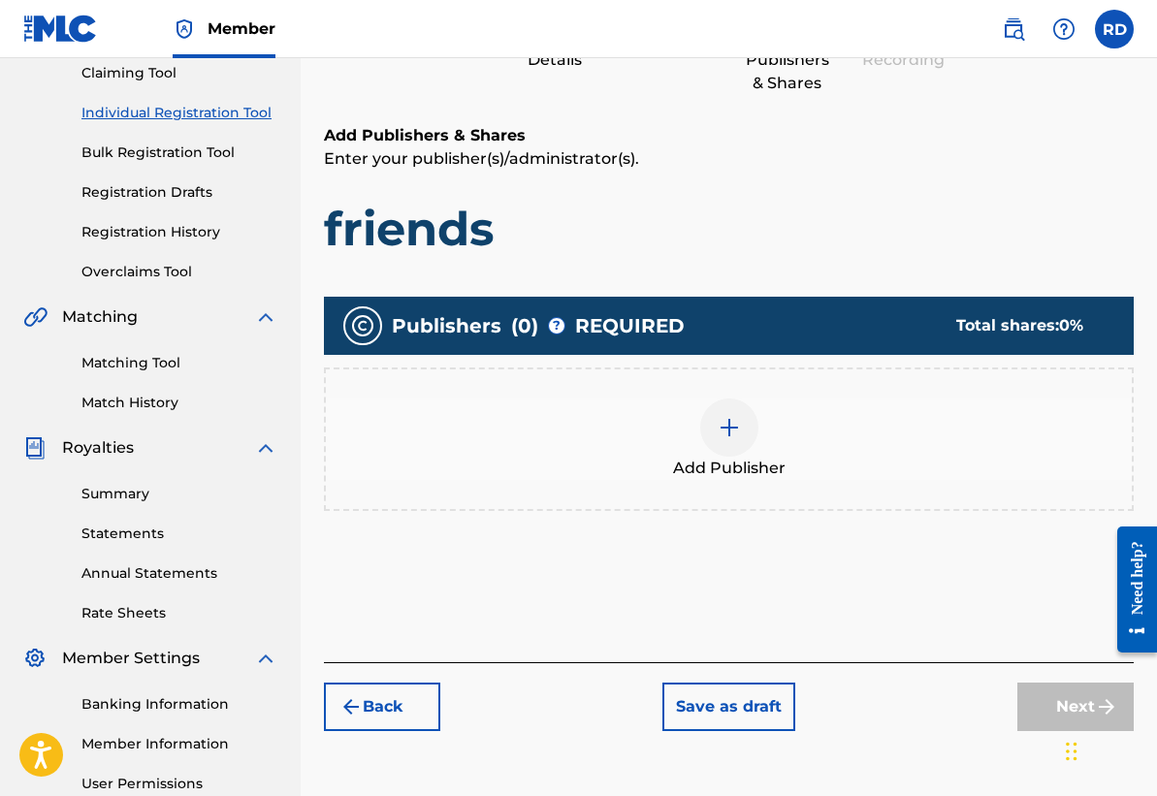
click at [752, 424] on div at bounding box center [729, 427] width 58 height 58
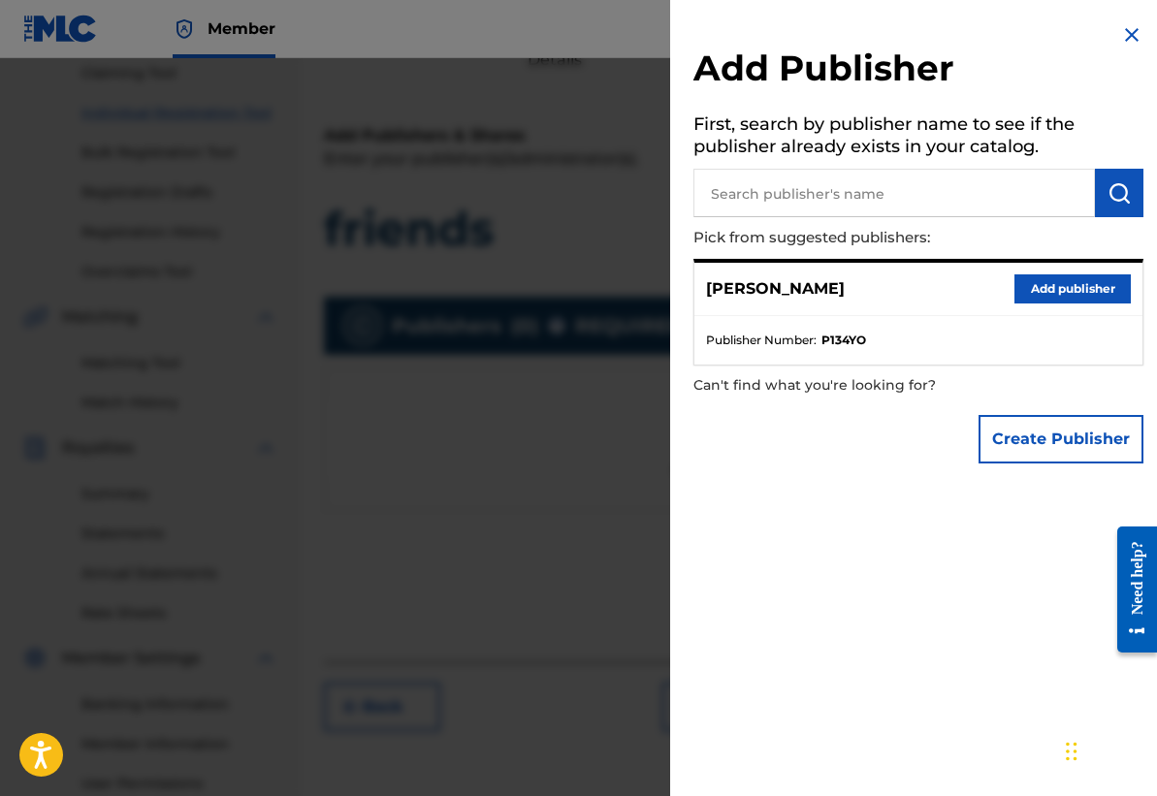
click at [1076, 286] on button "Add publisher" at bounding box center [1072, 288] width 116 height 29
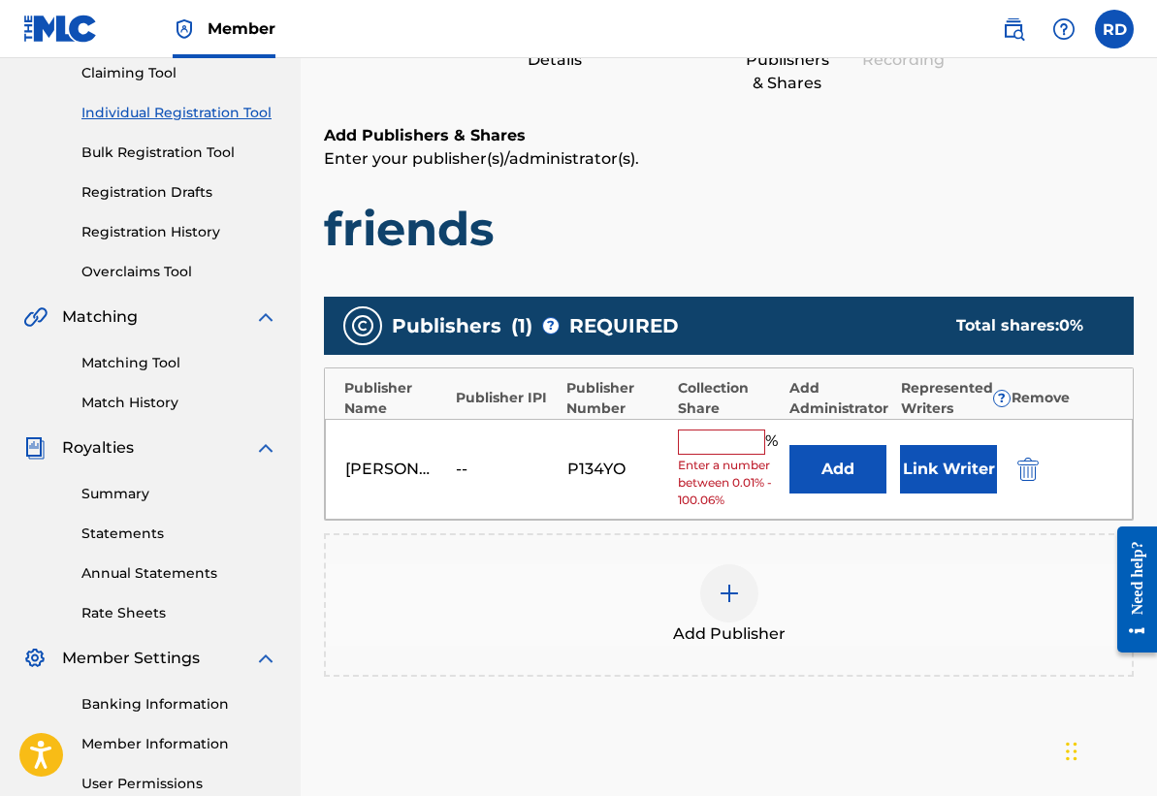
scroll to position [216, 0]
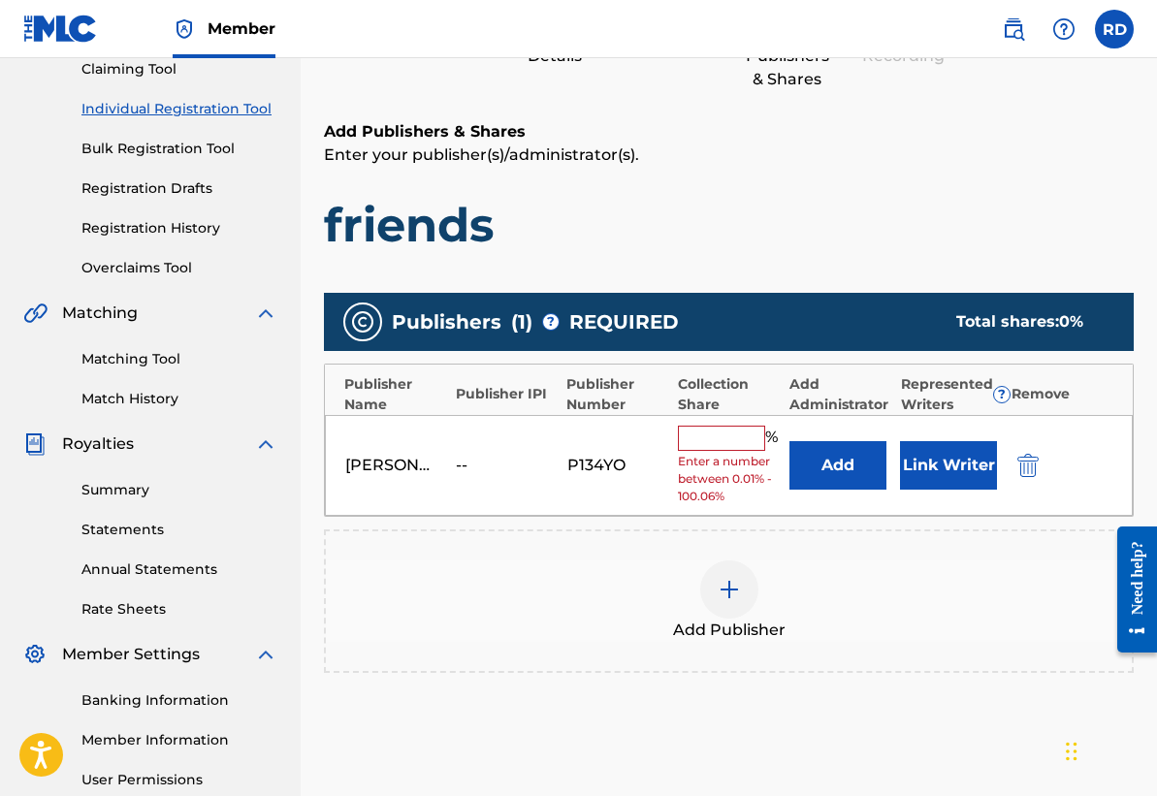
click at [744, 444] on input "text" at bounding box center [721, 438] width 87 height 25
type input "100"
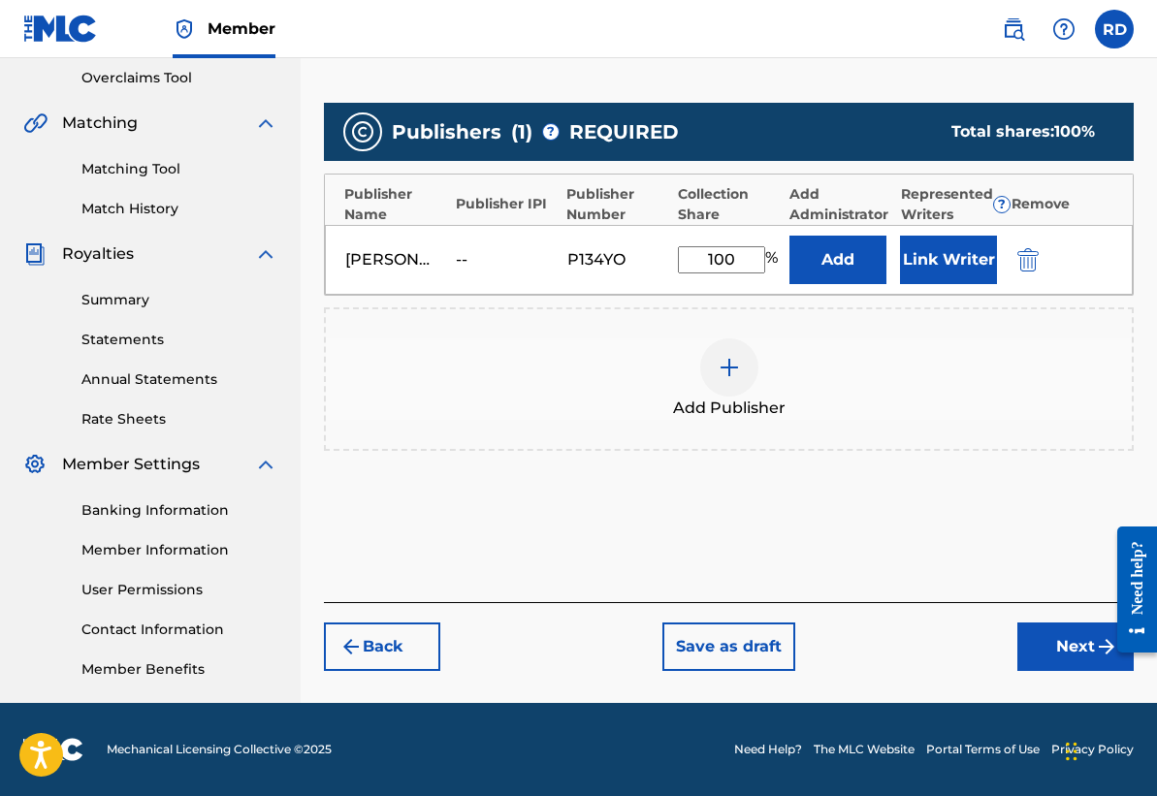
click at [1044, 634] on button "Next" at bounding box center [1075, 646] width 116 height 48
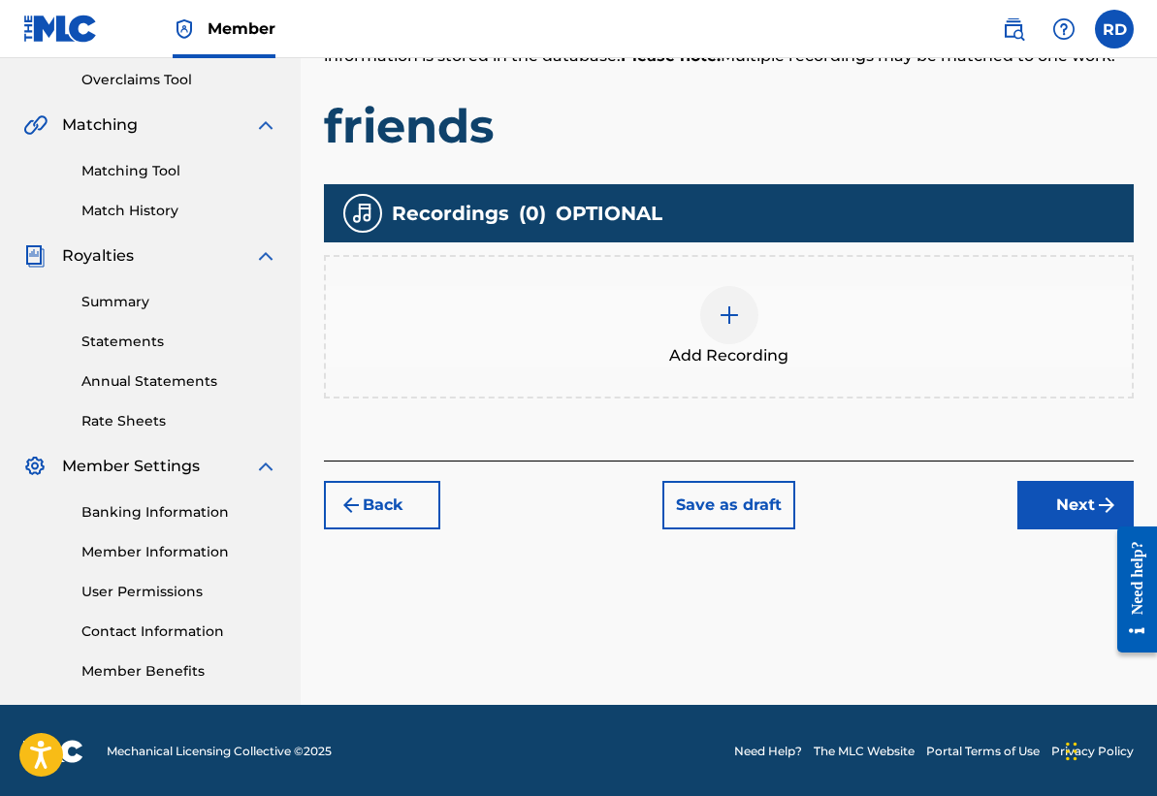
scroll to position [406, 0]
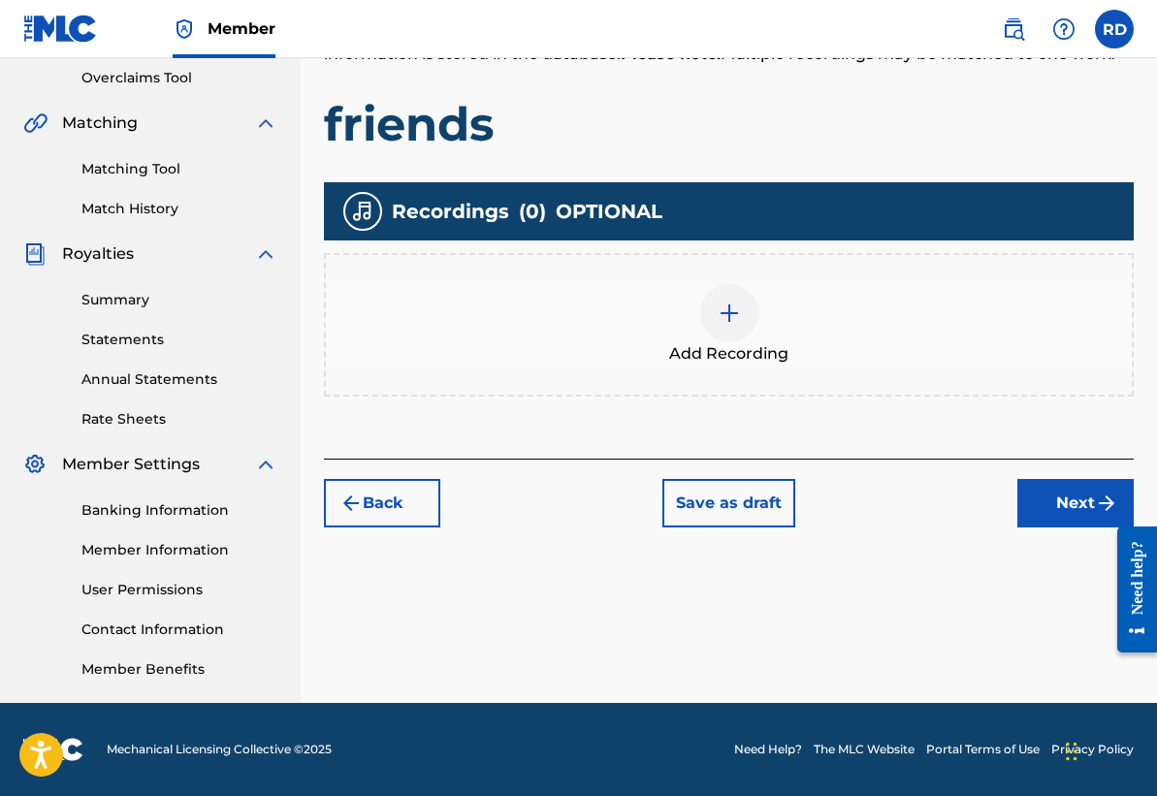
click at [711, 316] on div at bounding box center [729, 313] width 58 height 58
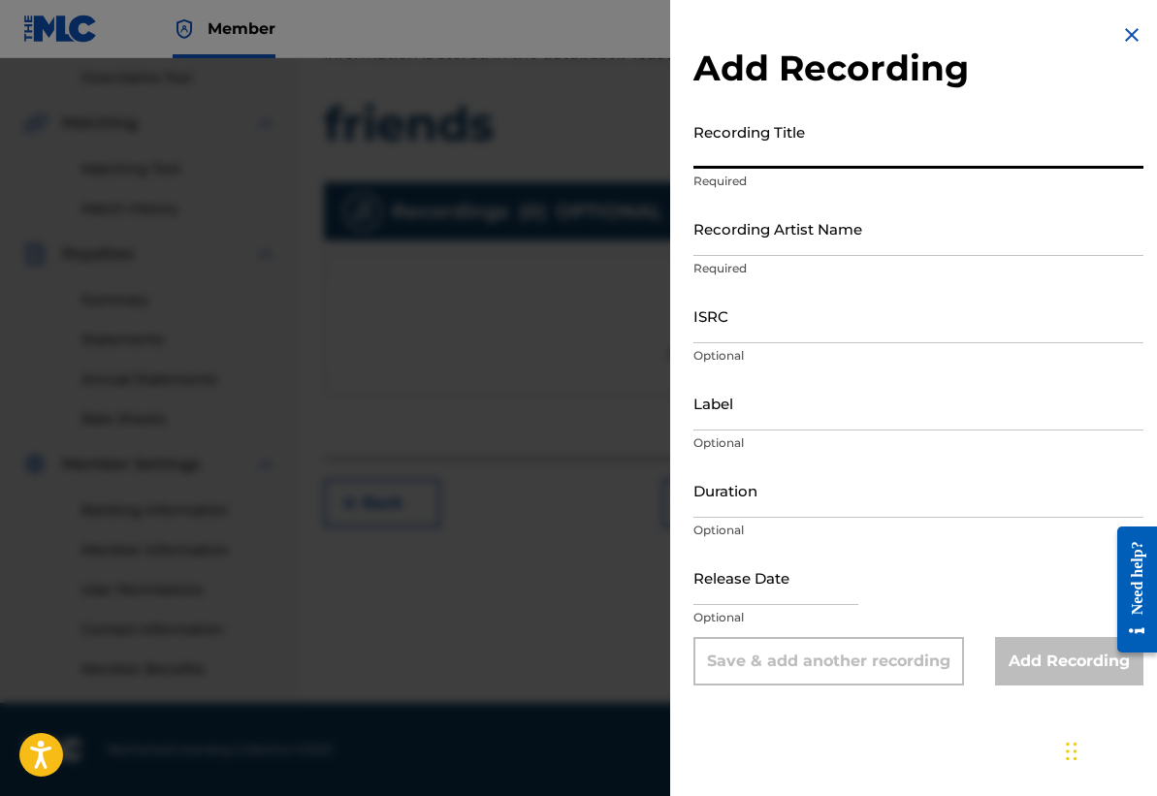
click at [764, 155] on input "Recording Title" at bounding box center [918, 140] width 450 height 55
type input "Firends"
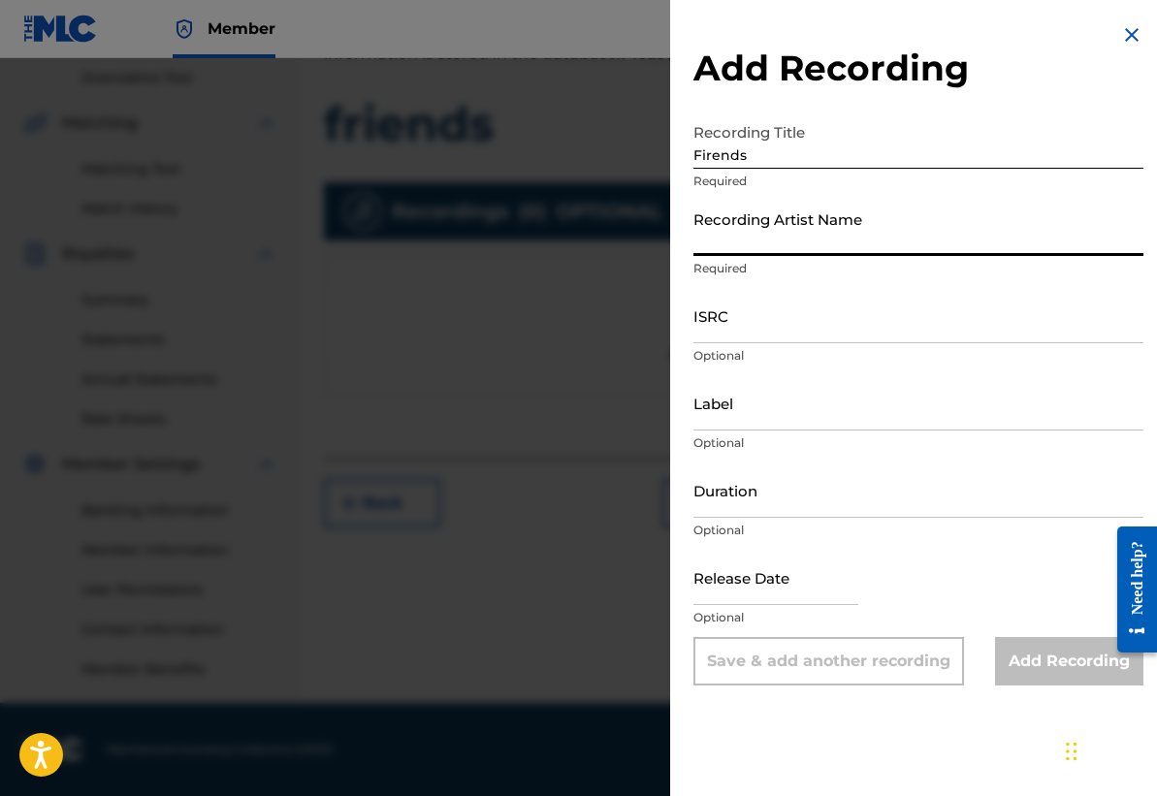
click at [779, 238] on input "Recording Artist Name" at bounding box center [918, 228] width 450 height 55
type input "[PERSON_NAME]"
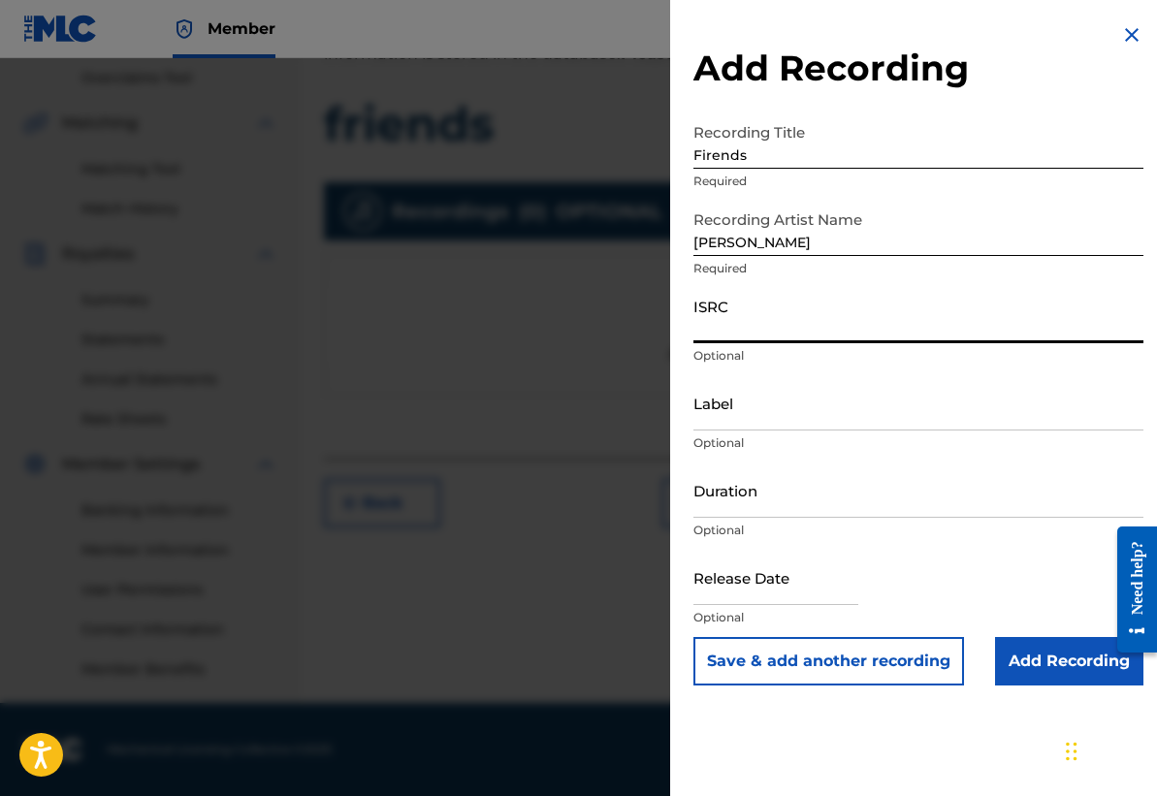
click at [794, 316] on input "ISRC" at bounding box center [918, 315] width 450 height 55
paste input "TCAJS2586273"
type input "TCAJS2586273"
click at [728, 415] on input "Label" at bounding box center [918, 402] width 450 height 55
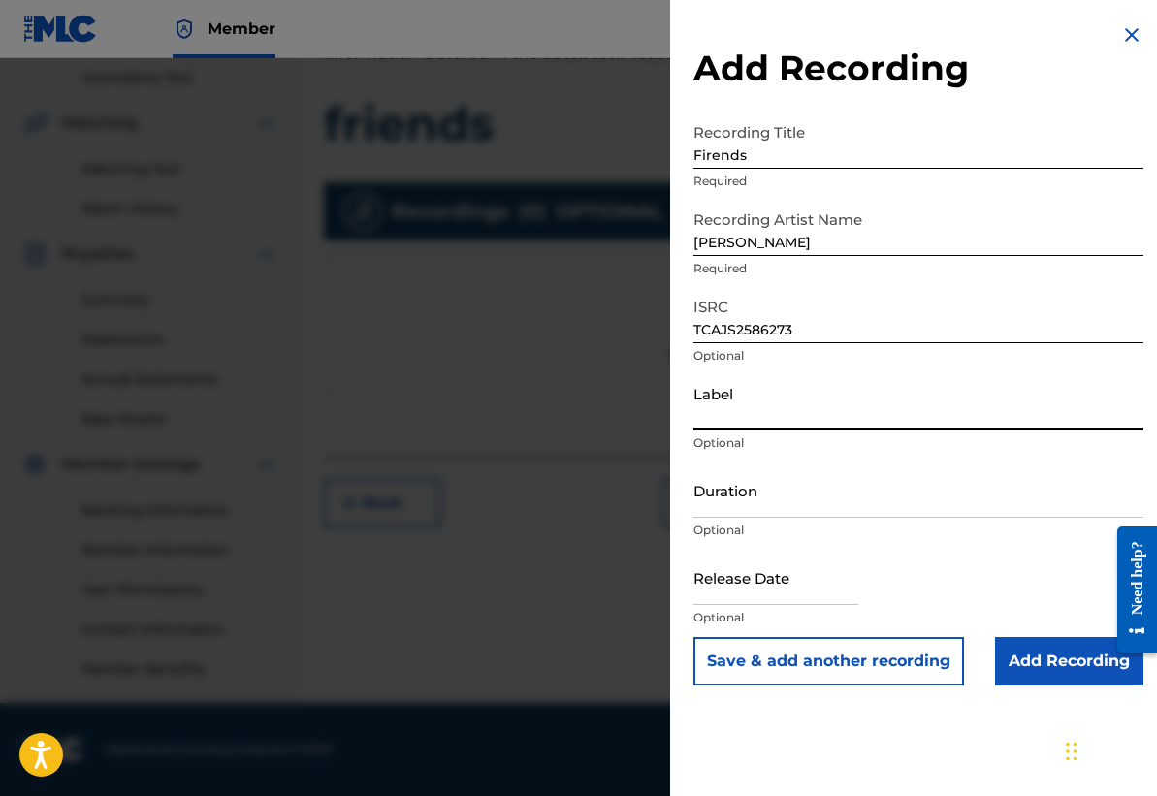
type input "Now Look"
click at [802, 505] on input "Duration" at bounding box center [918, 489] width 450 height 55
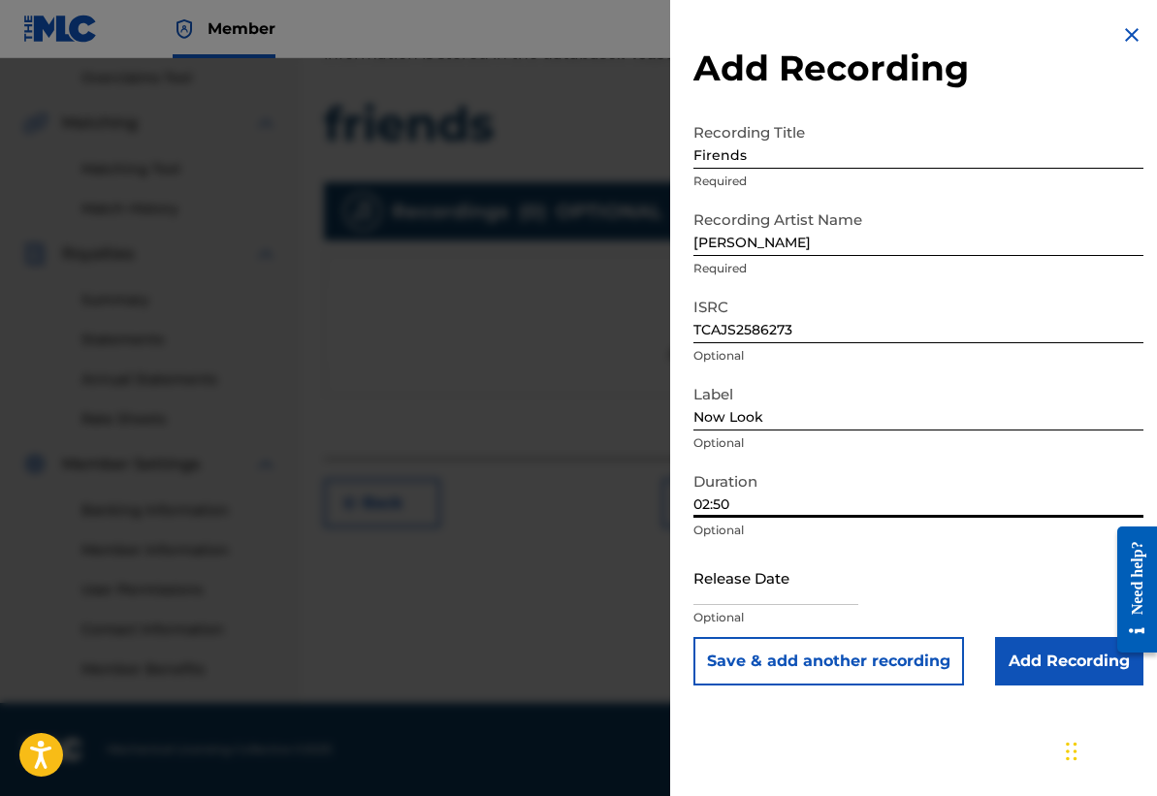
type input "02:50"
click at [769, 589] on input "text" at bounding box center [775, 577] width 165 height 55
select select "7"
select select "2025"
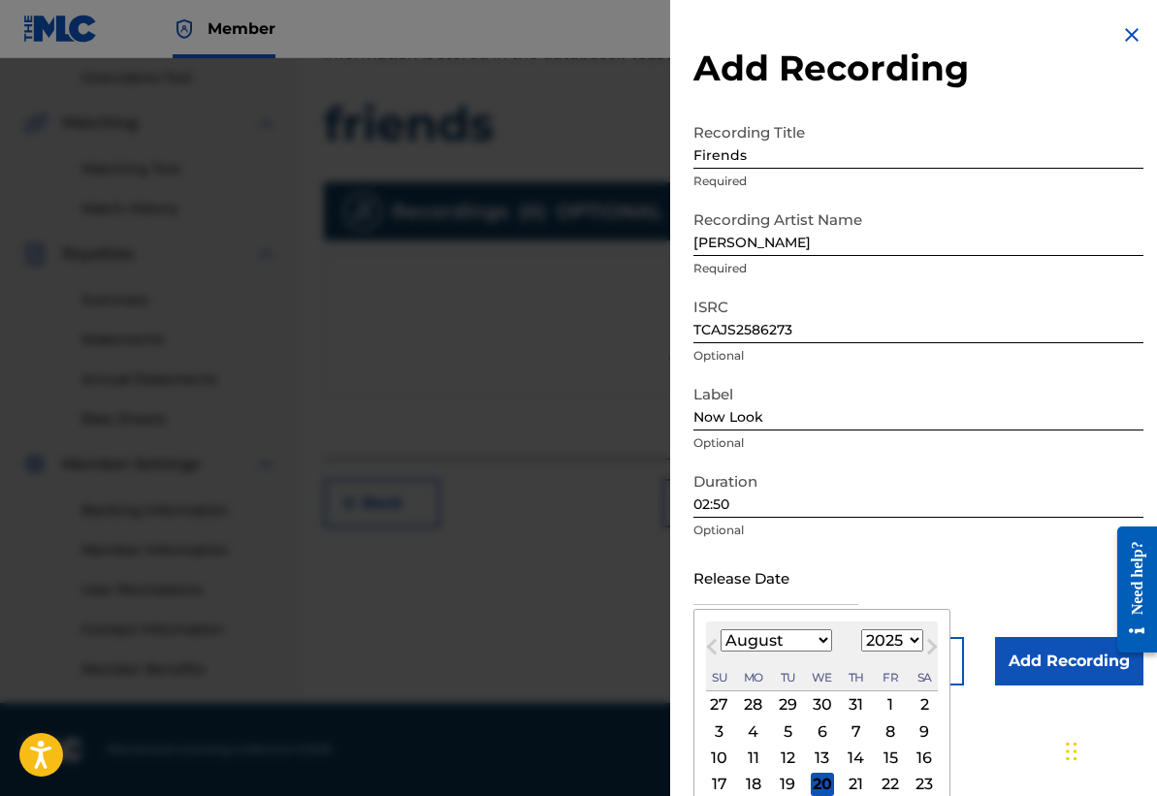
type input "[DATE]"
select select "6"
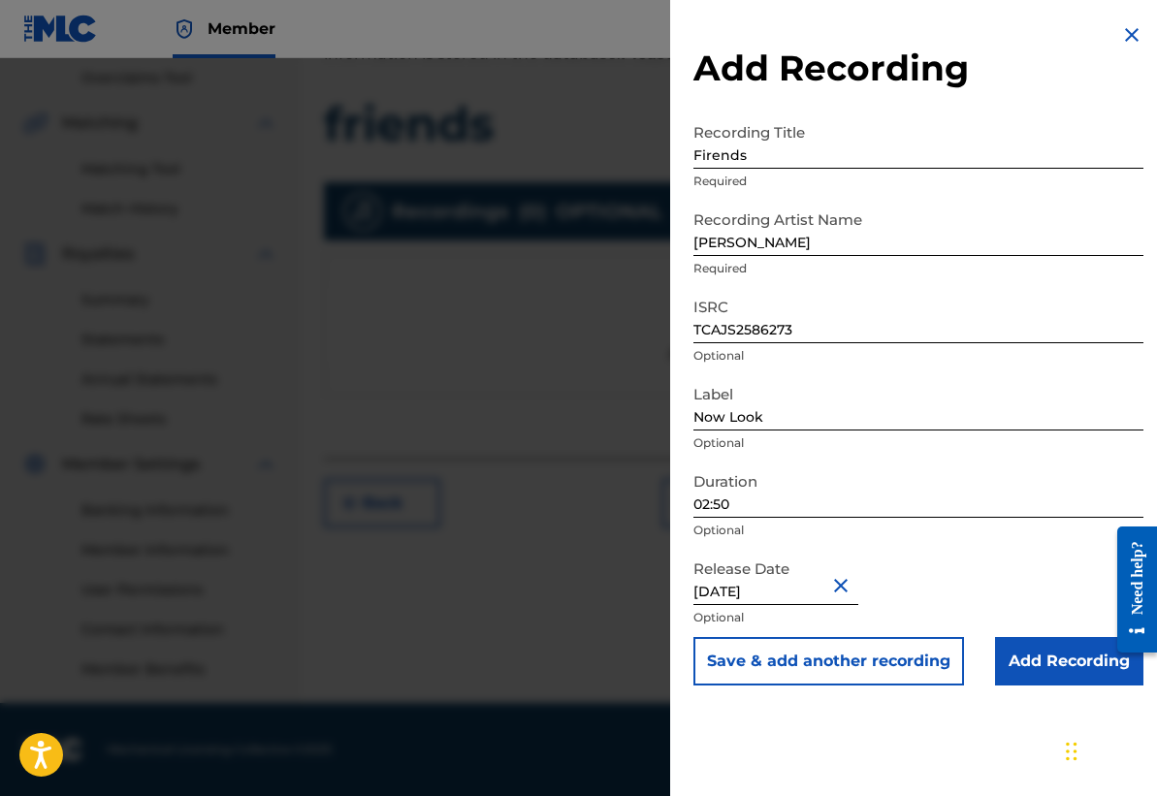
scroll to position [0, 0]
click at [1038, 670] on input "Add Recording" at bounding box center [1069, 661] width 148 height 48
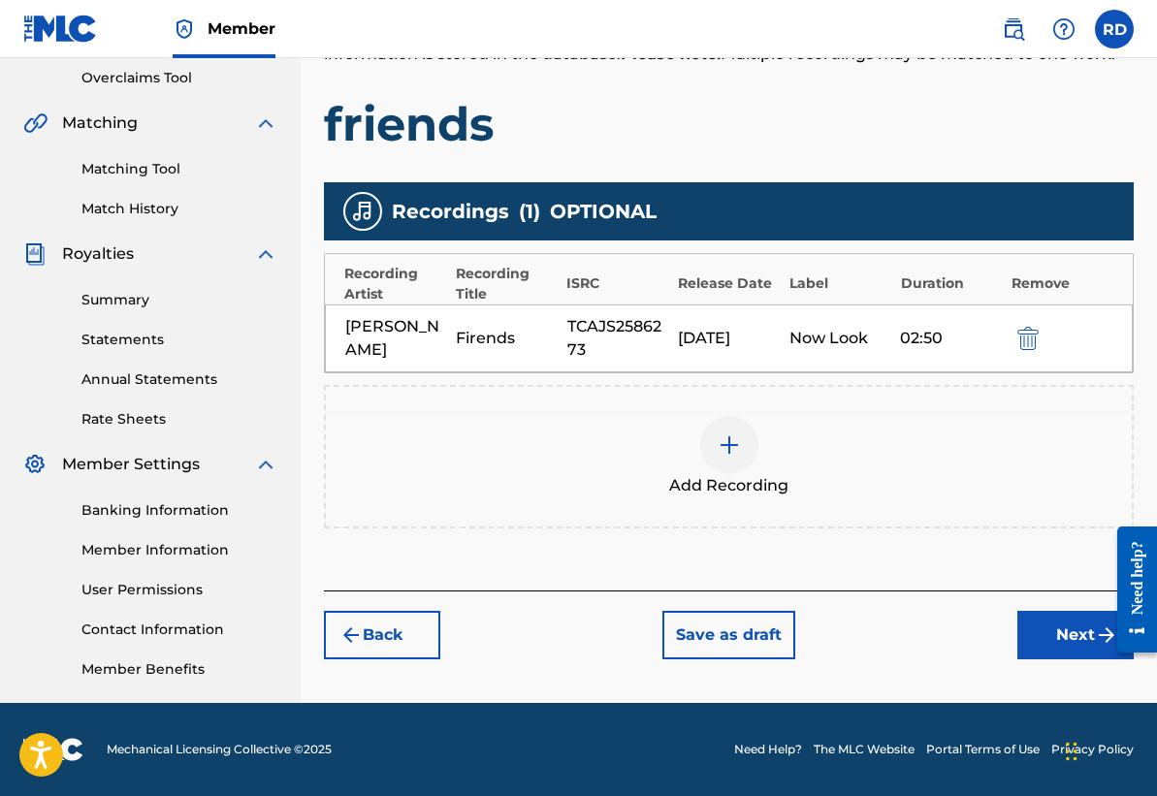
click at [1037, 616] on button "Next" at bounding box center [1075, 635] width 116 height 48
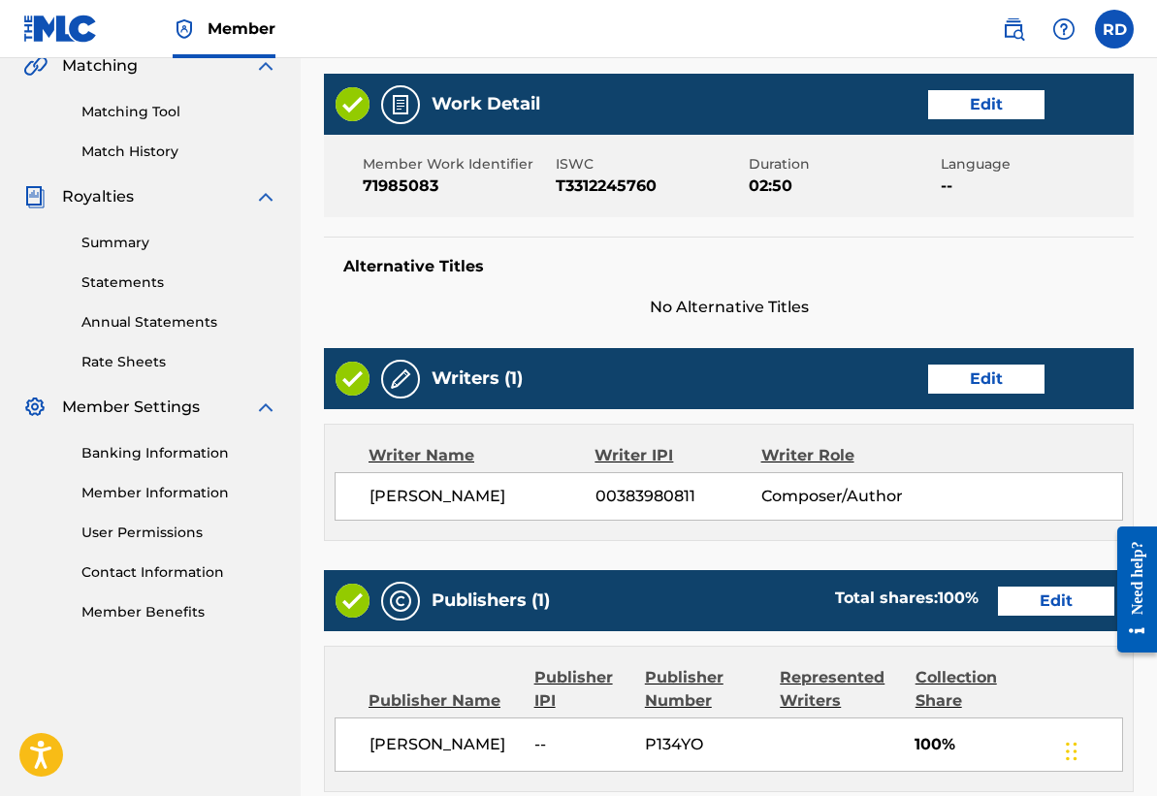
scroll to position [832, 0]
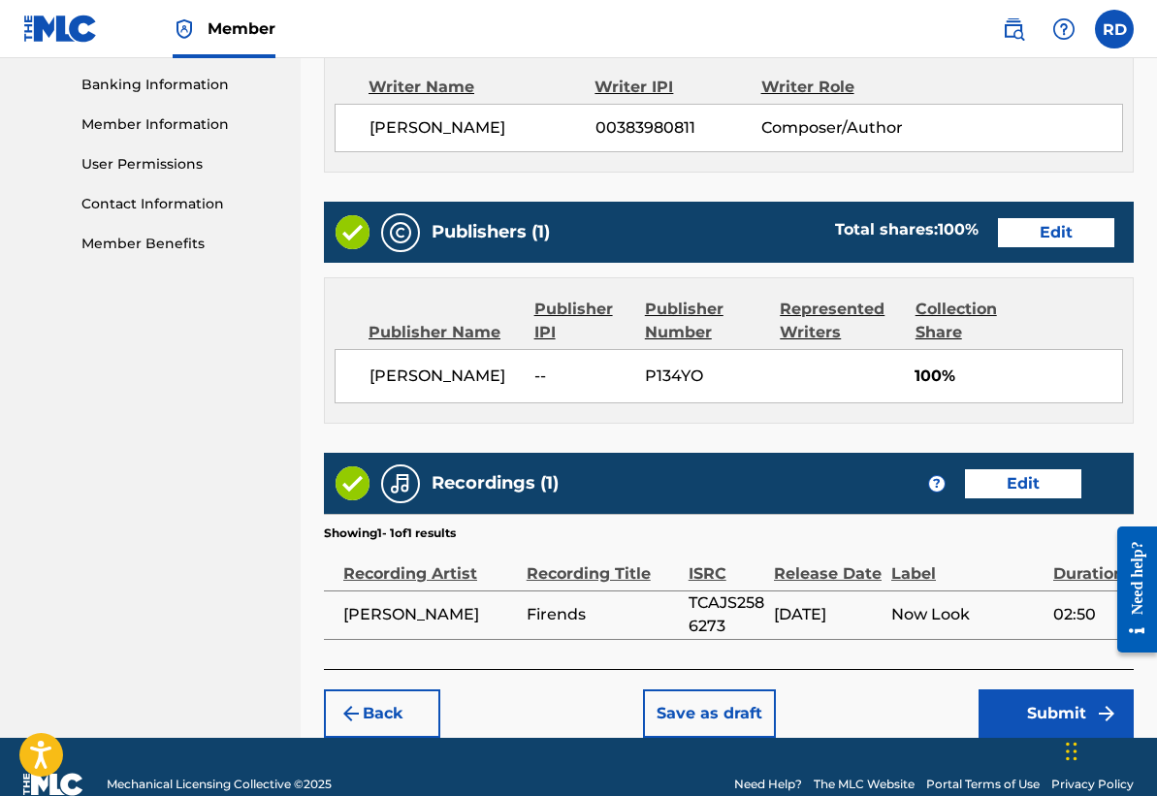
click at [1039, 717] on button "Submit" at bounding box center [1055, 713] width 155 height 48
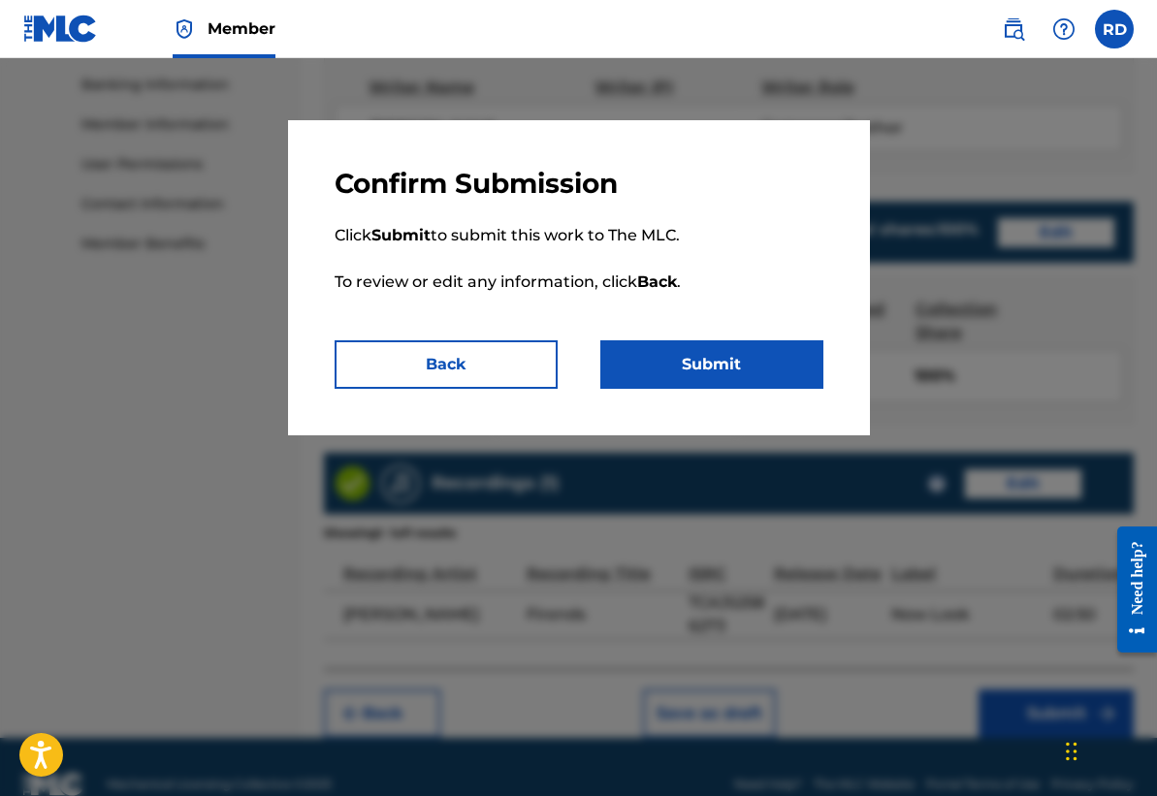
click at [750, 376] on button "Submit" at bounding box center [711, 364] width 223 height 48
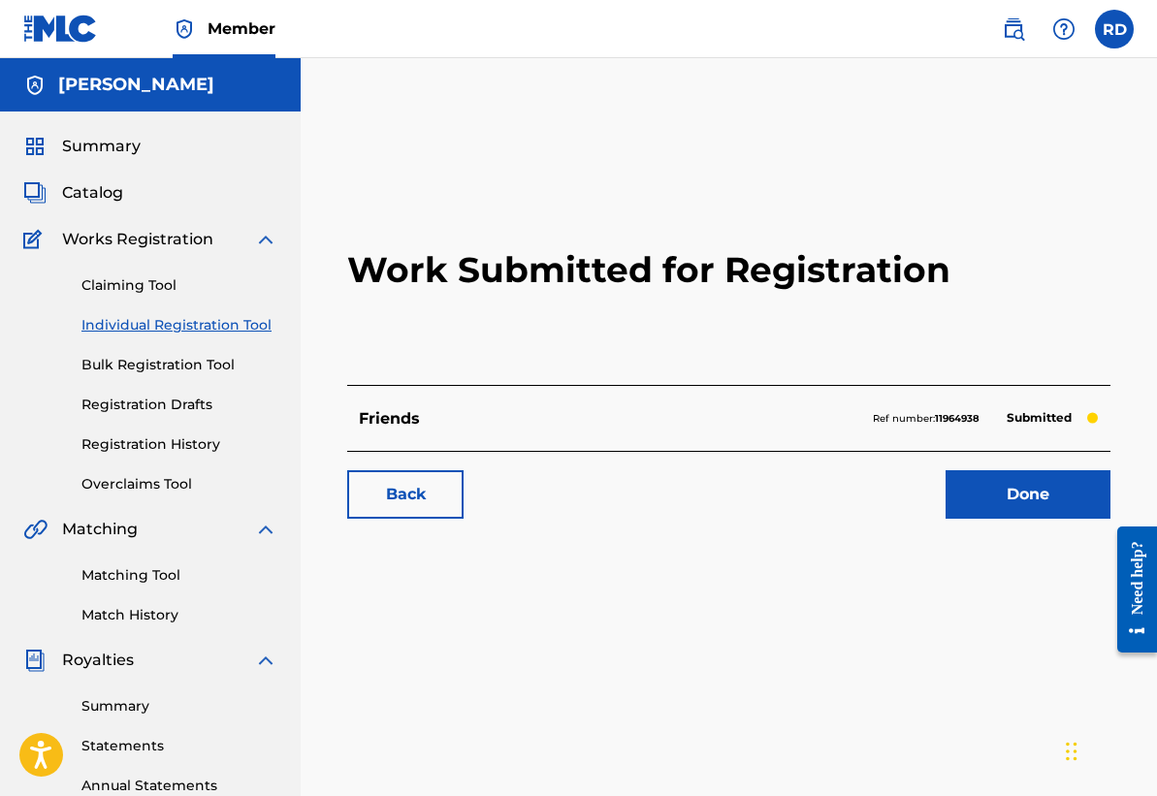
click at [88, 195] on span "Catalog" at bounding box center [92, 192] width 61 height 23
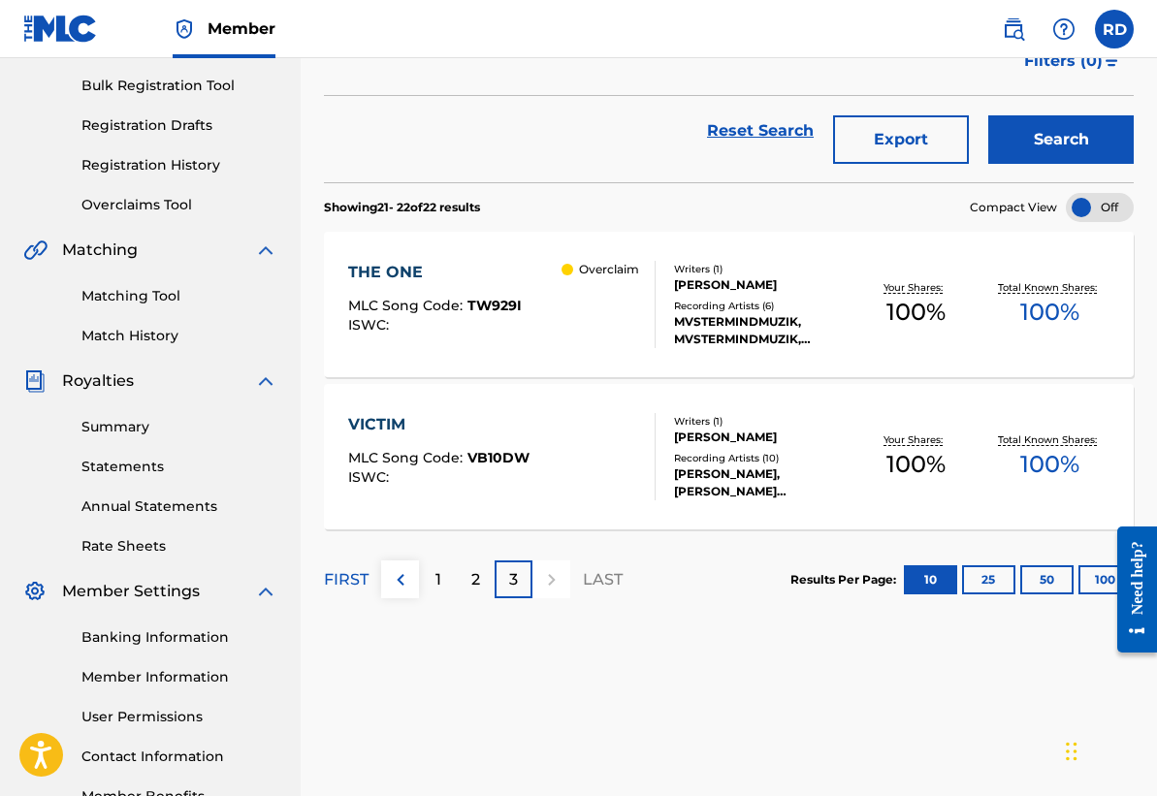
scroll to position [243, 0]
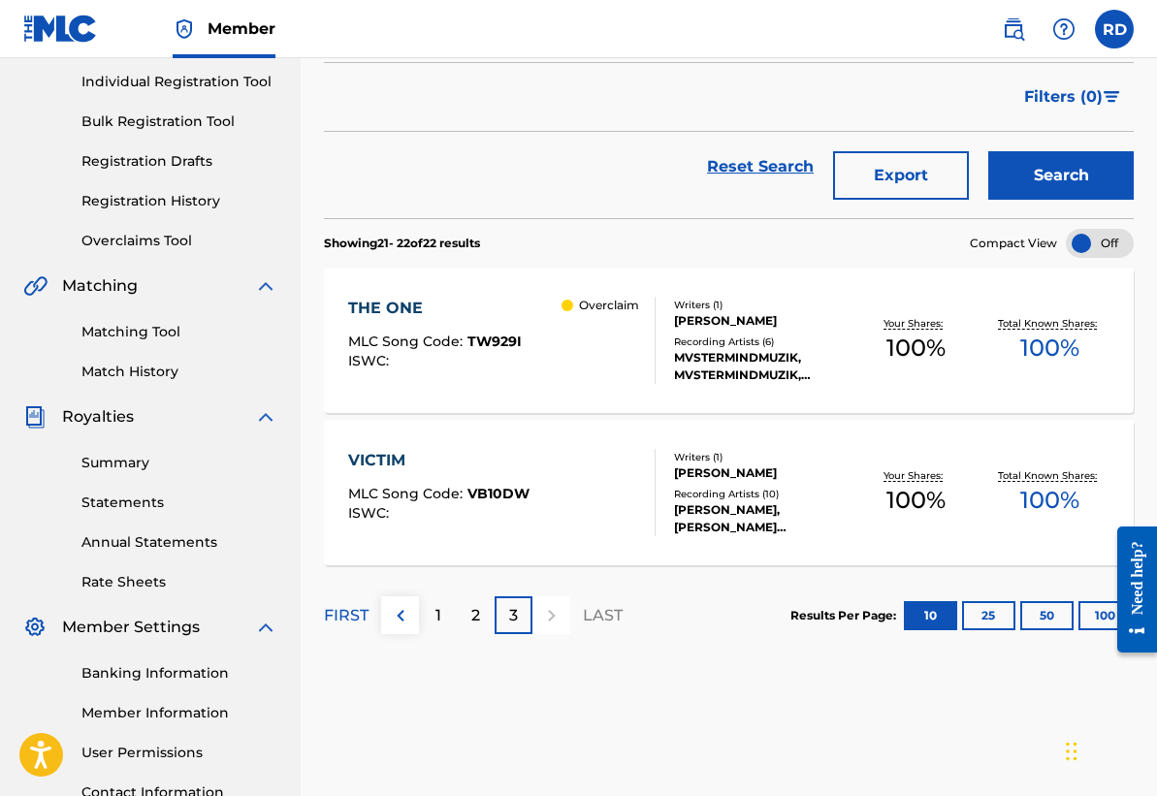
click at [563, 330] on div "Overclaim" at bounding box center [607, 340] width 93 height 87
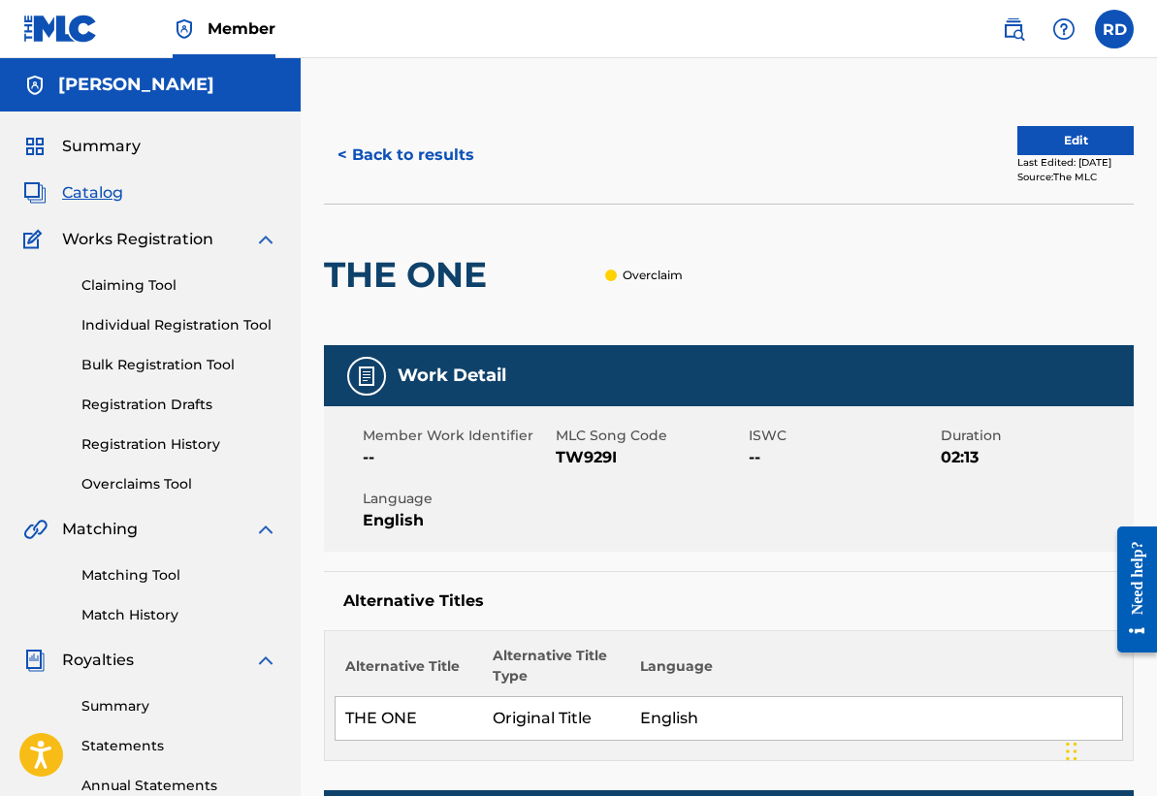
click at [108, 198] on span "Catalog" at bounding box center [92, 192] width 61 height 23
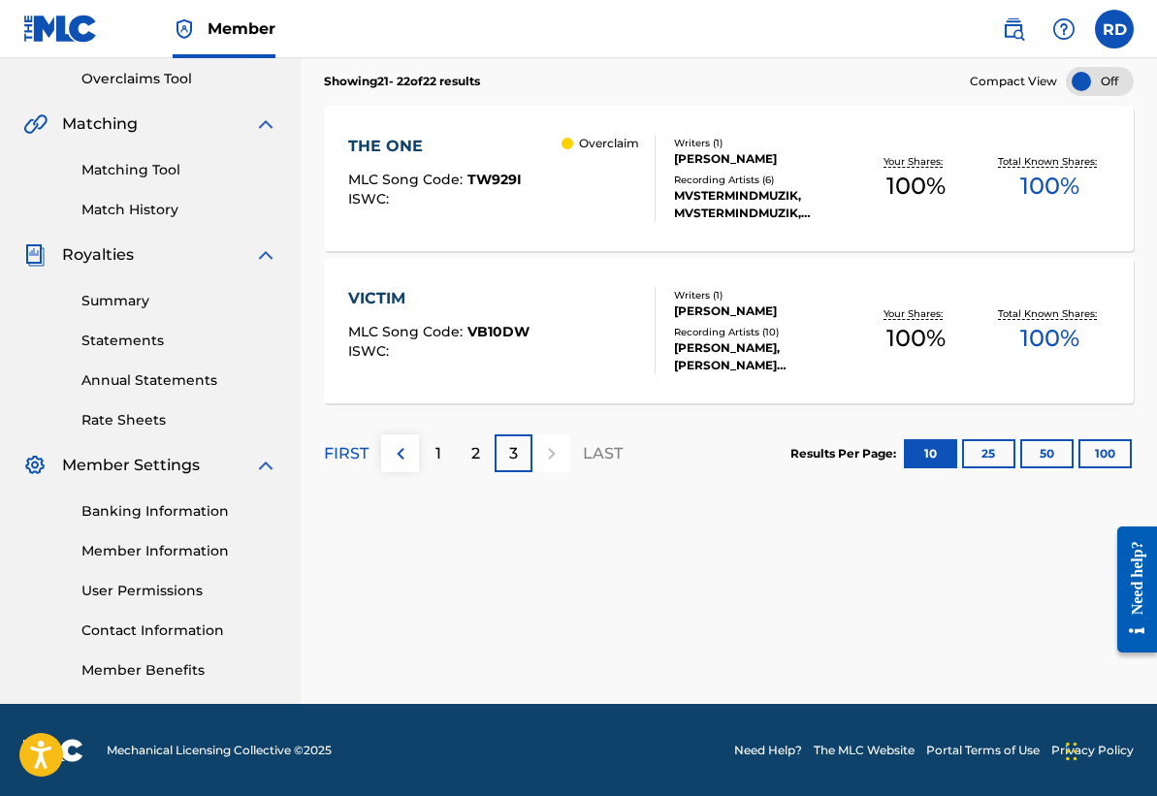
scroll to position [406, 0]
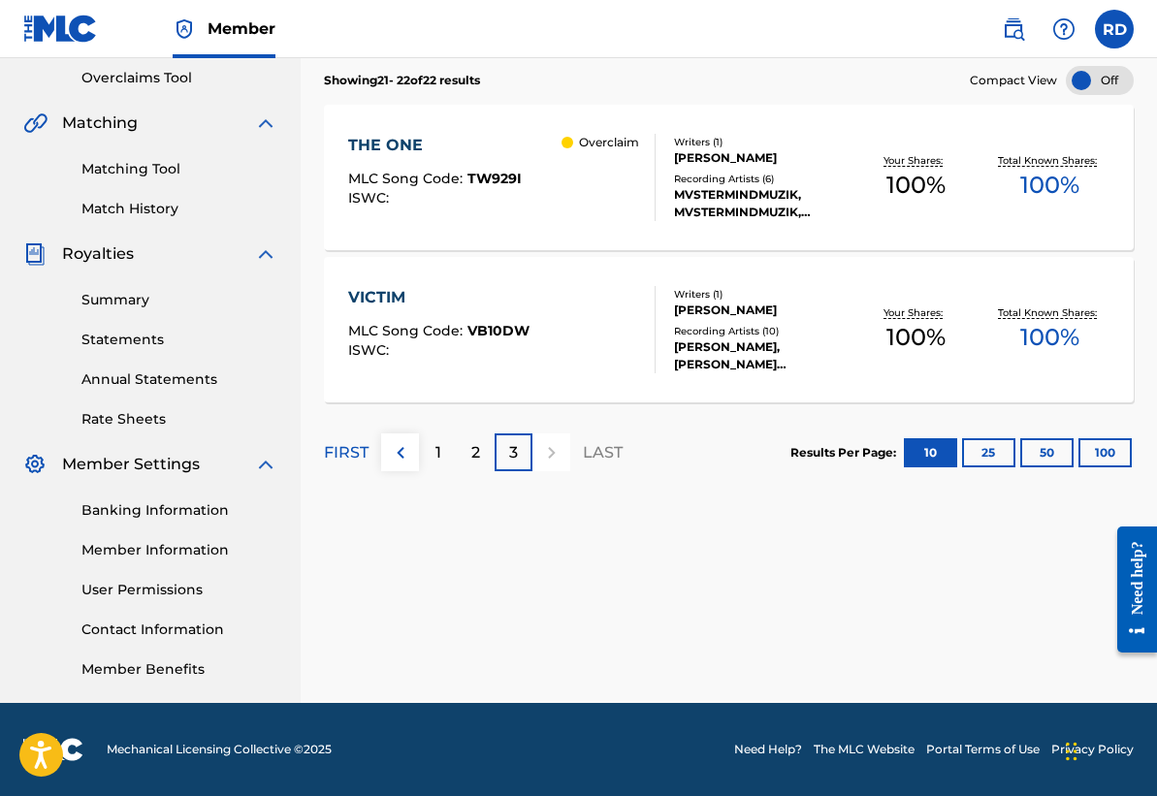
click at [424, 458] on div "1" at bounding box center [438, 452] width 38 height 38
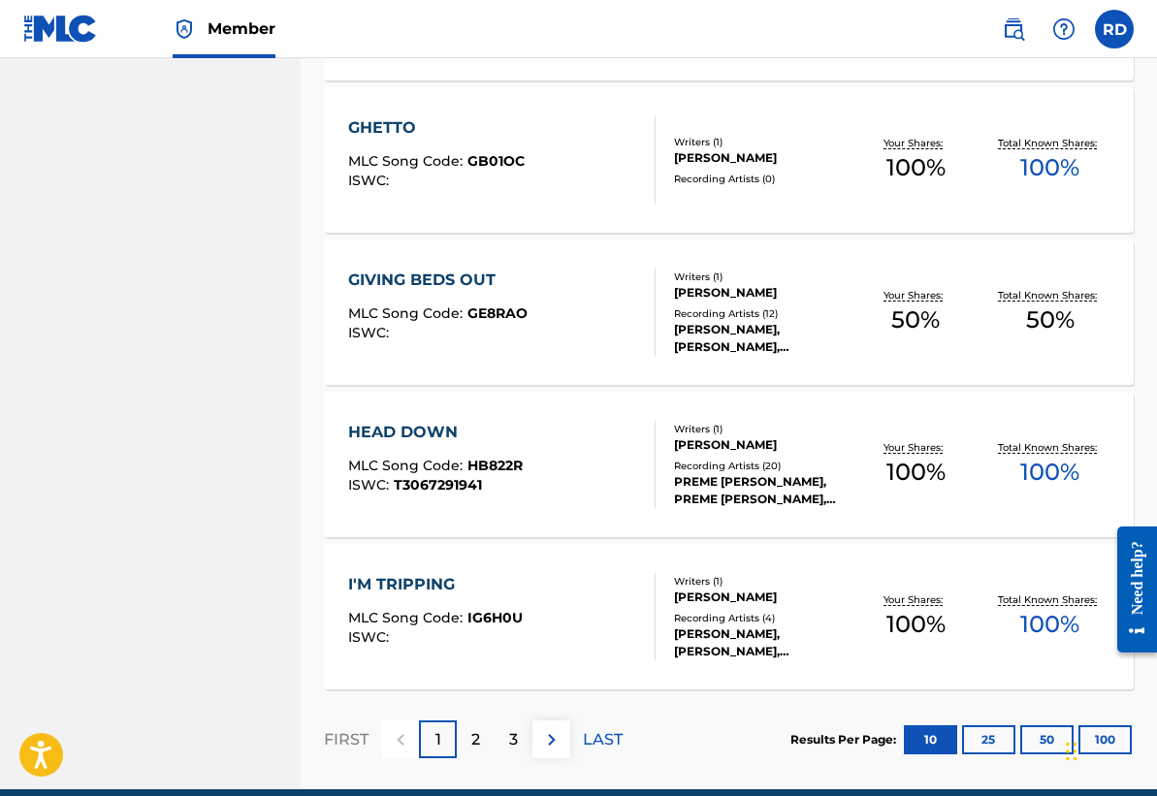
scroll to position [1423, 0]
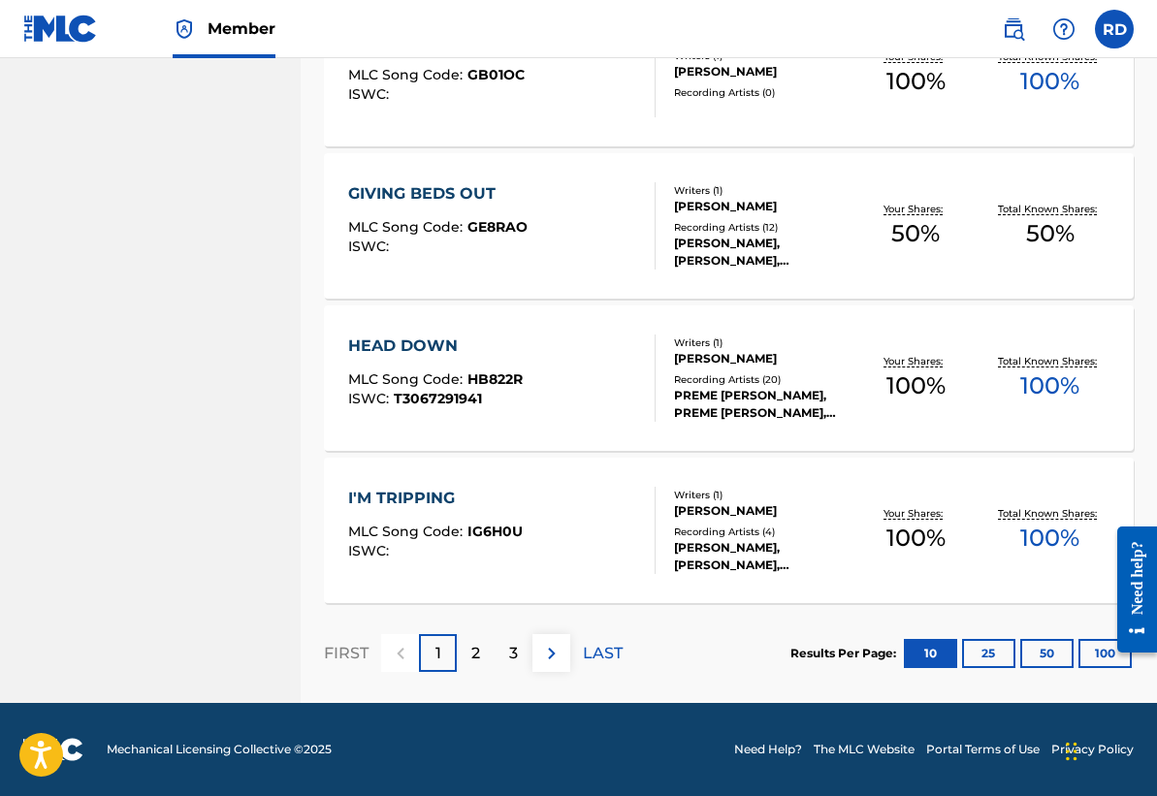
click at [488, 657] on div "2" at bounding box center [476, 653] width 38 height 38
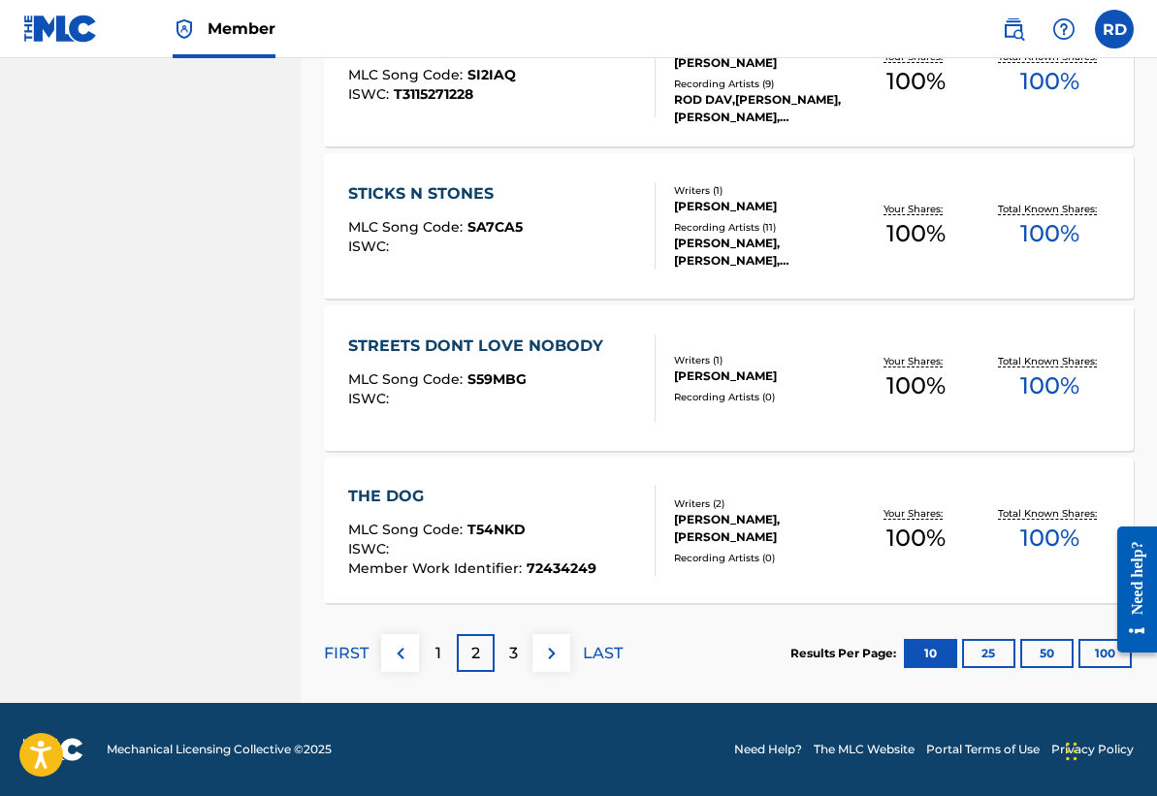
click at [518, 651] on div "3" at bounding box center [513, 653] width 38 height 38
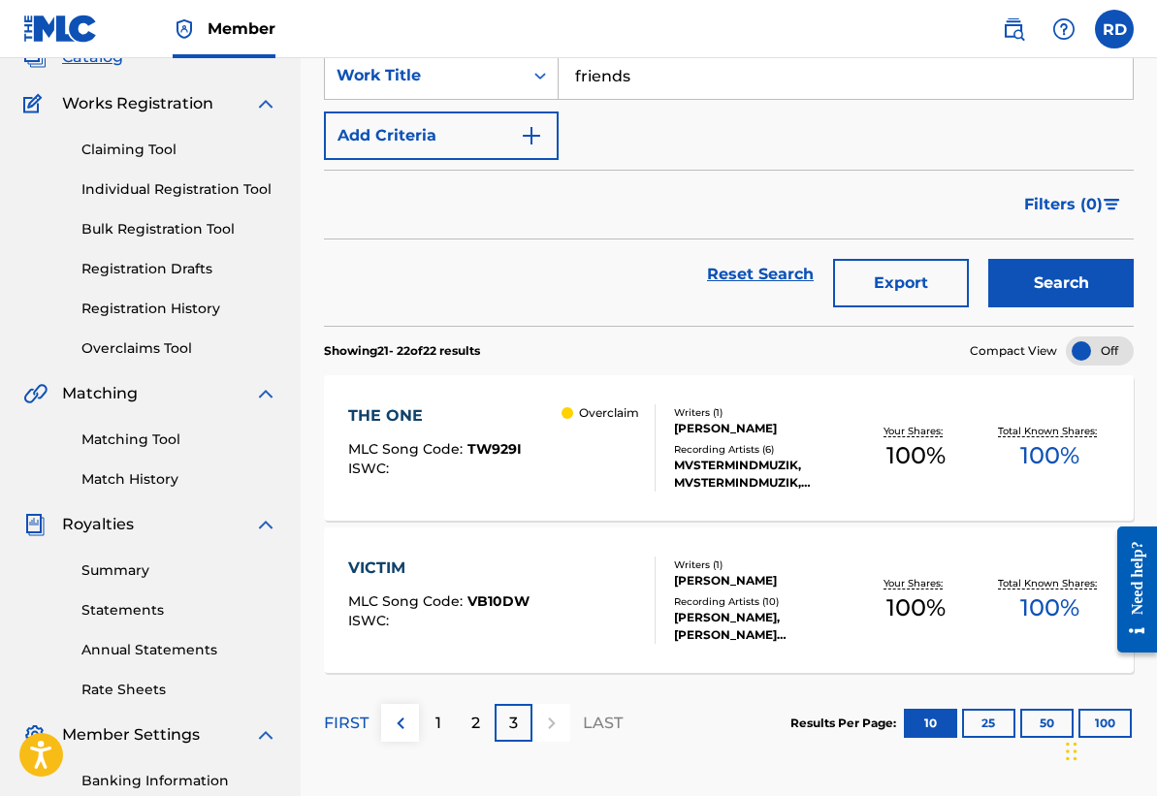
scroll to position [0, 0]
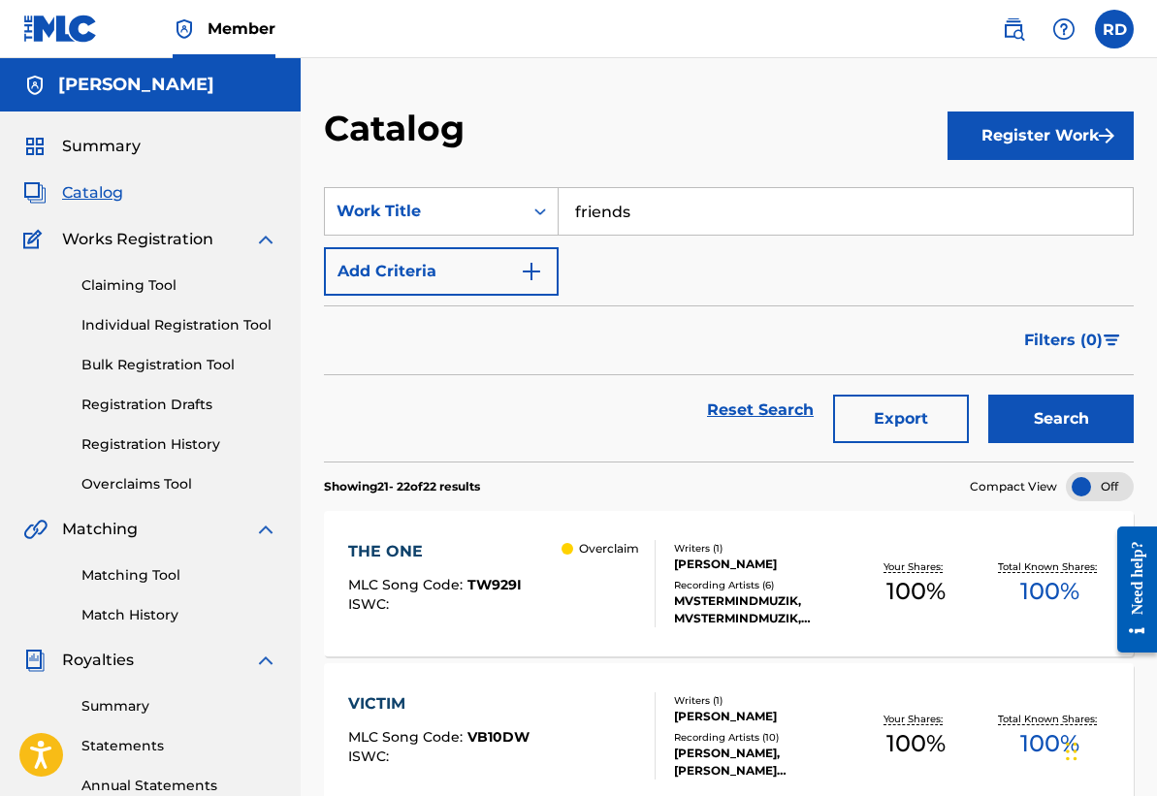
click at [1087, 143] on button "Register Work" at bounding box center [1040, 135] width 186 height 48
click at [972, 187] on link "Individual" at bounding box center [1040, 198] width 186 height 47
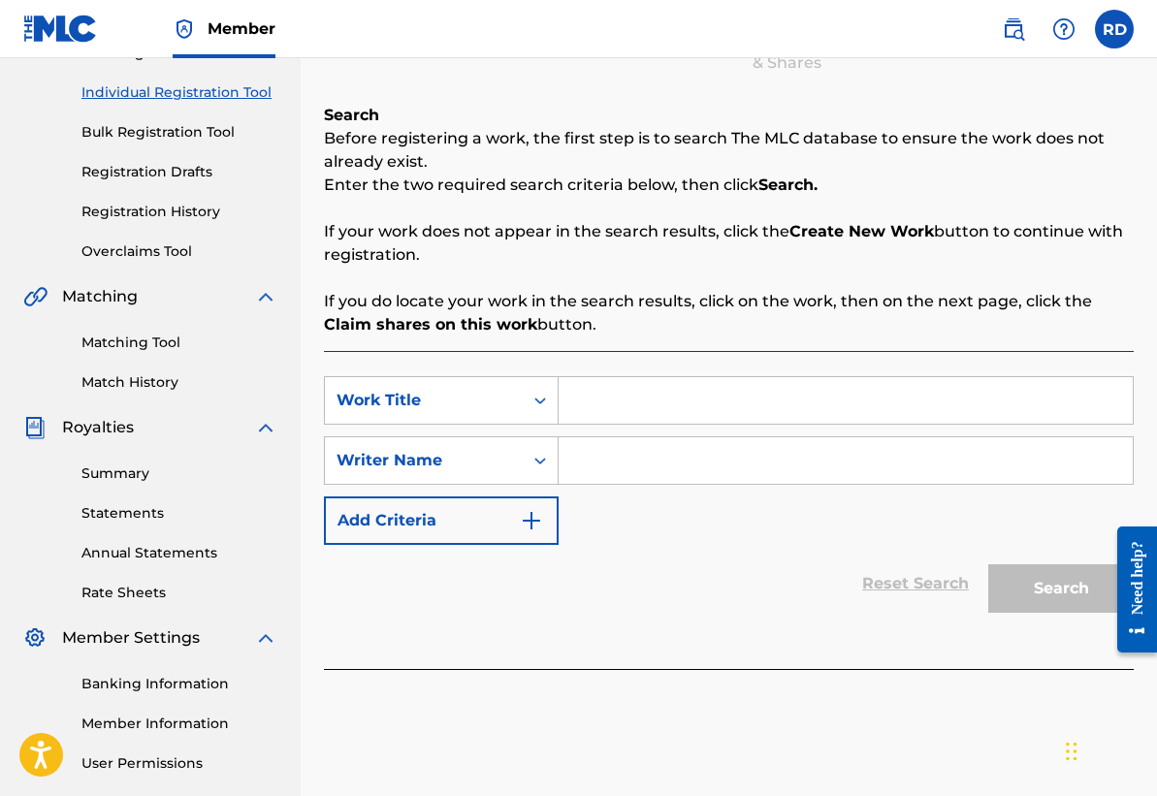
scroll to position [323, 0]
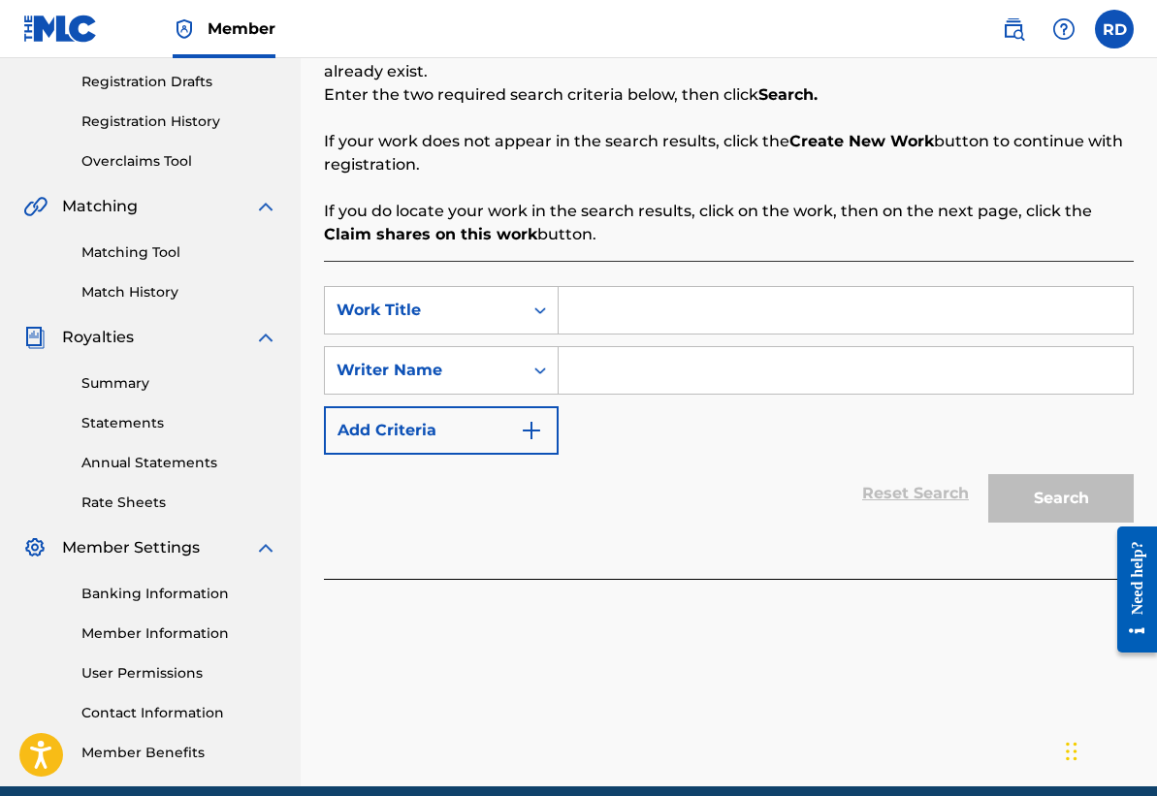
click at [588, 307] on input "Search Form" at bounding box center [845, 310] width 574 height 47
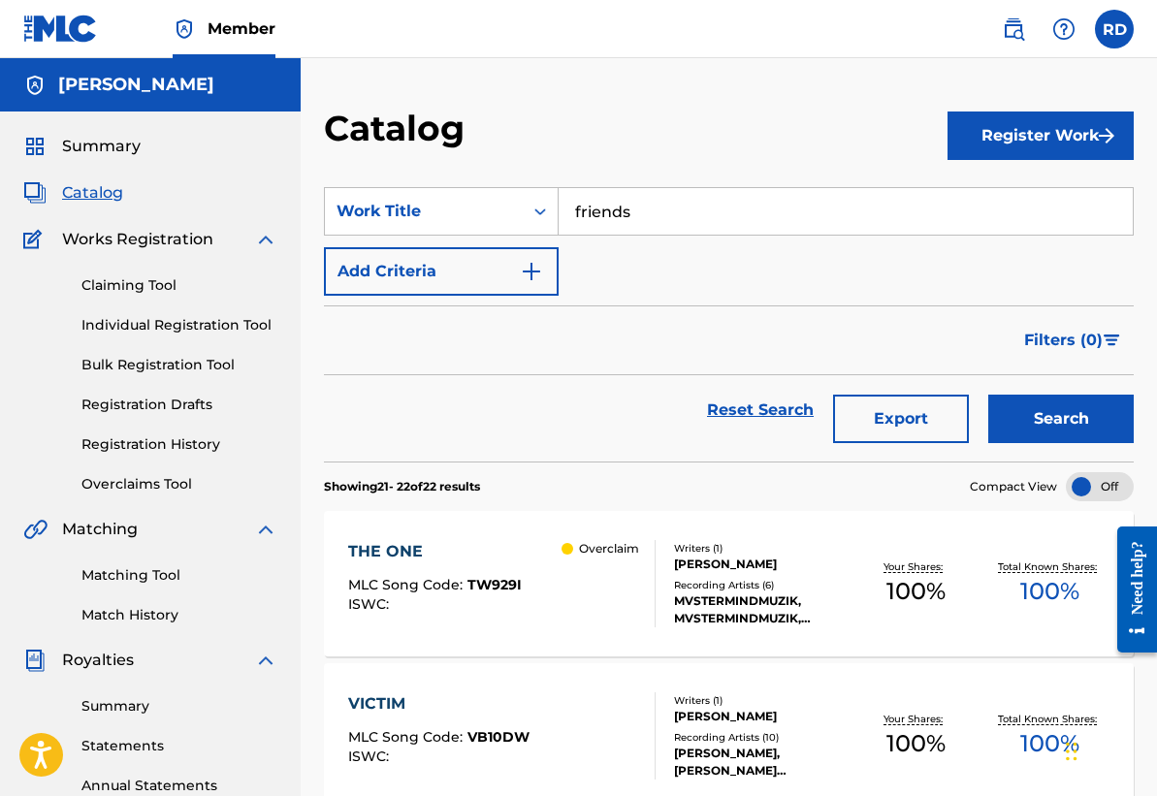
click at [1088, 126] on button "Register Work" at bounding box center [1040, 135] width 186 height 48
click at [1064, 242] on link "By File Upload" at bounding box center [1040, 245] width 186 height 47
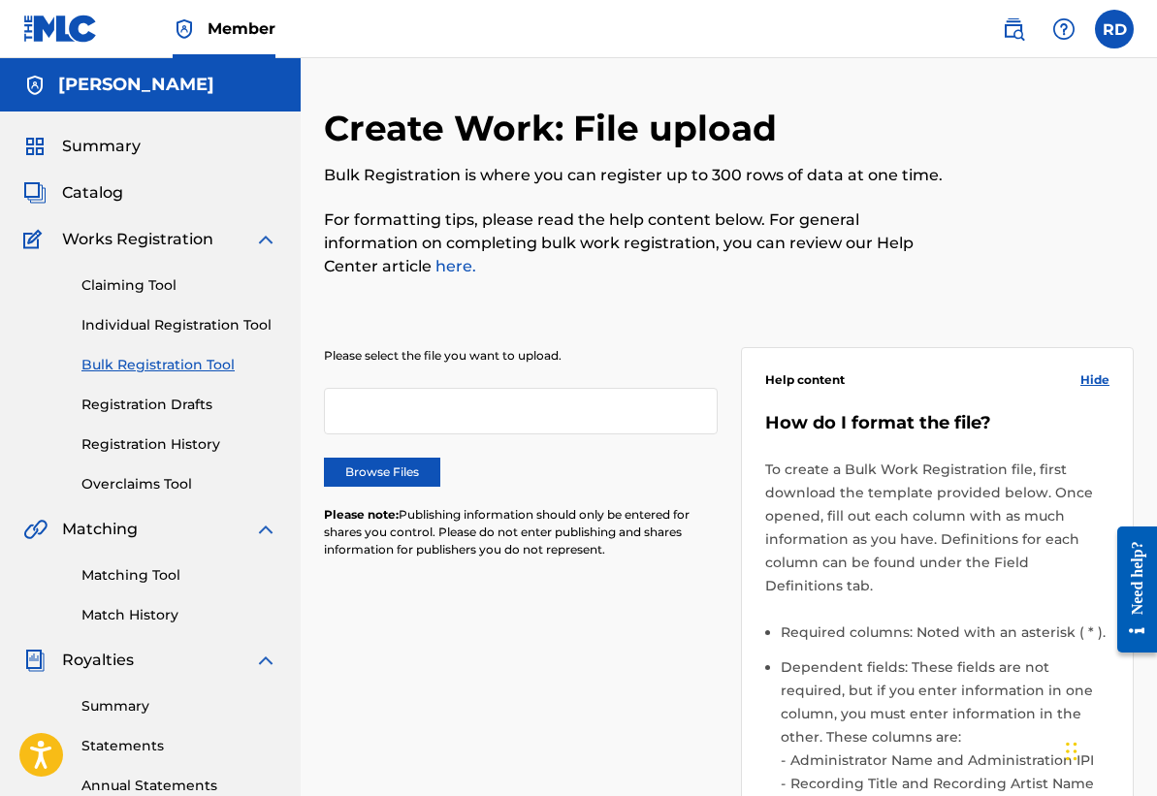
click at [379, 472] on label "Browse Files" at bounding box center [382, 472] width 116 height 29
click at [0, 0] on input "Browse Files" at bounding box center [0, 0] width 0 height 0
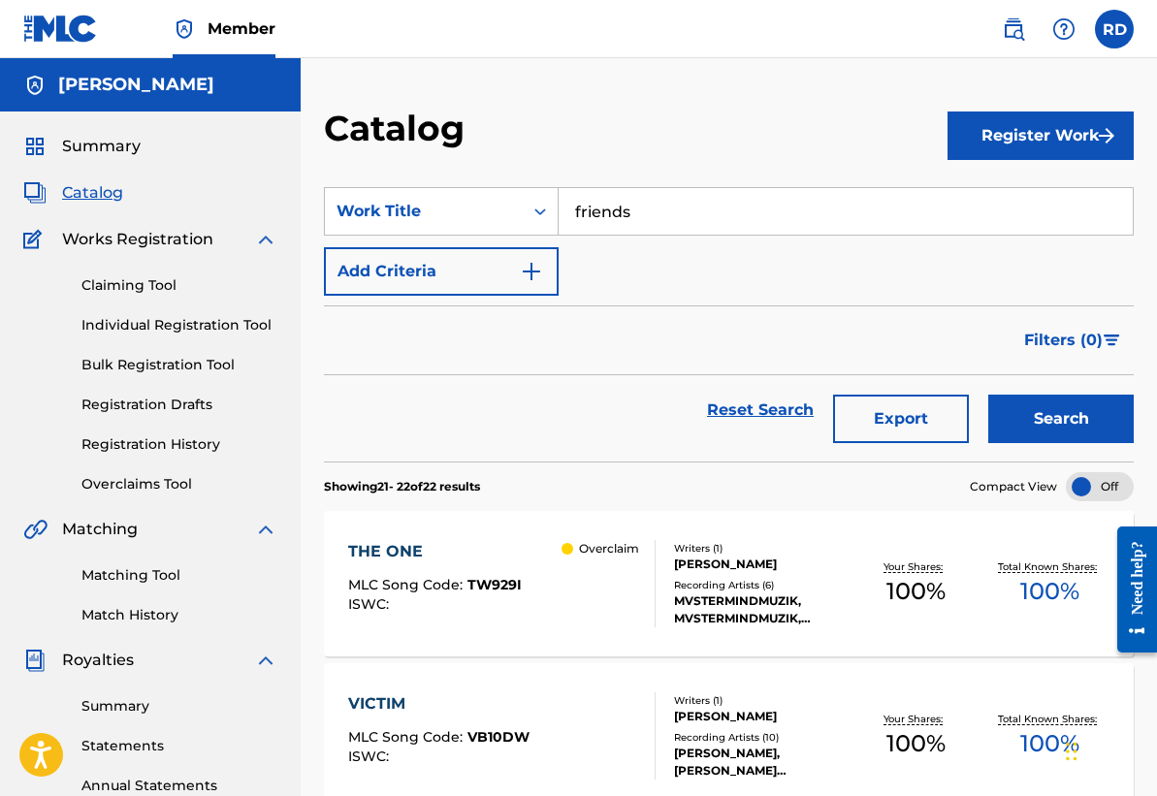
click at [1052, 141] on button "Register Work" at bounding box center [1040, 135] width 186 height 48
click at [1007, 210] on link "Individual" at bounding box center [1040, 198] width 186 height 47
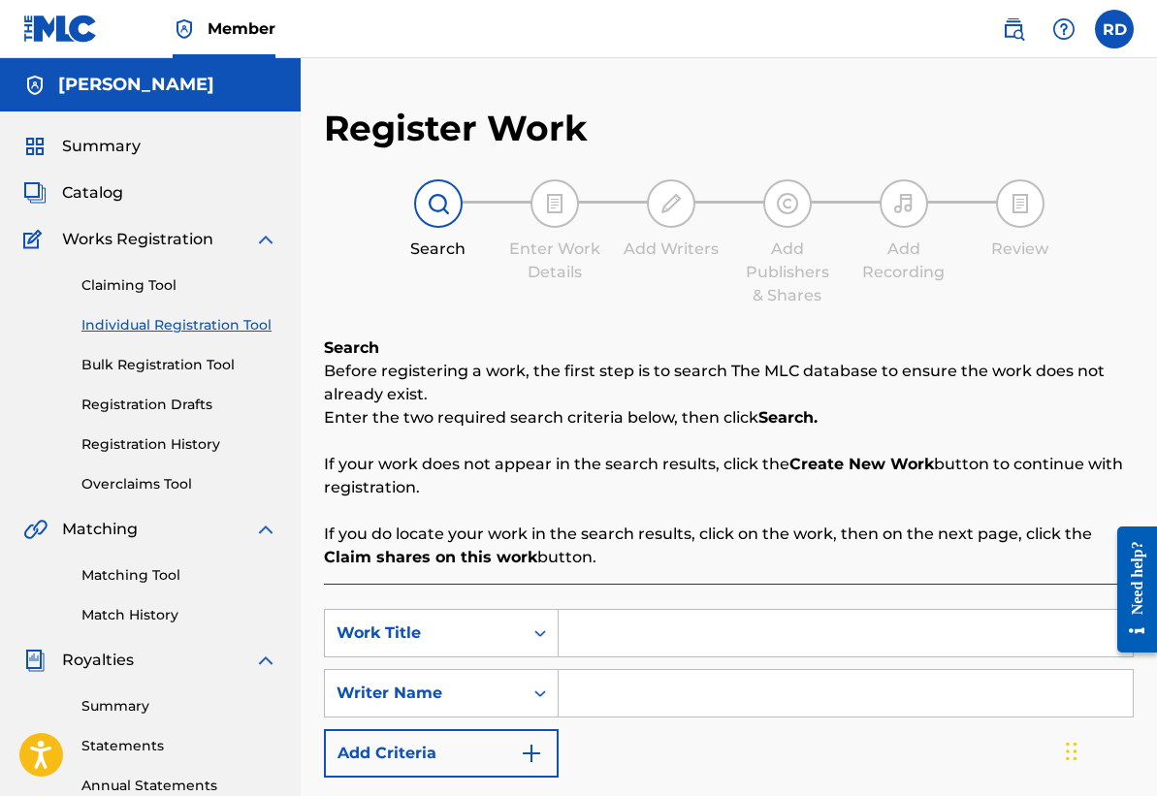
click at [595, 636] on input "Search Form" at bounding box center [845, 633] width 574 height 47
type input "im from [GEOGRAPHIC_DATA]"
click at [670, 686] on input "Search Form" at bounding box center [845, 693] width 574 height 47
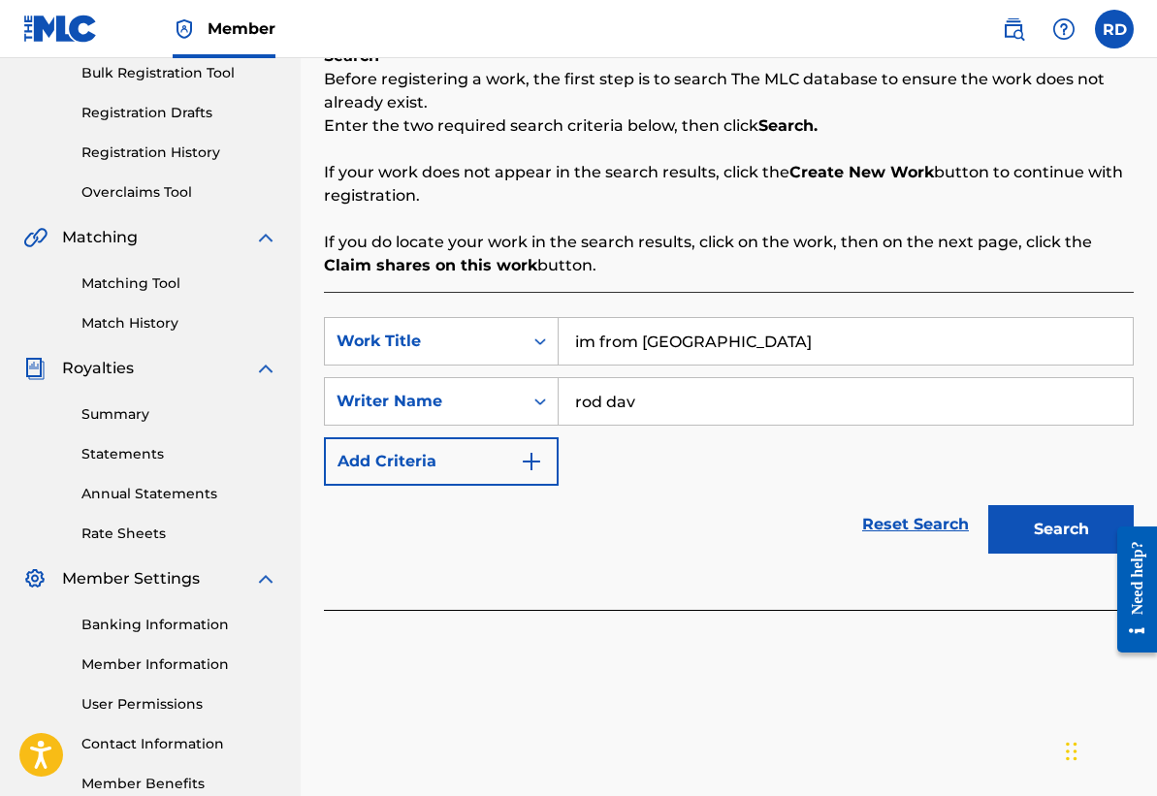
scroll to position [317, 0]
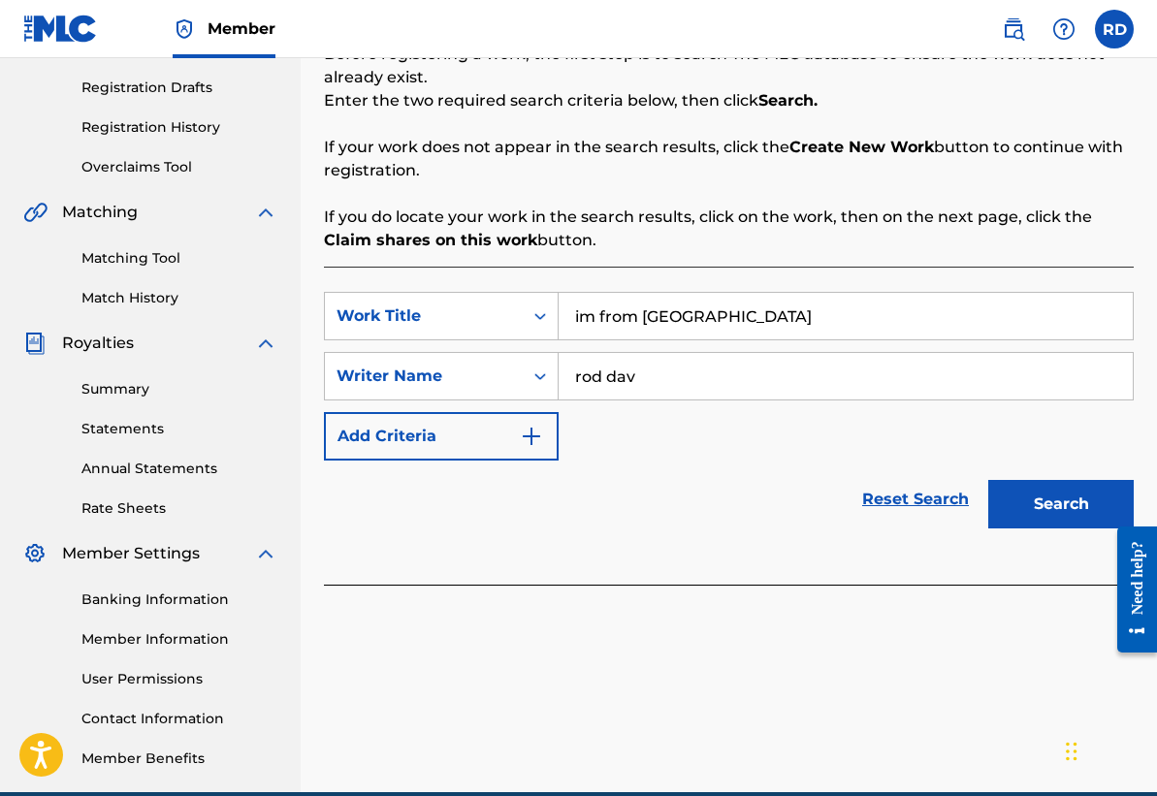
type input "rod dav"
click at [1016, 492] on button "Search" at bounding box center [1060, 504] width 145 height 48
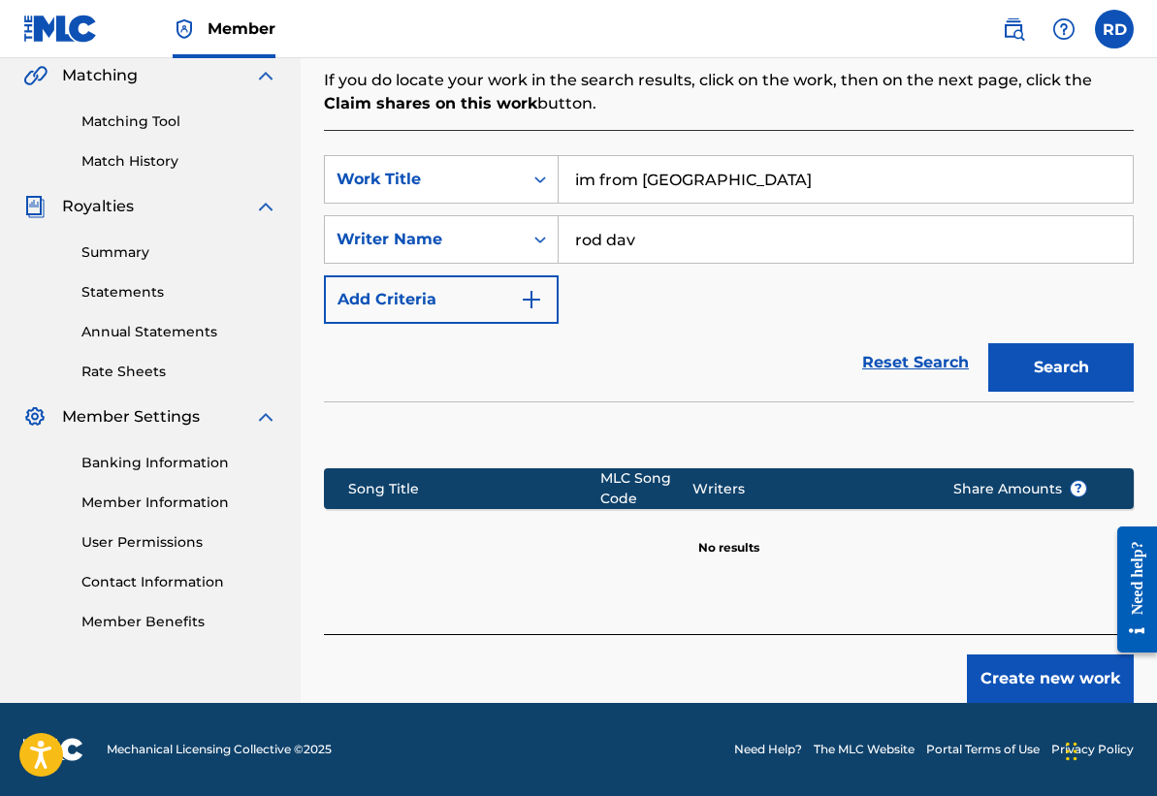
click at [1017, 663] on button "Create new work" at bounding box center [1050, 678] width 167 height 48
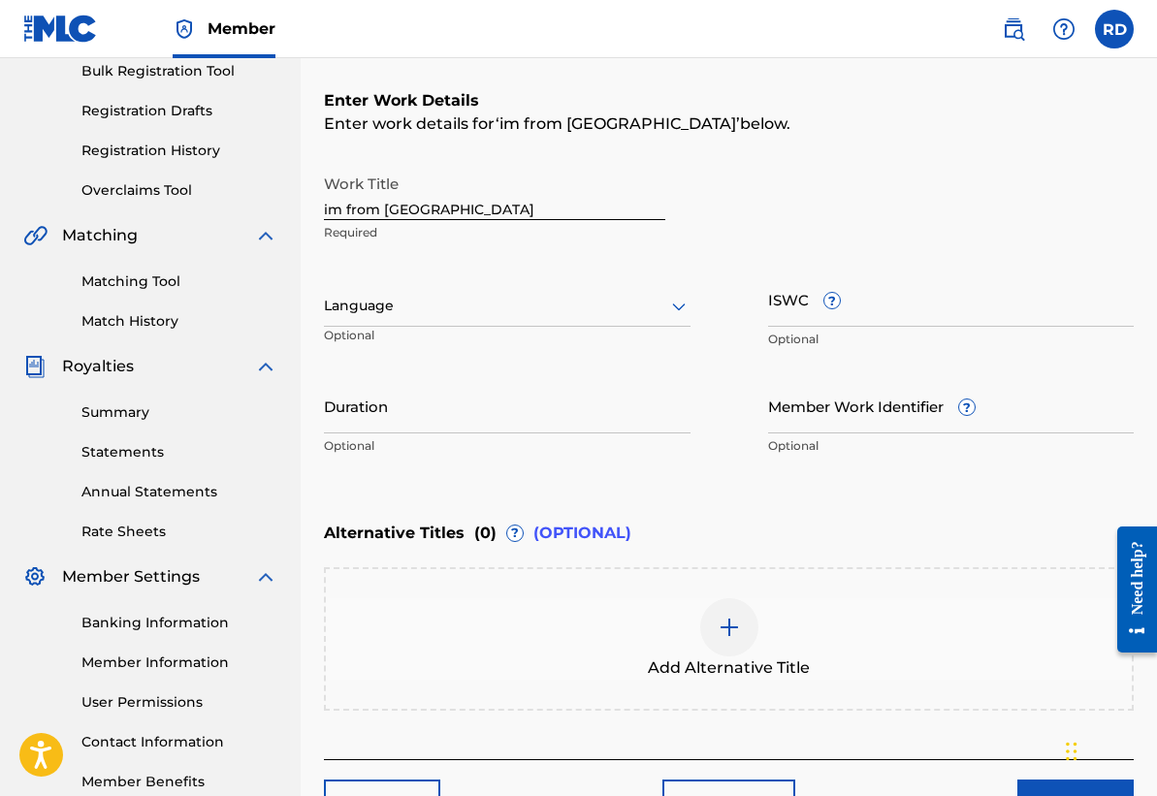
scroll to position [283, 0]
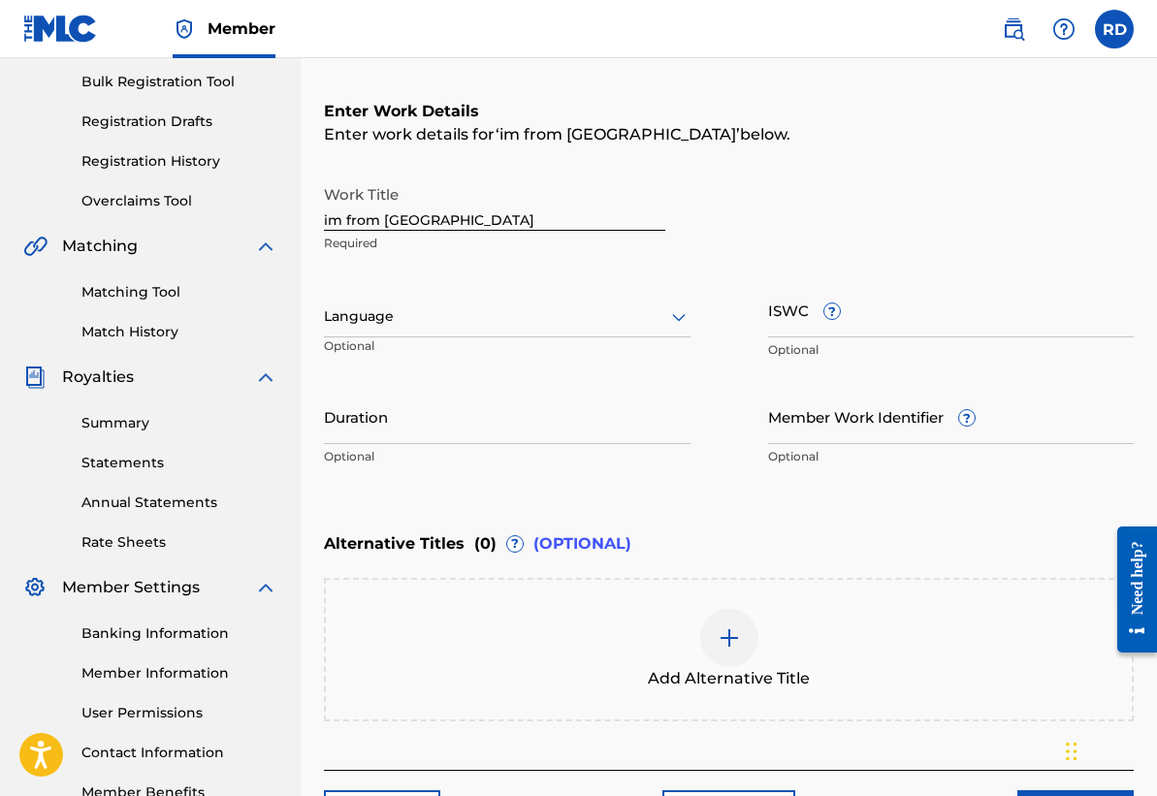
click at [467, 218] on input "im from [GEOGRAPHIC_DATA]" at bounding box center [494, 202] width 341 height 55
click at [326, 214] on input "im from [GEOGRAPHIC_DATA]" at bounding box center [494, 202] width 341 height 55
type input "i'm from [GEOGRAPHIC_DATA]"
click at [865, 309] on input "ISWC ?" at bounding box center [951, 309] width 366 height 55
click at [423, 423] on input "Duration" at bounding box center [507, 416] width 366 height 55
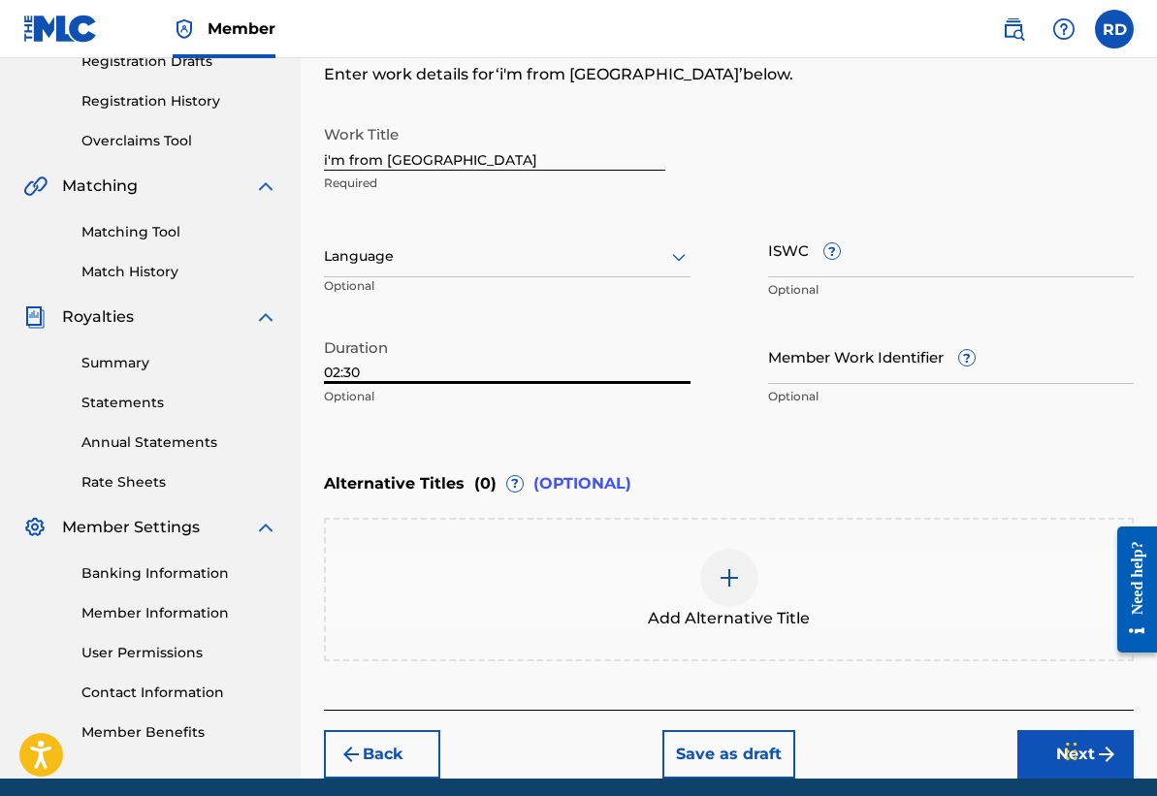
scroll to position [419, 0]
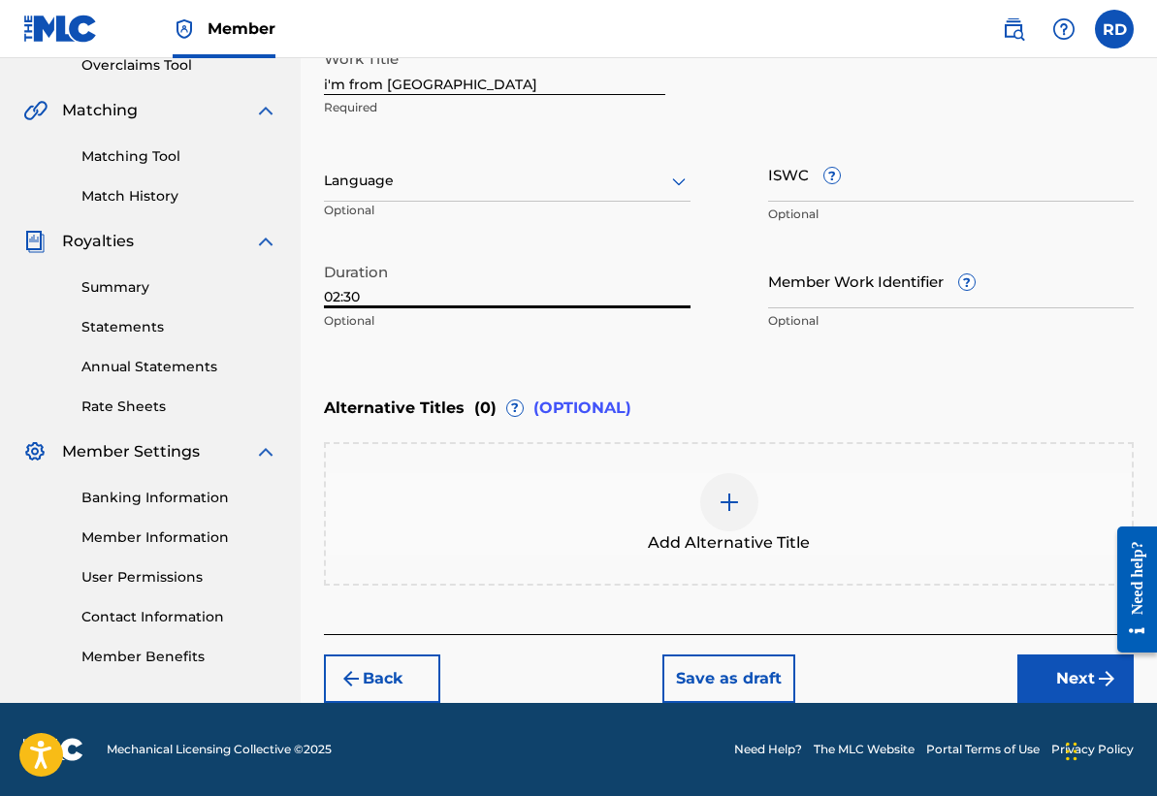
type input "02:30"
click at [1049, 666] on button "Next" at bounding box center [1075, 678] width 116 height 48
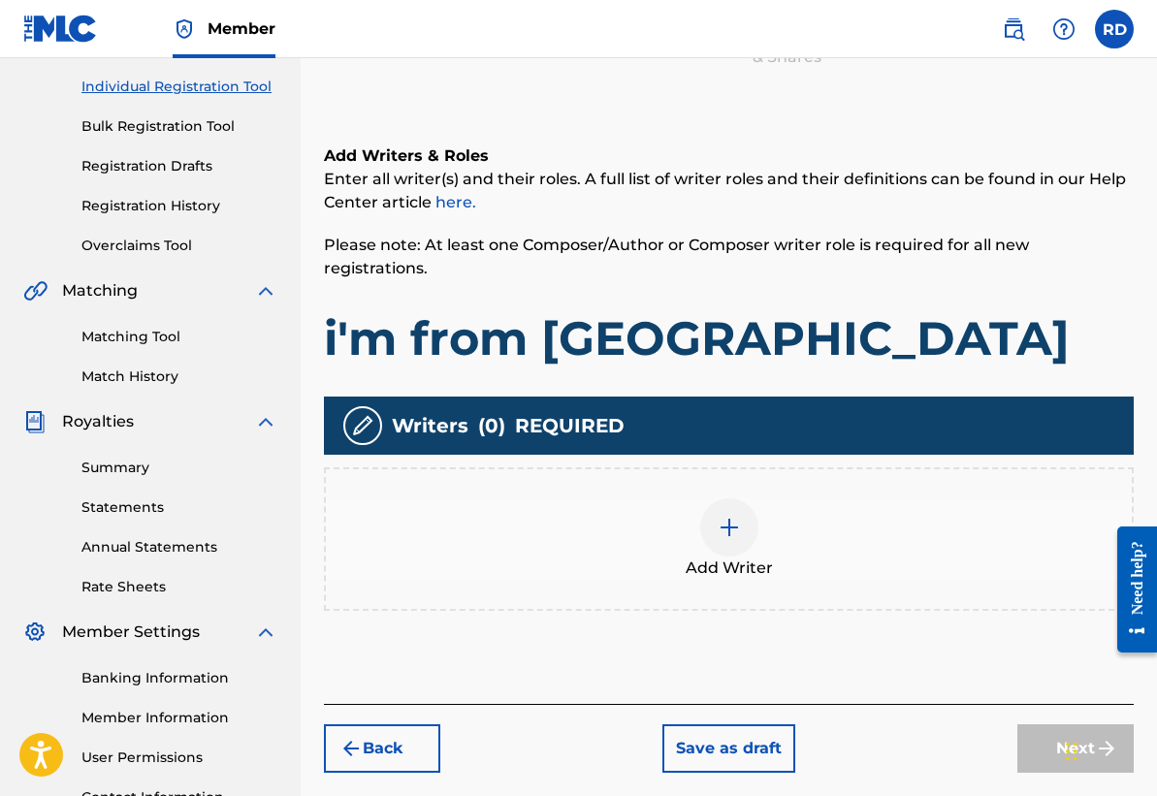
scroll to position [240, 0]
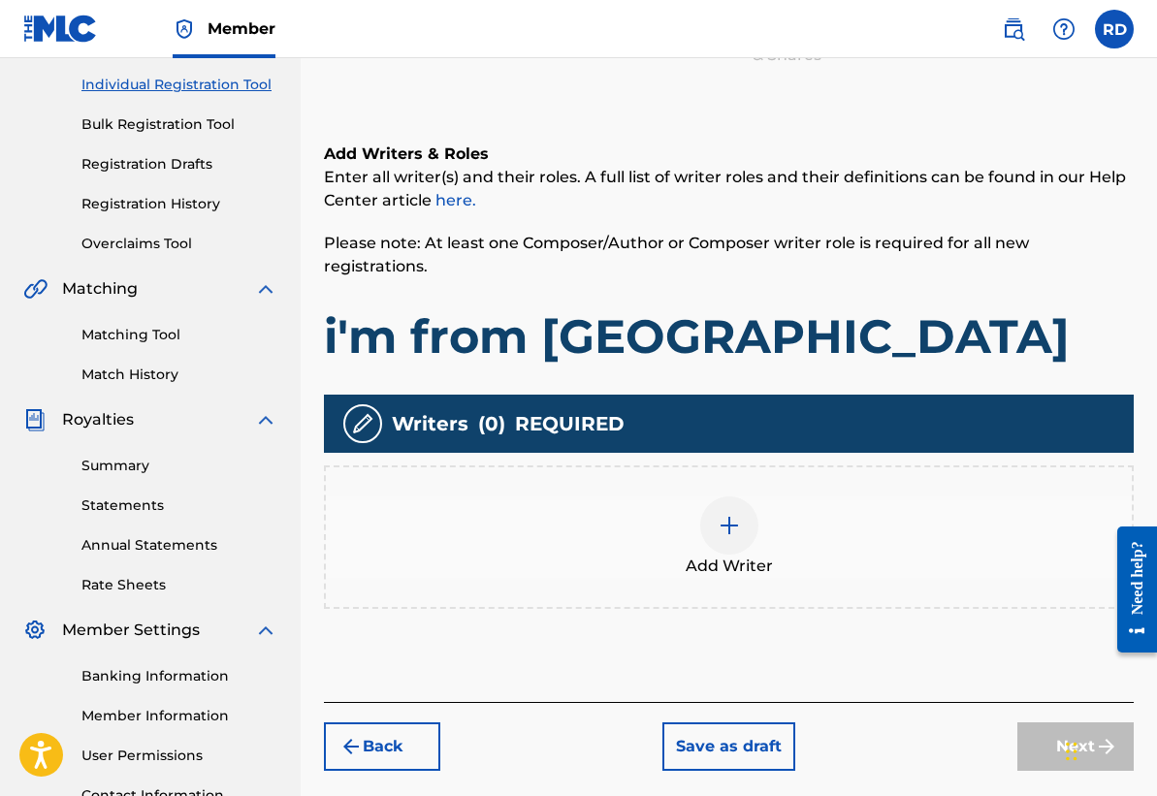
click at [734, 514] on img at bounding box center [728, 525] width 23 height 23
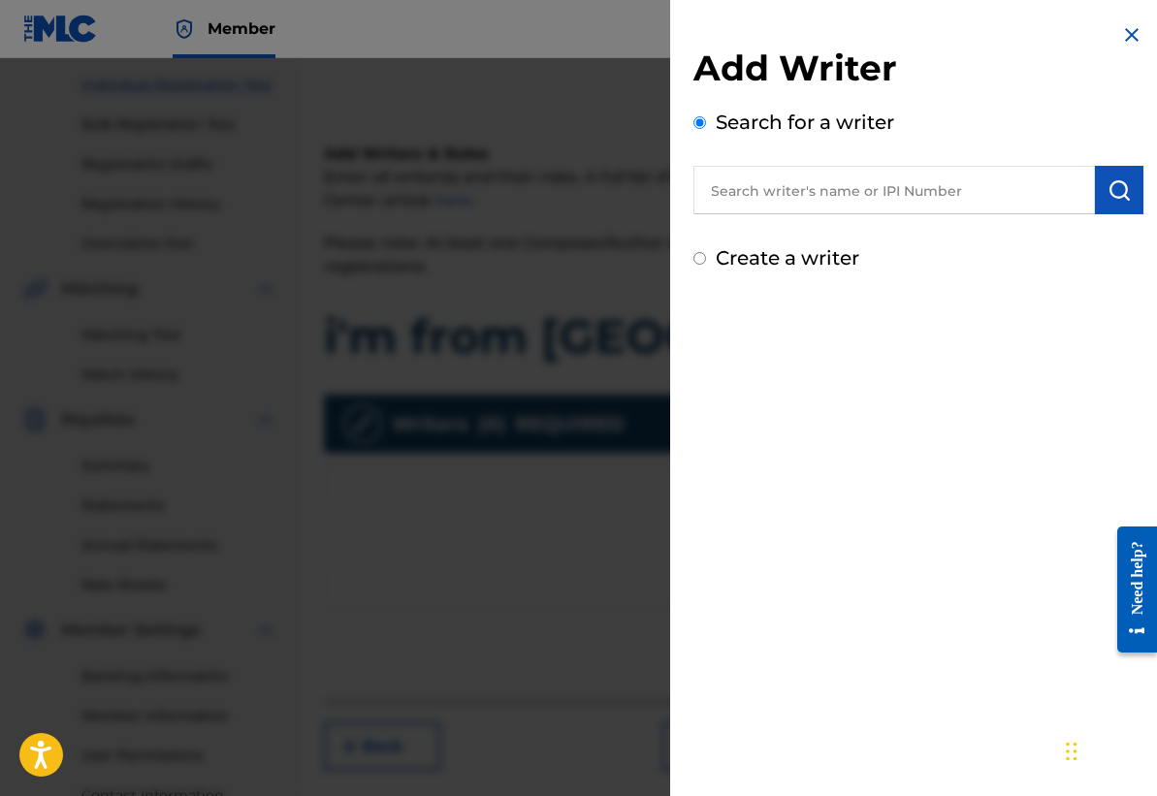
click at [773, 190] on input "text" at bounding box center [893, 190] width 401 height 48
type input "[PERSON_NAME]"
click at [1107, 192] on img "submit" at bounding box center [1118, 189] width 23 height 23
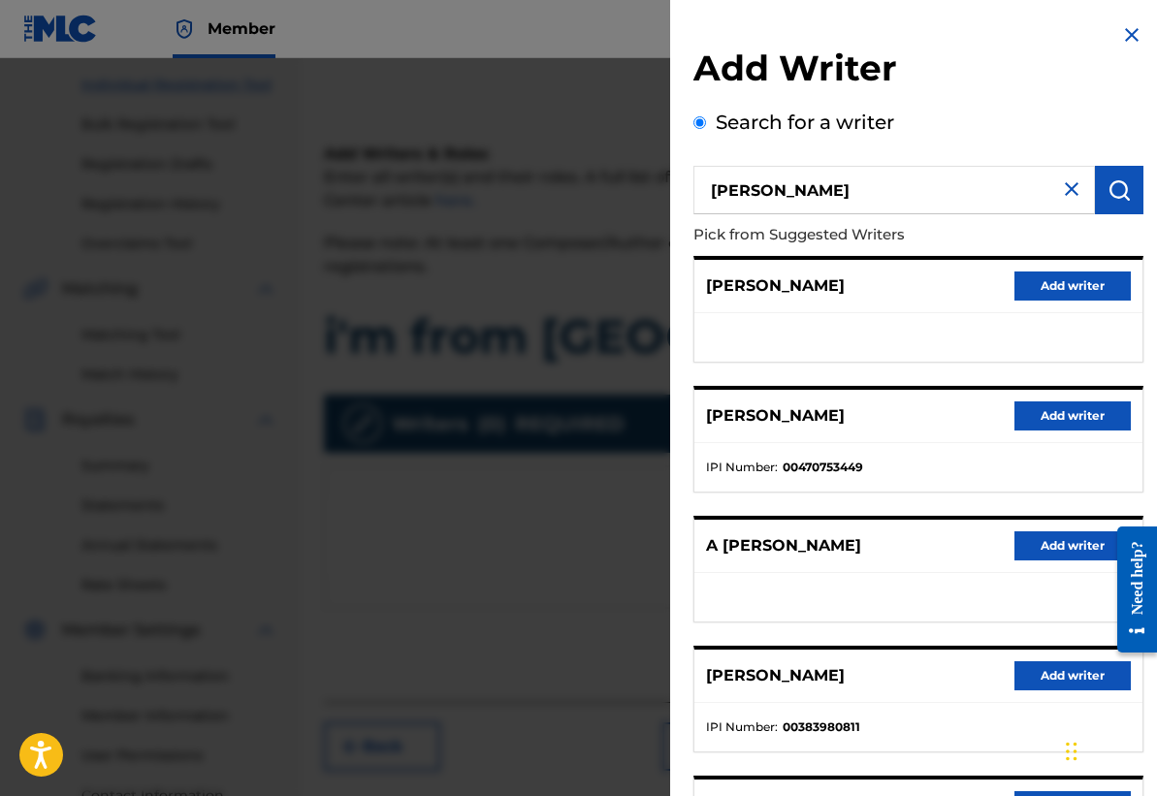
click at [1070, 681] on button "Add writer" at bounding box center [1072, 675] width 116 height 29
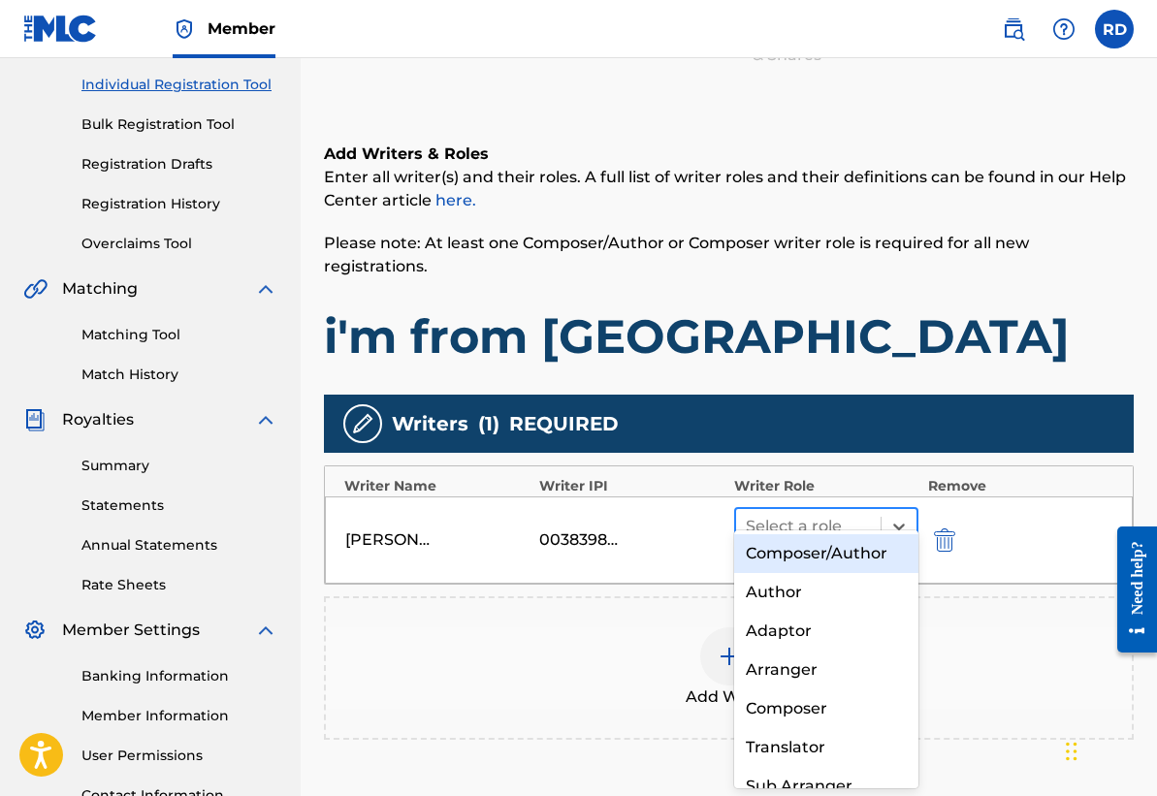
click at [785, 513] on div at bounding box center [808, 526] width 125 height 27
click at [823, 549] on div "Composer/Author" at bounding box center [826, 553] width 184 height 39
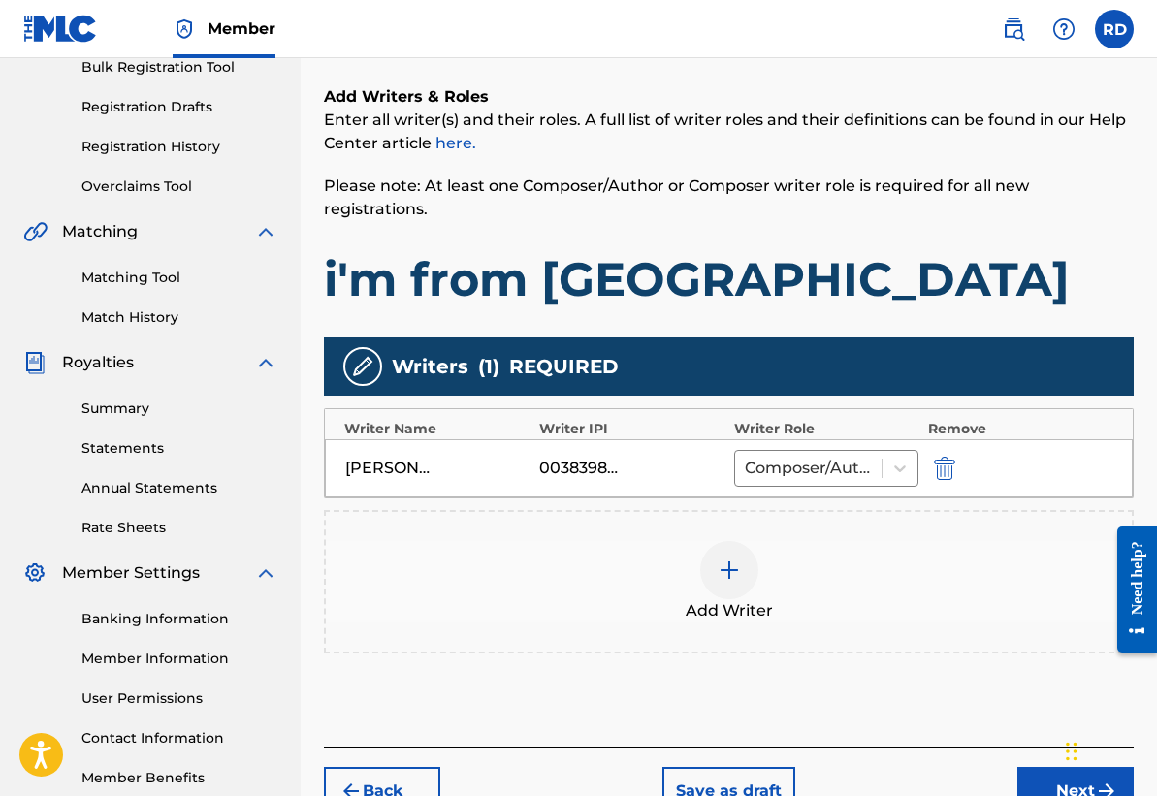
scroll to position [386, 0]
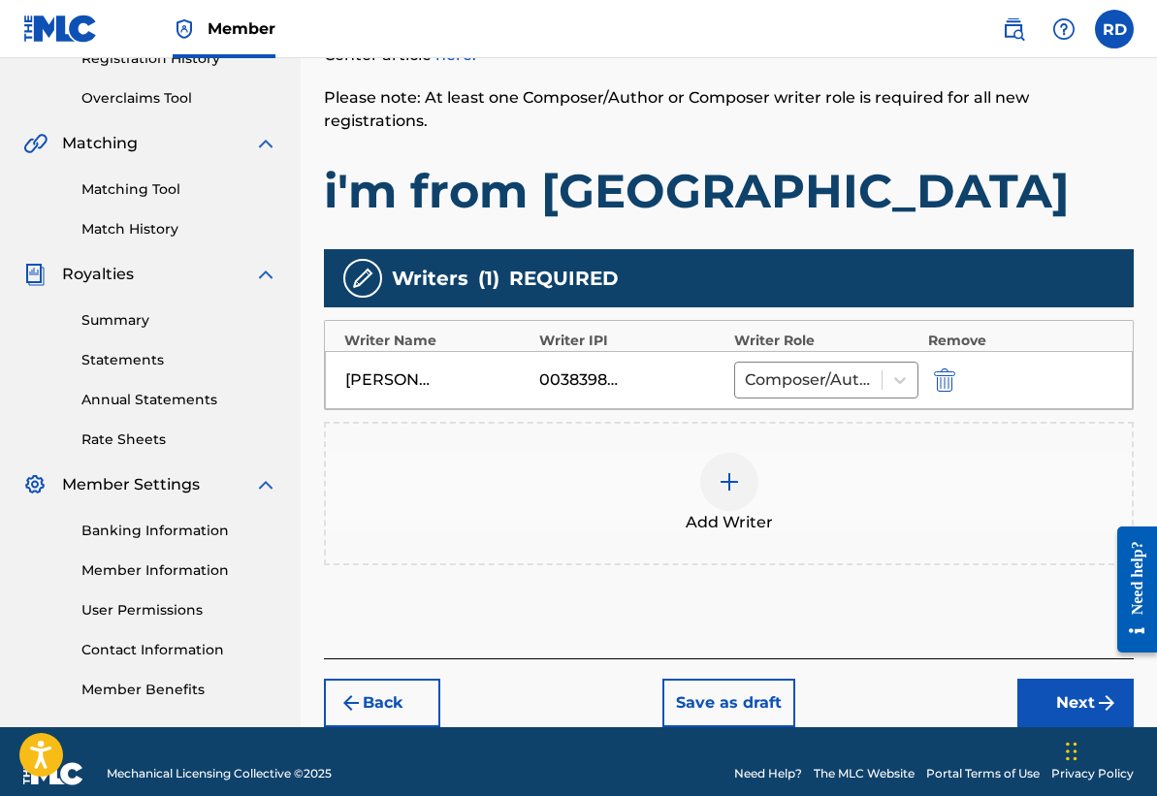
click at [1080, 689] on button "Next" at bounding box center [1075, 703] width 116 height 48
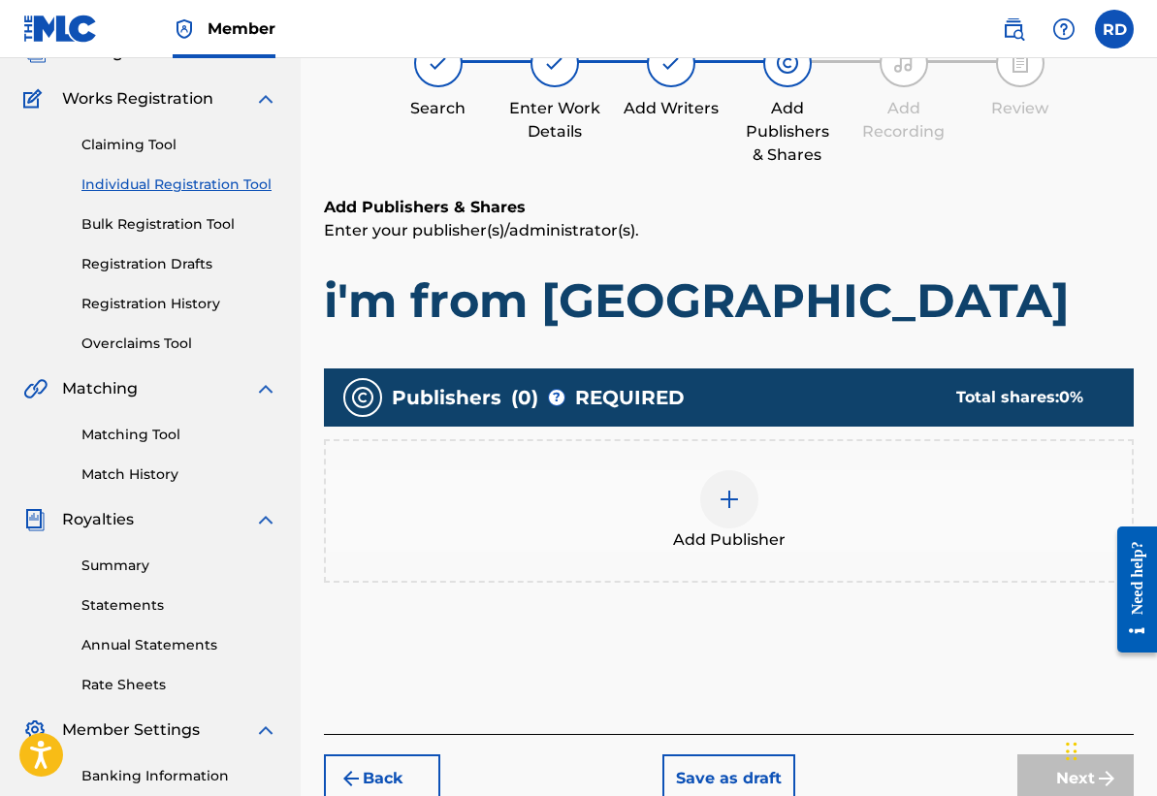
scroll to position [258, 0]
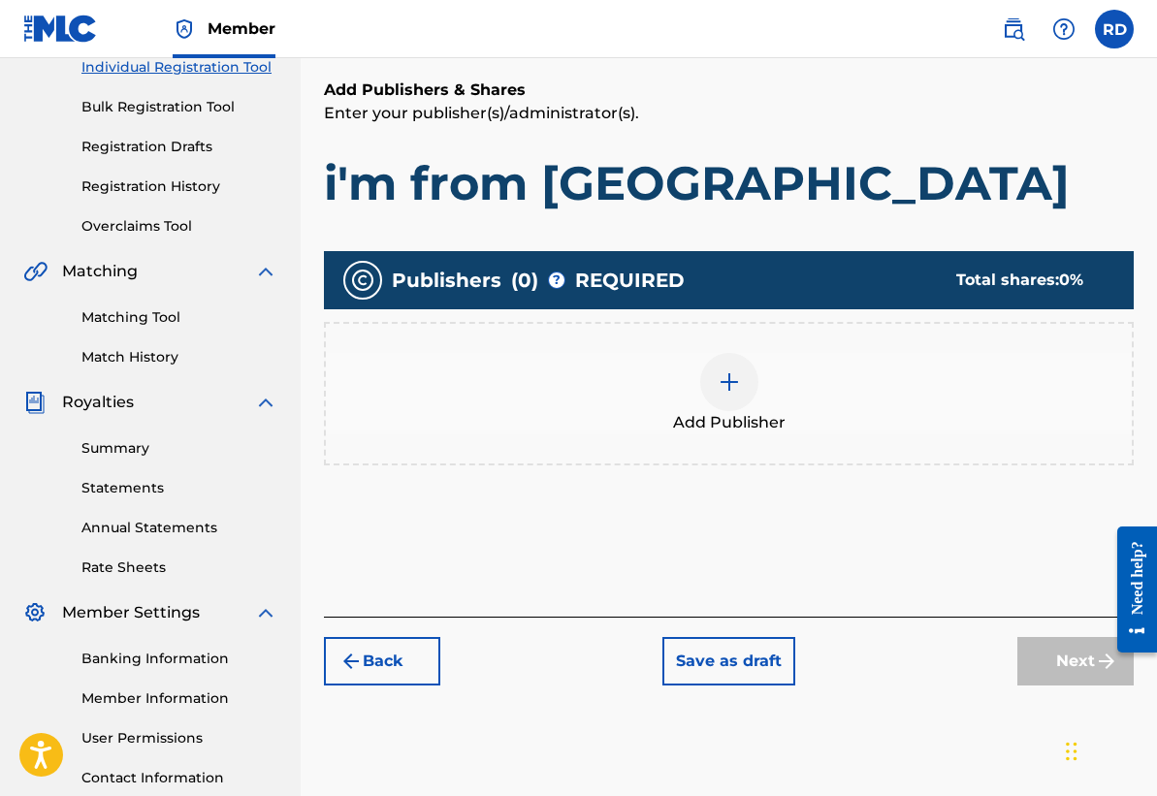
click at [728, 383] on img at bounding box center [728, 381] width 23 height 23
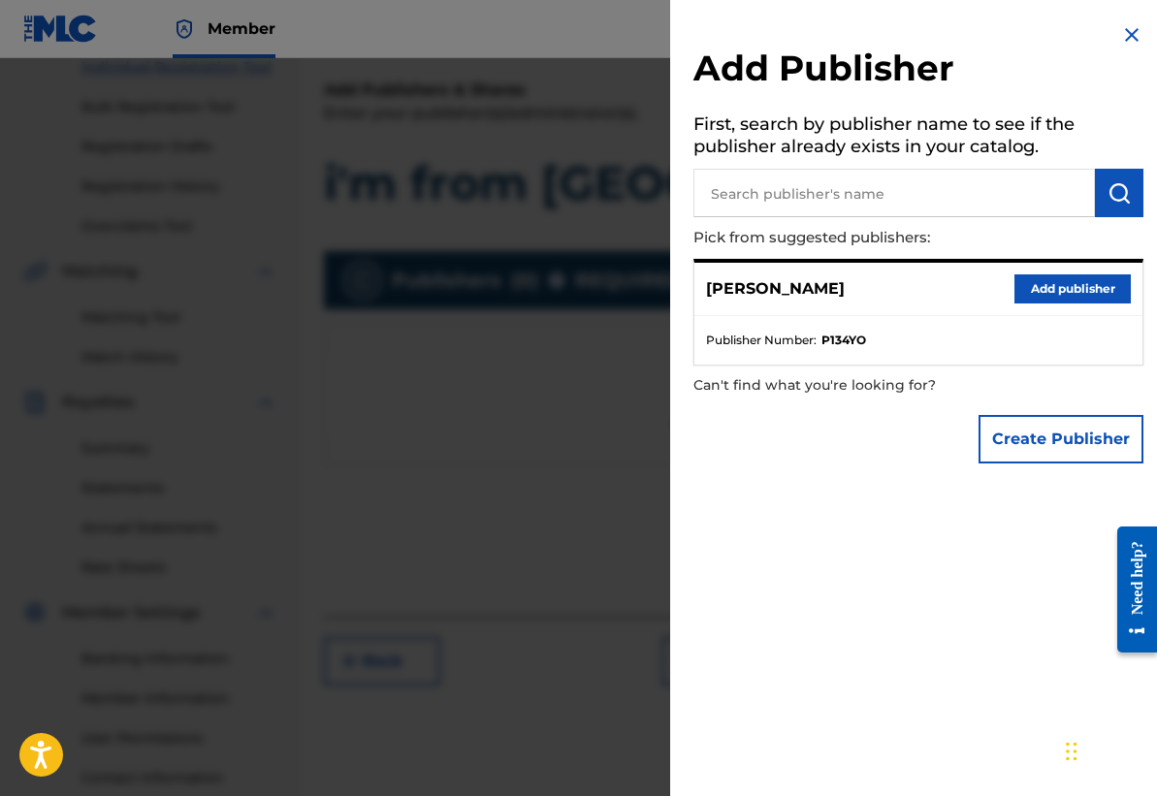
click at [1046, 284] on button "Add publisher" at bounding box center [1072, 288] width 116 height 29
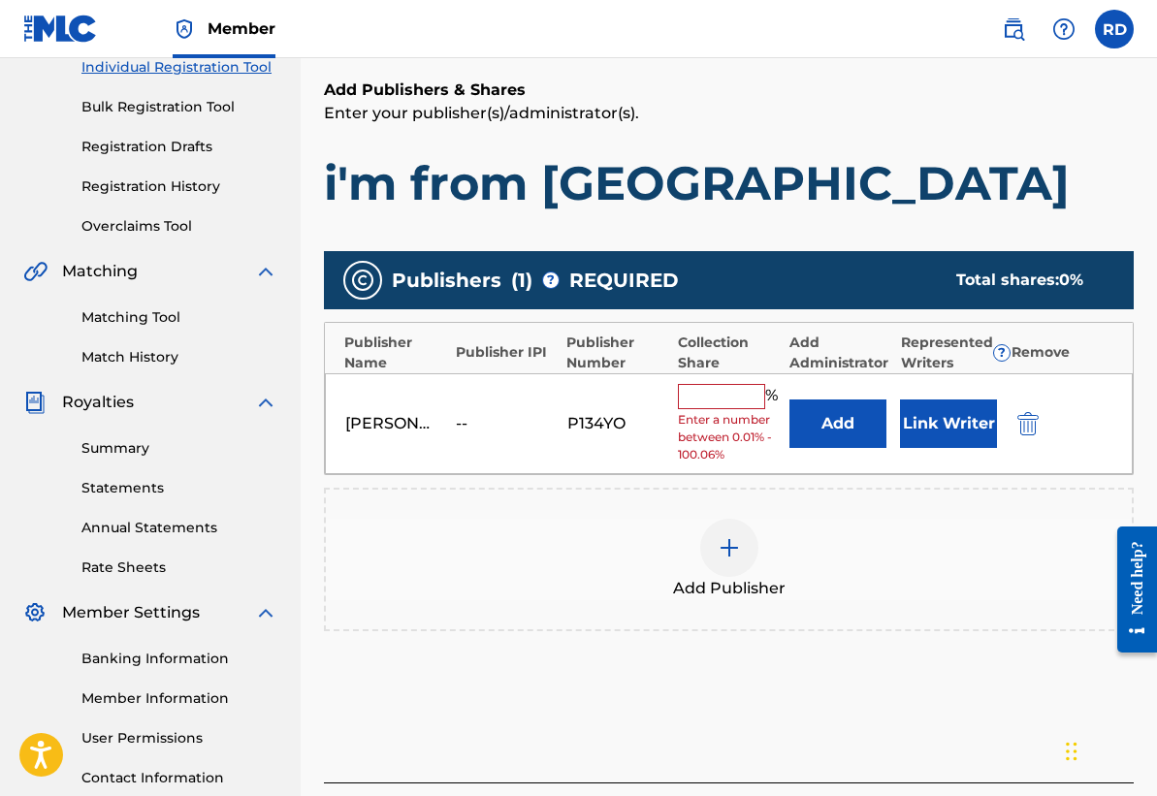
click at [721, 397] on input "text" at bounding box center [721, 396] width 87 height 25
type input "100"
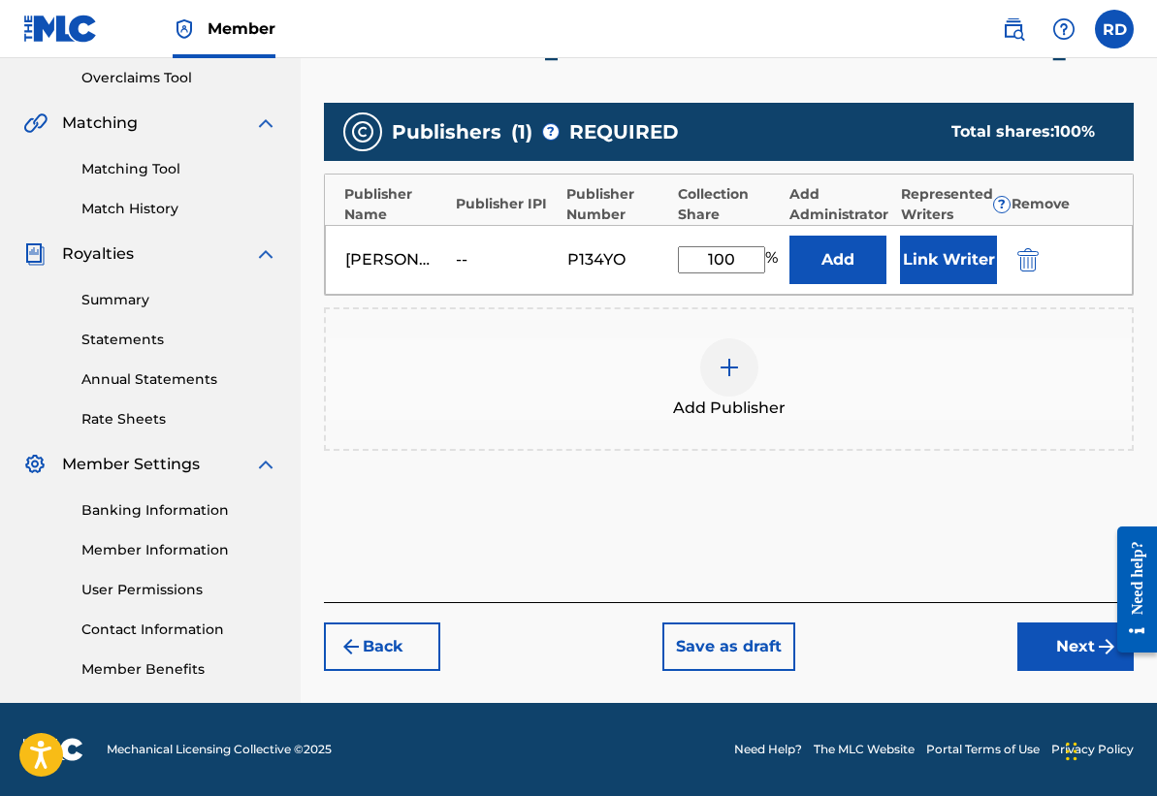
click at [1051, 642] on button "Next" at bounding box center [1075, 646] width 116 height 48
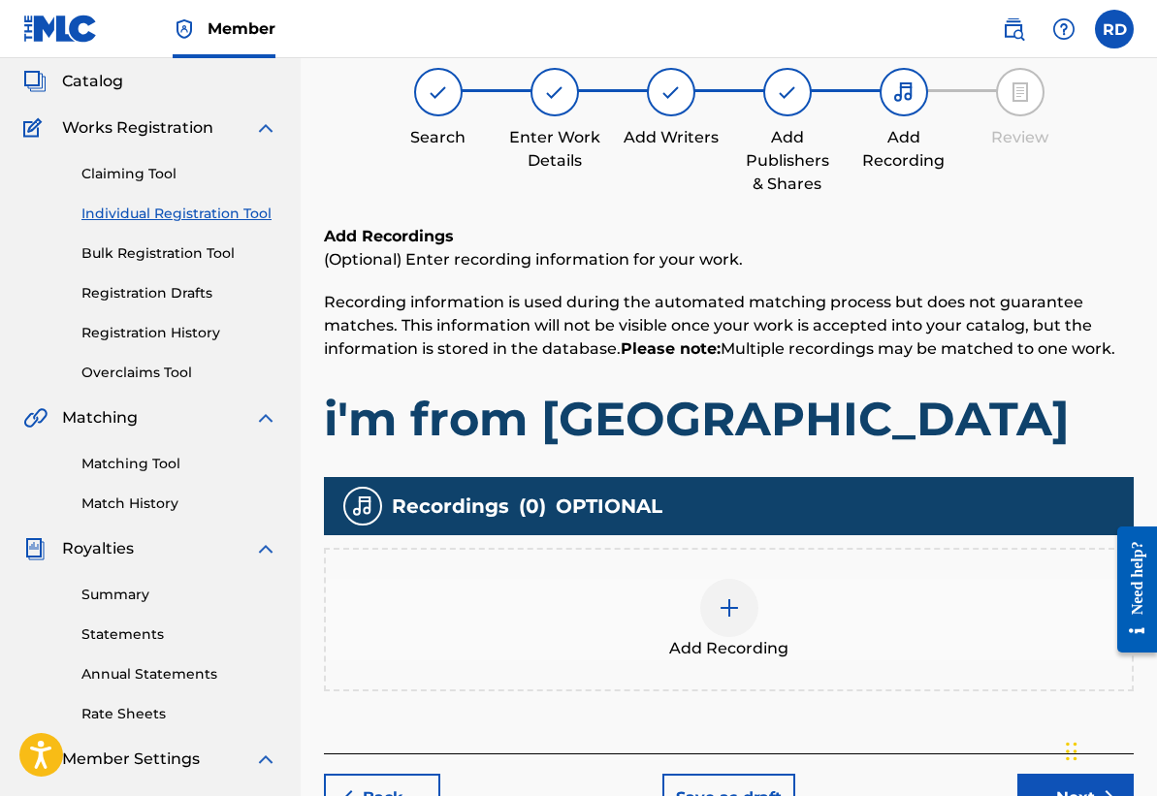
scroll to position [124, 0]
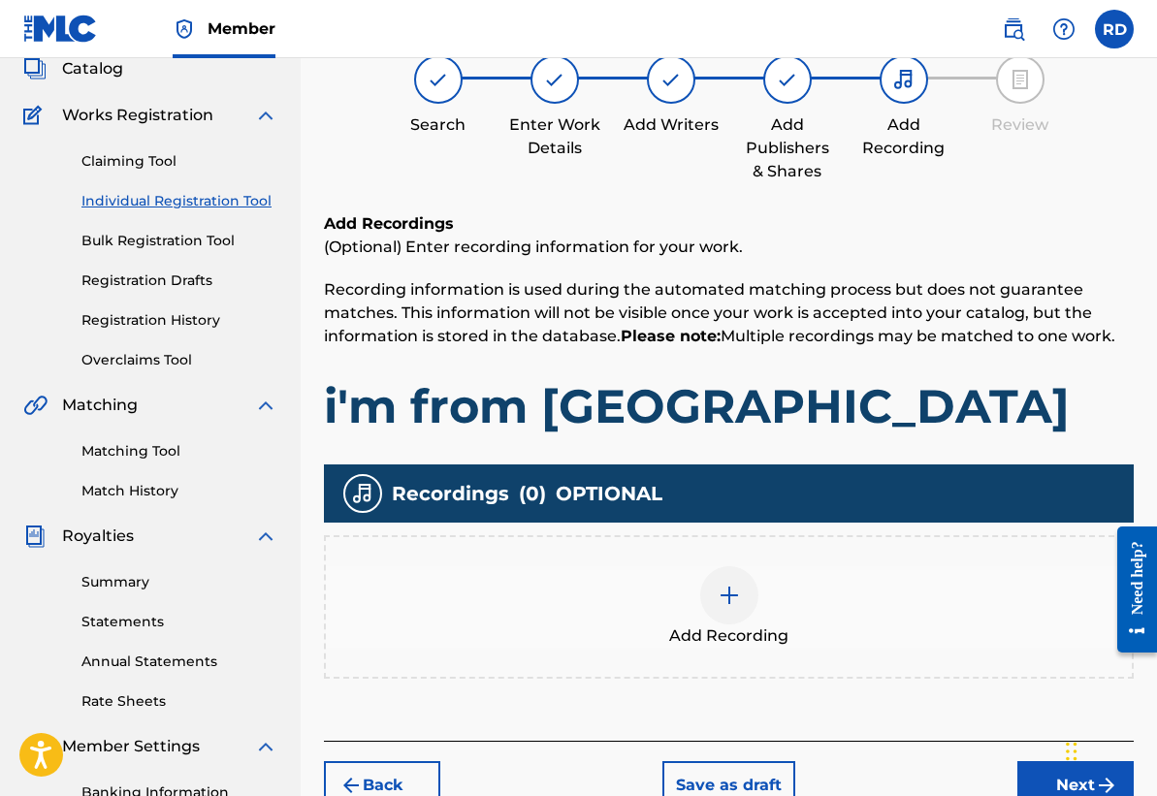
click at [723, 587] on img at bounding box center [728, 595] width 23 height 23
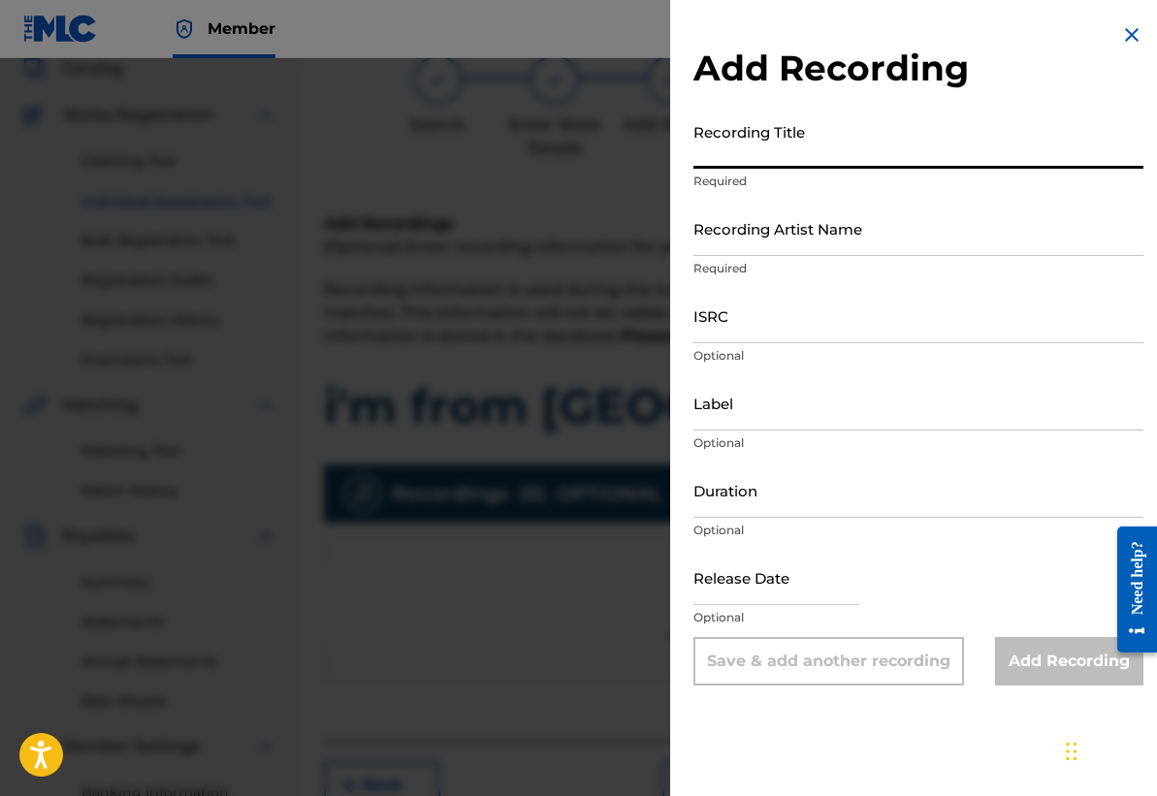
click at [756, 146] on input "Recording Title" at bounding box center [918, 140] width 450 height 55
type input "I'mFrom [GEOGRAPHIC_DATA]"
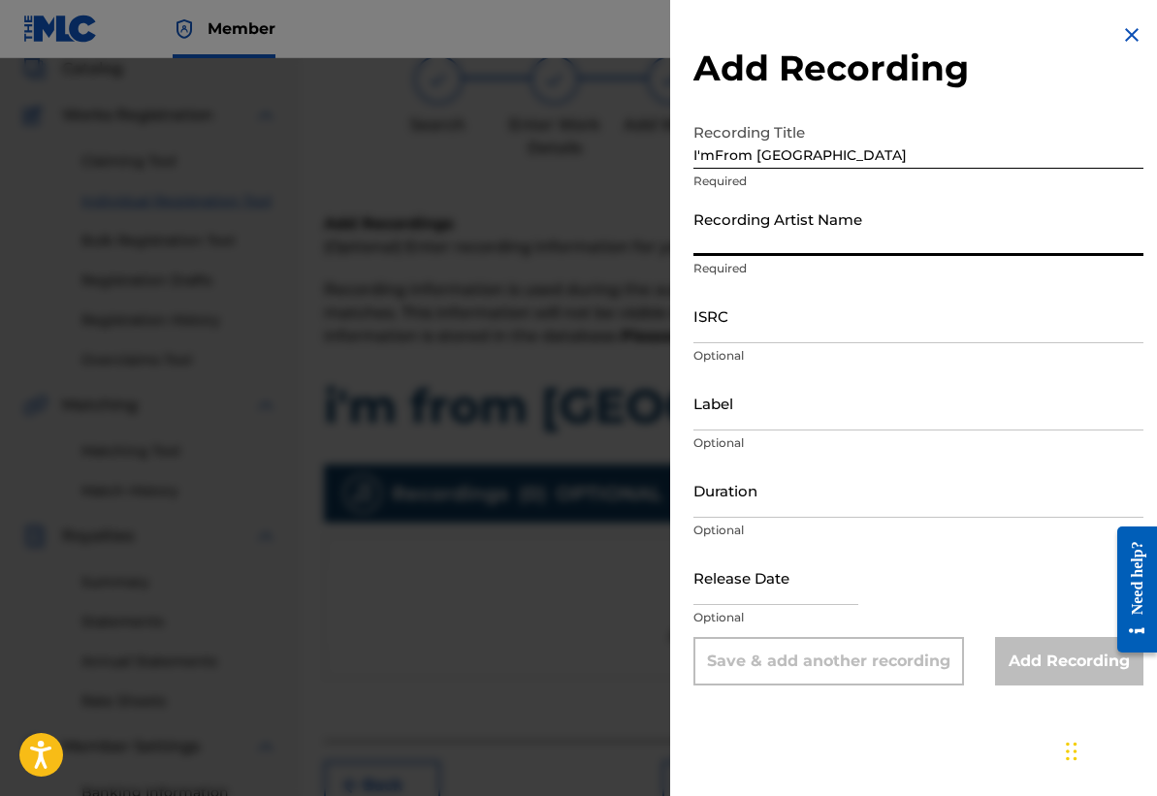
click at [784, 221] on input "Recording Artist Name" at bounding box center [918, 228] width 450 height 55
type input "[PERSON_NAME]"
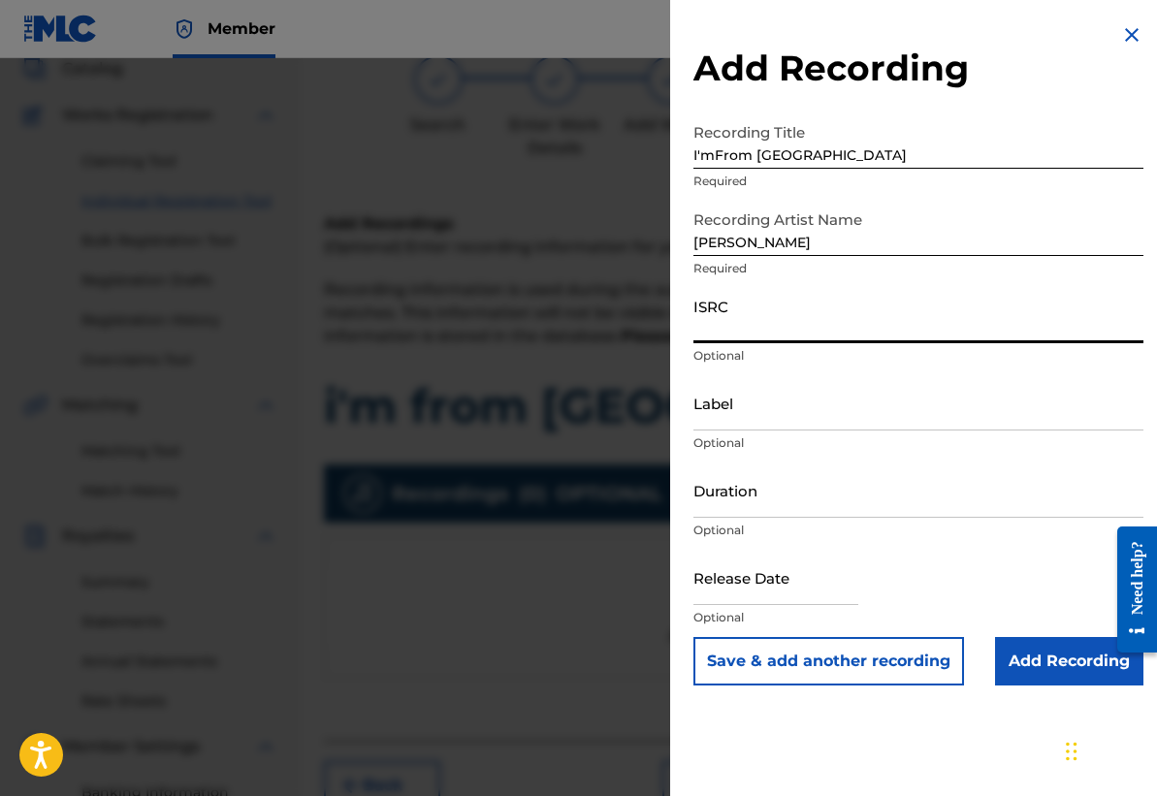
click at [776, 326] on input "ISRC" at bounding box center [918, 315] width 450 height 55
paste input "TCAJT2586307"
type input "TCAJT2586307"
click at [744, 409] on input "Label" at bounding box center [918, 402] width 450 height 55
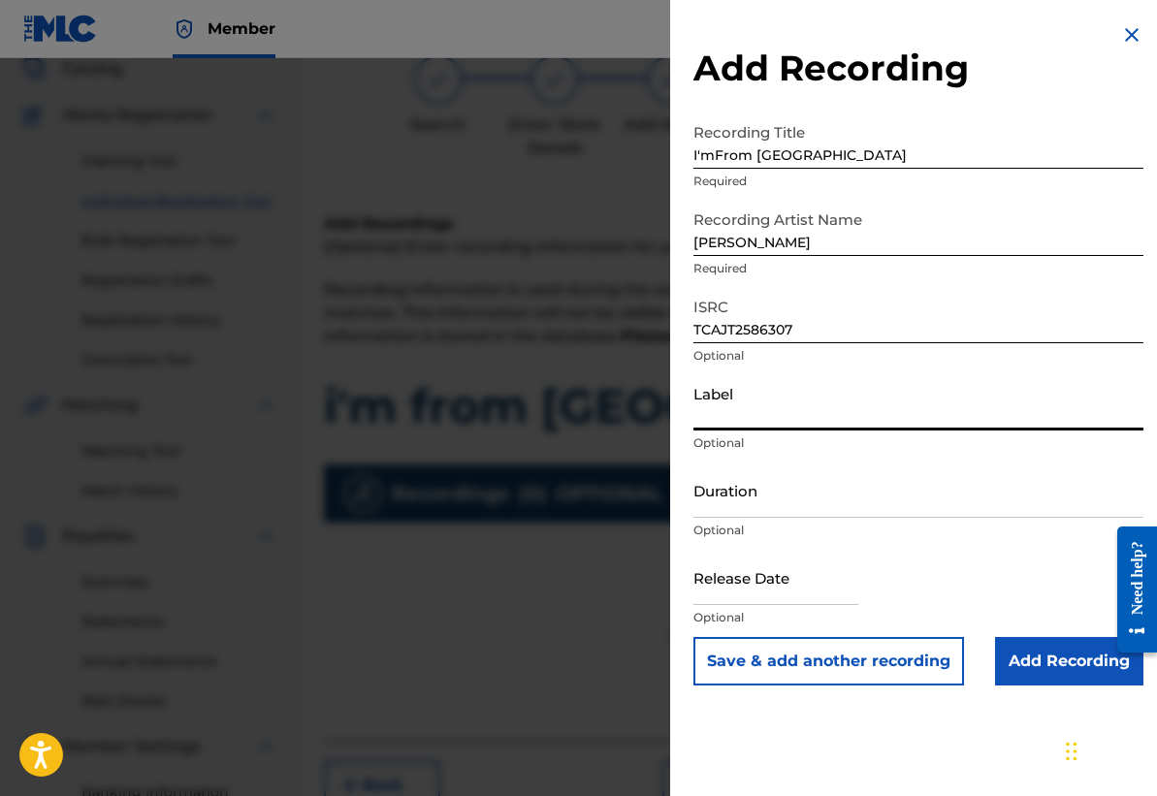
type input "Now Look"
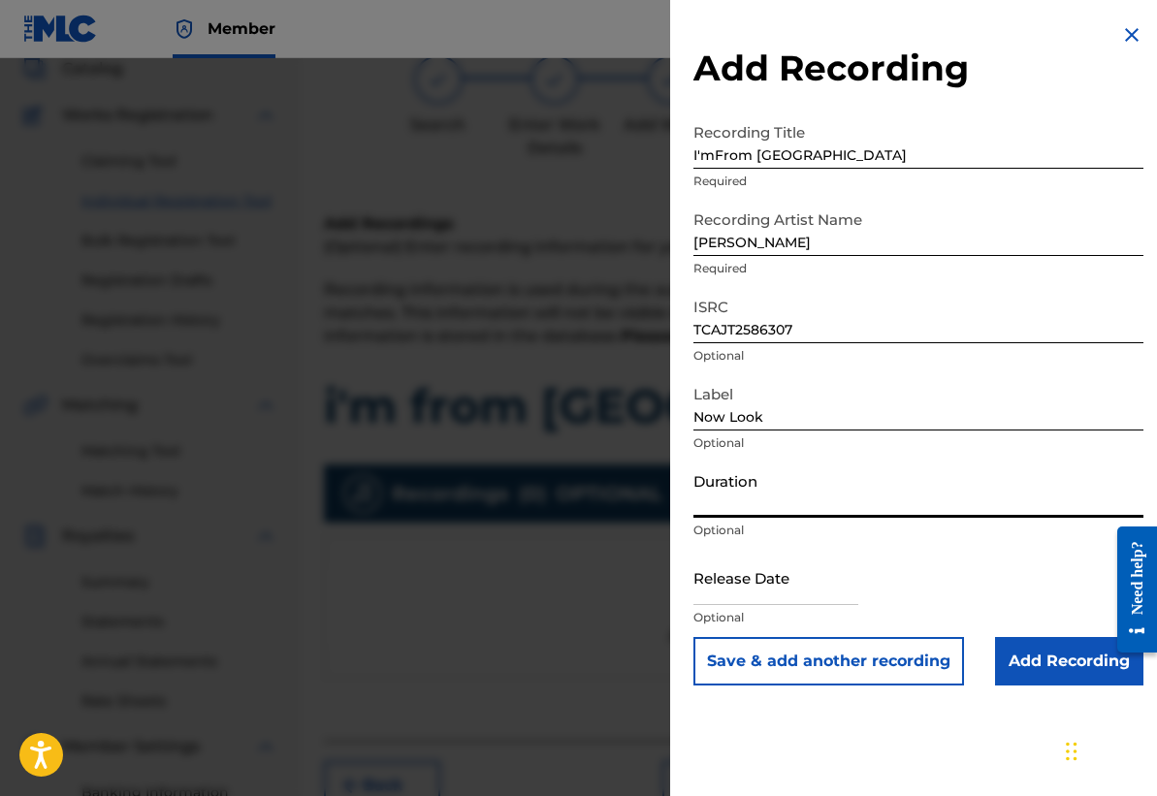
click at [775, 500] on input "Duration" at bounding box center [918, 489] width 450 height 55
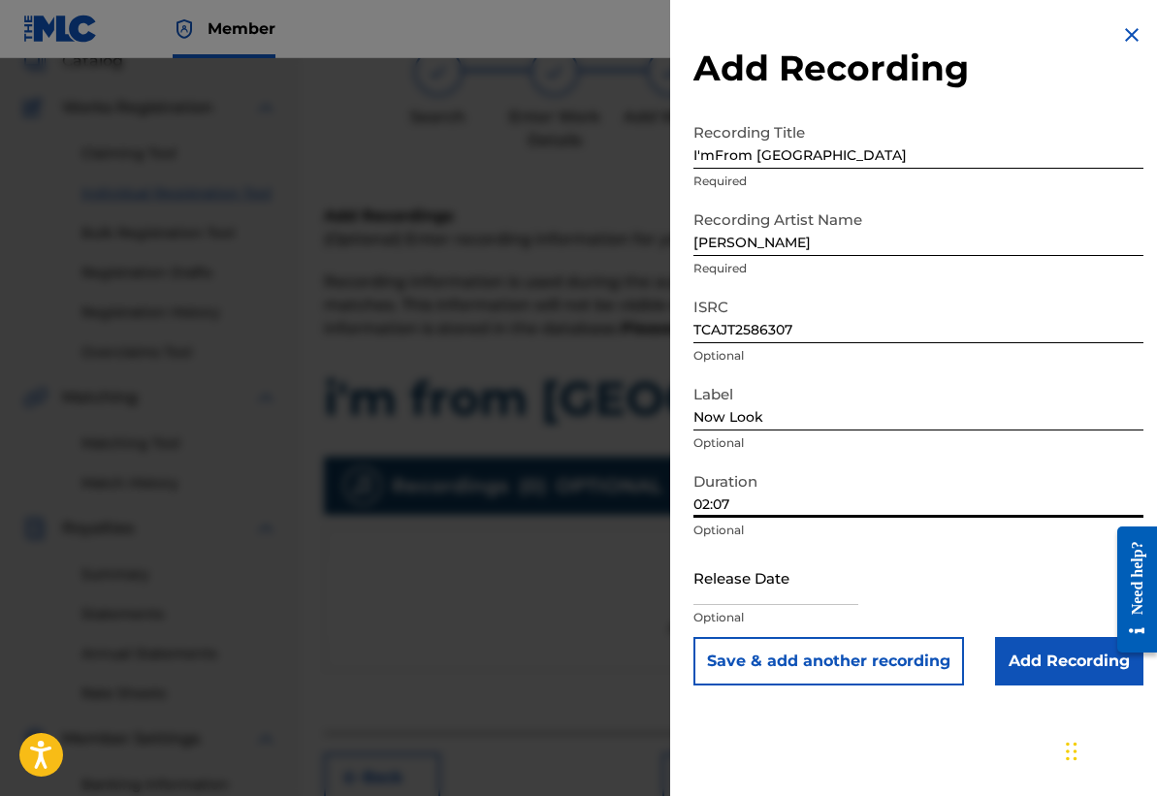
scroll to position [149, 0]
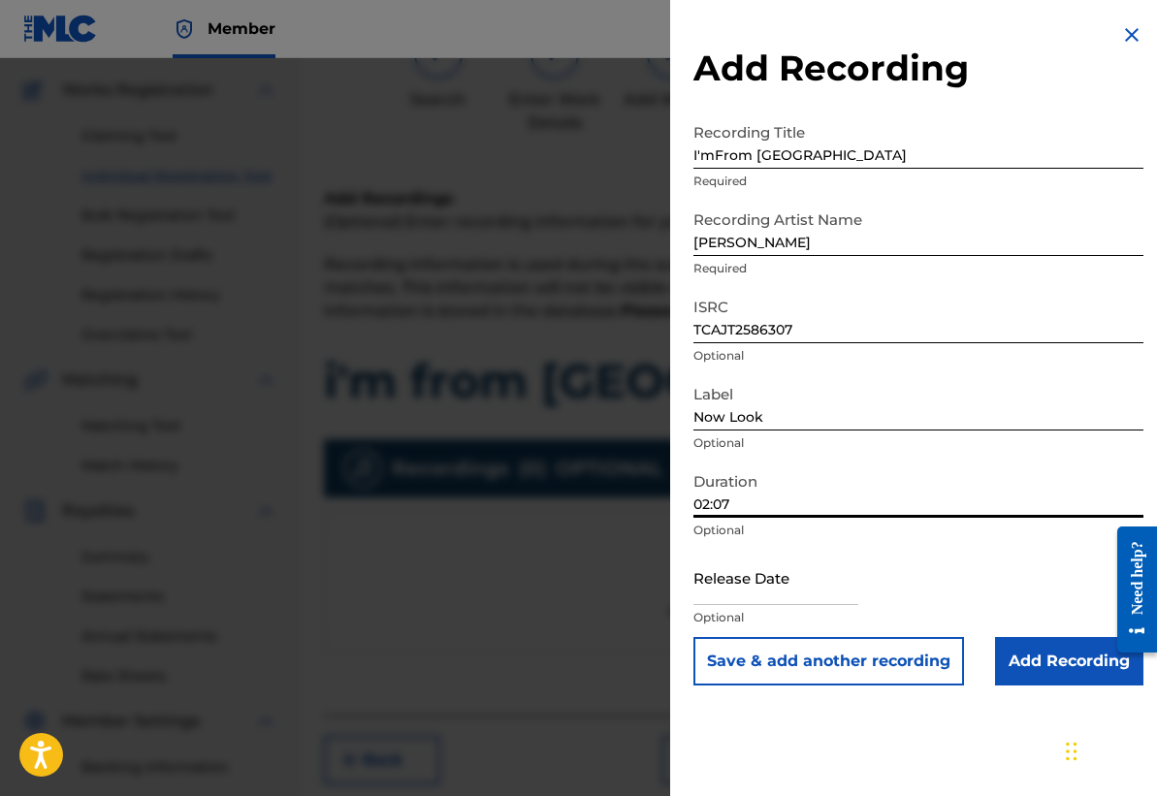
type input "02:07"
click at [818, 587] on input "text" at bounding box center [775, 577] width 165 height 55
select select "7"
select select "2025"
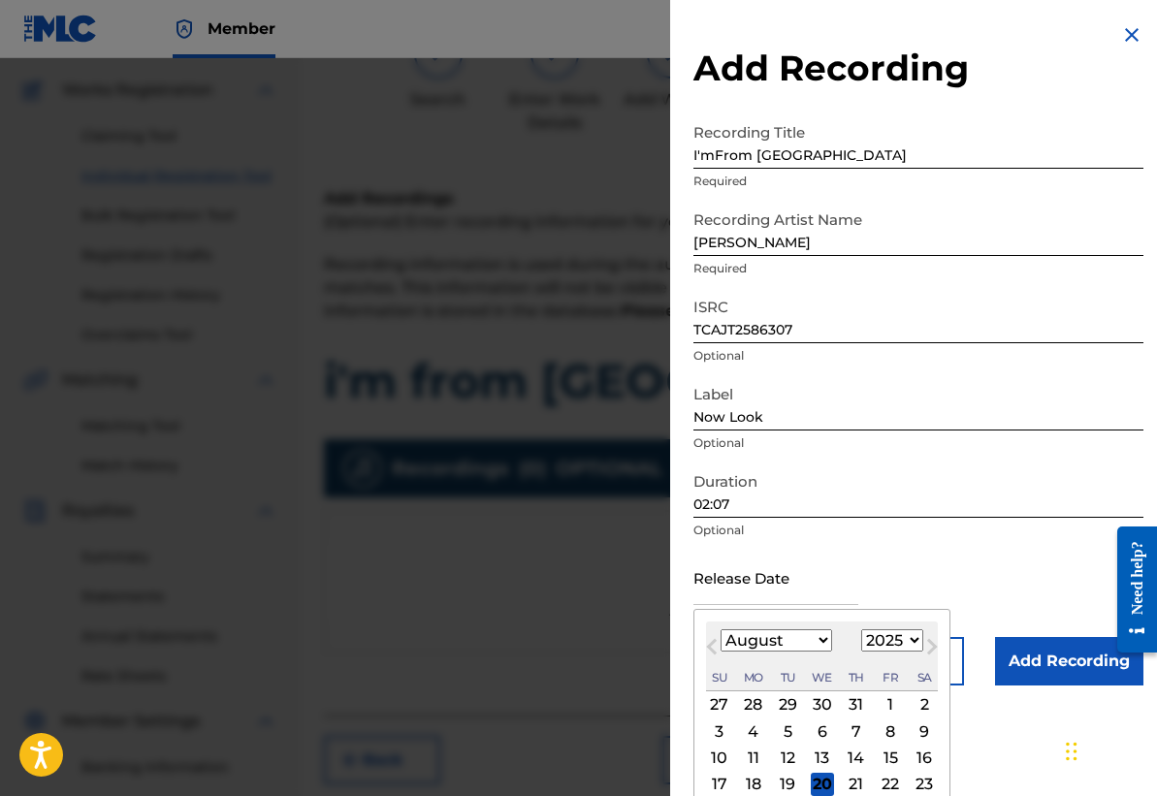
type input "[DATE]"
select select "6"
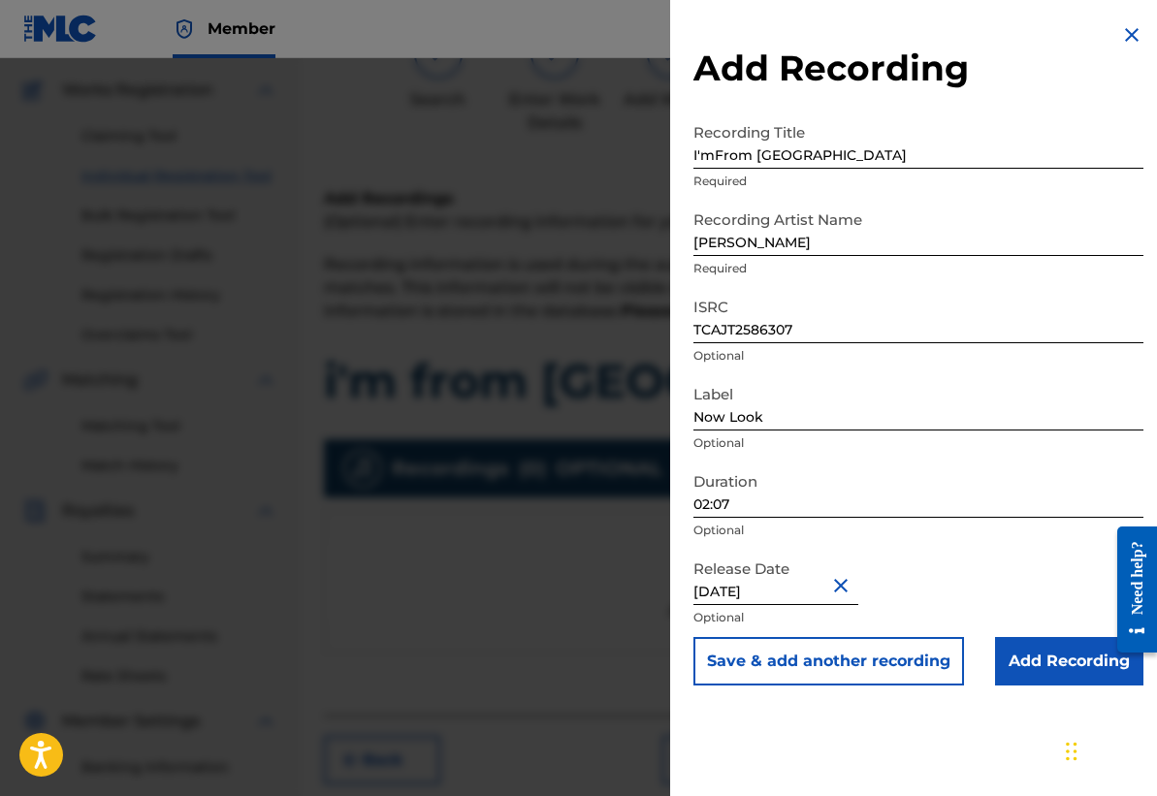
click at [1064, 590] on div "Release Date [DATE] Optional" at bounding box center [918, 593] width 450 height 87
click at [1065, 662] on input "Add Recording" at bounding box center [1069, 661] width 148 height 48
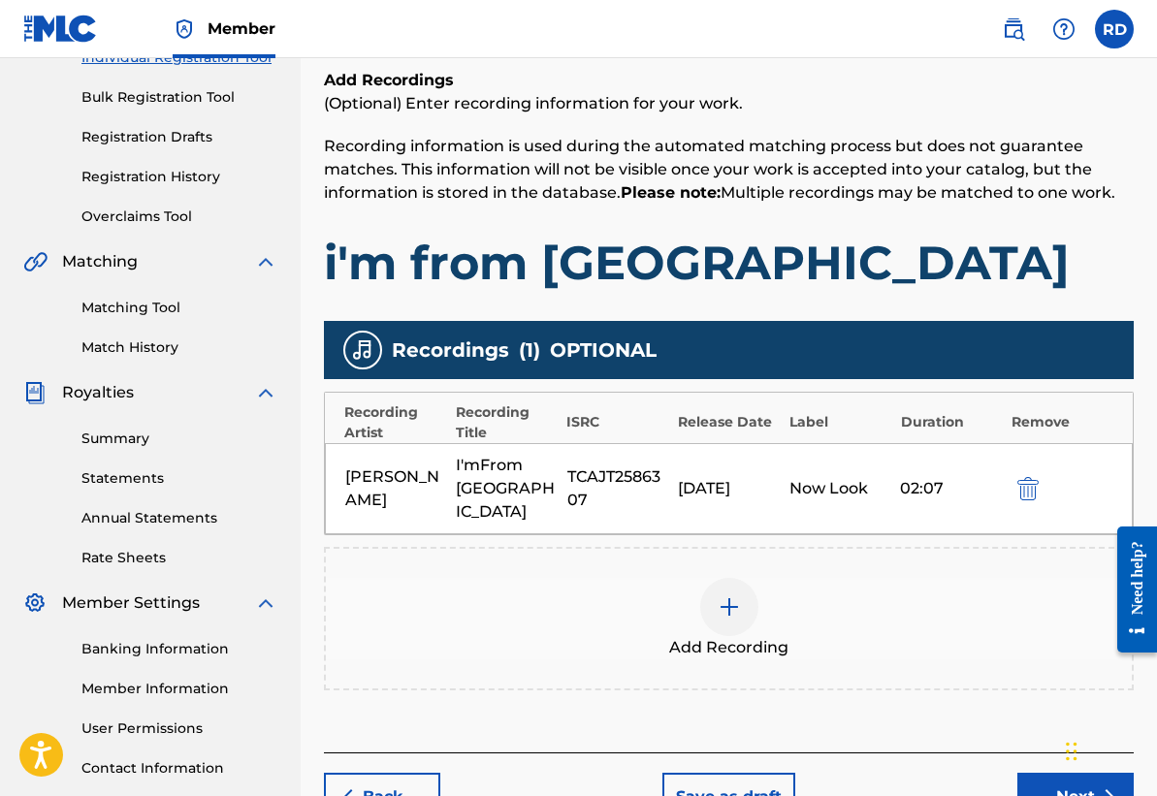
scroll to position [406, 0]
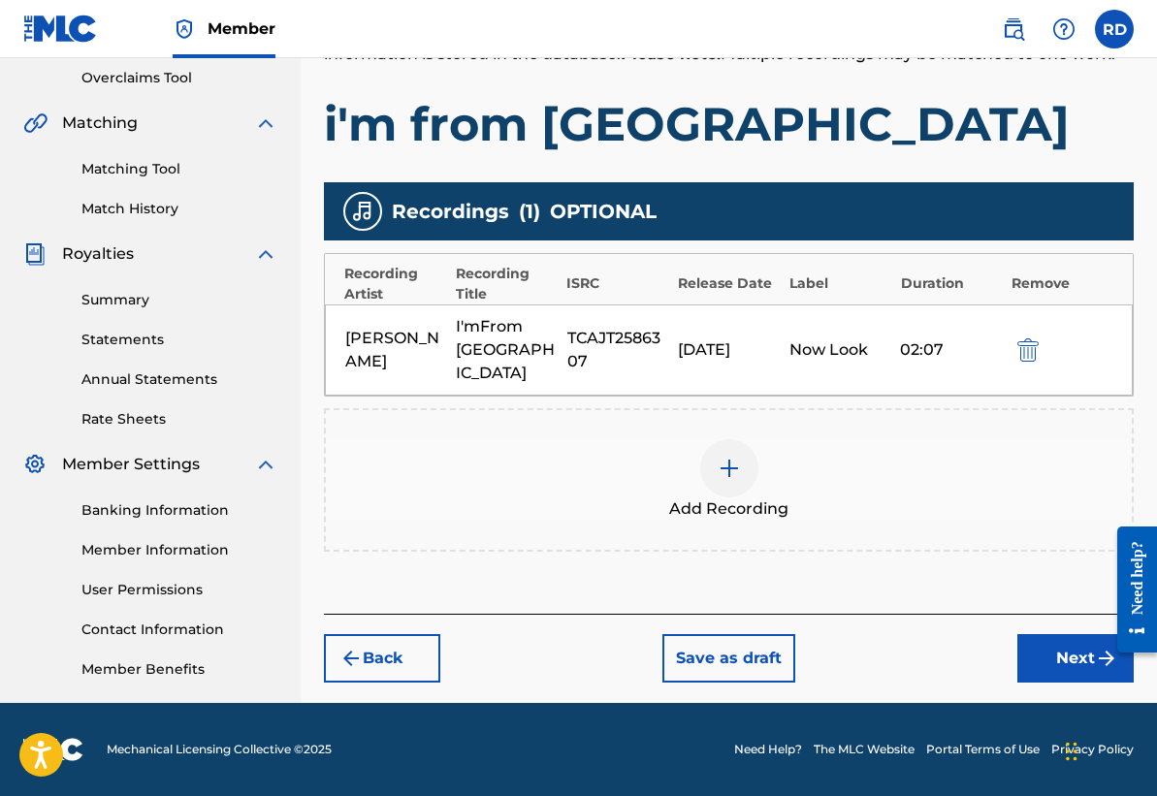
click at [1062, 652] on button "Next" at bounding box center [1075, 658] width 116 height 48
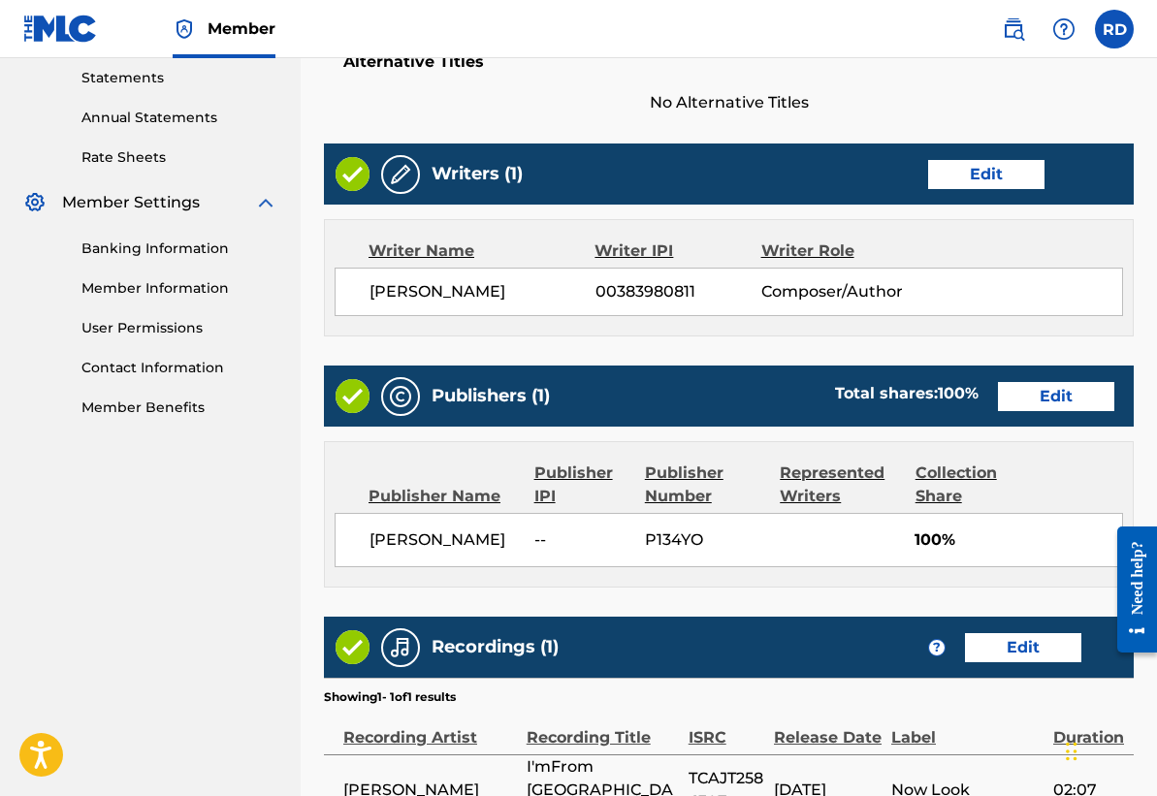
scroll to position [867, 0]
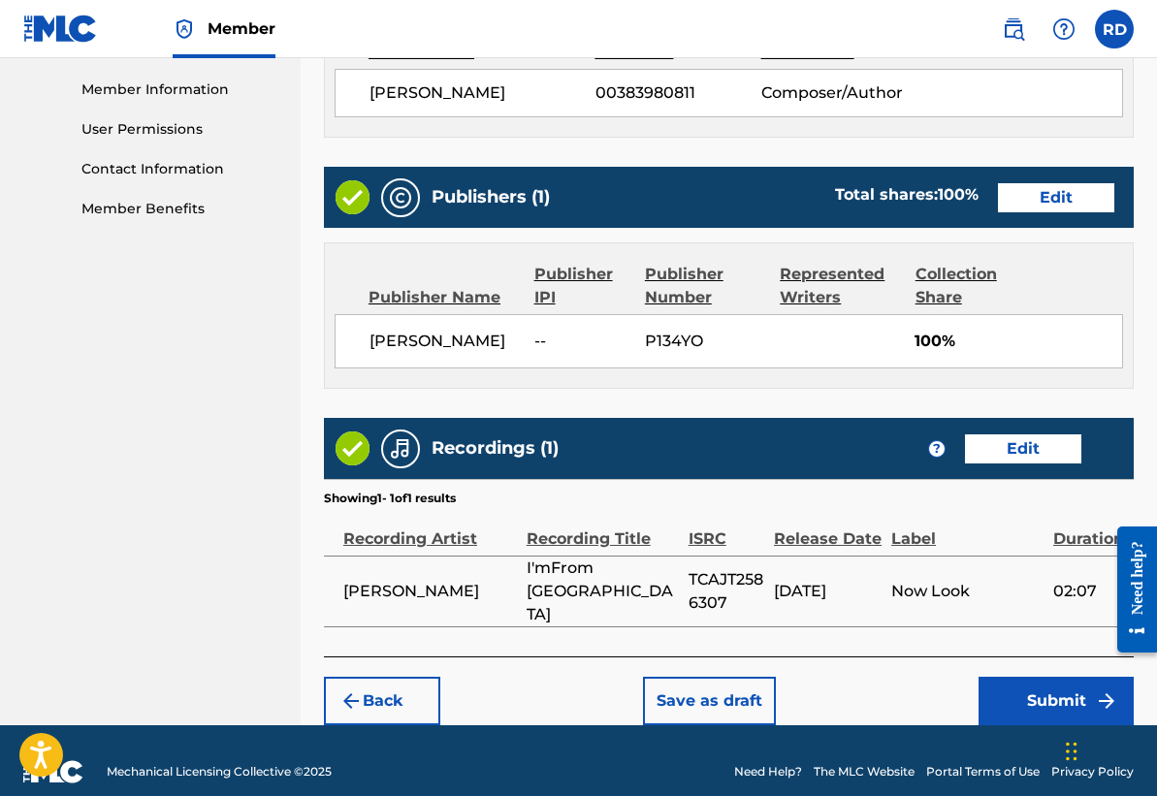
click at [1028, 683] on button "Submit" at bounding box center [1055, 701] width 155 height 48
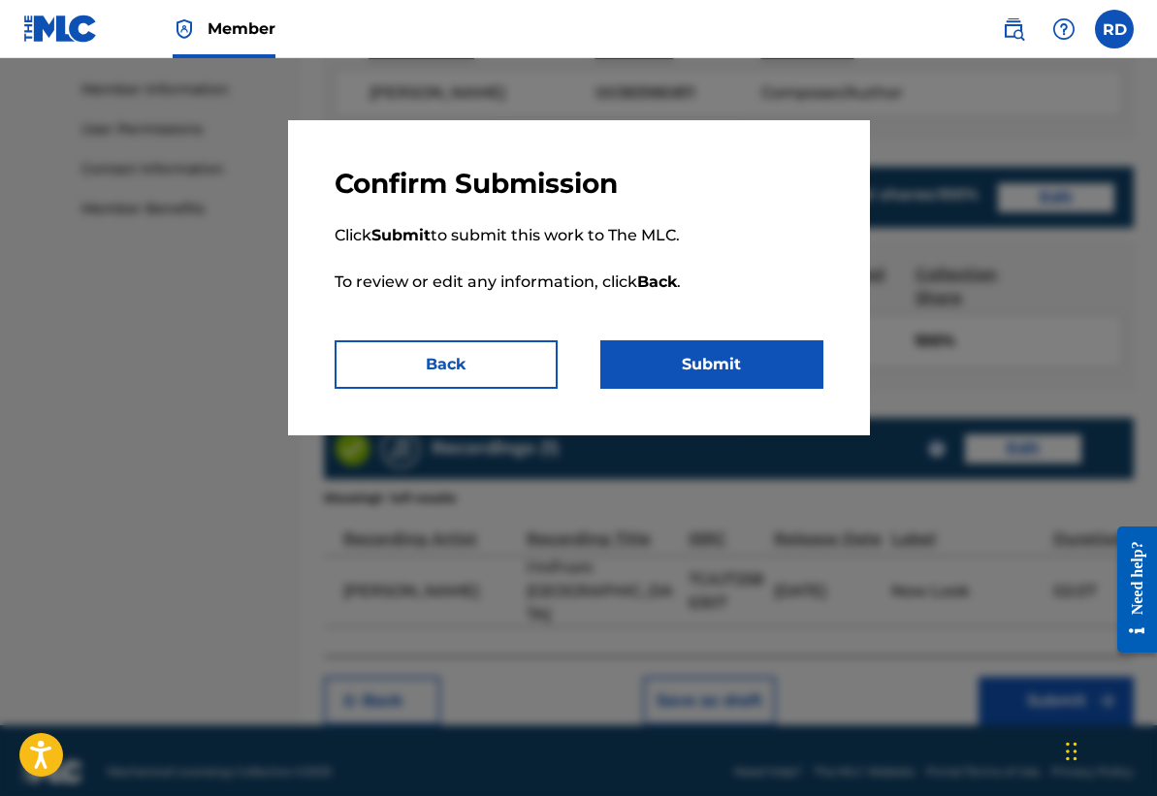
click at [699, 366] on button "Submit" at bounding box center [711, 364] width 223 height 48
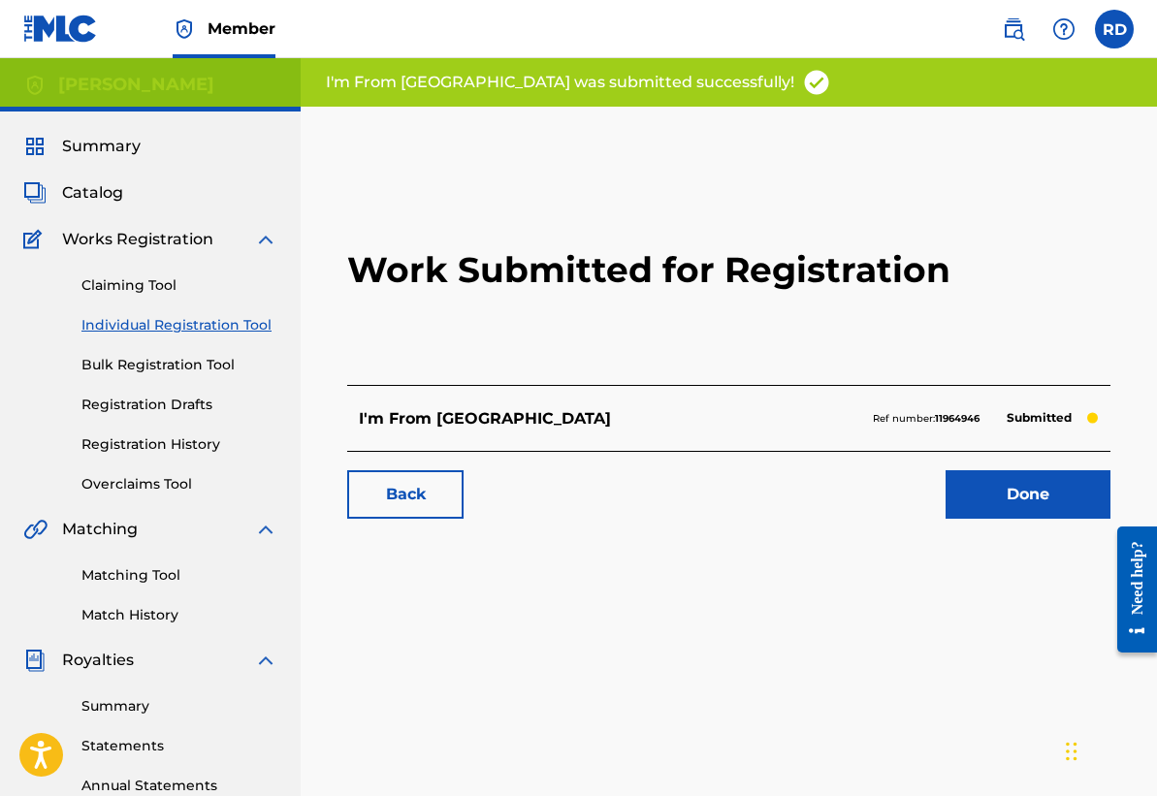
click at [1006, 490] on link "Done" at bounding box center [1027, 494] width 165 height 48
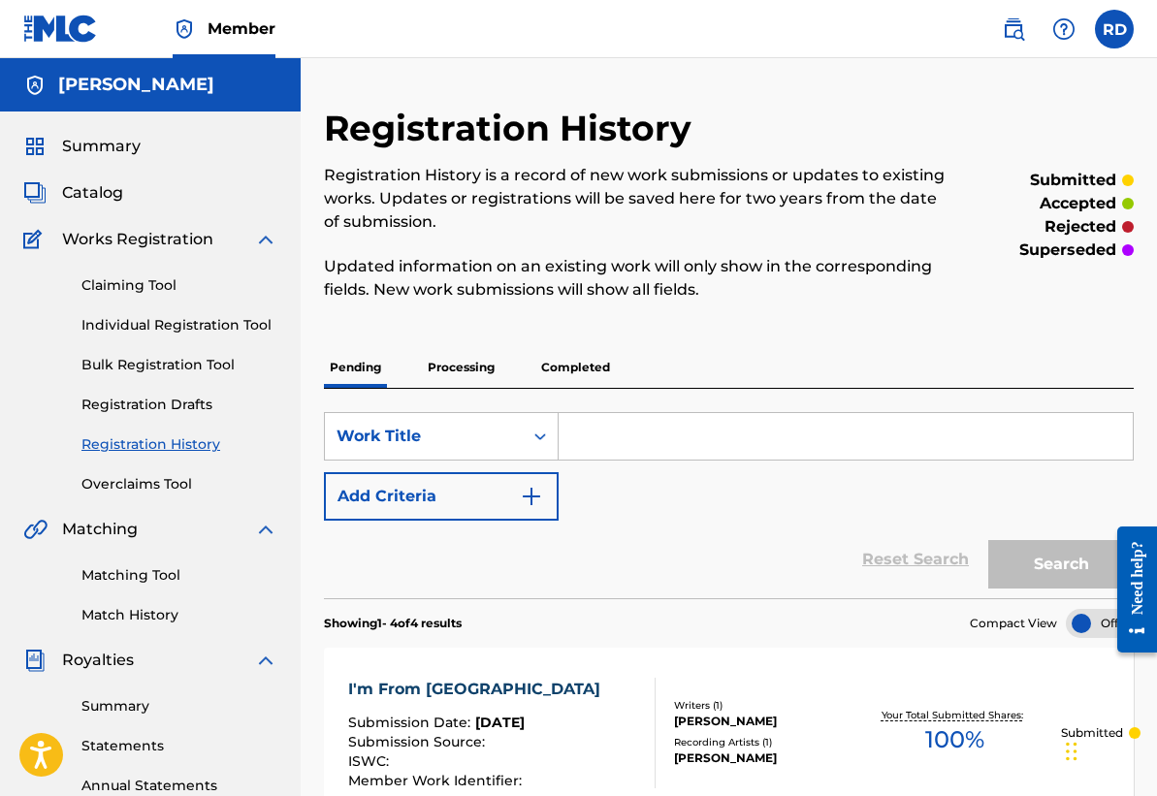
click at [83, 201] on span "Catalog" at bounding box center [92, 192] width 61 height 23
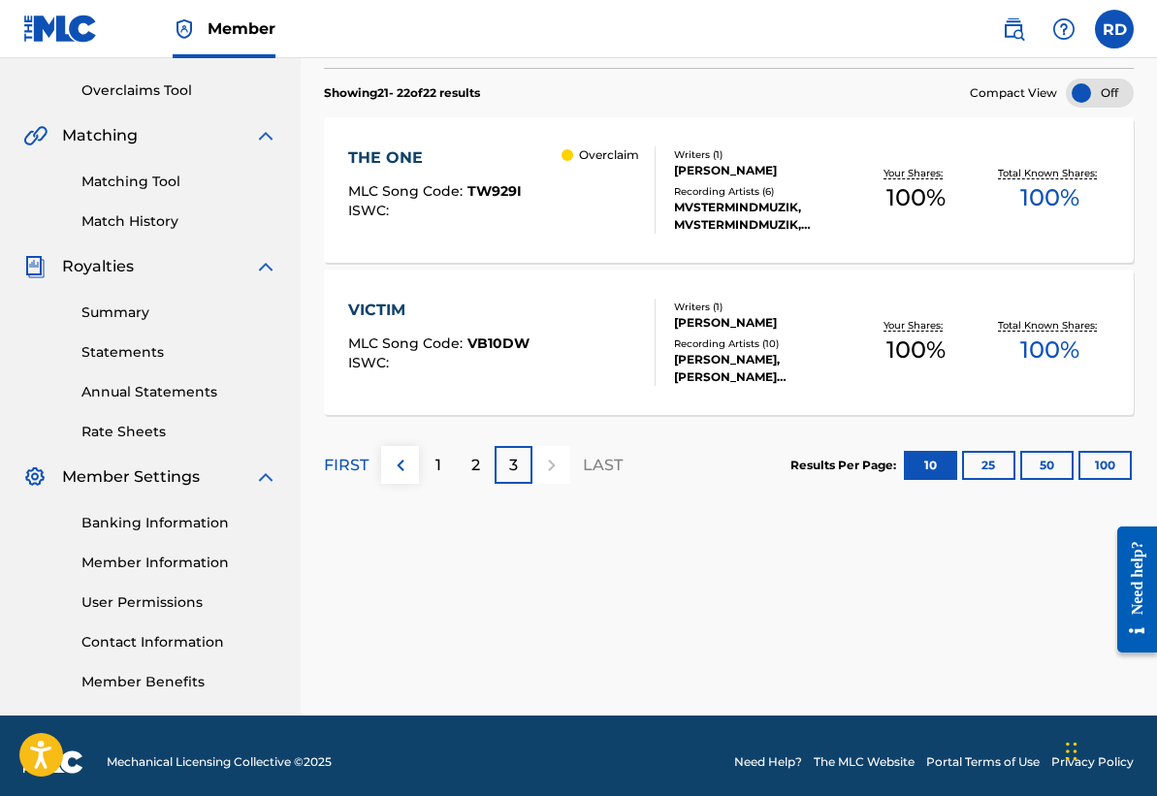
scroll to position [395, 0]
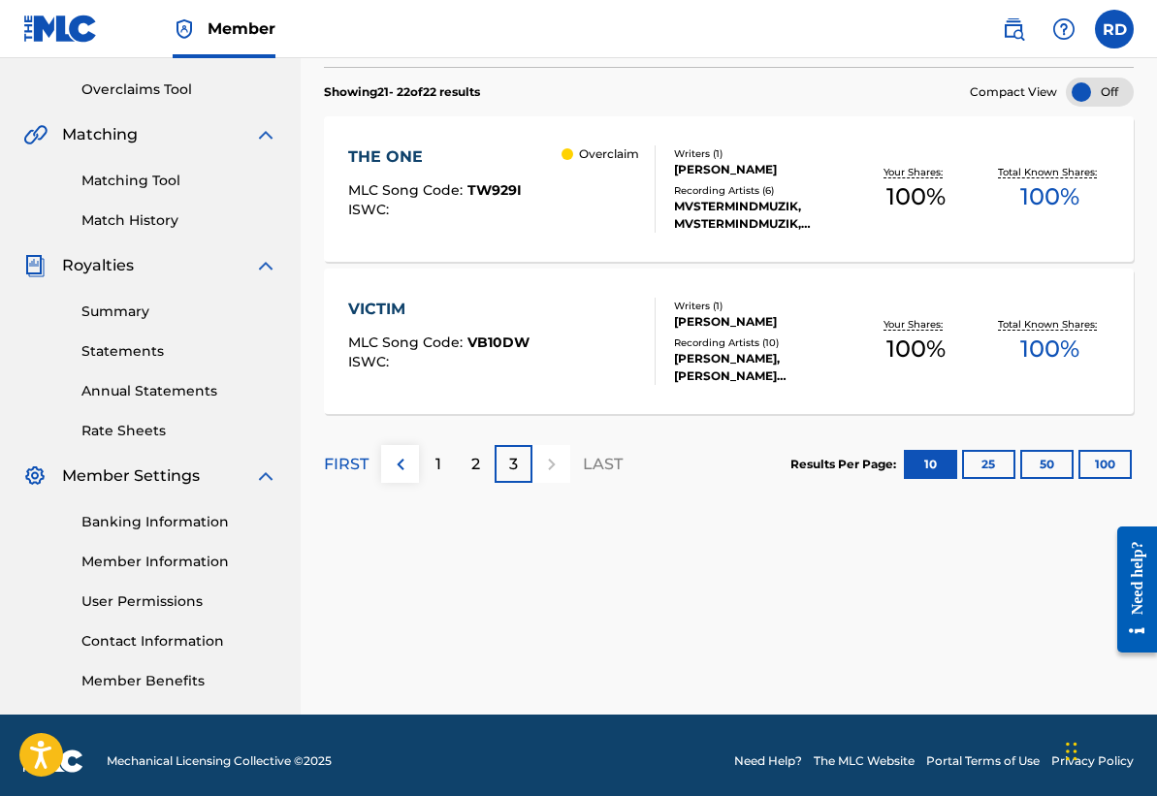
click at [435, 463] on p "1" at bounding box center [438, 464] width 6 height 23
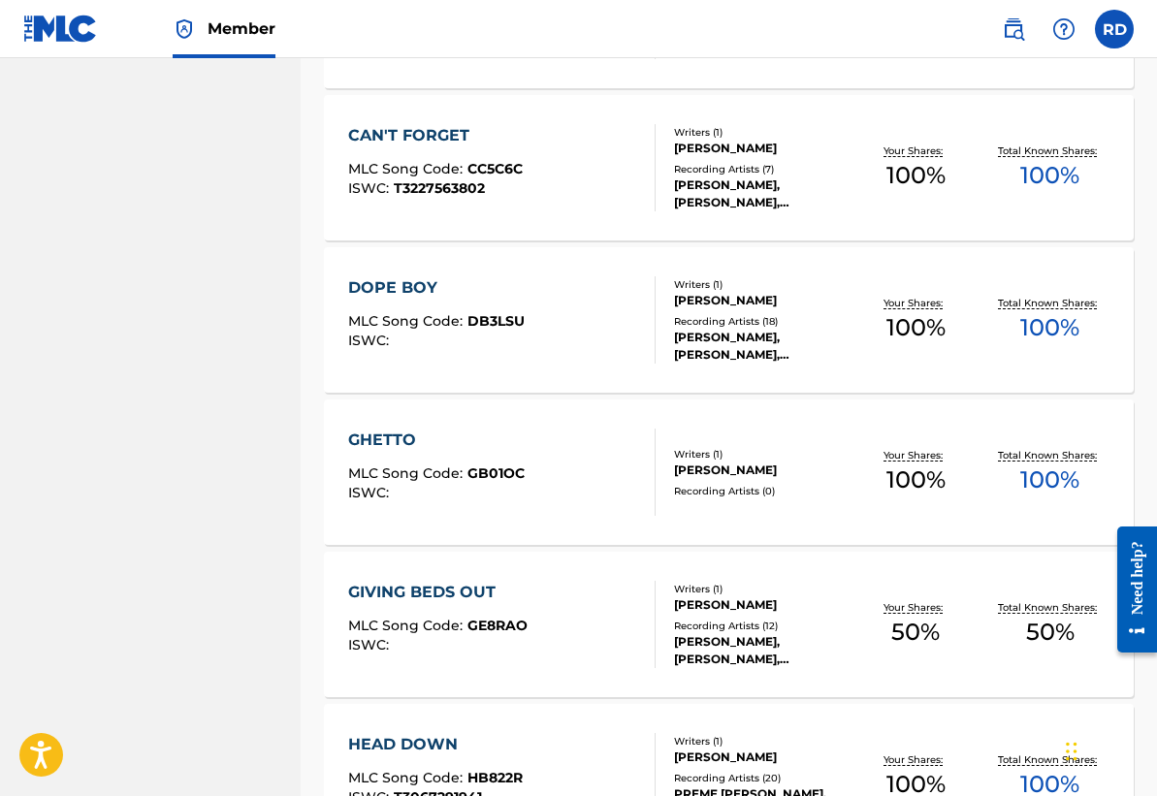
scroll to position [1423, 0]
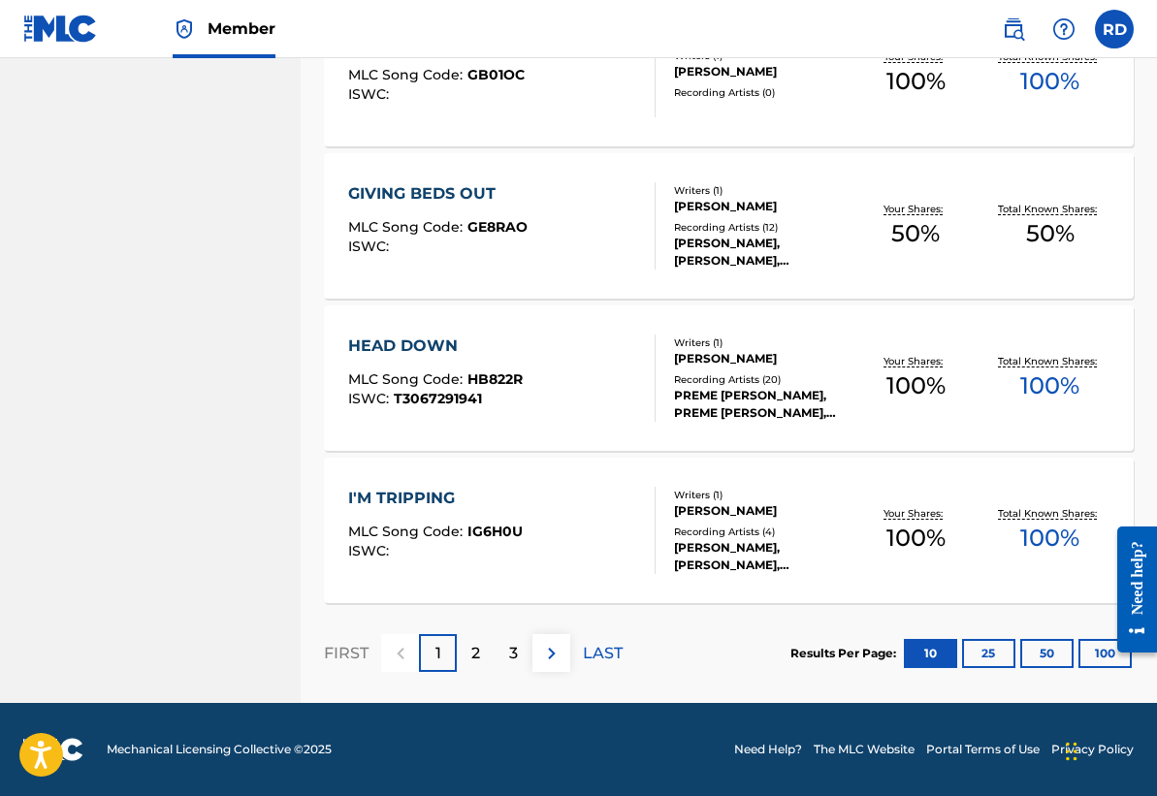
click at [478, 661] on p "2" at bounding box center [475, 653] width 9 height 23
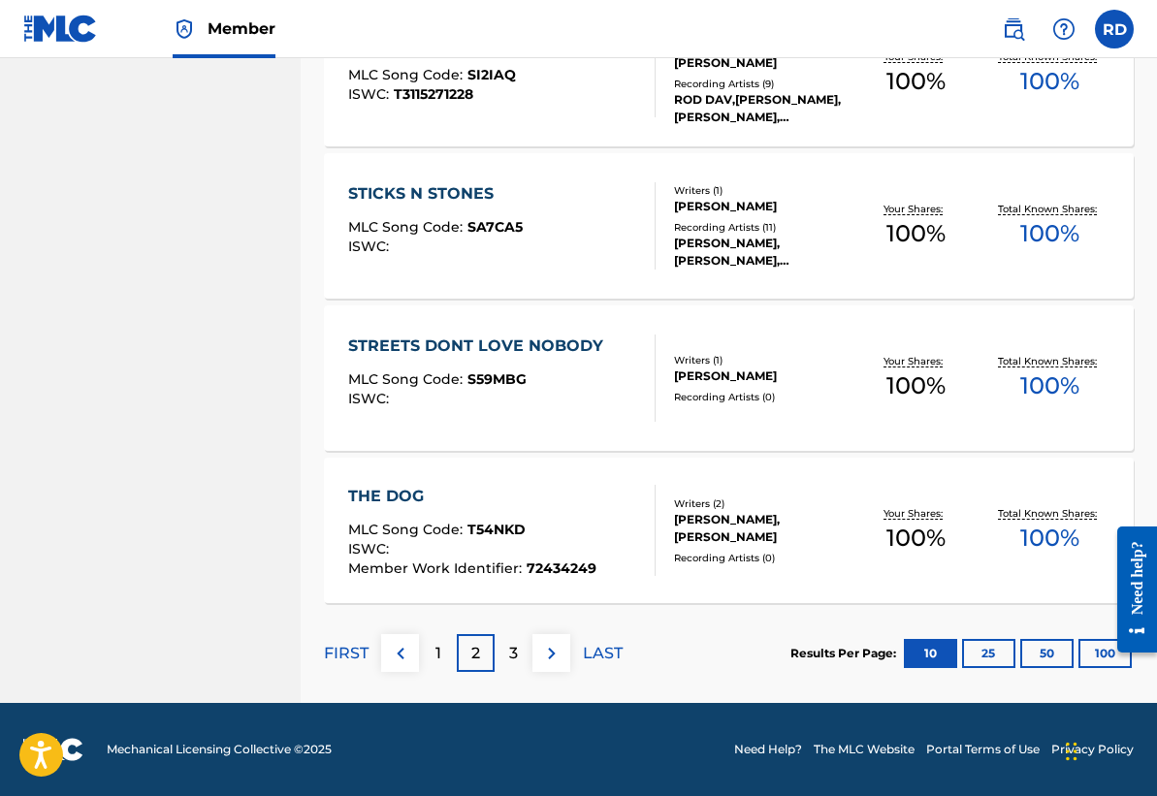
click at [513, 660] on p "3" at bounding box center [513, 653] width 9 height 23
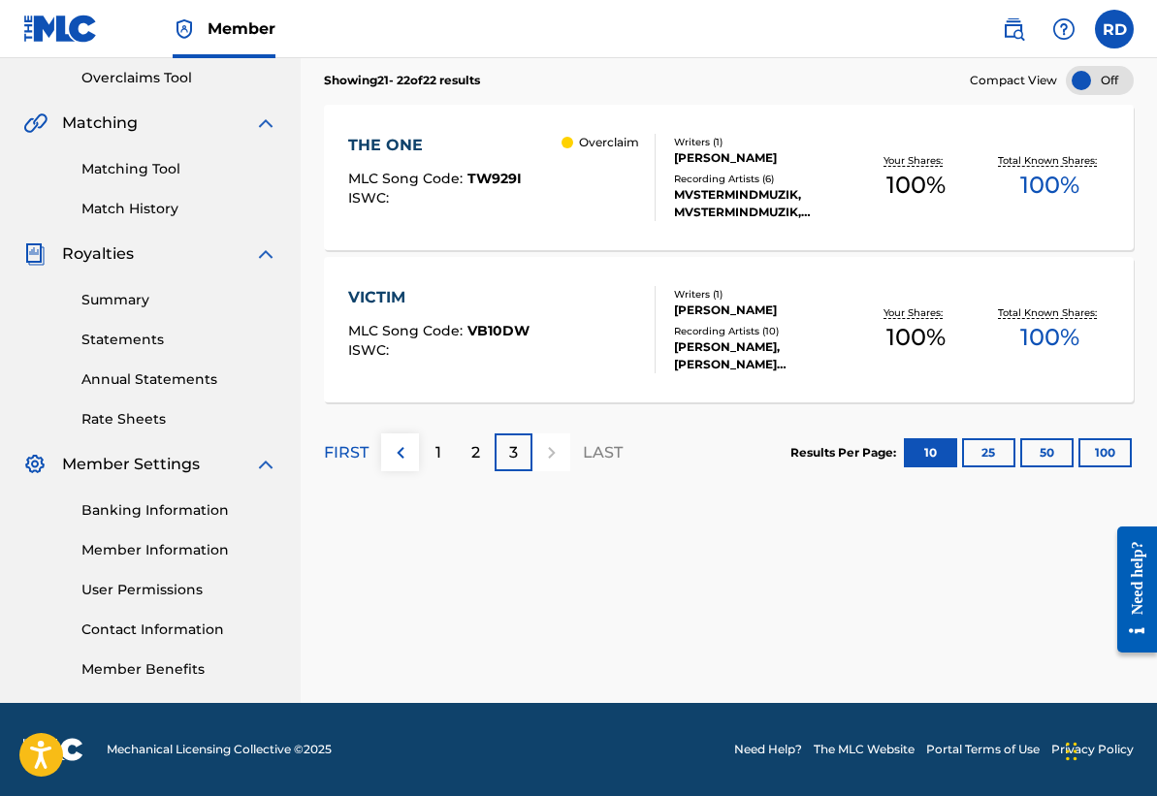
click at [429, 456] on div "1" at bounding box center [438, 452] width 38 height 38
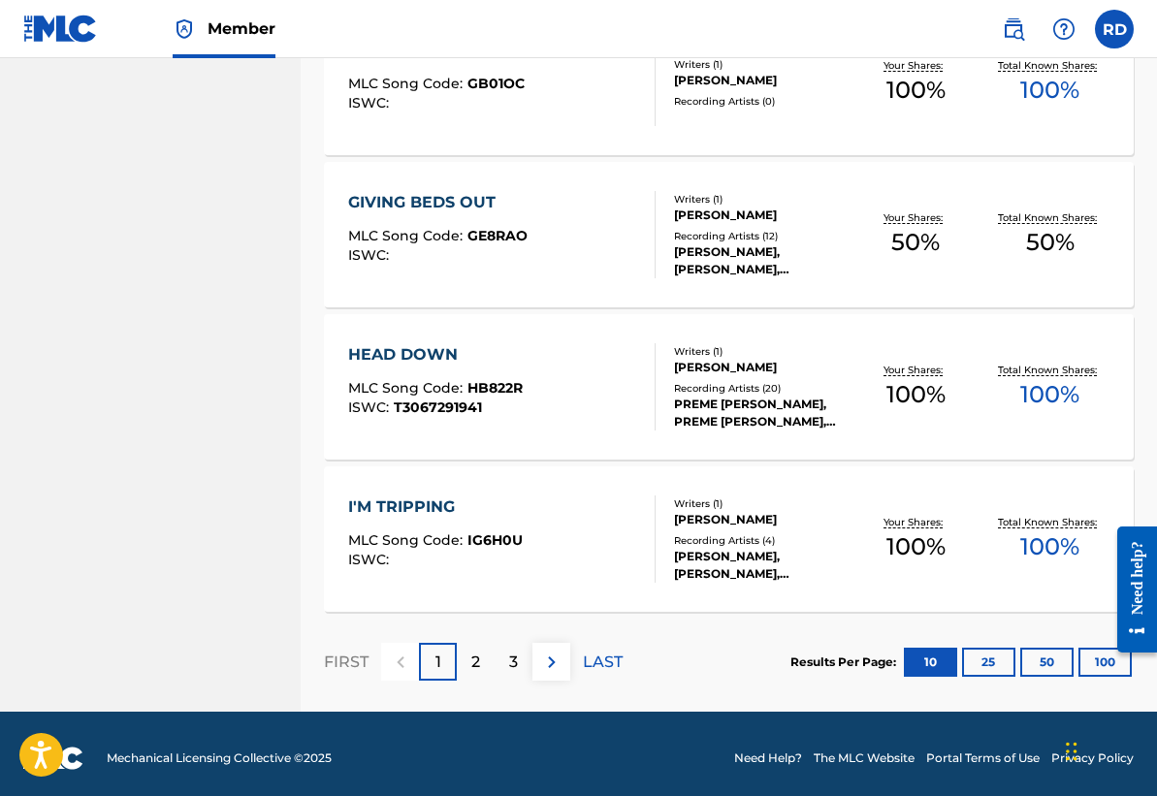
scroll to position [1423, 0]
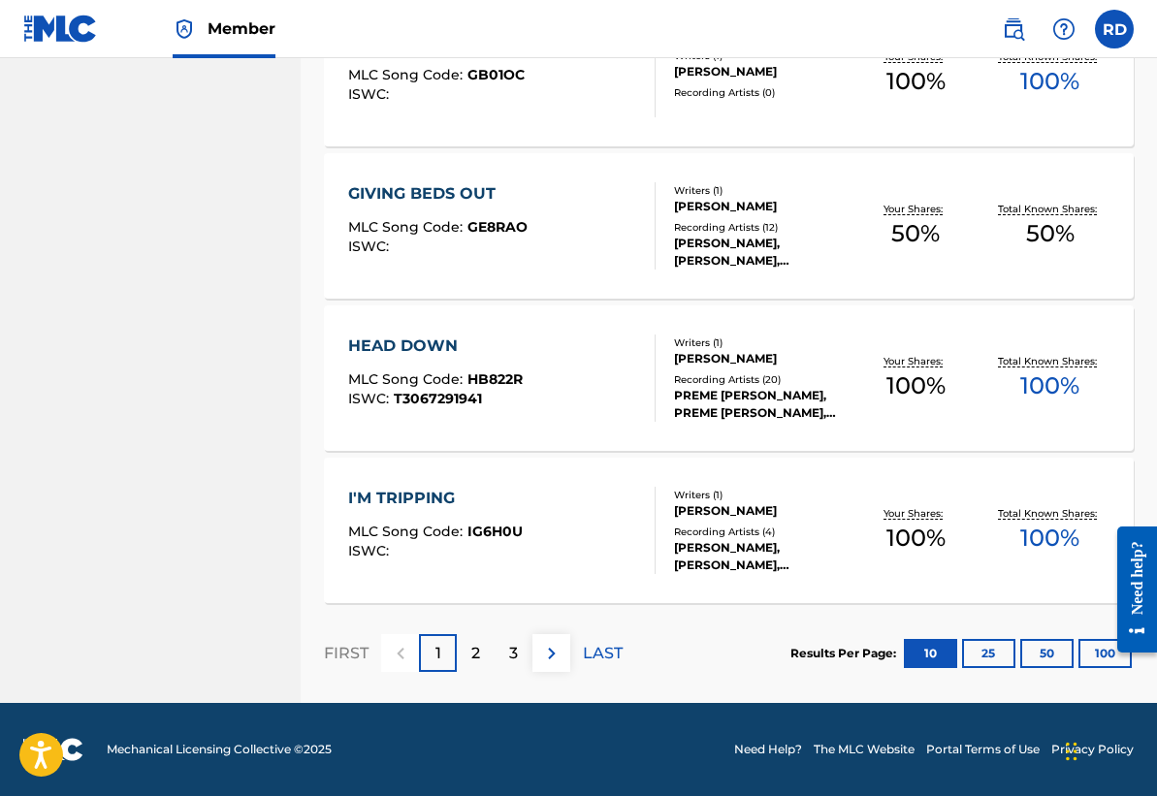
click at [466, 641] on div "2" at bounding box center [476, 653] width 38 height 38
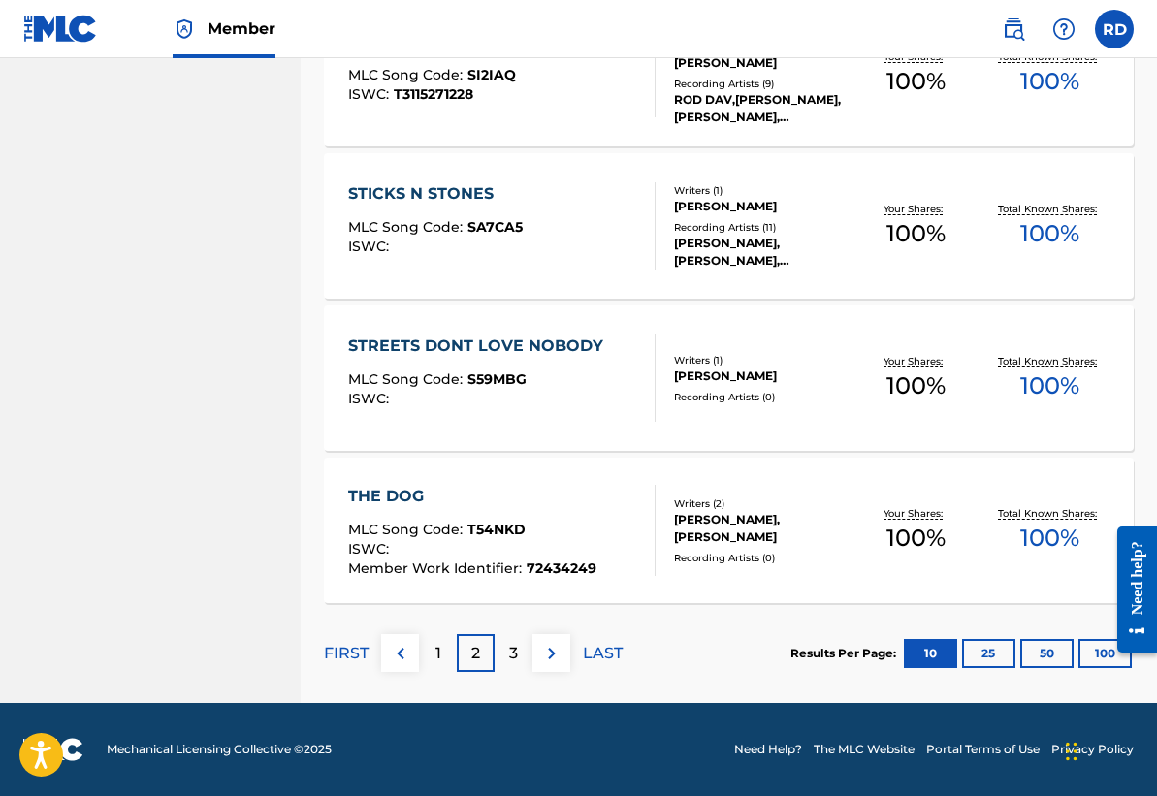
click at [504, 647] on div "3" at bounding box center [513, 653] width 38 height 38
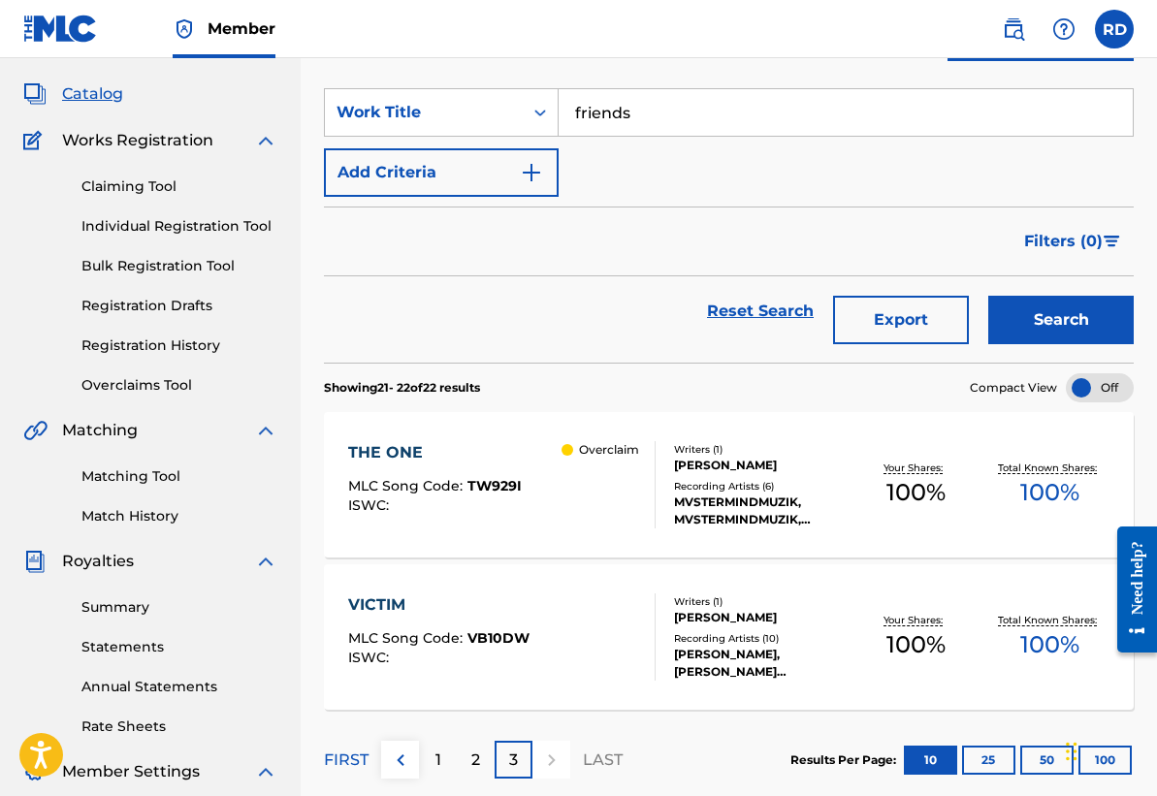
scroll to position [0, 0]
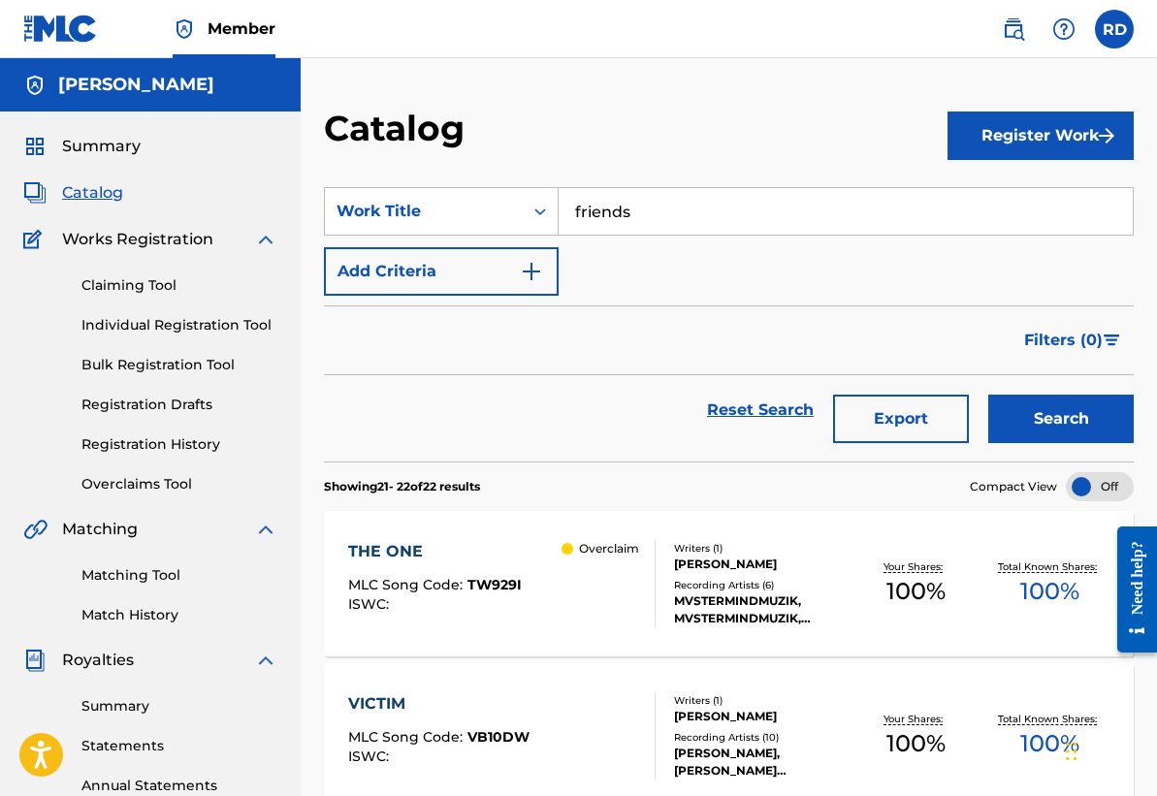
click at [1027, 415] on button "Search" at bounding box center [1060, 419] width 145 height 48
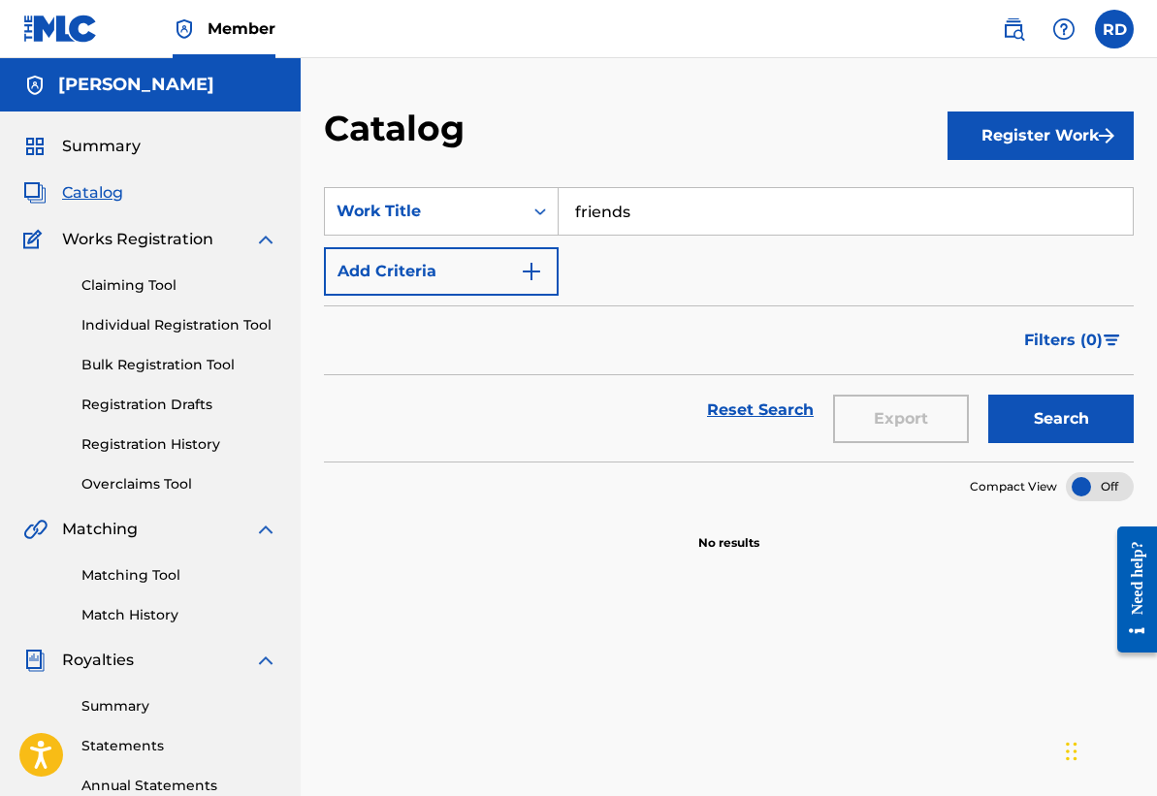
drag, startPoint x: 1036, startPoint y: 127, endPoint x: 1036, endPoint y: 139, distance: 11.6
click at [1036, 126] on button "Register Work" at bounding box center [1040, 135] width 186 height 48
click at [1038, 197] on link "Individual" at bounding box center [1040, 198] width 186 height 47
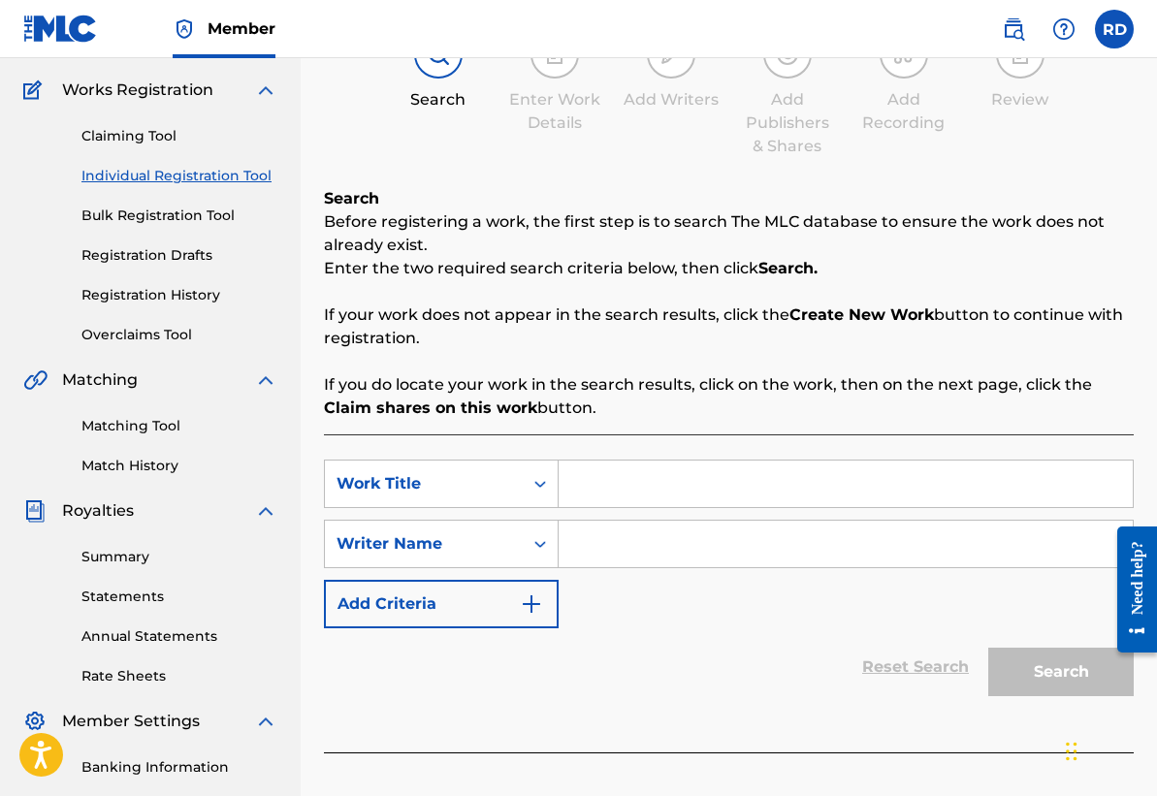
scroll to position [152, 0]
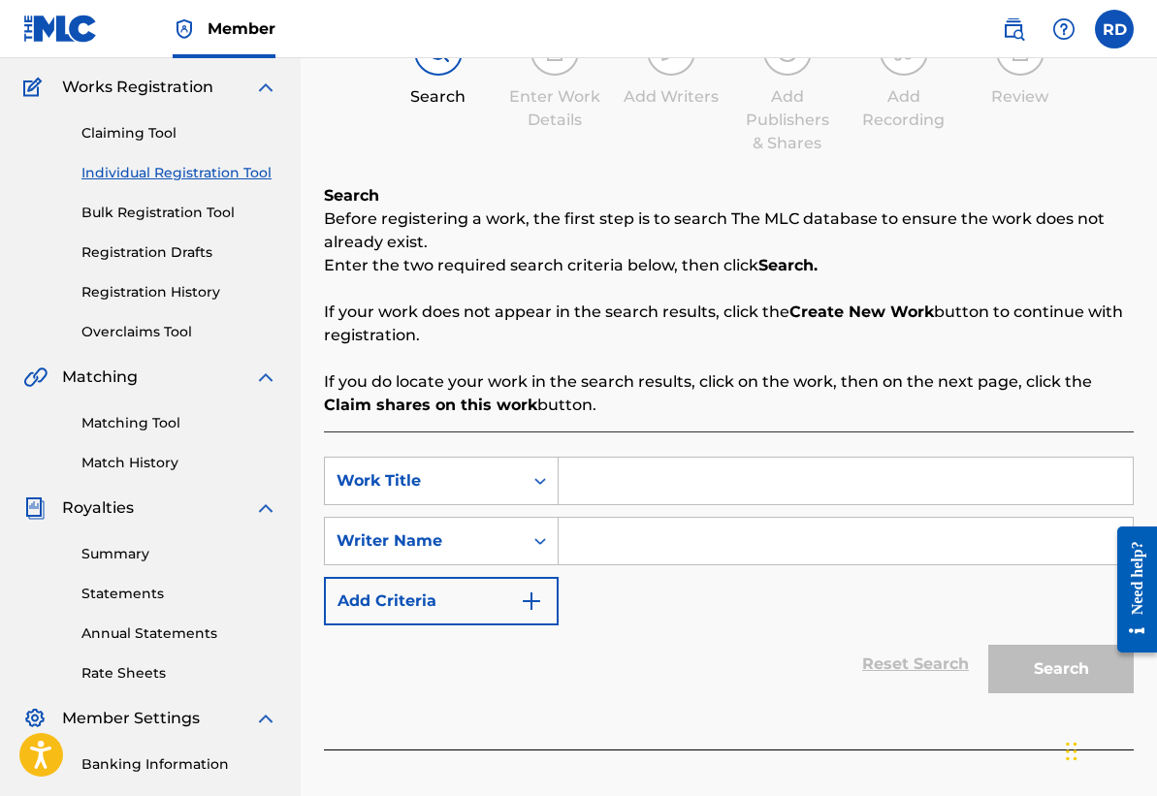
click at [638, 480] on input "Search Form" at bounding box center [845, 481] width 574 height 47
type input "Underrated"
click at [701, 544] on input "Search Form" at bounding box center [845, 541] width 574 height 47
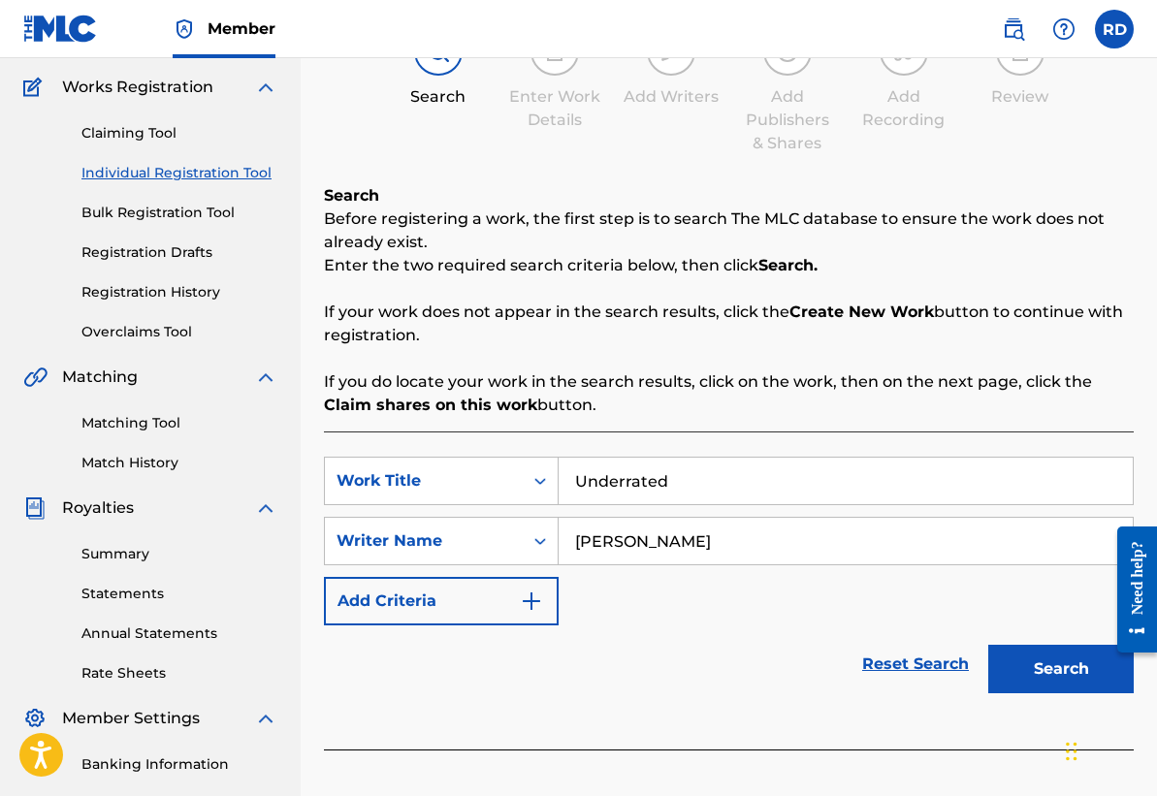
type input "[PERSON_NAME]"
click at [1092, 683] on button "Search" at bounding box center [1060, 669] width 145 height 48
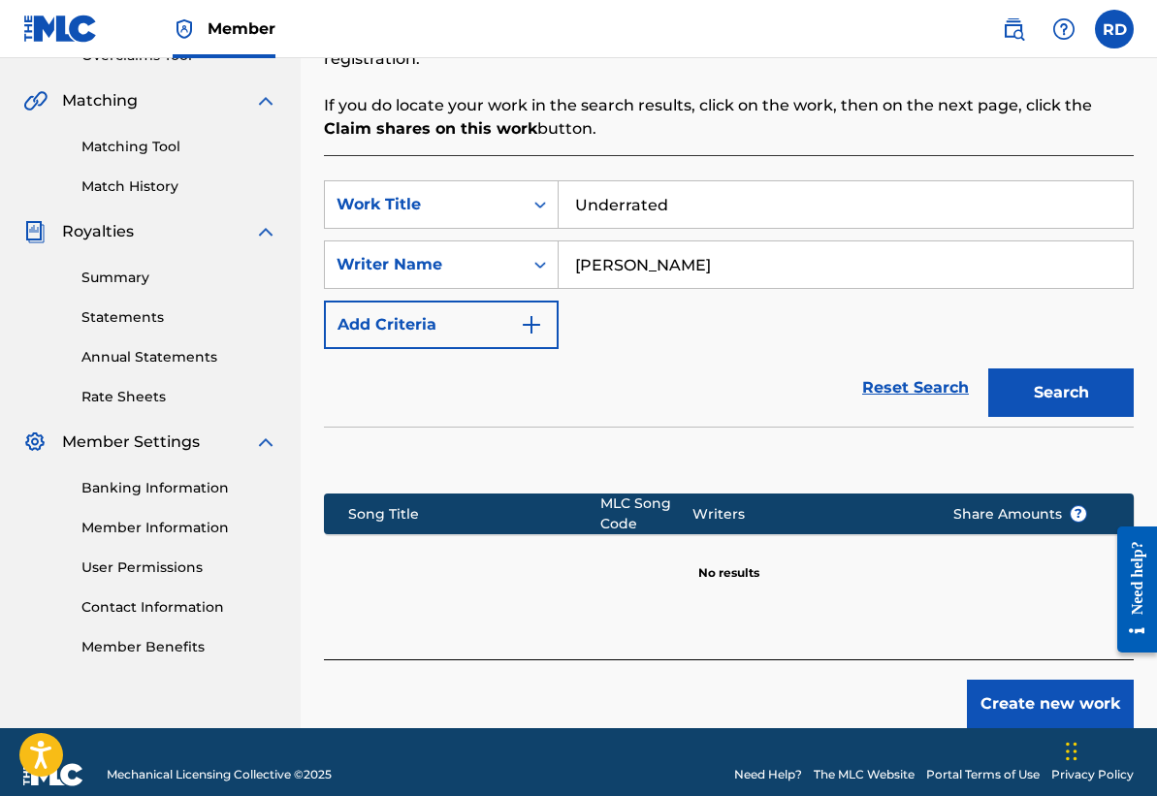
scroll to position [454, 0]
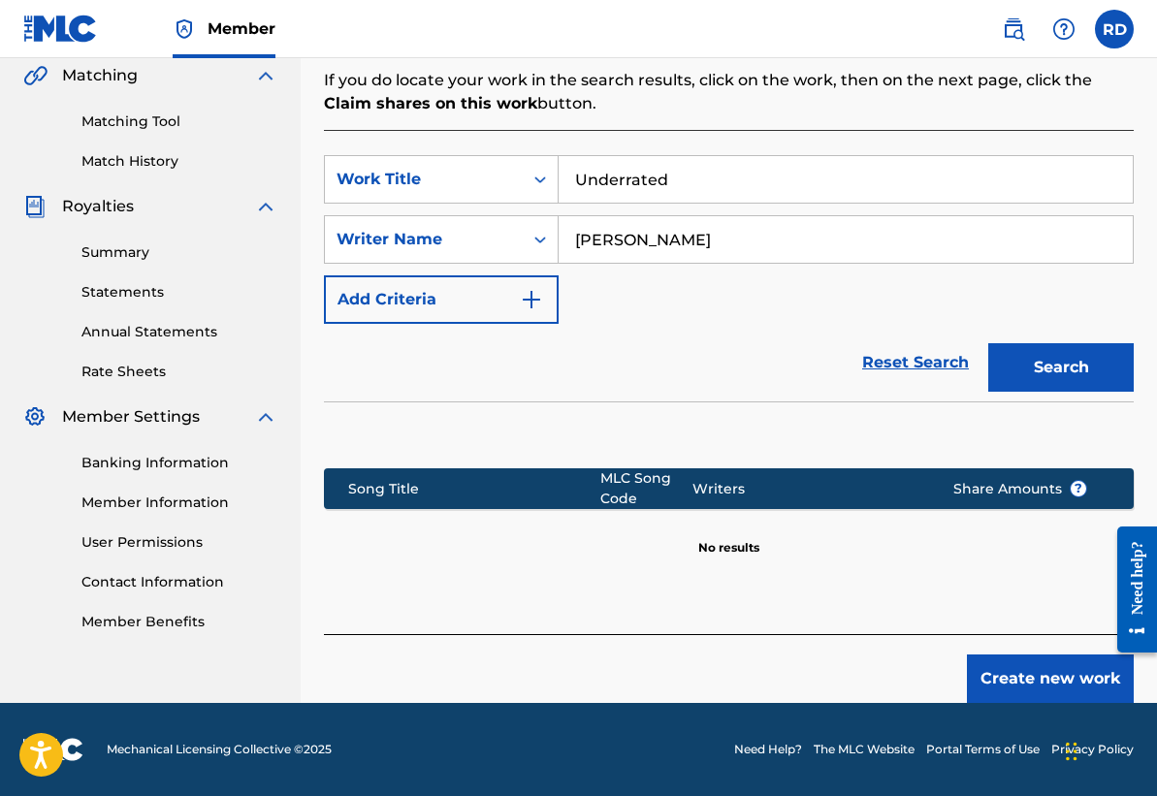
click at [1043, 676] on button "Create new work" at bounding box center [1050, 678] width 167 height 48
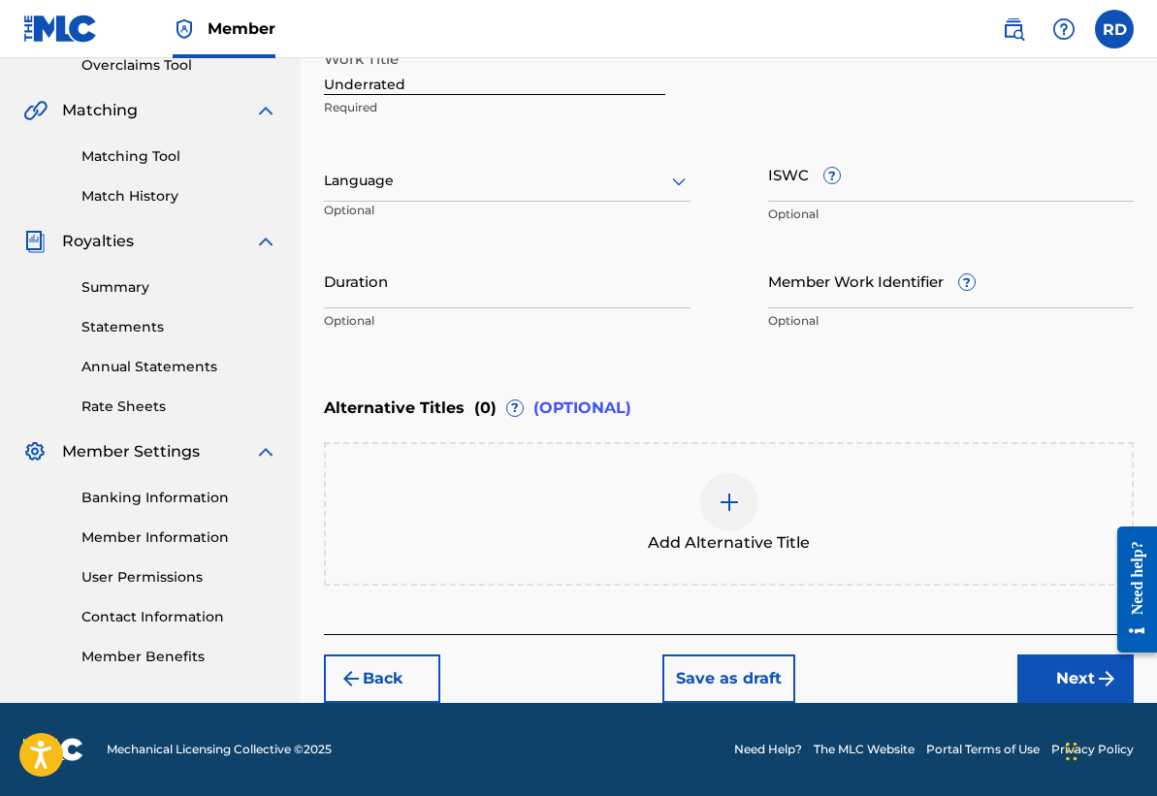
scroll to position [419, 0]
click at [798, 188] on input "ISWC ?" at bounding box center [951, 173] width 366 height 55
click at [427, 296] on input "Duration" at bounding box center [507, 280] width 366 height 55
type input "02:07"
click at [1042, 674] on button "Next" at bounding box center [1075, 678] width 116 height 48
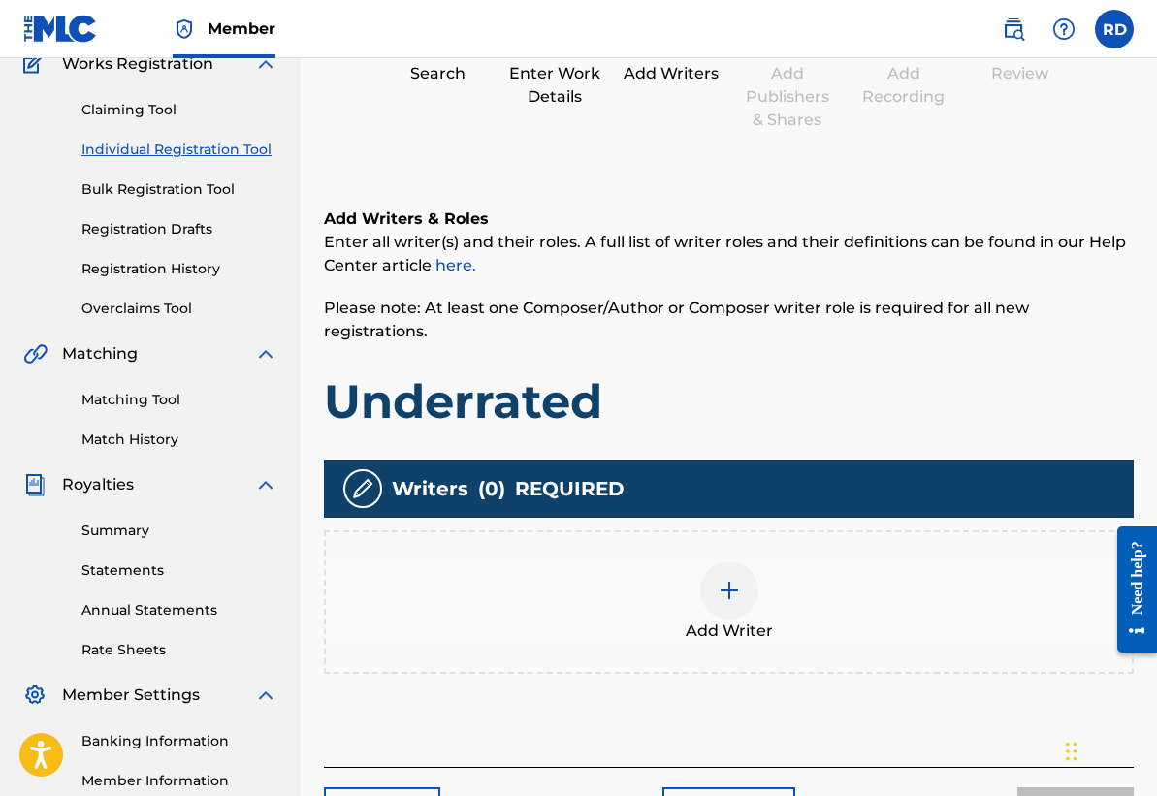
scroll to position [258, 0]
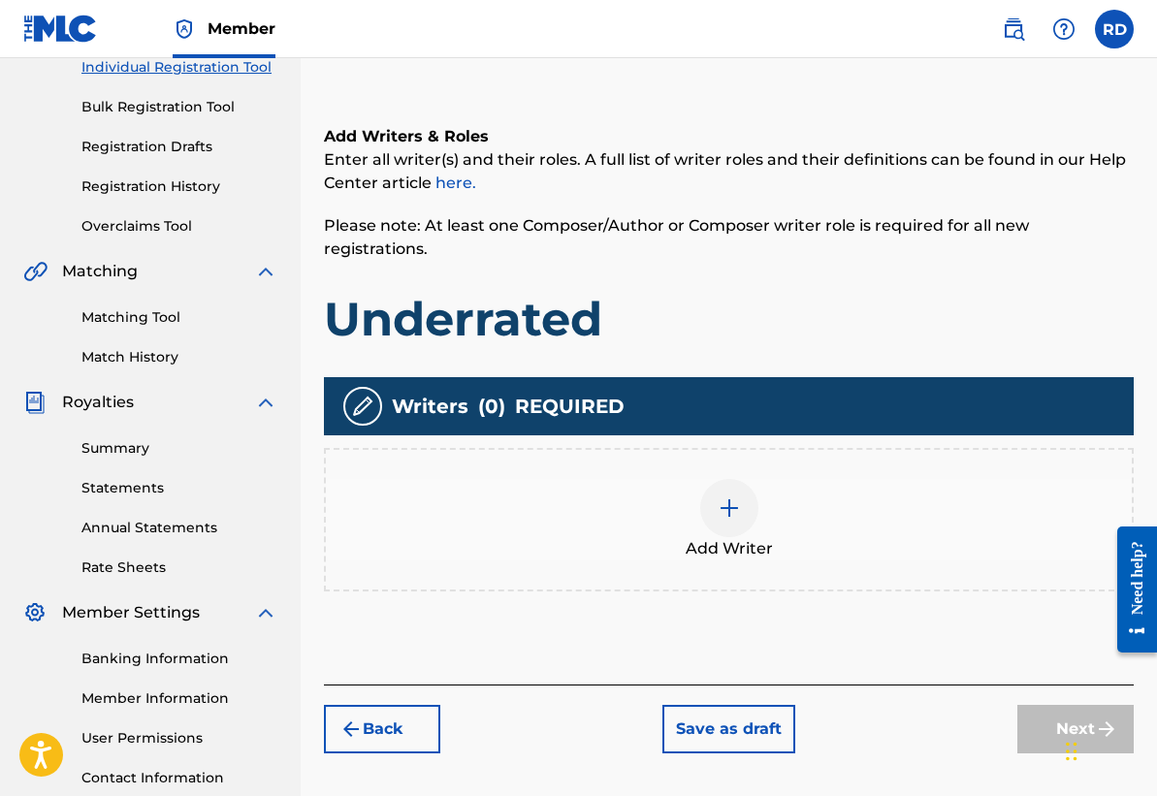
click at [716, 502] on div at bounding box center [729, 508] width 58 height 58
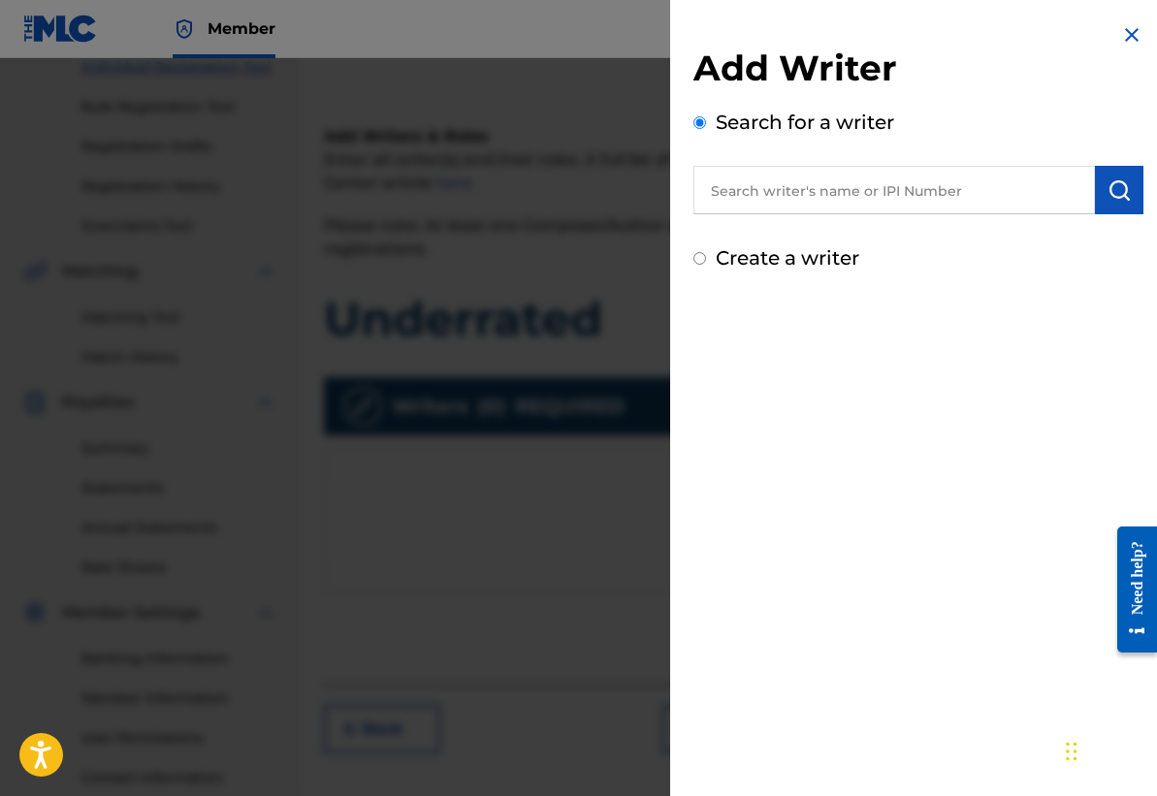
click at [803, 198] on input "text" at bounding box center [893, 190] width 401 height 48
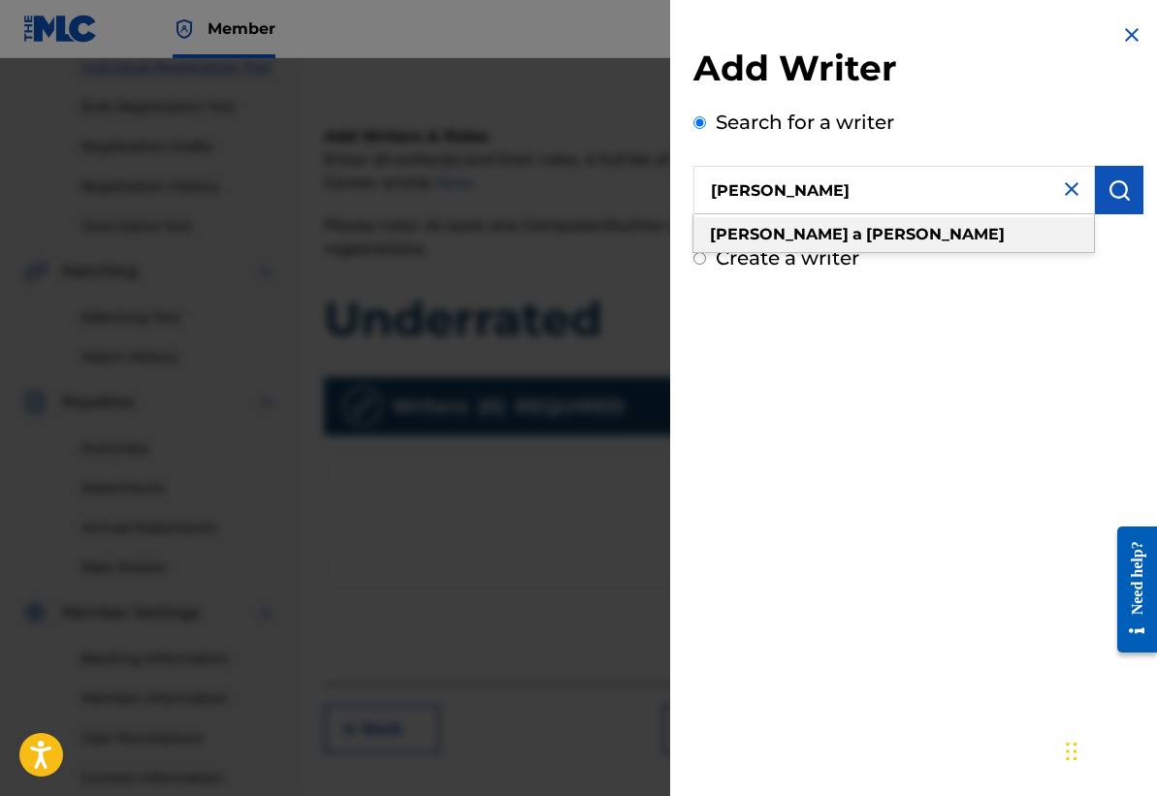
click at [905, 243] on div "[PERSON_NAME]" at bounding box center [893, 234] width 400 height 35
type input "[PERSON_NAME]"
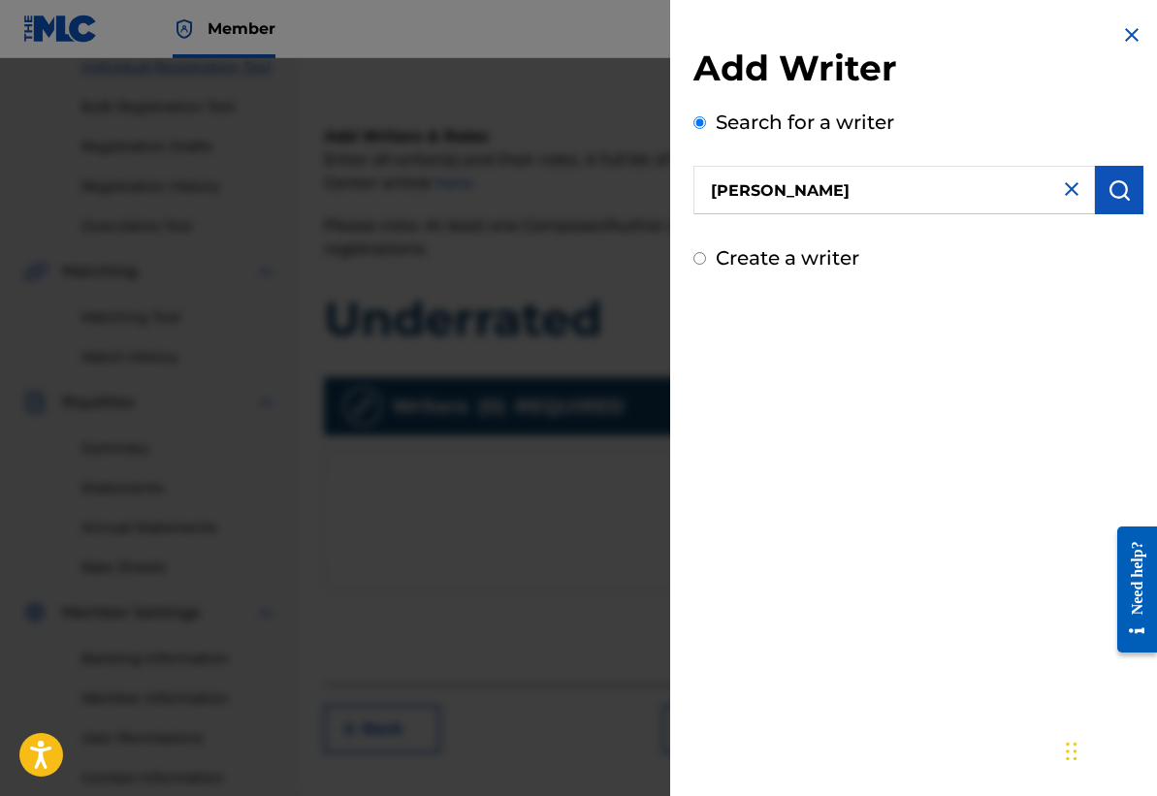
click at [1124, 185] on button "submit" at bounding box center [1119, 190] width 48 height 48
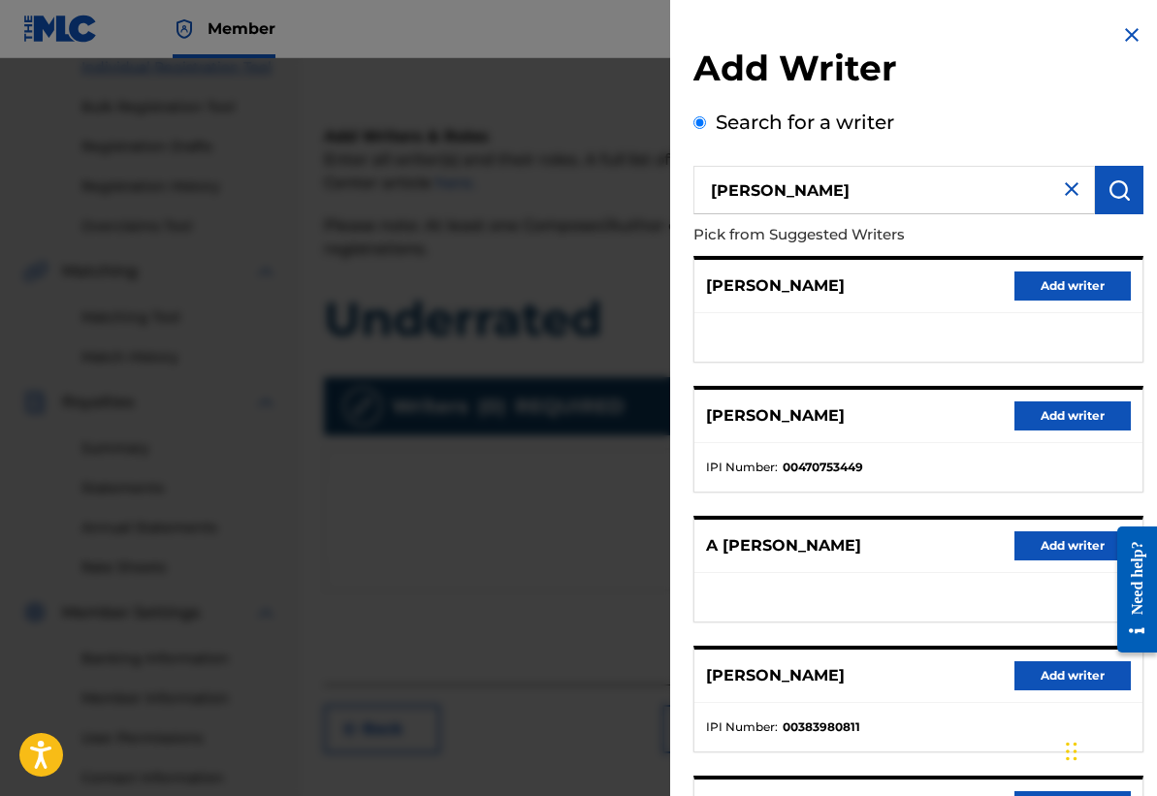
click at [1058, 672] on button "Add writer" at bounding box center [1072, 675] width 116 height 29
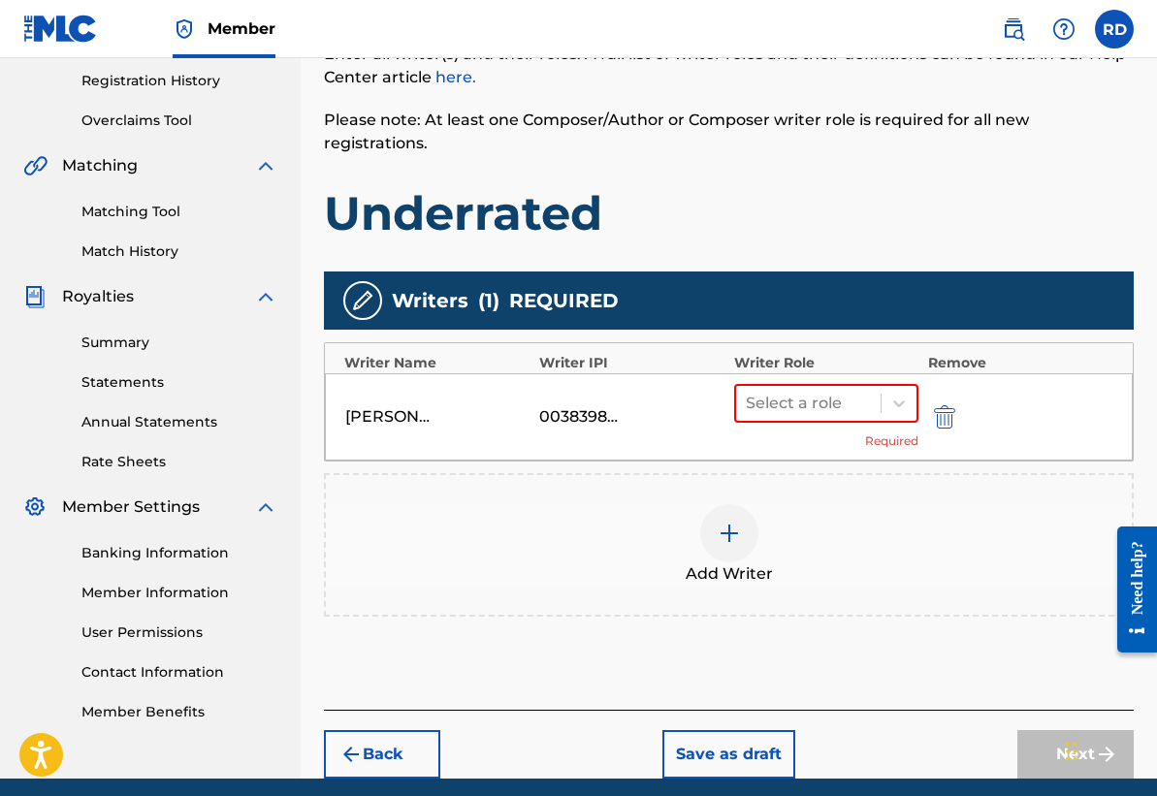
scroll to position [397, 0]
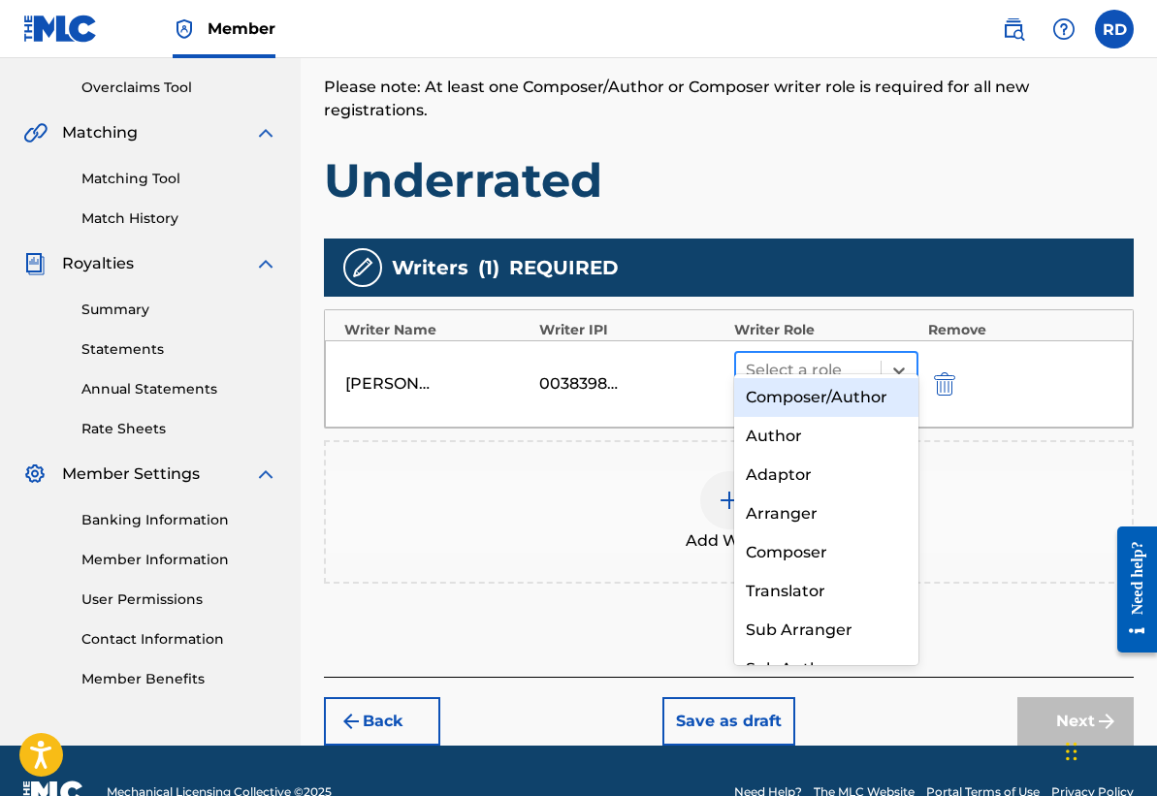
click at [779, 357] on div at bounding box center [808, 370] width 125 height 27
click at [802, 397] on div "Composer/Author" at bounding box center [826, 397] width 184 height 39
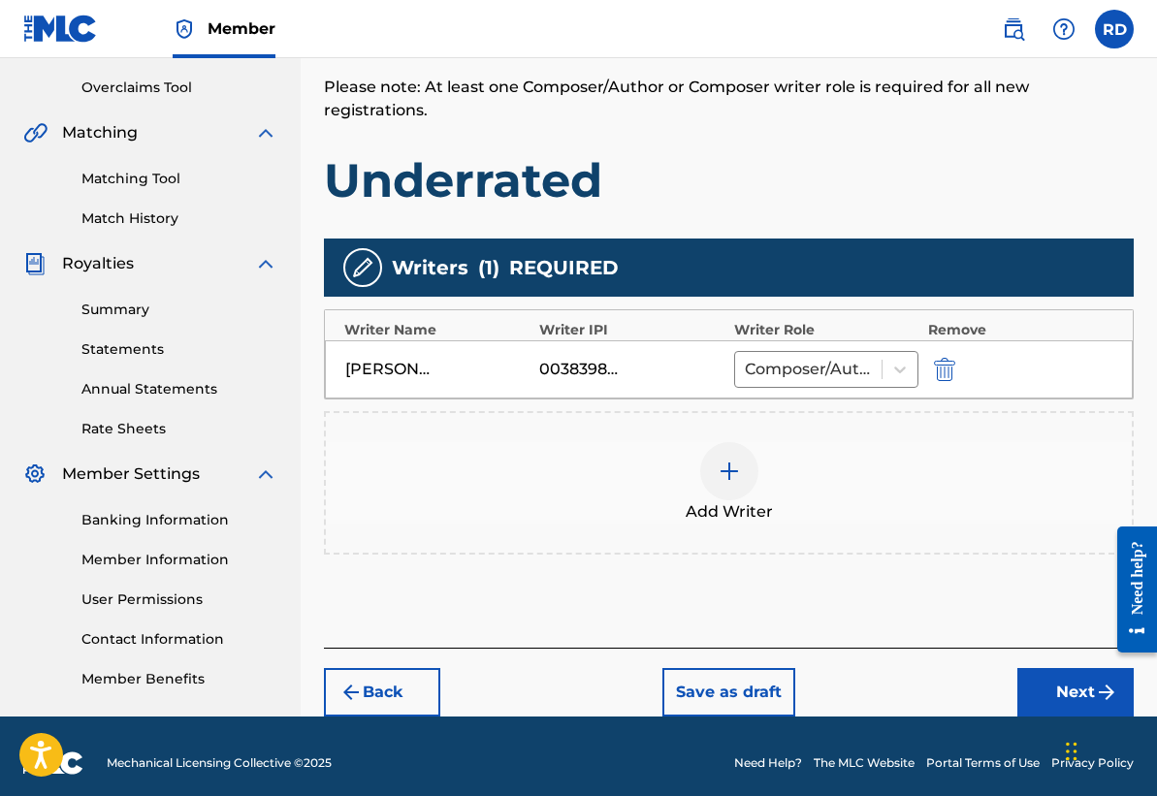
click at [1029, 671] on button "Next" at bounding box center [1075, 692] width 116 height 48
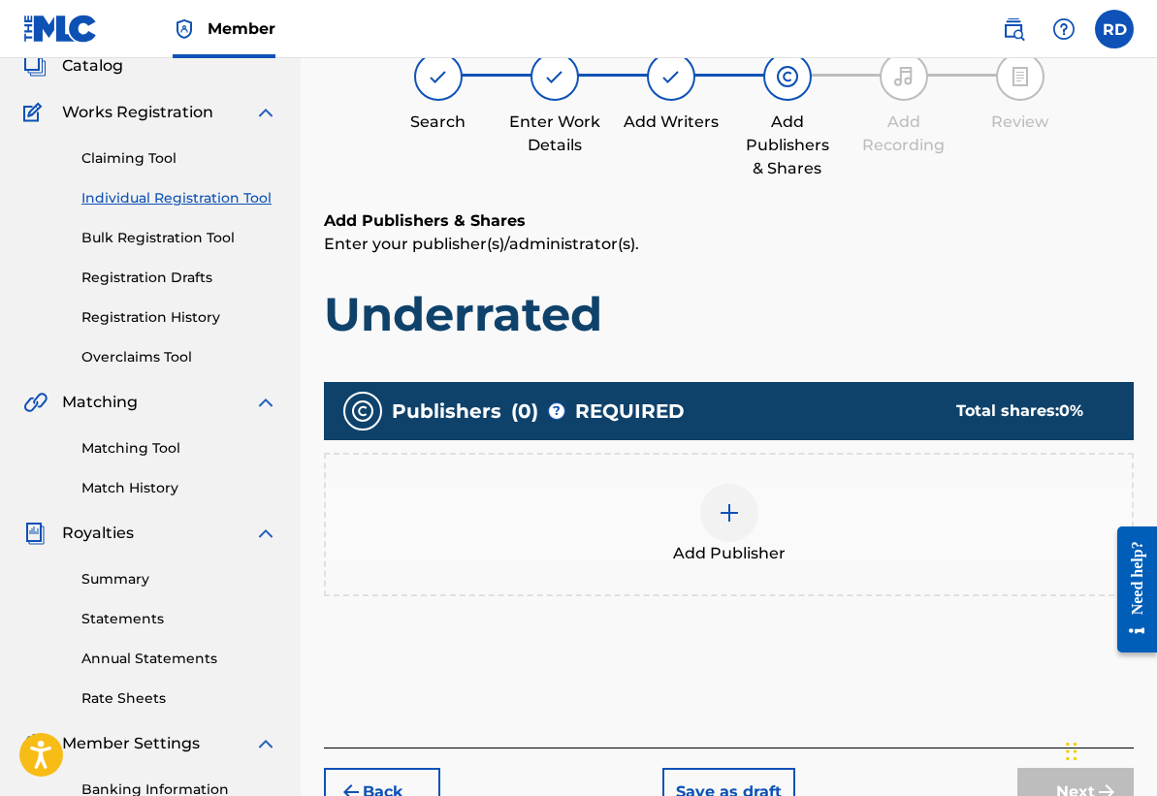
scroll to position [128, 0]
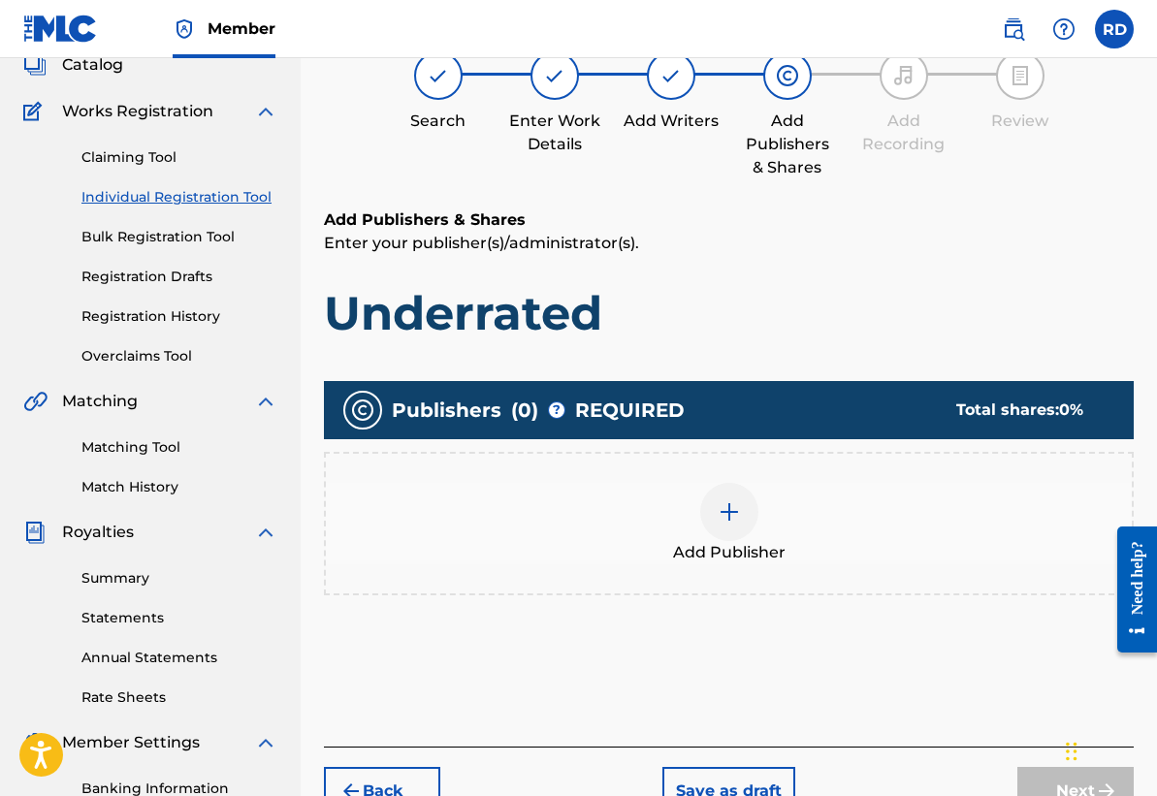
click at [727, 505] on img at bounding box center [728, 511] width 23 height 23
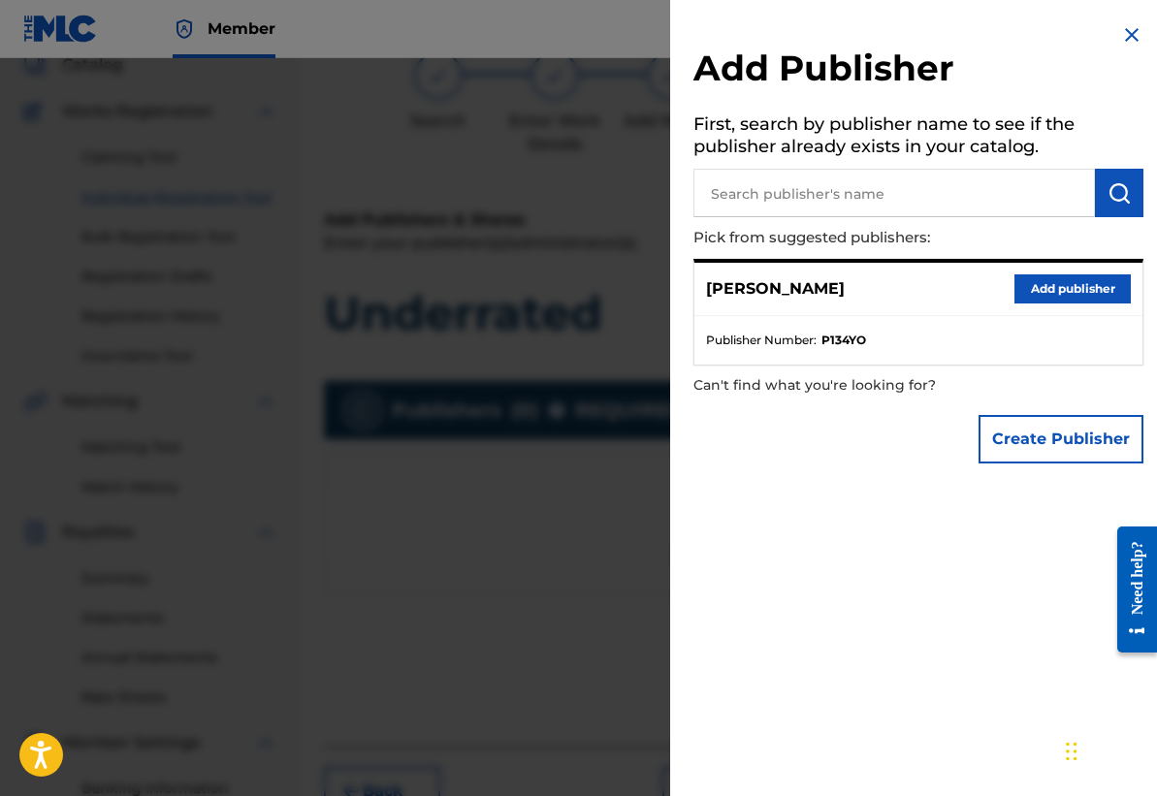
click at [1069, 294] on button "Add publisher" at bounding box center [1072, 288] width 116 height 29
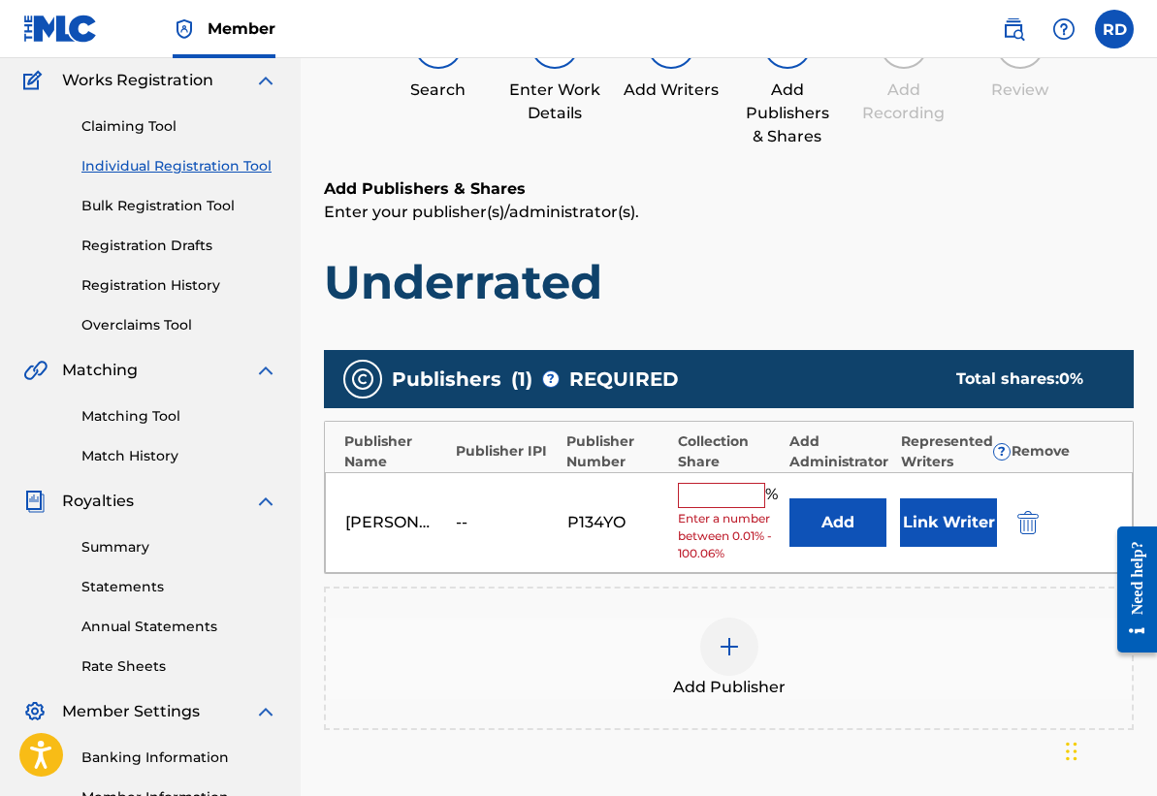
scroll to position [164, 0]
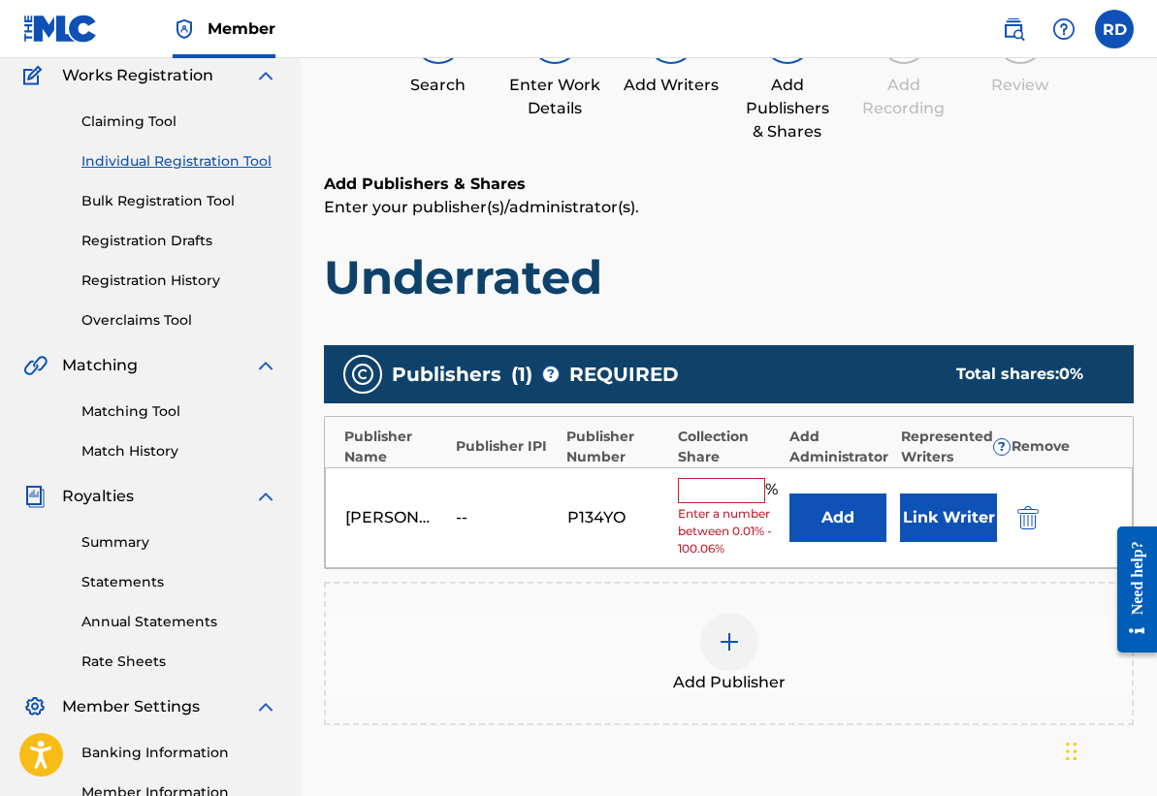
click at [708, 483] on input "text" at bounding box center [721, 490] width 87 height 25
type input "100"
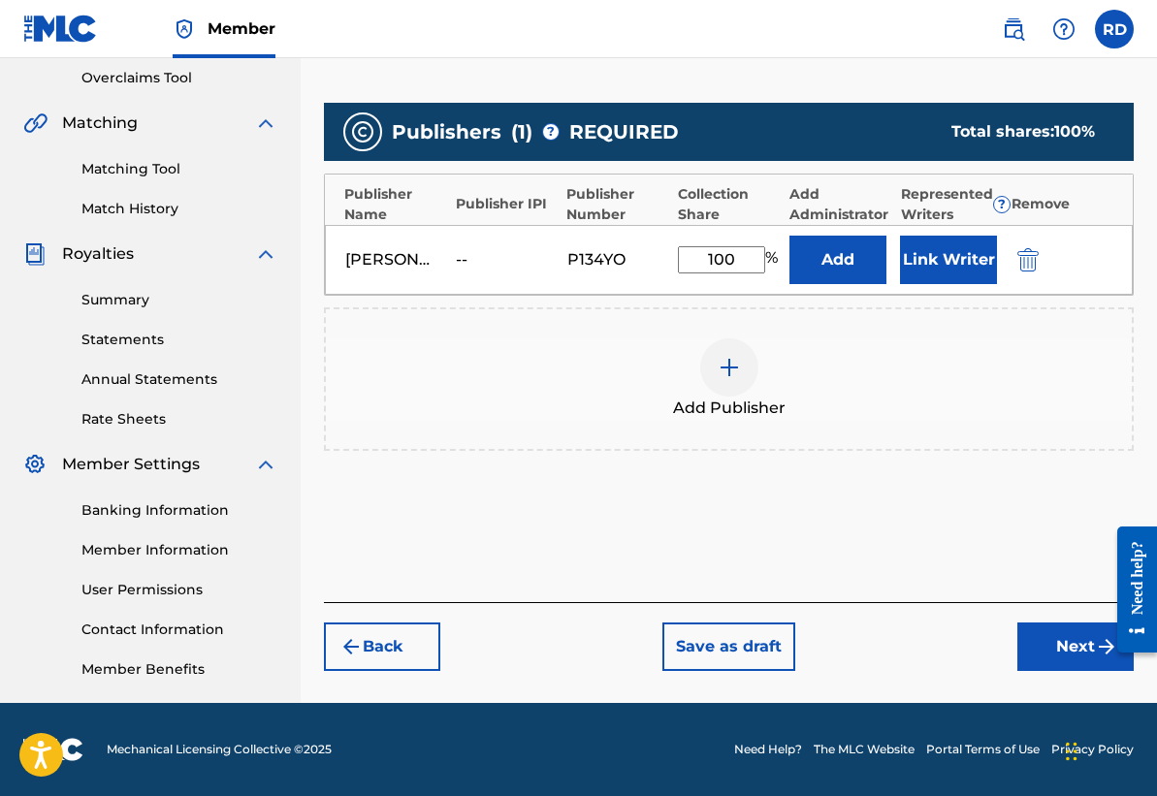
click at [1077, 644] on button "Next" at bounding box center [1075, 646] width 116 height 48
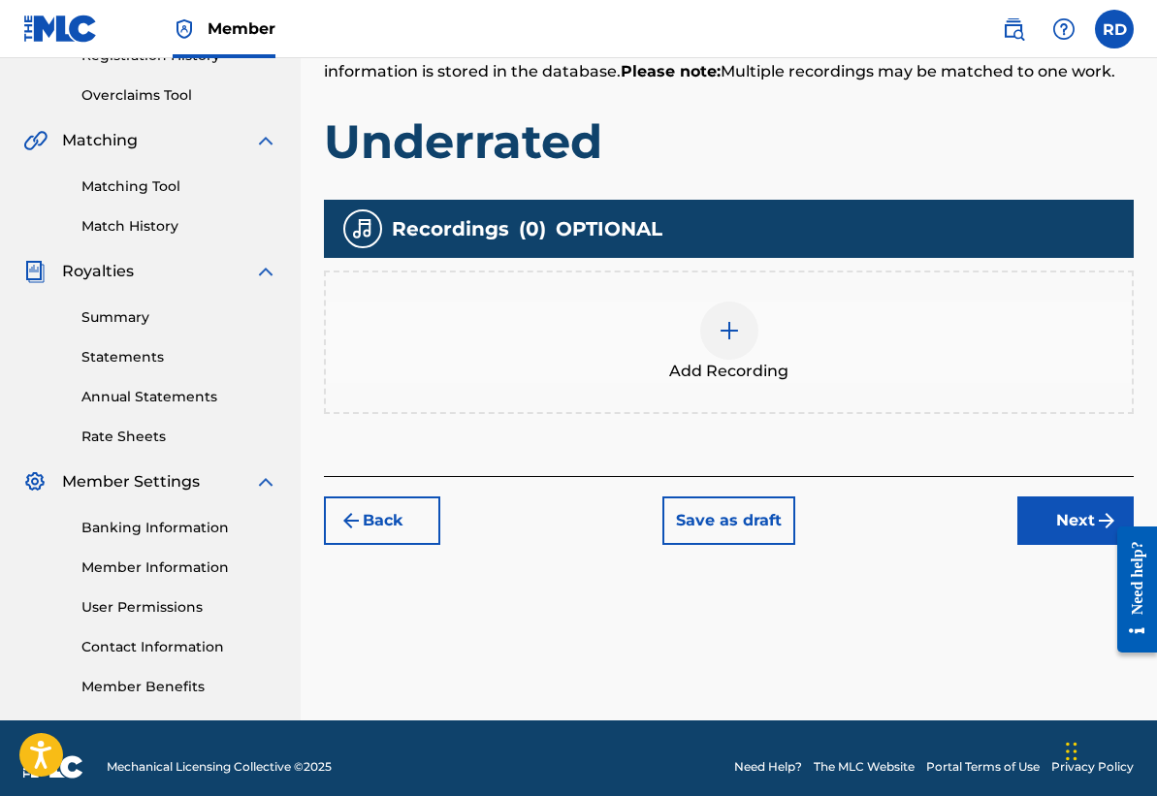
scroll to position [406, 0]
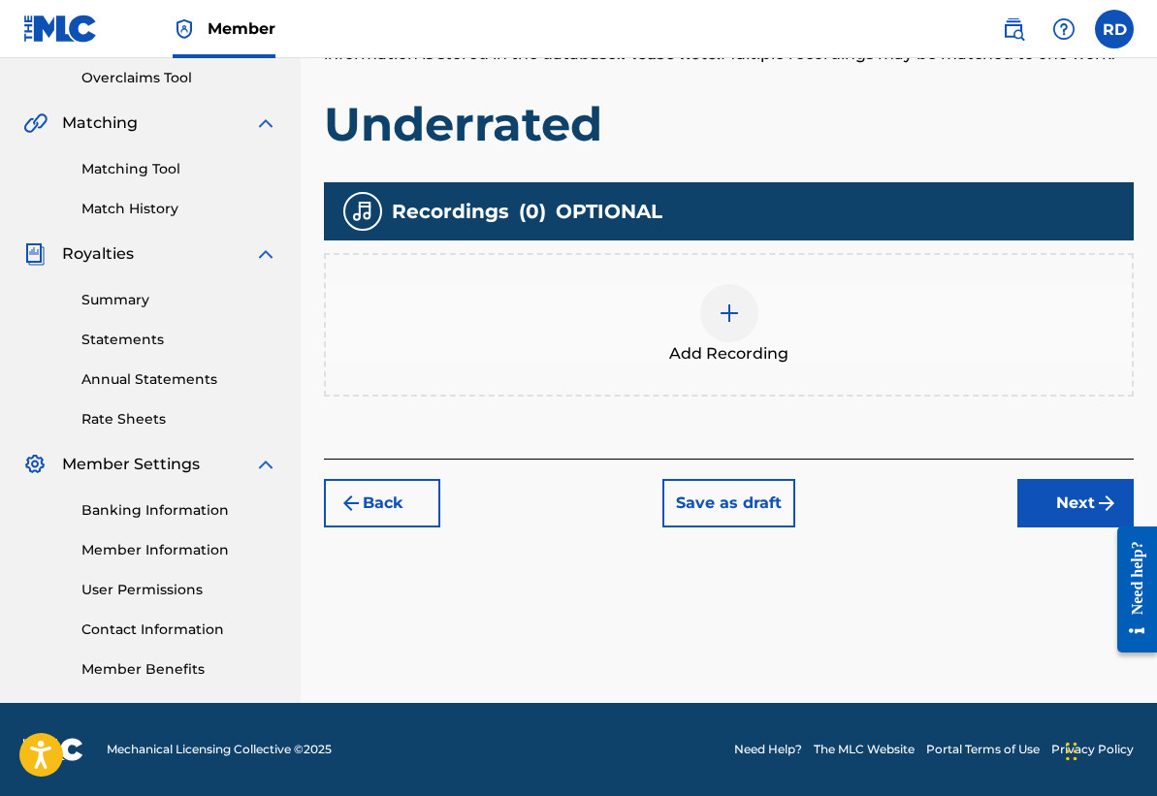
click at [717, 317] on img at bounding box center [728, 313] width 23 height 23
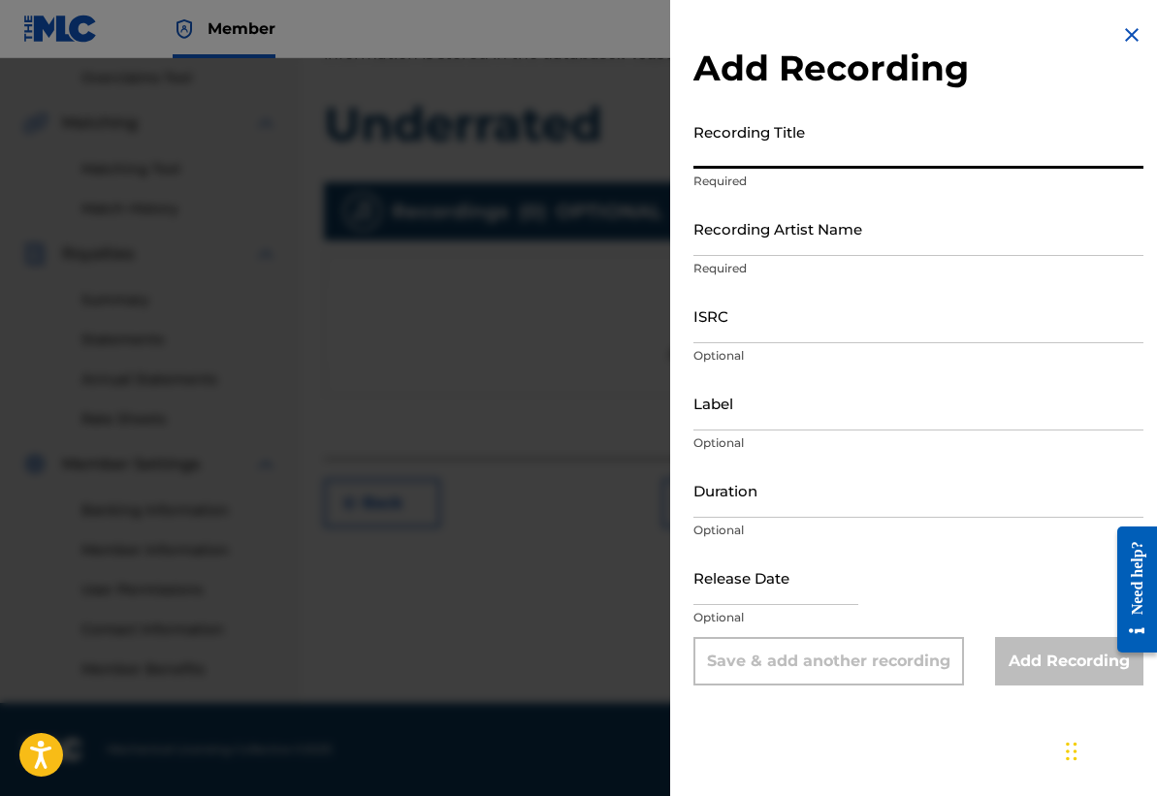
click at [748, 158] on input "Recording Title" at bounding box center [918, 140] width 450 height 55
type input "Underrated"
click at [811, 230] on input "Recording Artist Name" at bounding box center [918, 228] width 450 height 55
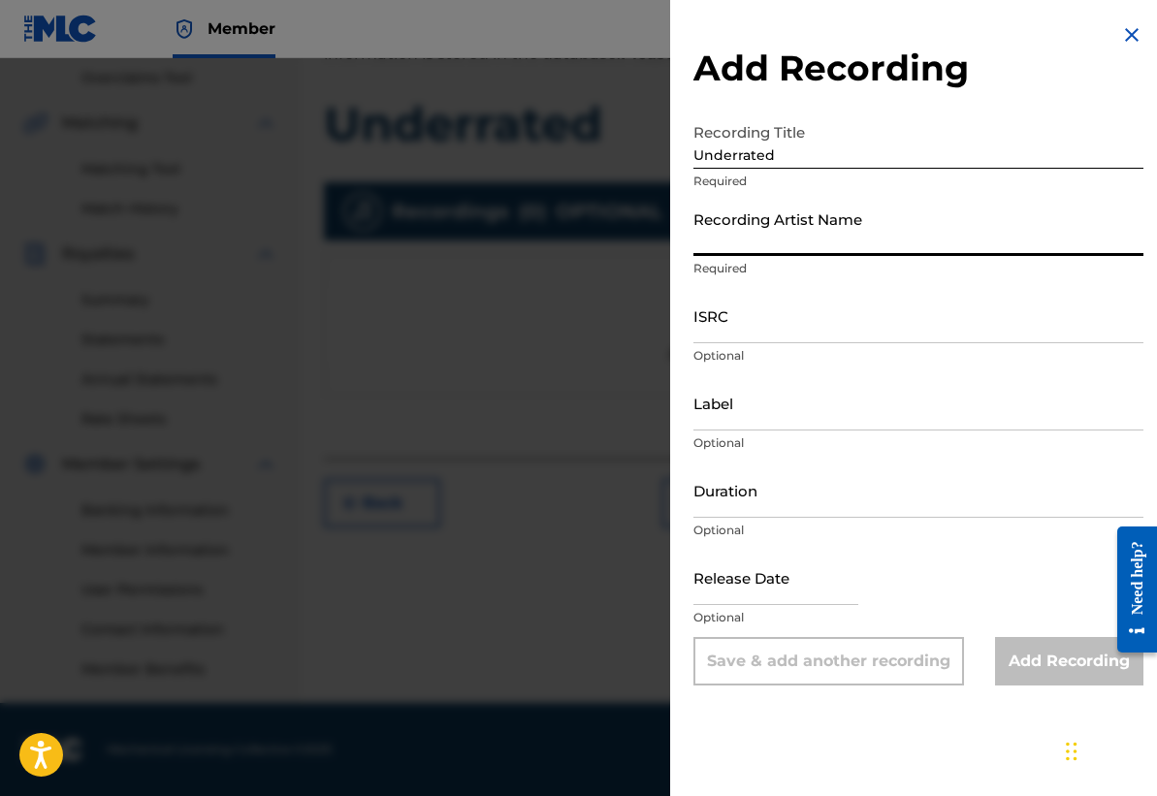
type input "[PERSON_NAME]"
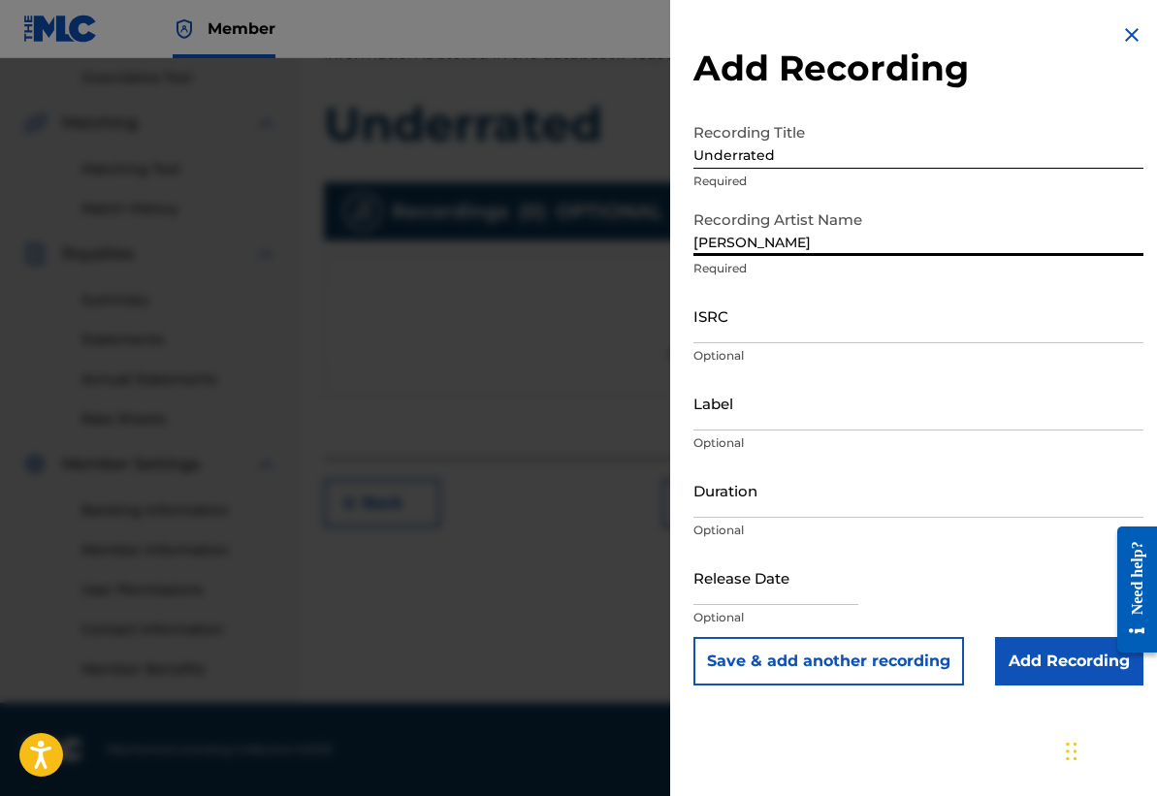
click at [755, 344] on div "ISRC Optional" at bounding box center [918, 331] width 450 height 87
click at [769, 327] on input "ISRC" at bounding box center [918, 315] width 450 height 55
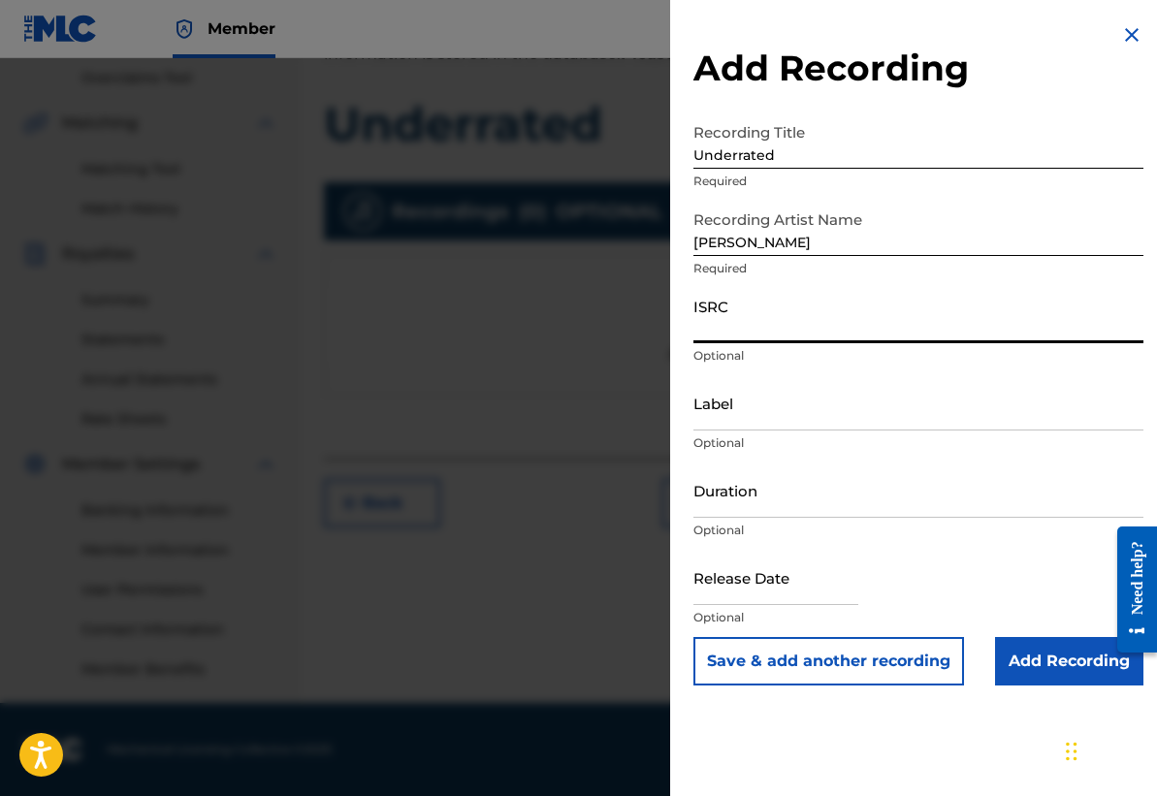
paste input "TCAJT2585389"
type input "TCAJT2585389"
click at [741, 412] on input "Label" at bounding box center [918, 402] width 450 height 55
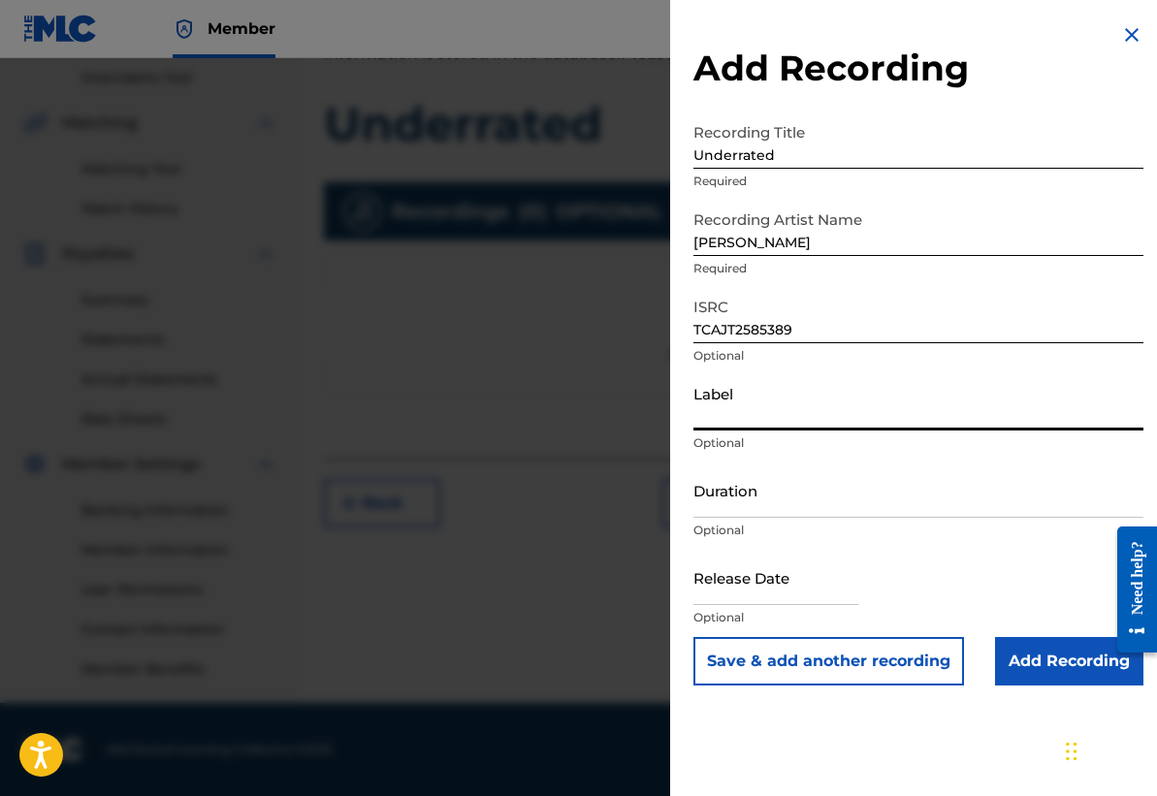
type input "Now Look"
click at [785, 501] on input "Duration" at bounding box center [918, 489] width 450 height 55
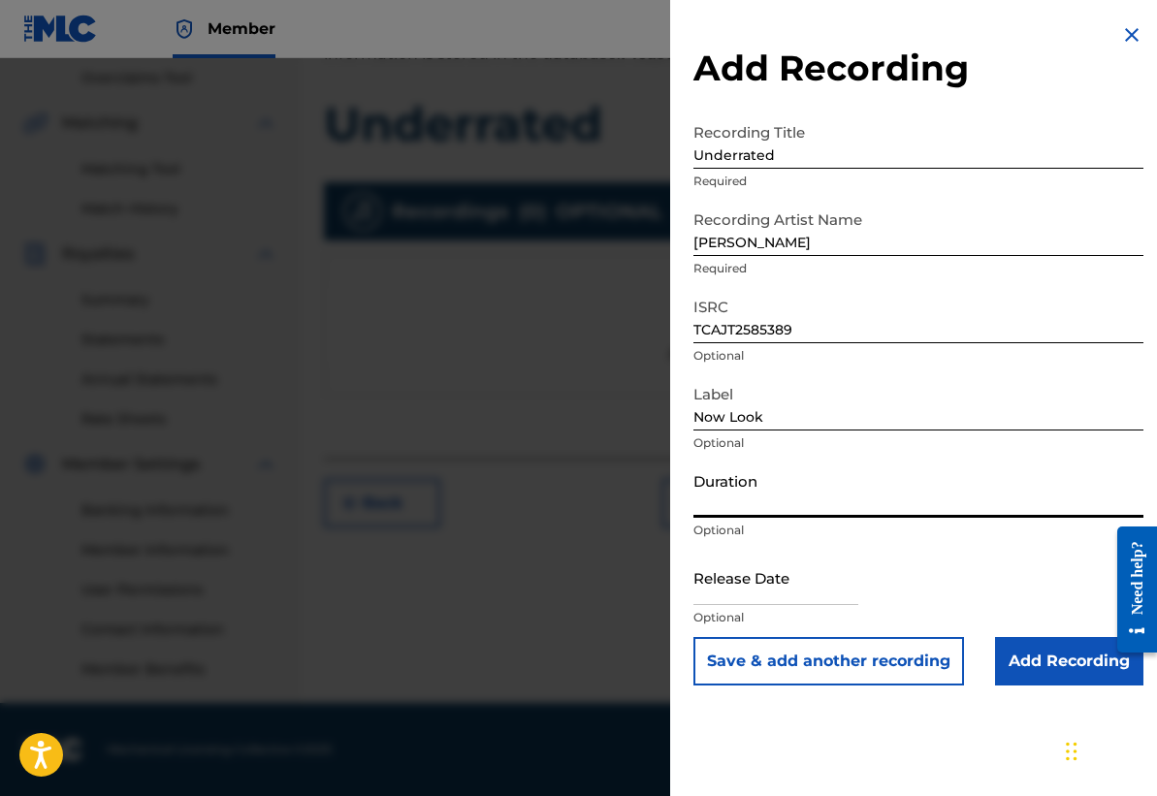
type input "02:07"
click at [738, 596] on input "text" at bounding box center [775, 577] width 165 height 55
select select "7"
select select "2025"
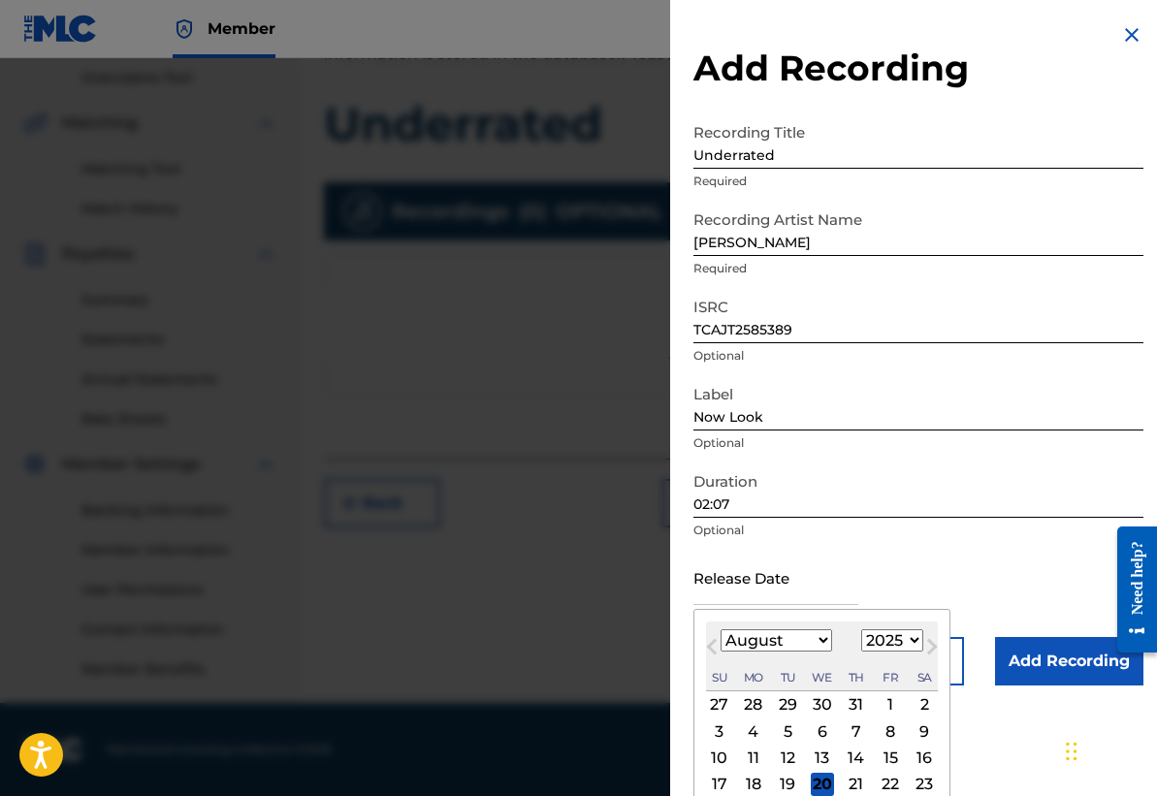
type input "[DATE]"
select select "6"
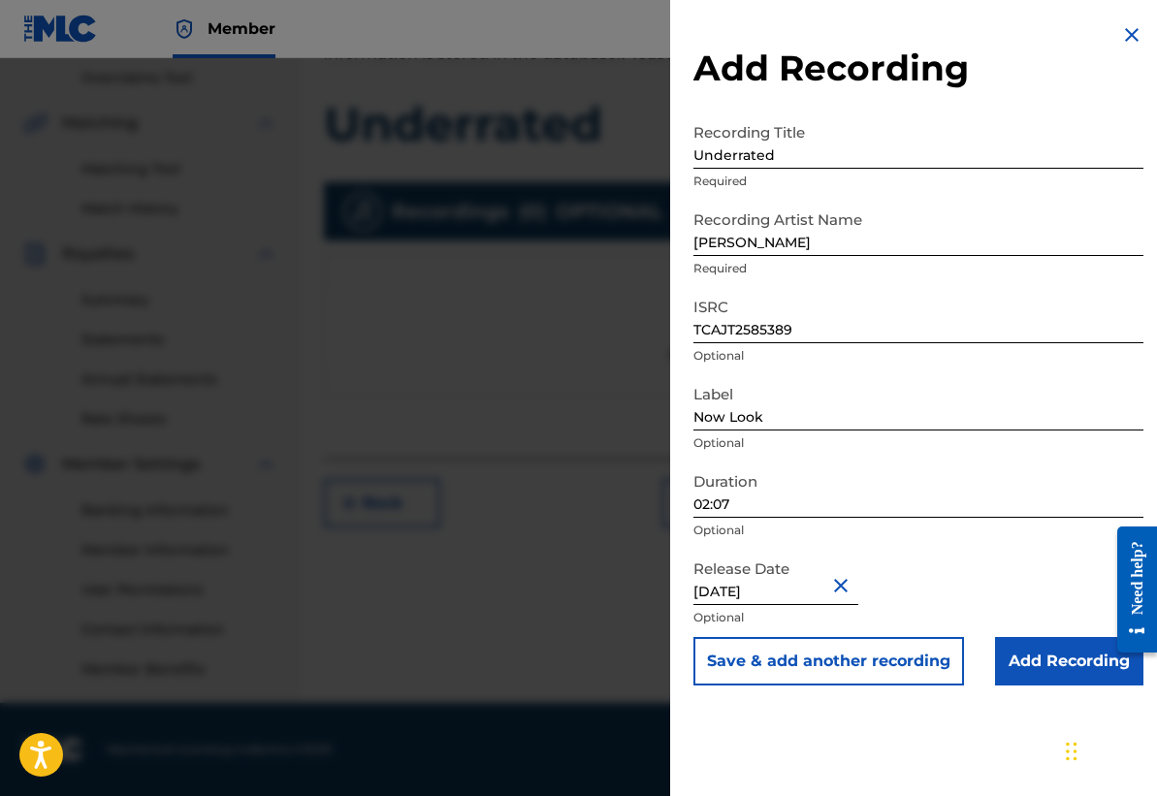
click at [1021, 573] on div "Release Date [DATE] Optional" at bounding box center [918, 593] width 450 height 87
click at [1060, 647] on input "Add Recording" at bounding box center [1069, 661] width 148 height 48
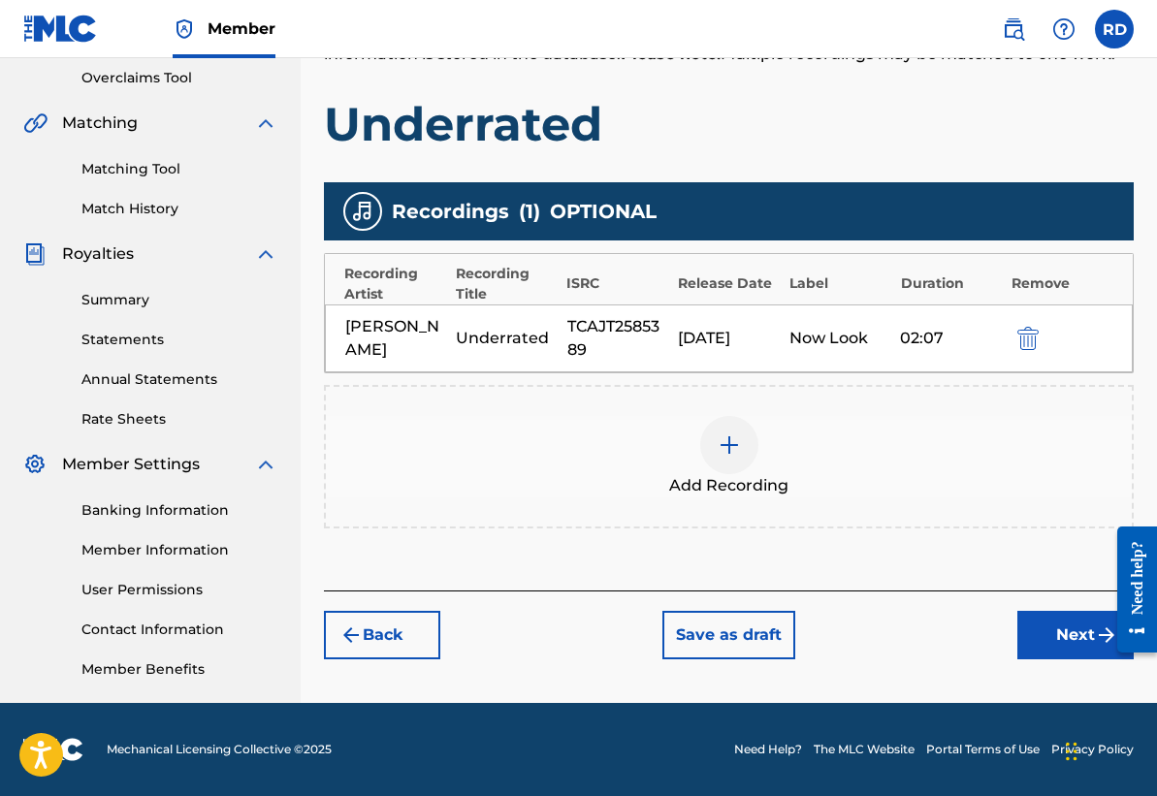
click at [1053, 629] on button "Next" at bounding box center [1075, 635] width 116 height 48
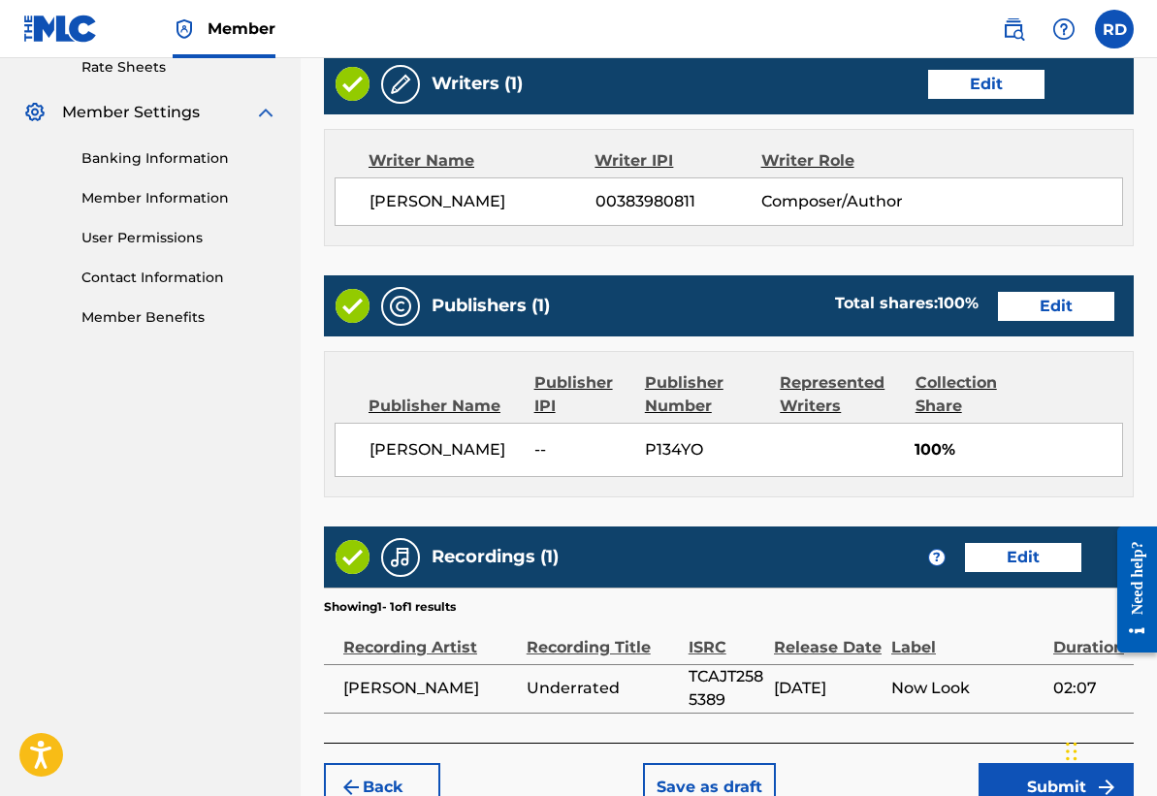
scroll to position [867, 0]
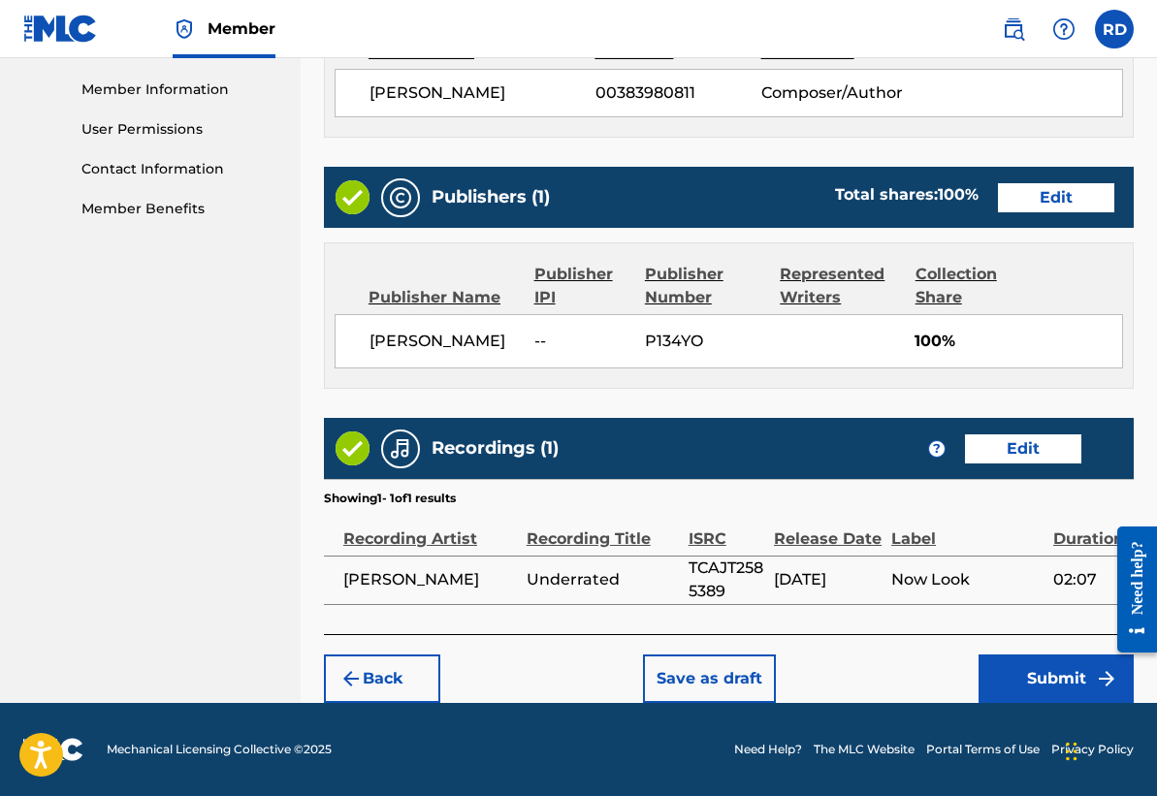
click at [1032, 690] on button "Submit" at bounding box center [1055, 678] width 155 height 48
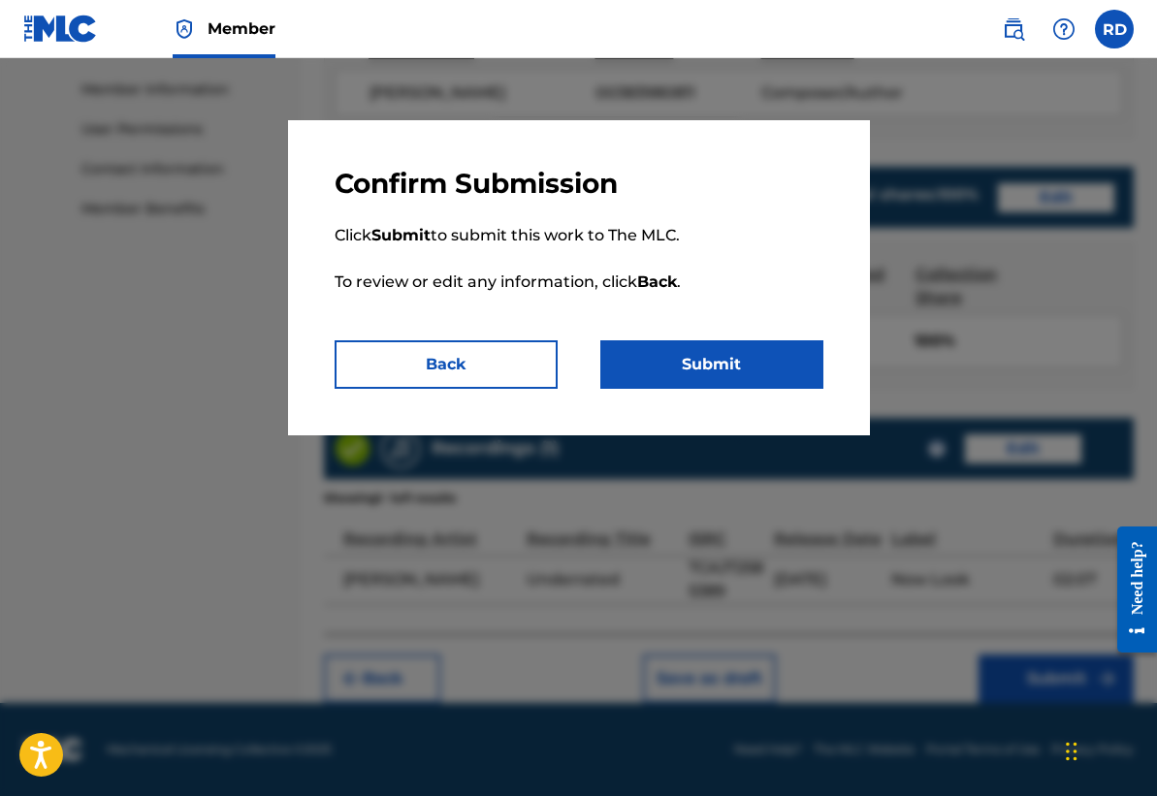
click at [737, 359] on button "Submit" at bounding box center [711, 364] width 223 height 48
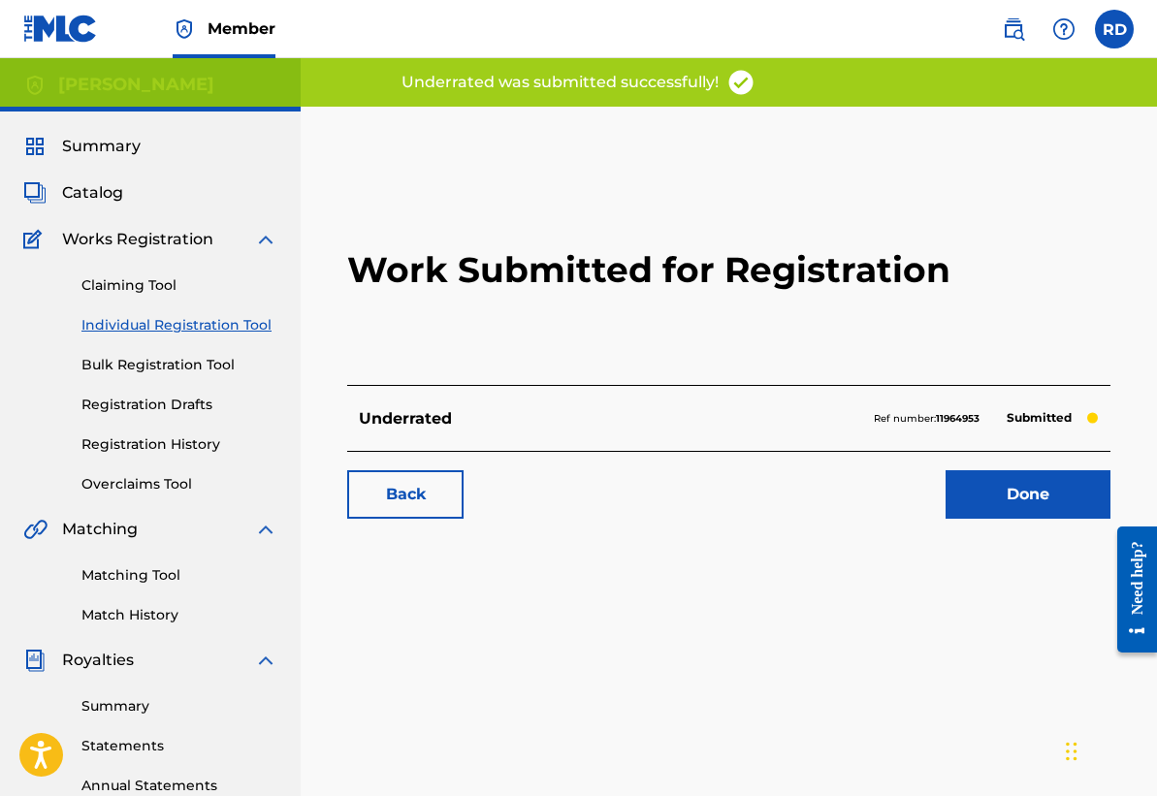
click at [1013, 503] on link "Done" at bounding box center [1027, 494] width 165 height 48
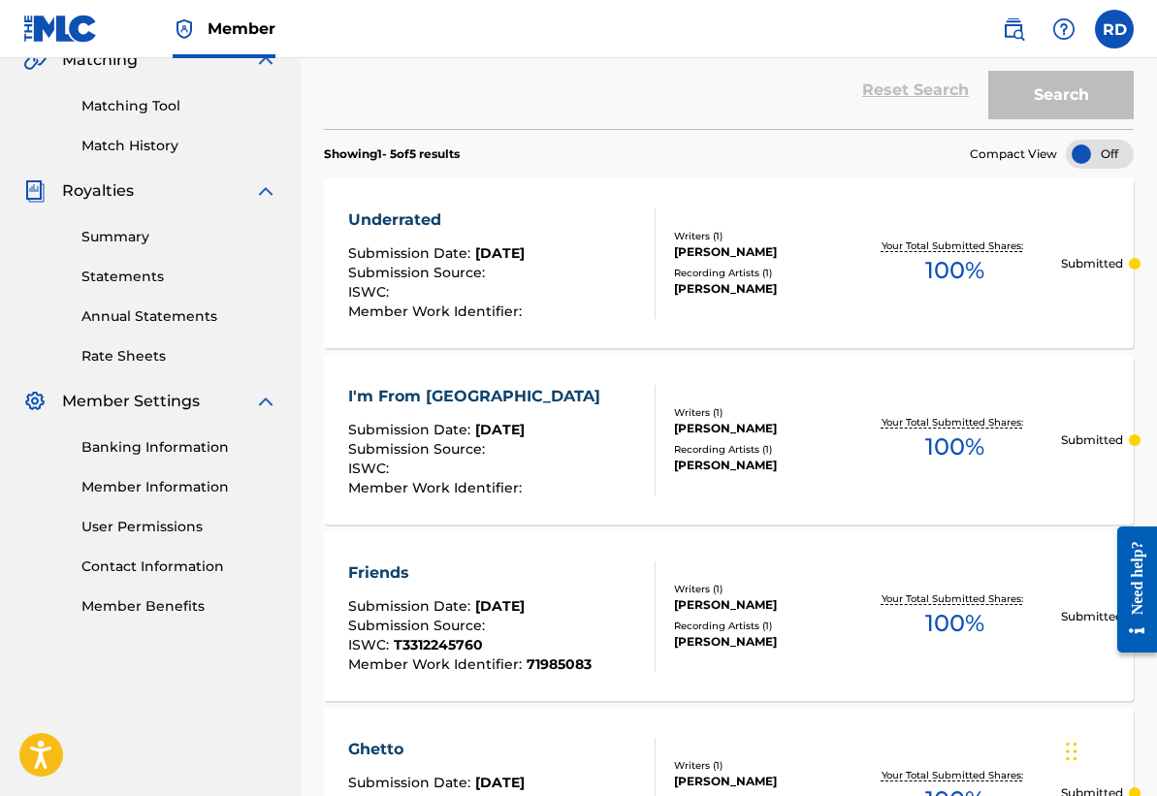
scroll to position [452, 0]
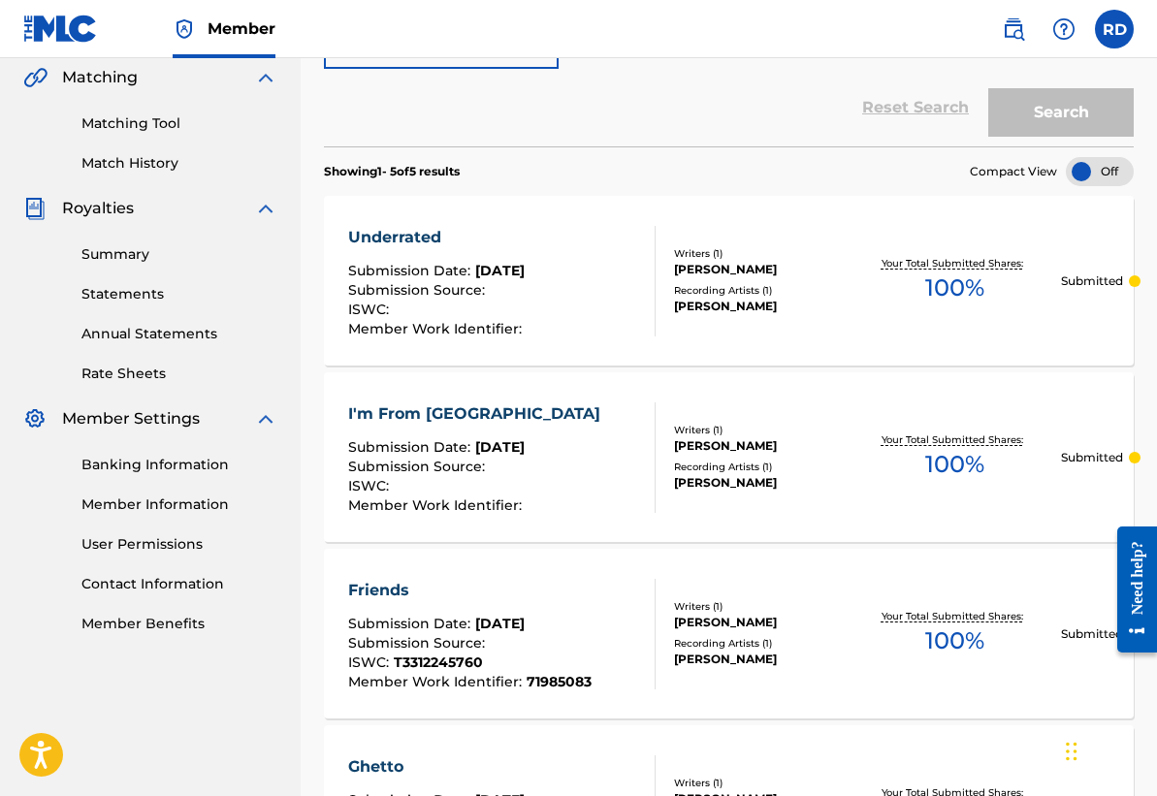
click at [781, 290] on div "Recording Artists ( 1 )" at bounding box center [761, 290] width 174 height 15
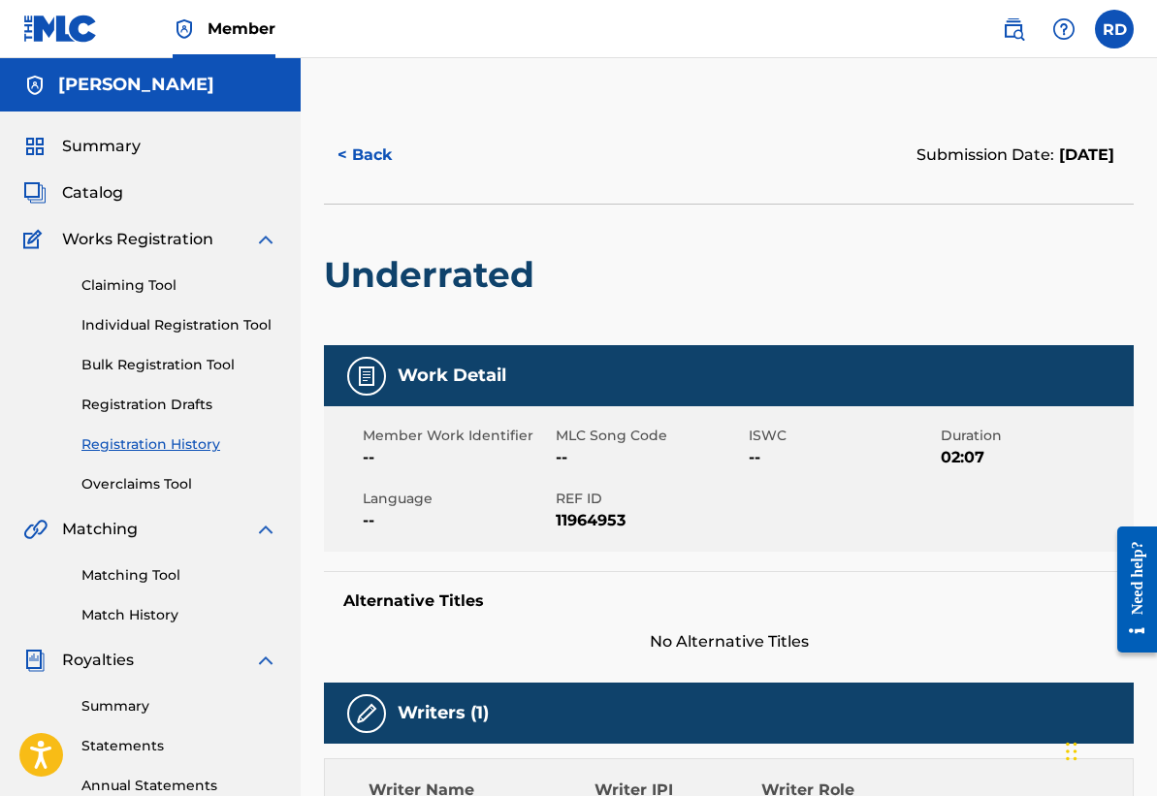
click at [116, 150] on span "Summary" at bounding box center [101, 146] width 79 height 23
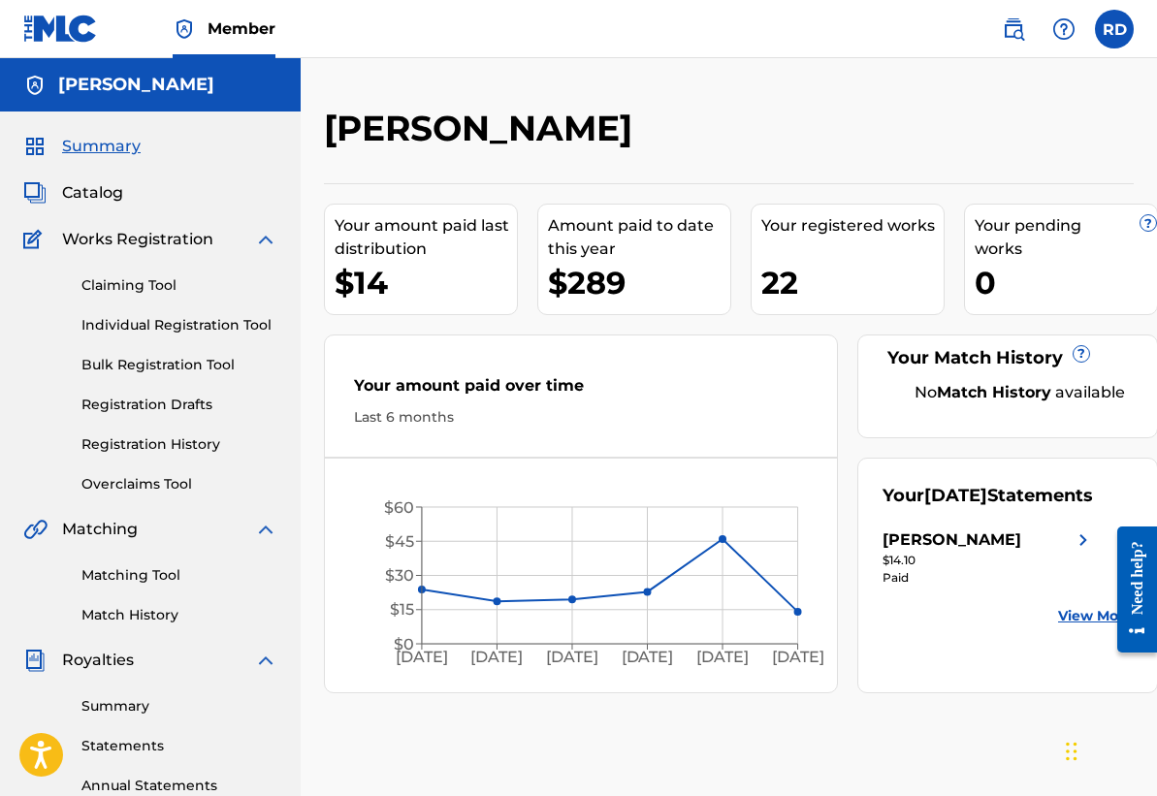
click at [1082, 626] on link "View More" at bounding box center [1095, 616] width 75 height 20
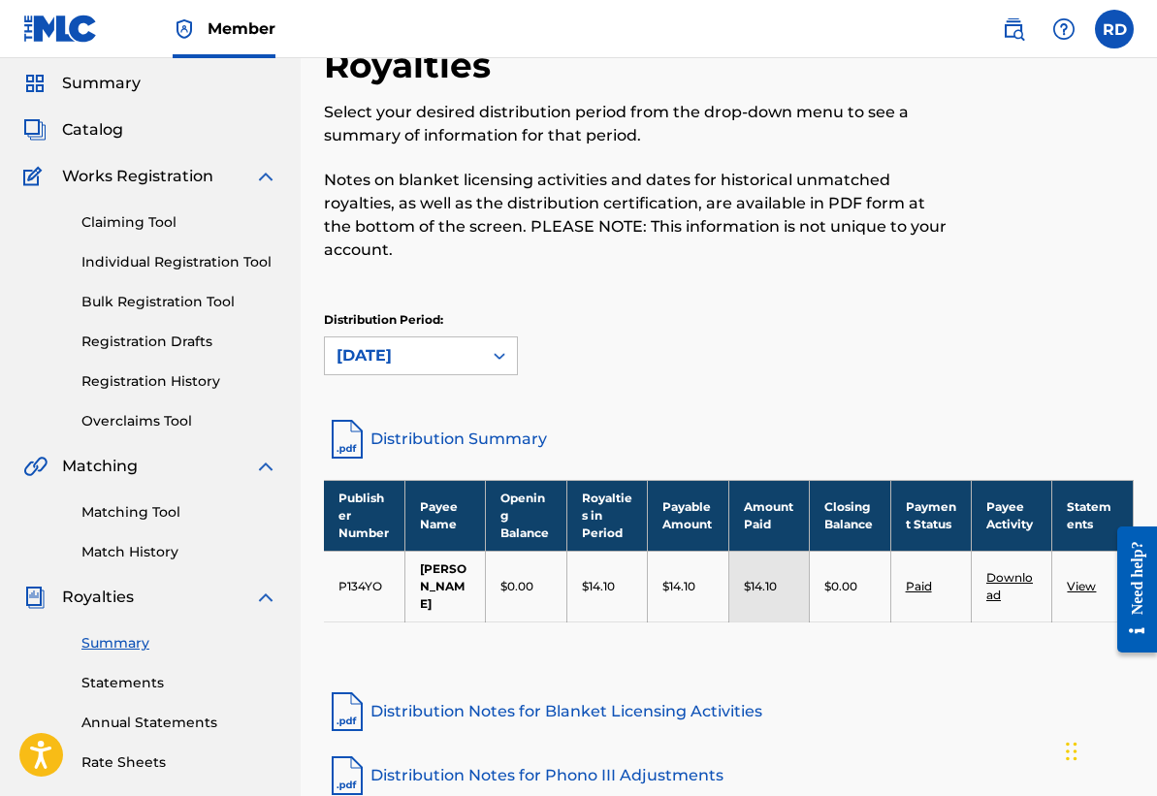
scroll to position [163, 0]
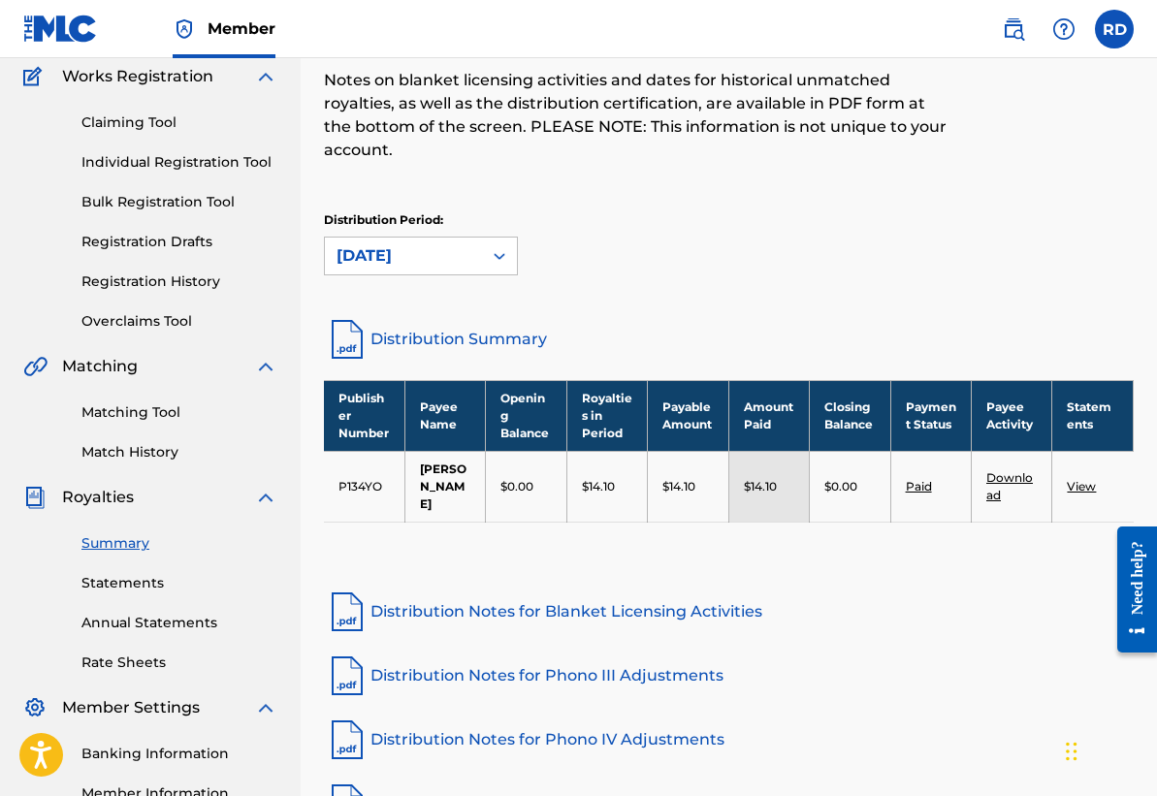
click at [412, 589] on link "Distribution Notes for Blanket Licensing Activities" at bounding box center [729, 611] width 810 height 47
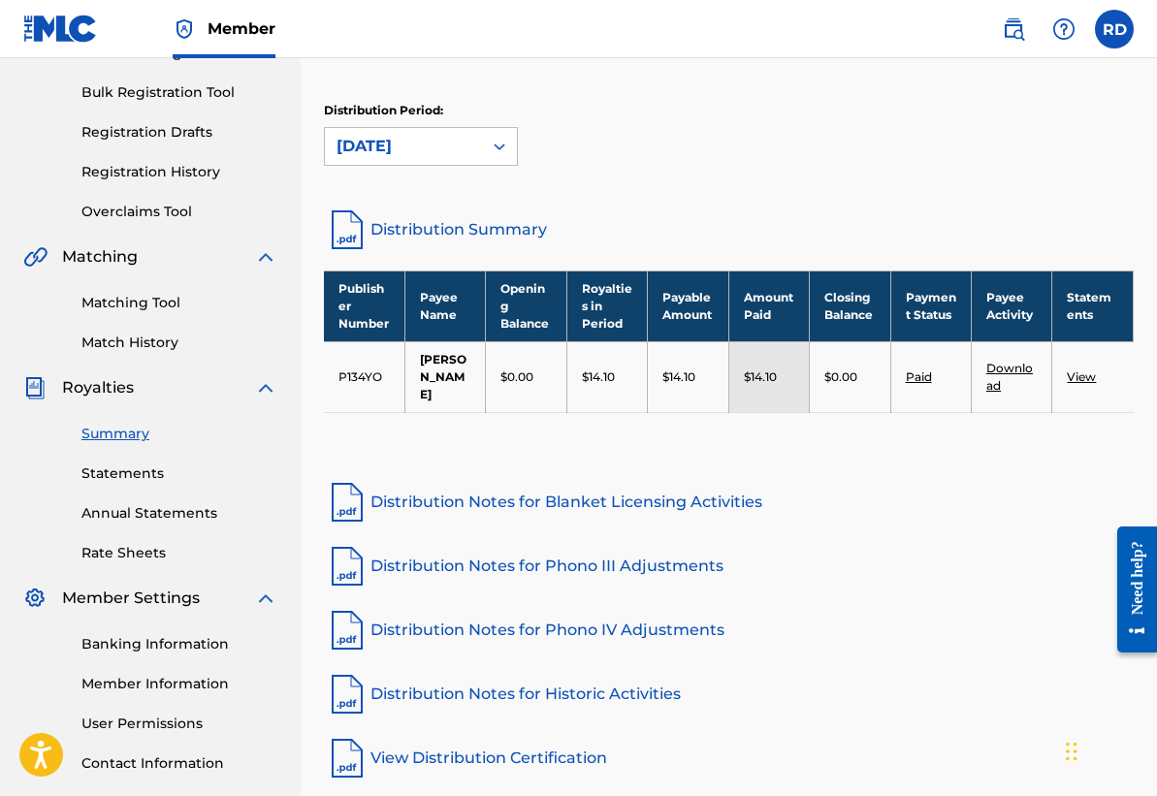
scroll to position [302, 0]
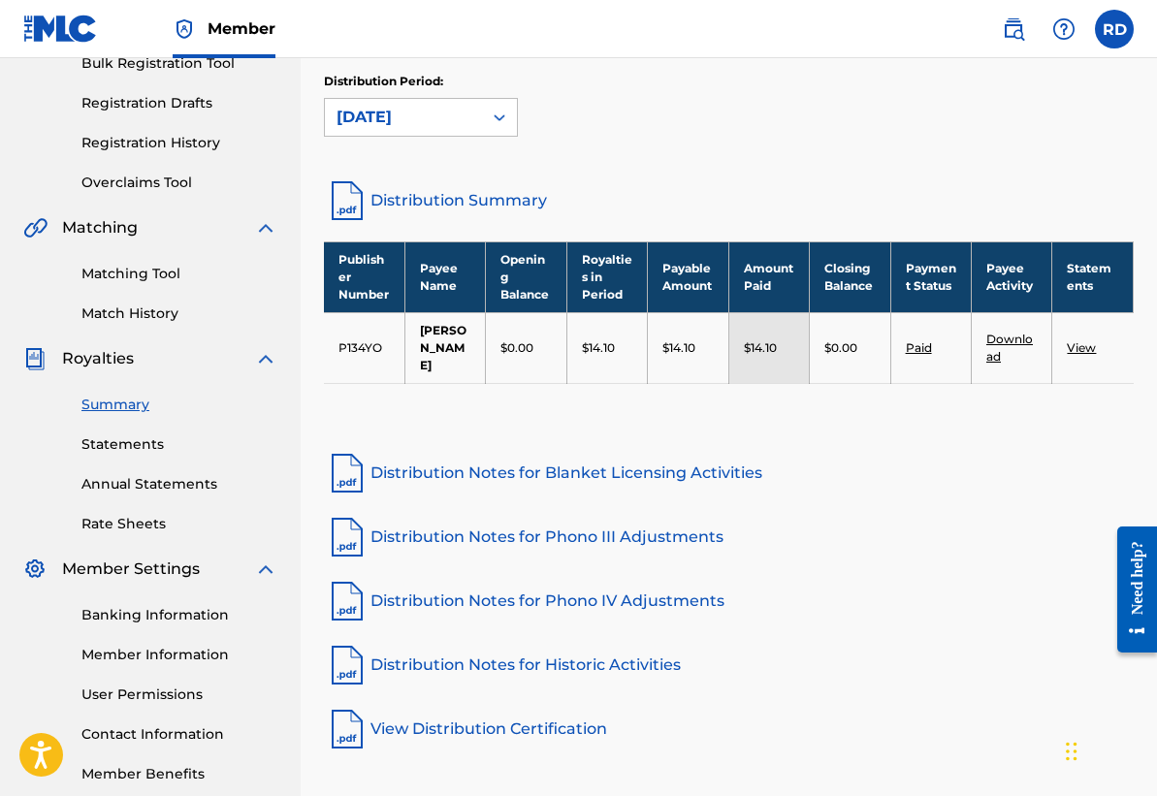
click at [490, 520] on link "Distribution Notes for Phono III Adjustments" at bounding box center [729, 537] width 810 height 47
click at [560, 578] on link "Distribution Notes for Phono IV Adjustments" at bounding box center [729, 601] width 810 height 47
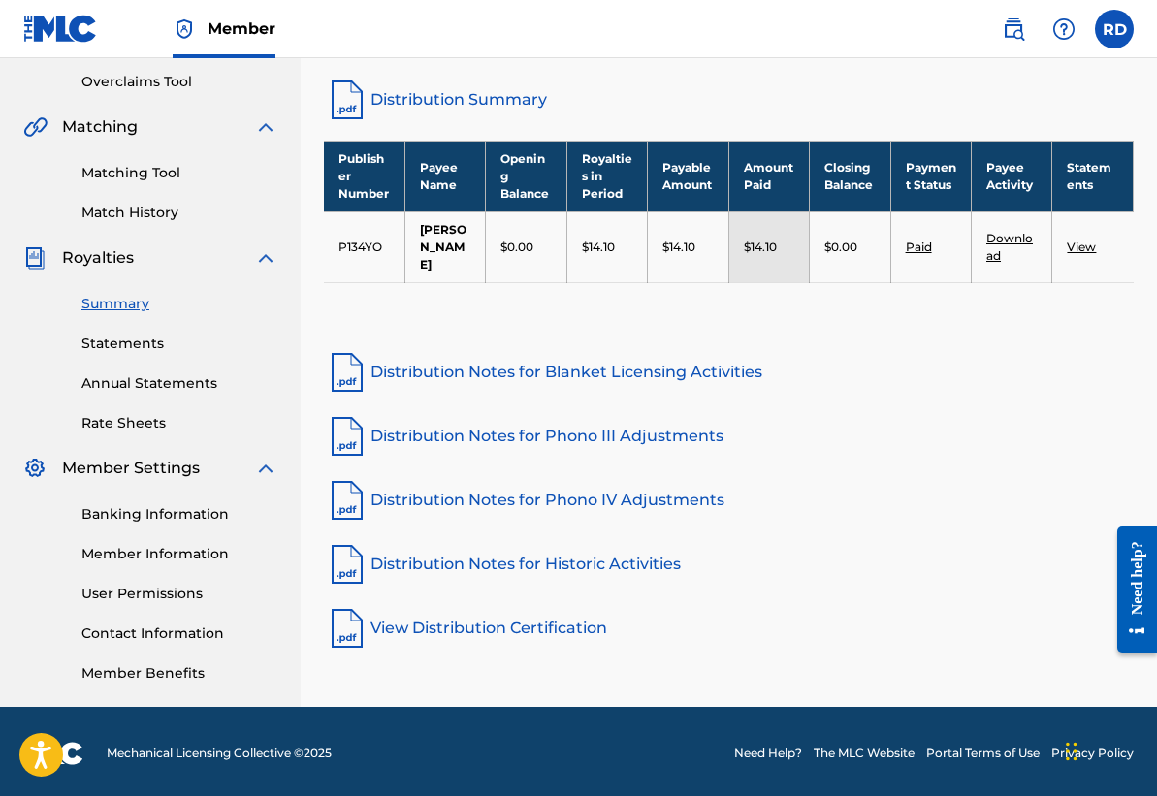
scroll to position [406, 0]
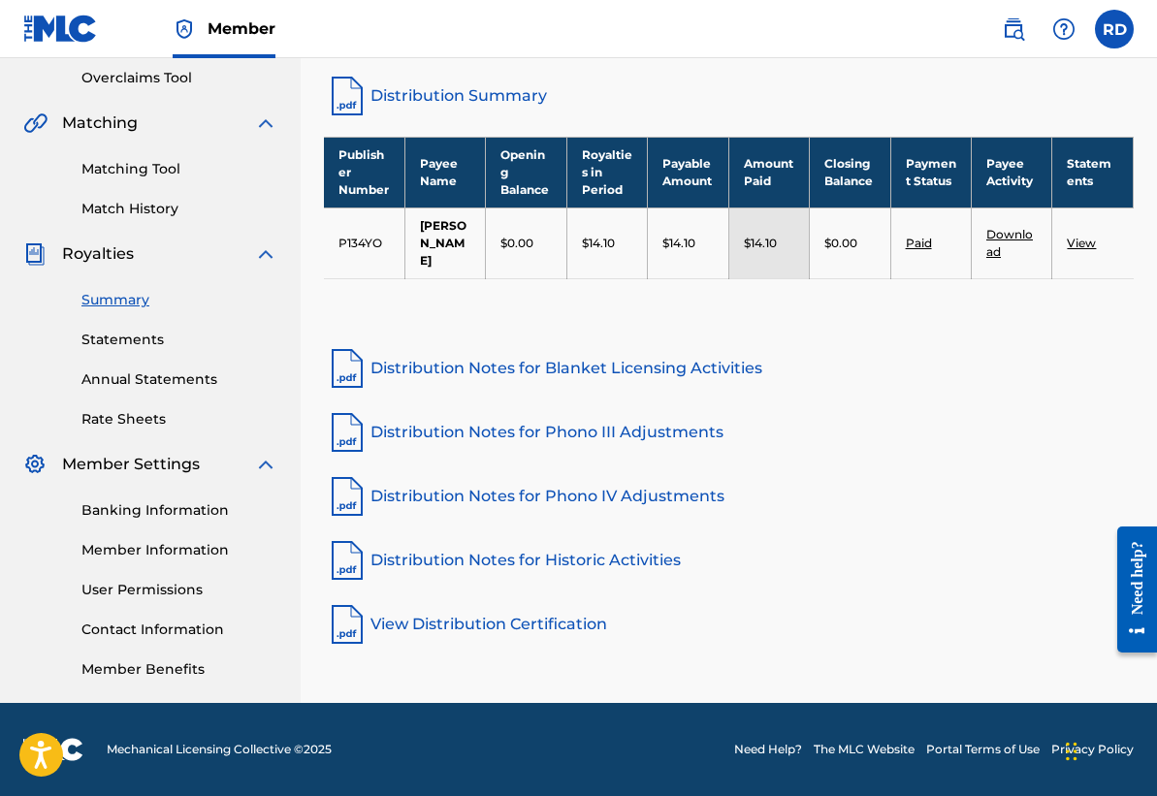
click at [534, 605] on link "View Distribution Certification" at bounding box center [729, 624] width 810 height 47
